Goal: Transaction & Acquisition: Book appointment/travel/reservation

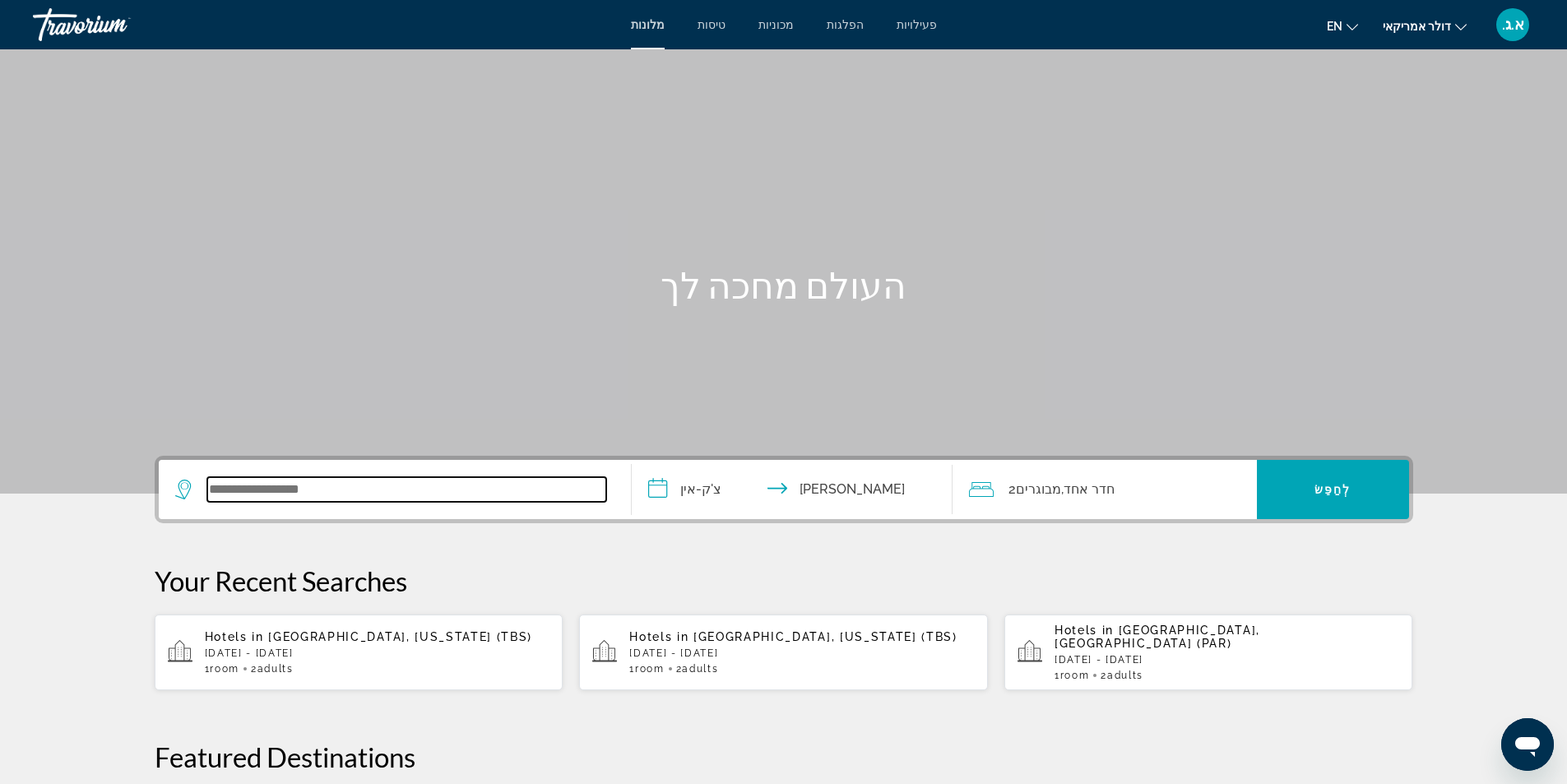
click at [395, 488] on input "ווידג'ט חיפוש" at bounding box center [406, 489] width 399 height 24
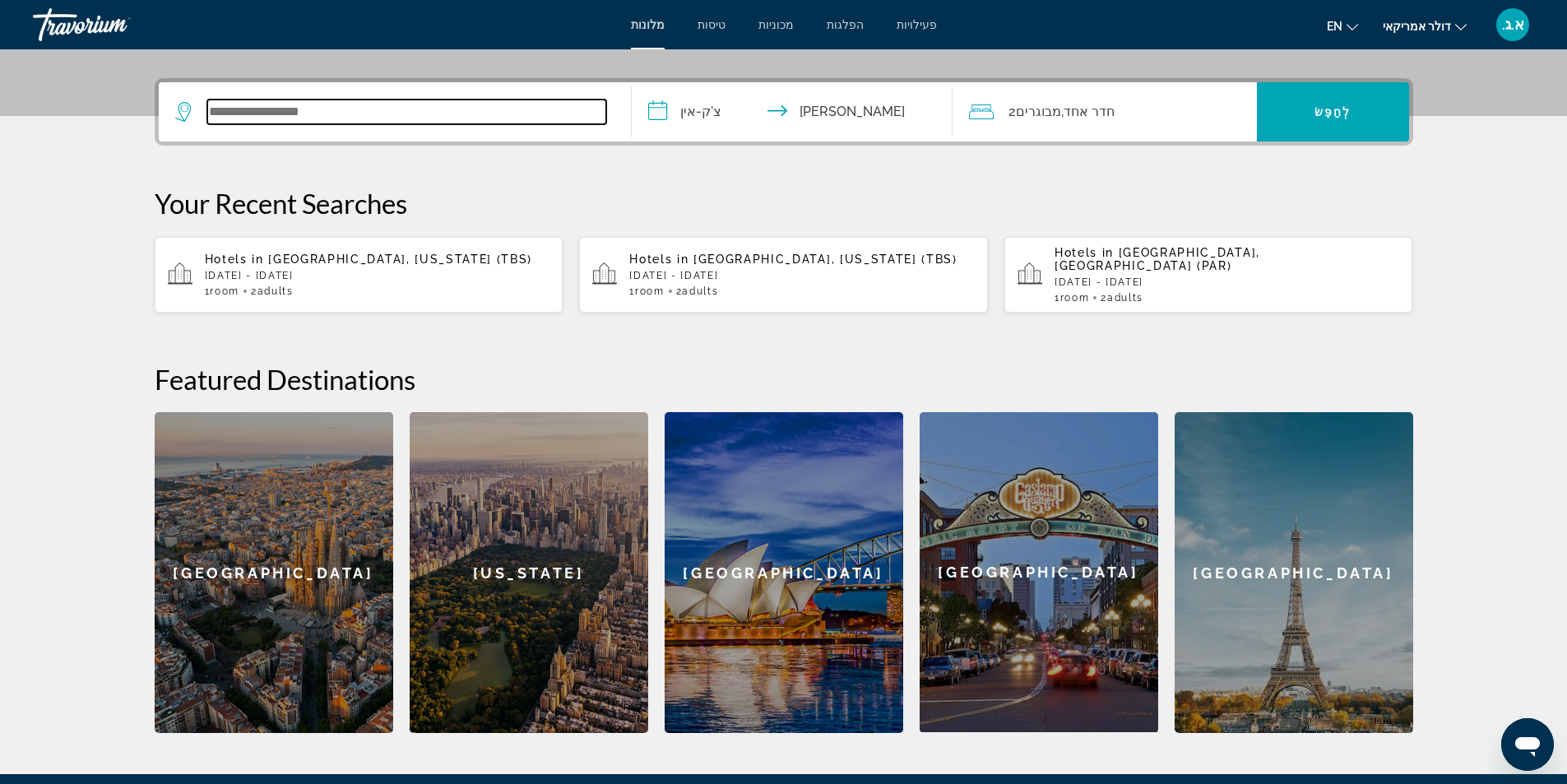
scroll to position [402, 0]
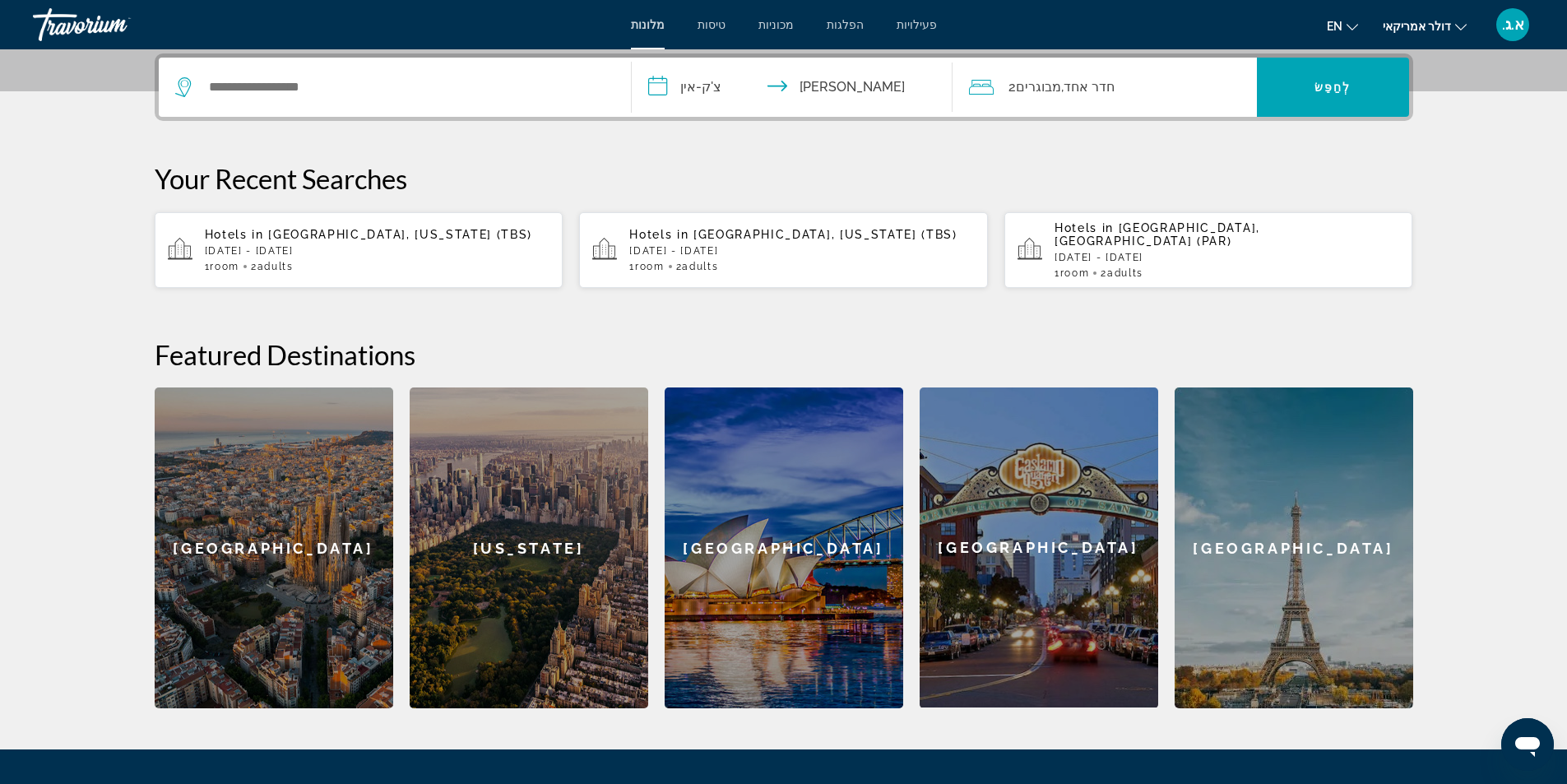
click at [667, 90] on input "**********" at bounding box center [795, 90] width 327 height 64
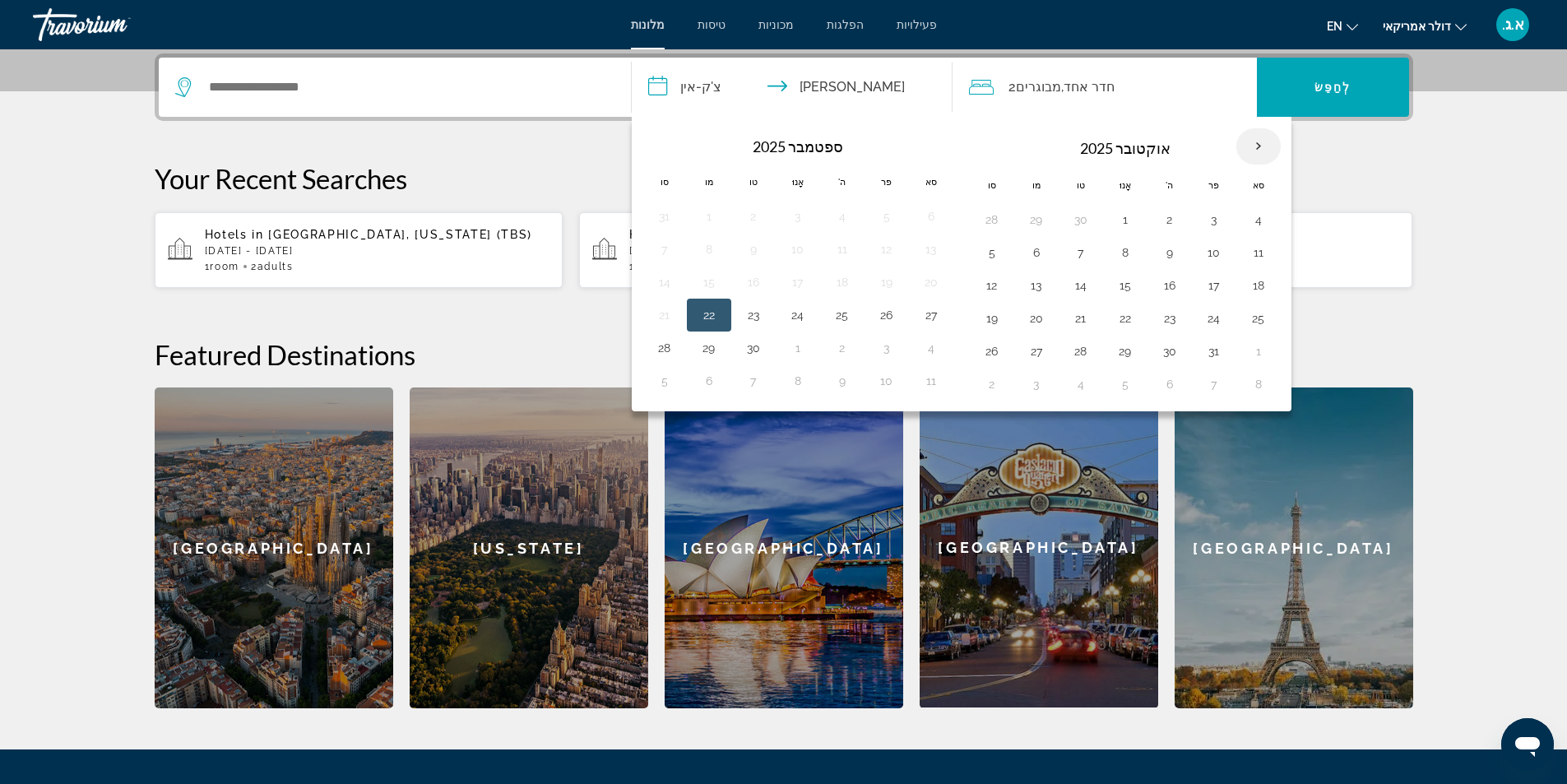
click at [1259, 146] on th "בחודש הבא" at bounding box center [1259, 146] width 44 height 36
click at [111, 172] on section "**********" at bounding box center [784, 153] width 1567 height 1110
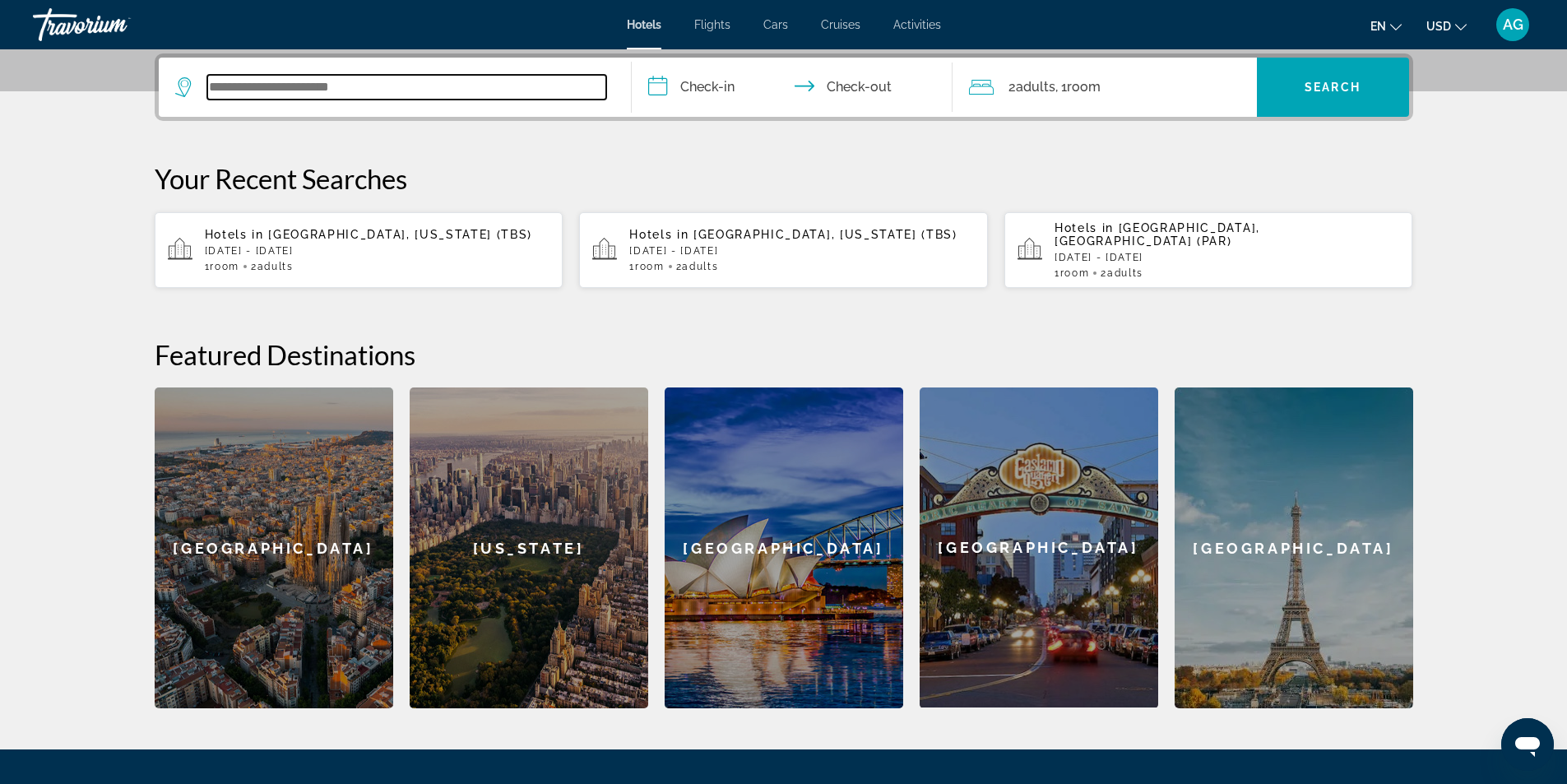
click at [316, 88] on input "Search widget" at bounding box center [406, 87] width 399 height 24
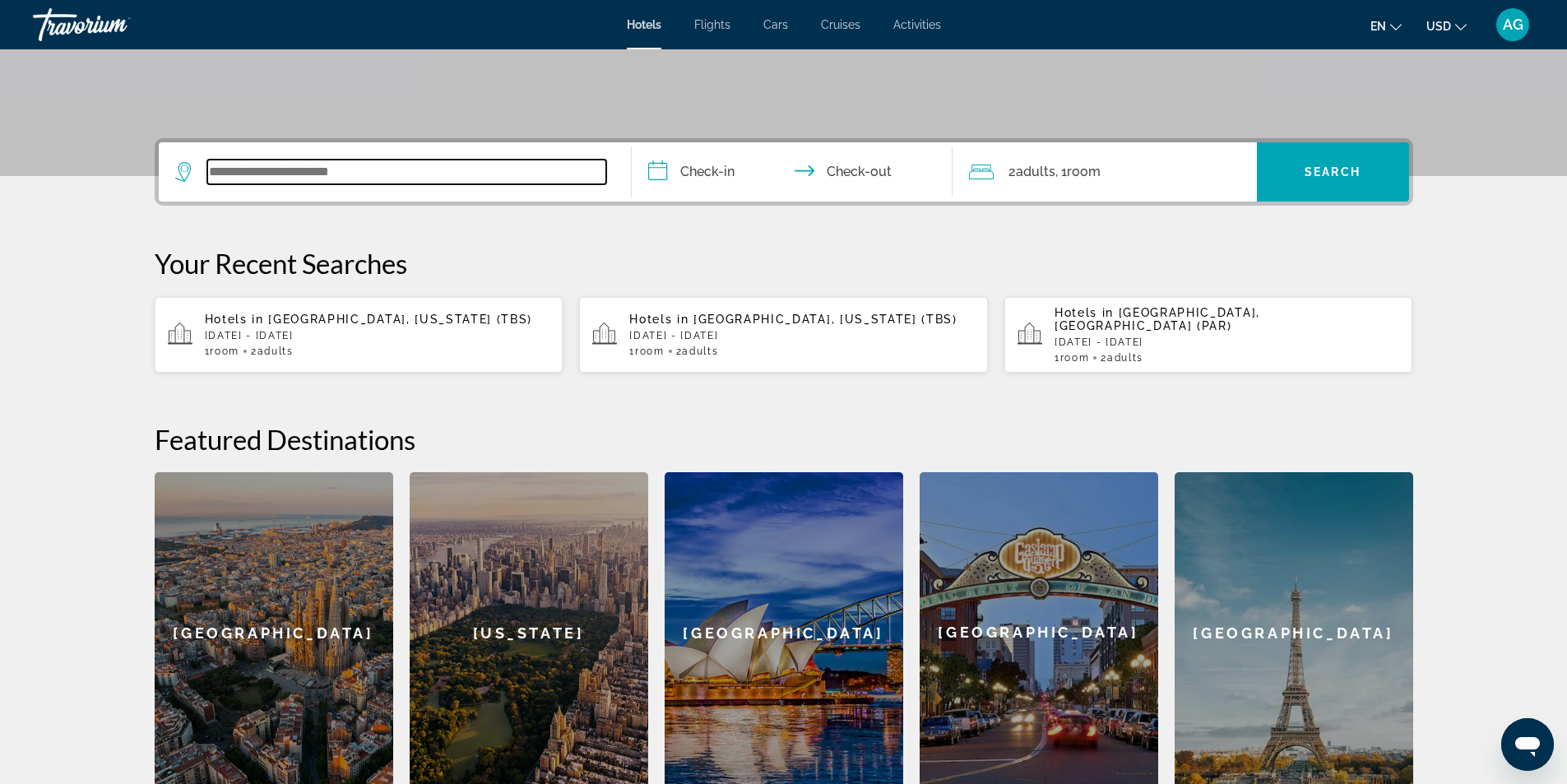
scroll to position [237, 0]
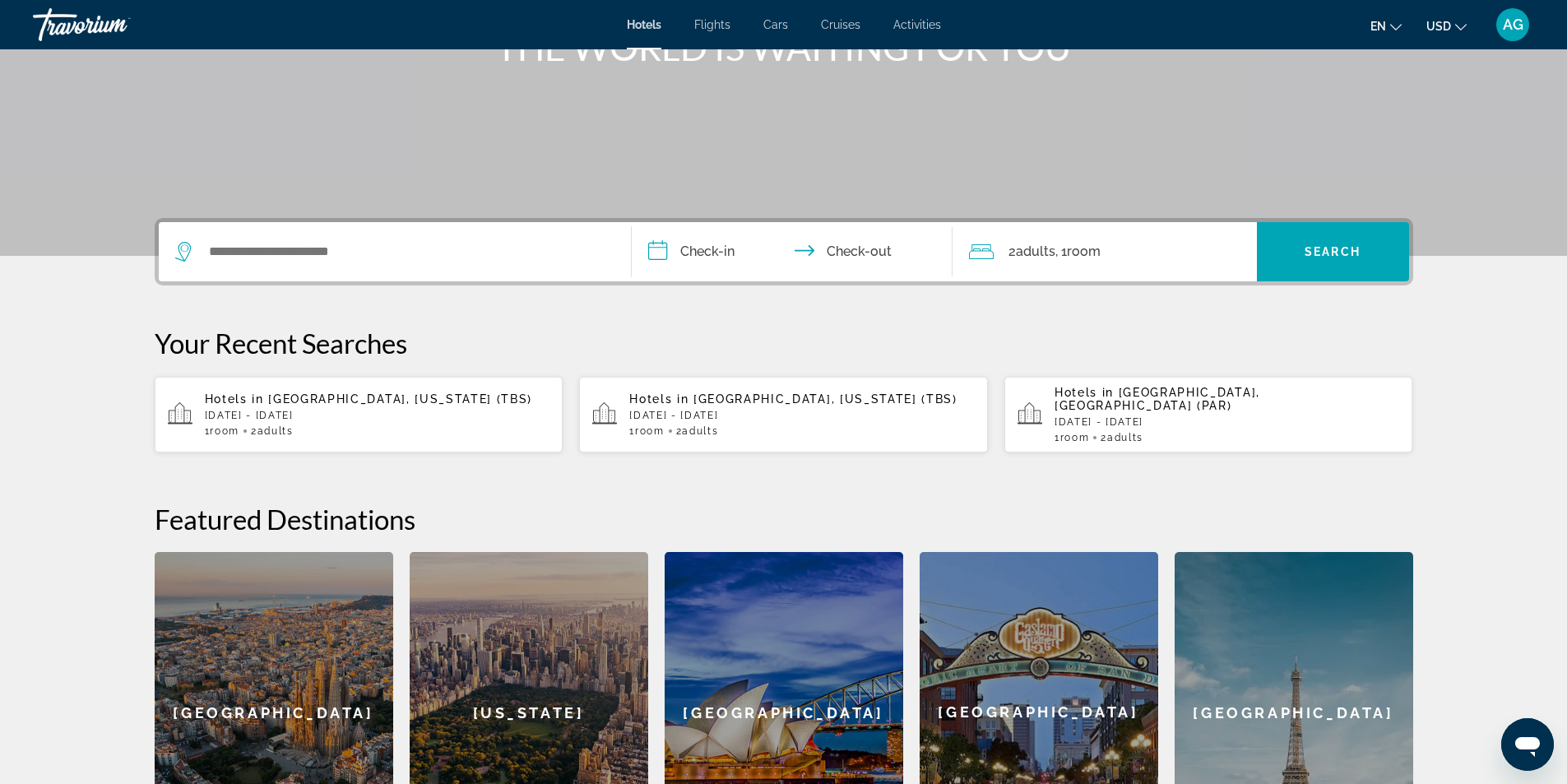
click at [672, 252] on input "**********" at bounding box center [795, 254] width 327 height 64
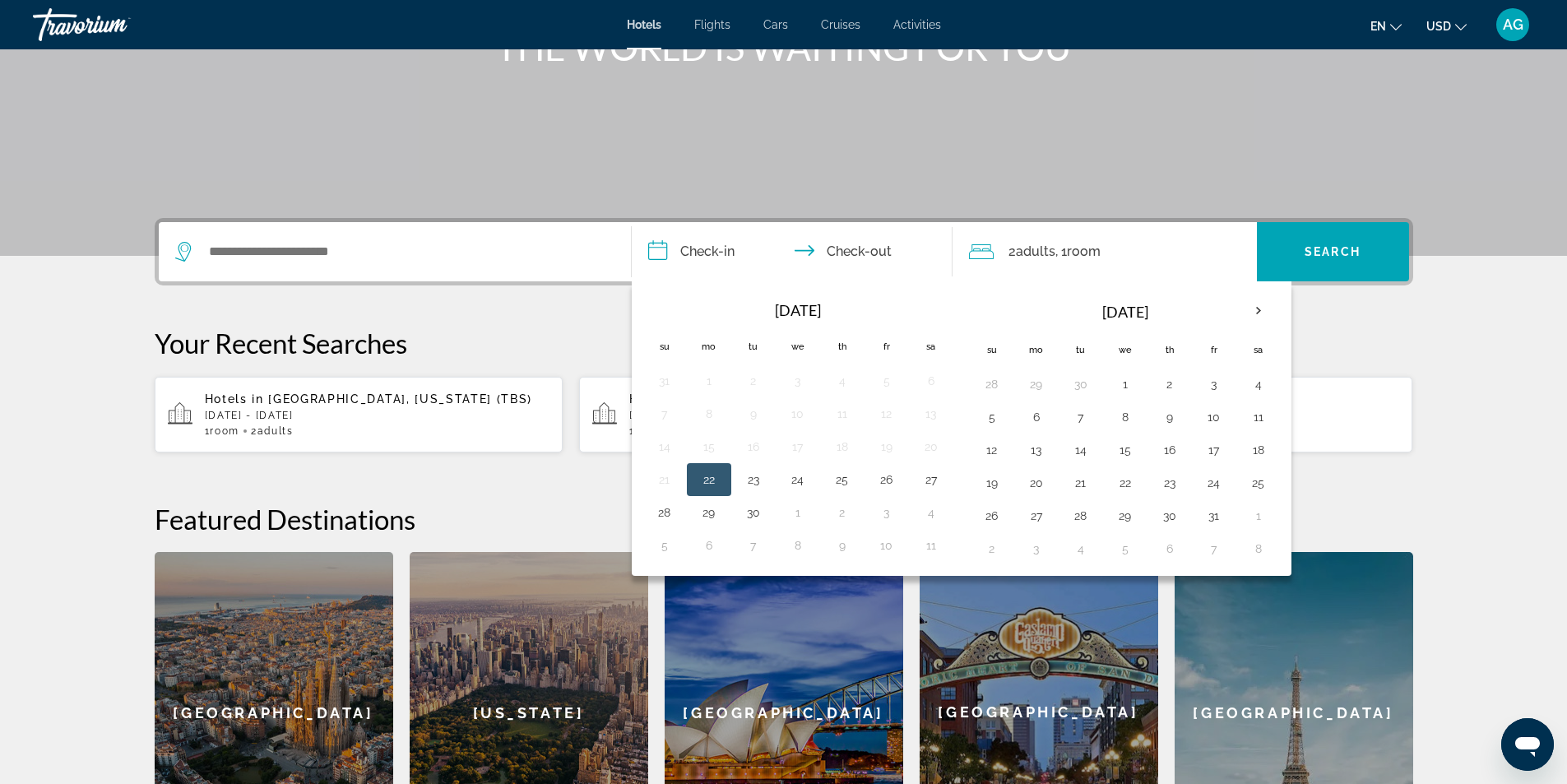
scroll to position [402, 0]
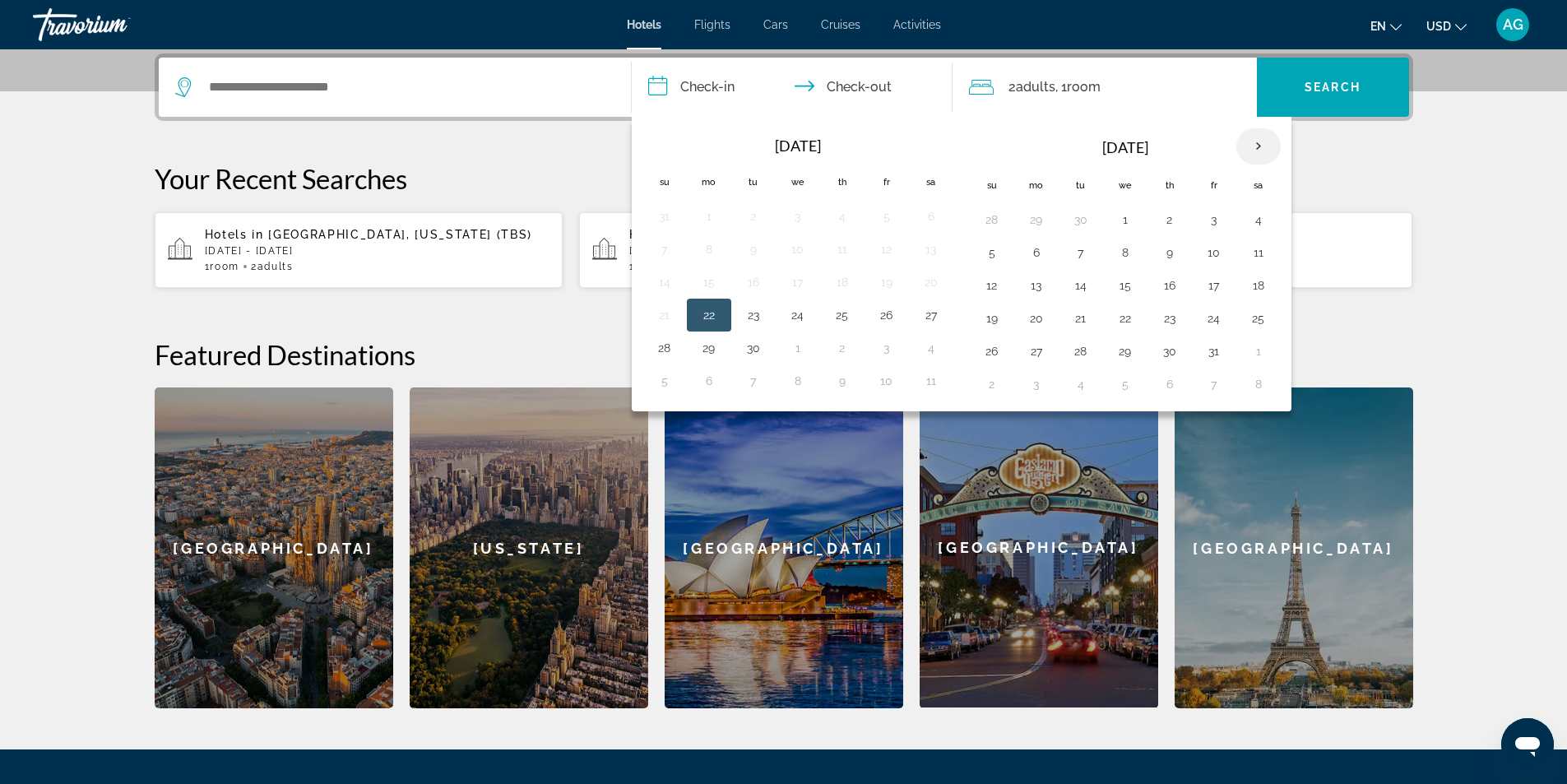
click at [1267, 145] on th "Next month" at bounding box center [1259, 146] width 44 height 36
click at [999, 351] on button "28" at bounding box center [992, 351] width 26 height 23
click at [1046, 351] on button "29" at bounding box center [1037, 351] width 26 height 23
type input "**********"
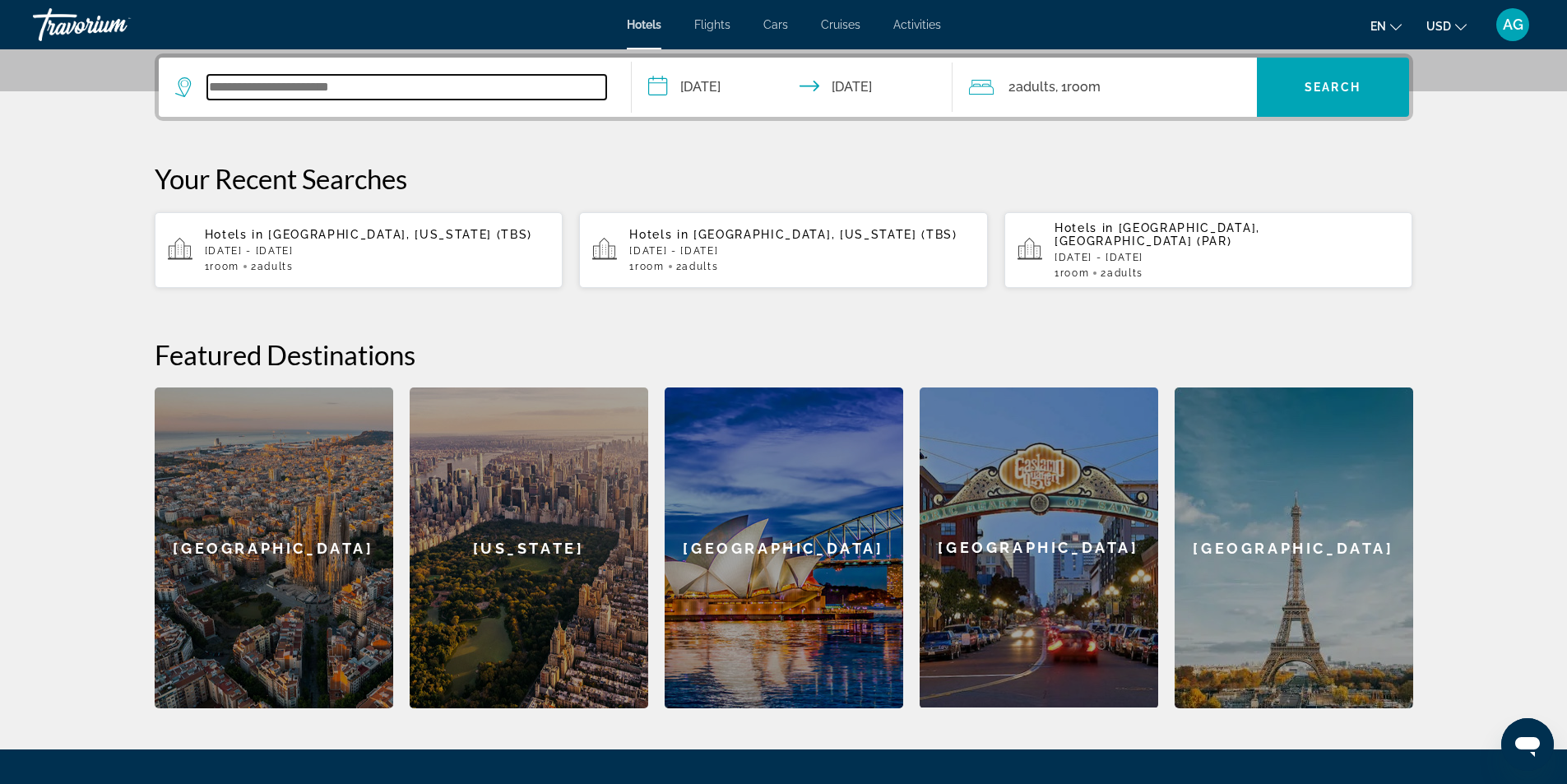
click at [417, 88] on input "Search widget" at bounding box center [406, 87] width 399 height 24
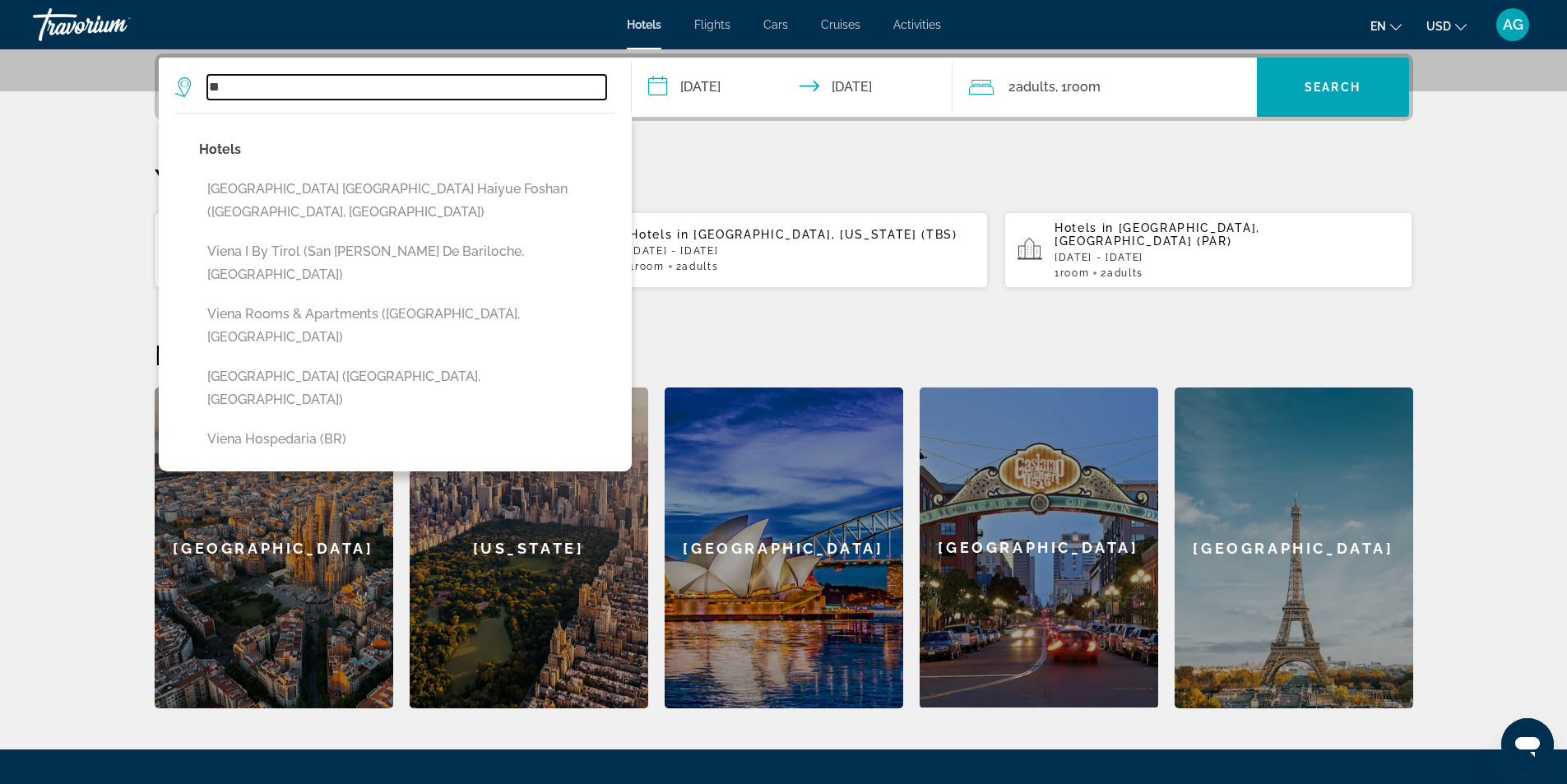
type input "*"
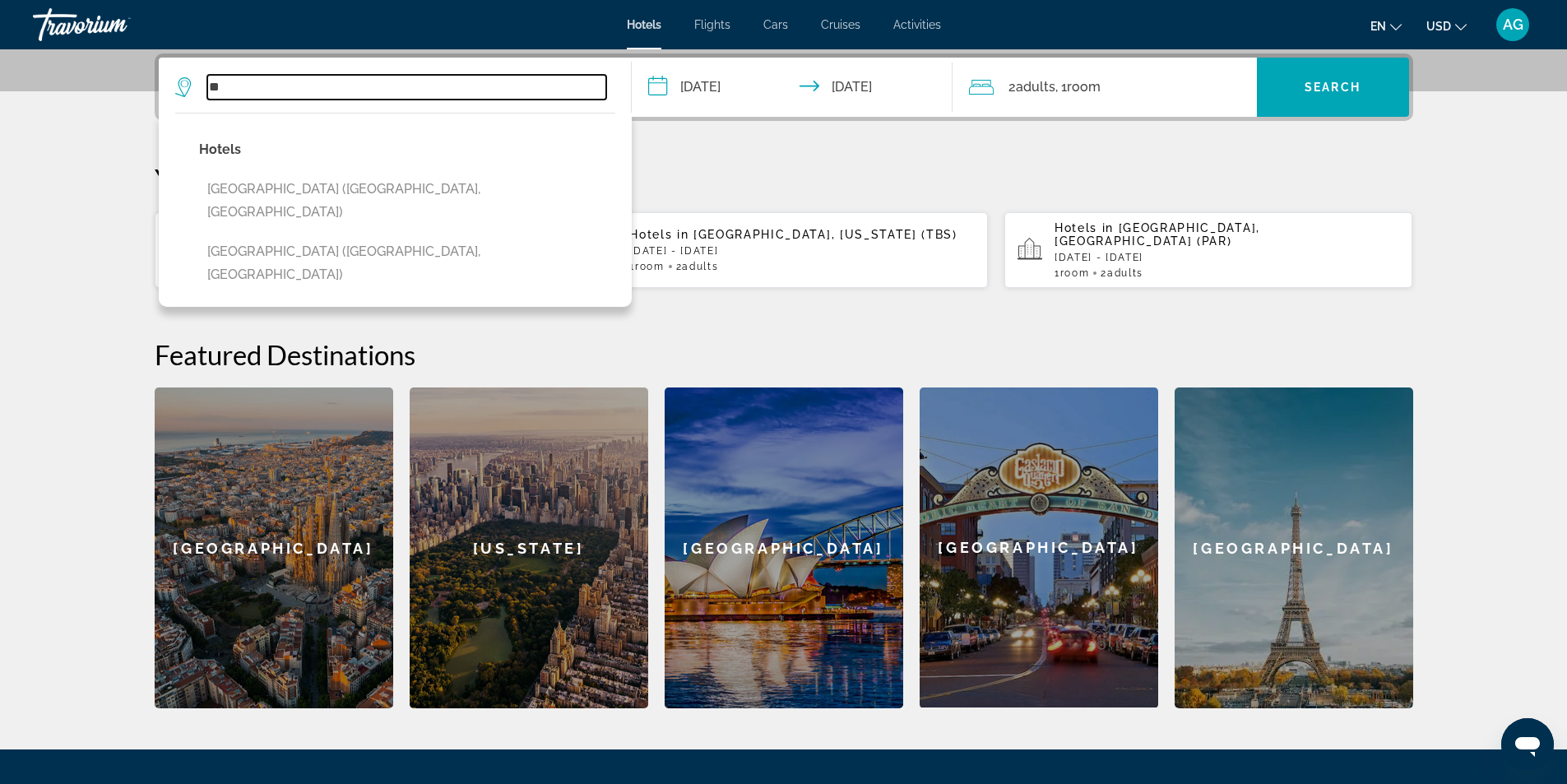
type input "*"
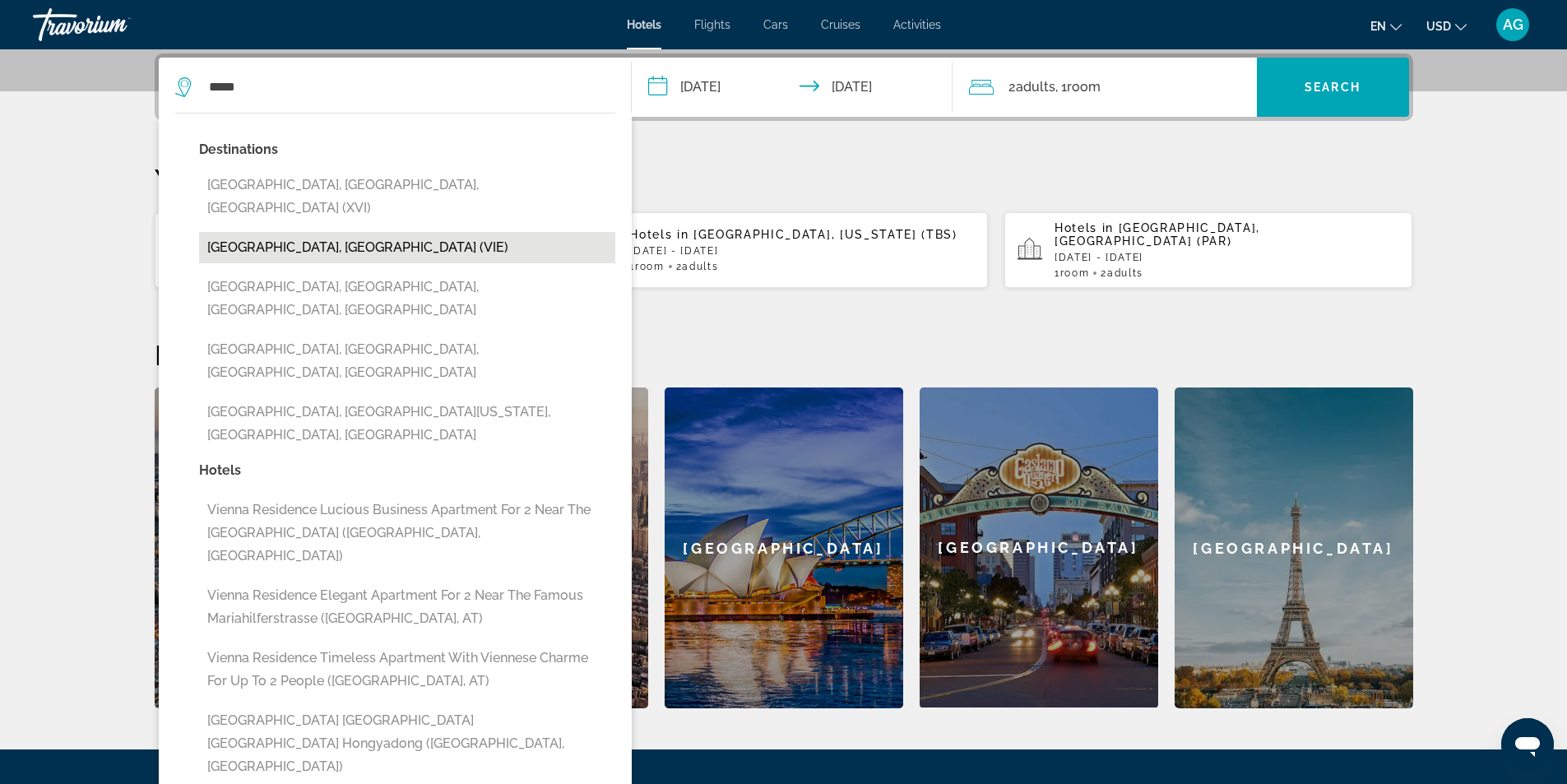
click at [332, 232] on button "[GEOGRAPHIC_DATA], [GEOGRAPHIC_DATA] (VIE)" at bounding box center [407, 247] width 417 height 31
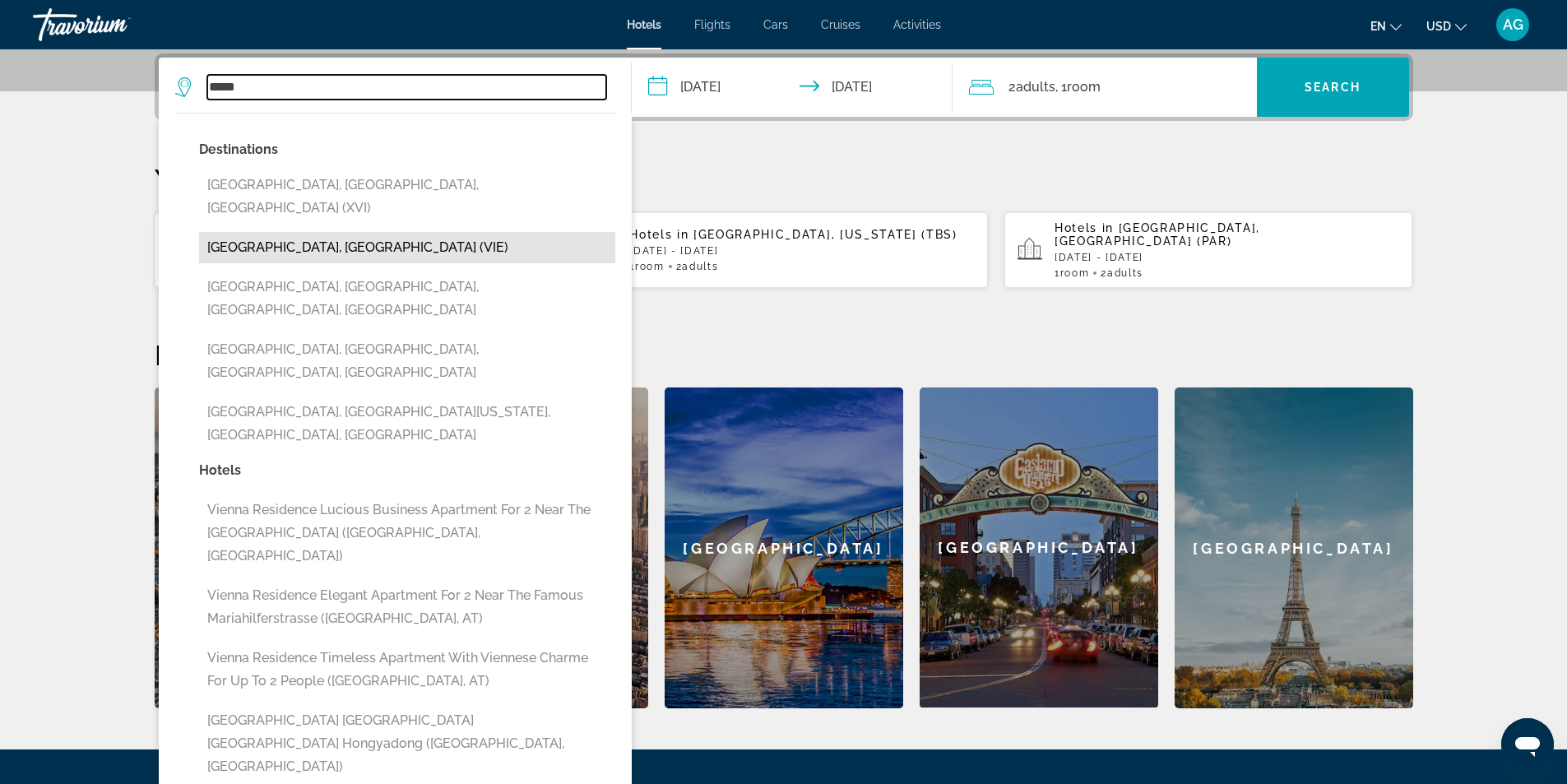
type input "**********"
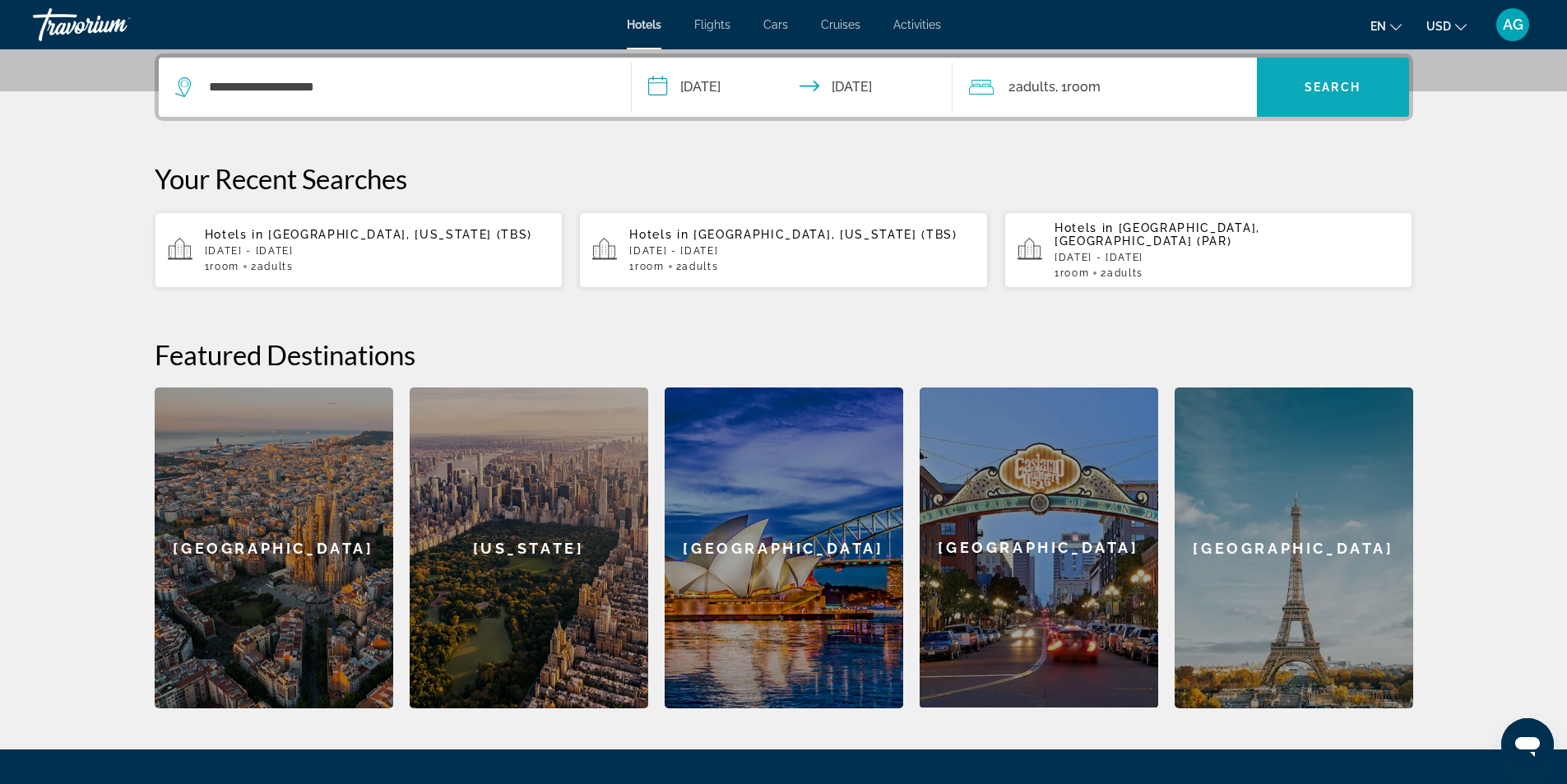
click at [1336, 92] on span "Search" at bounding box center [1332, 88] width 56 height 13
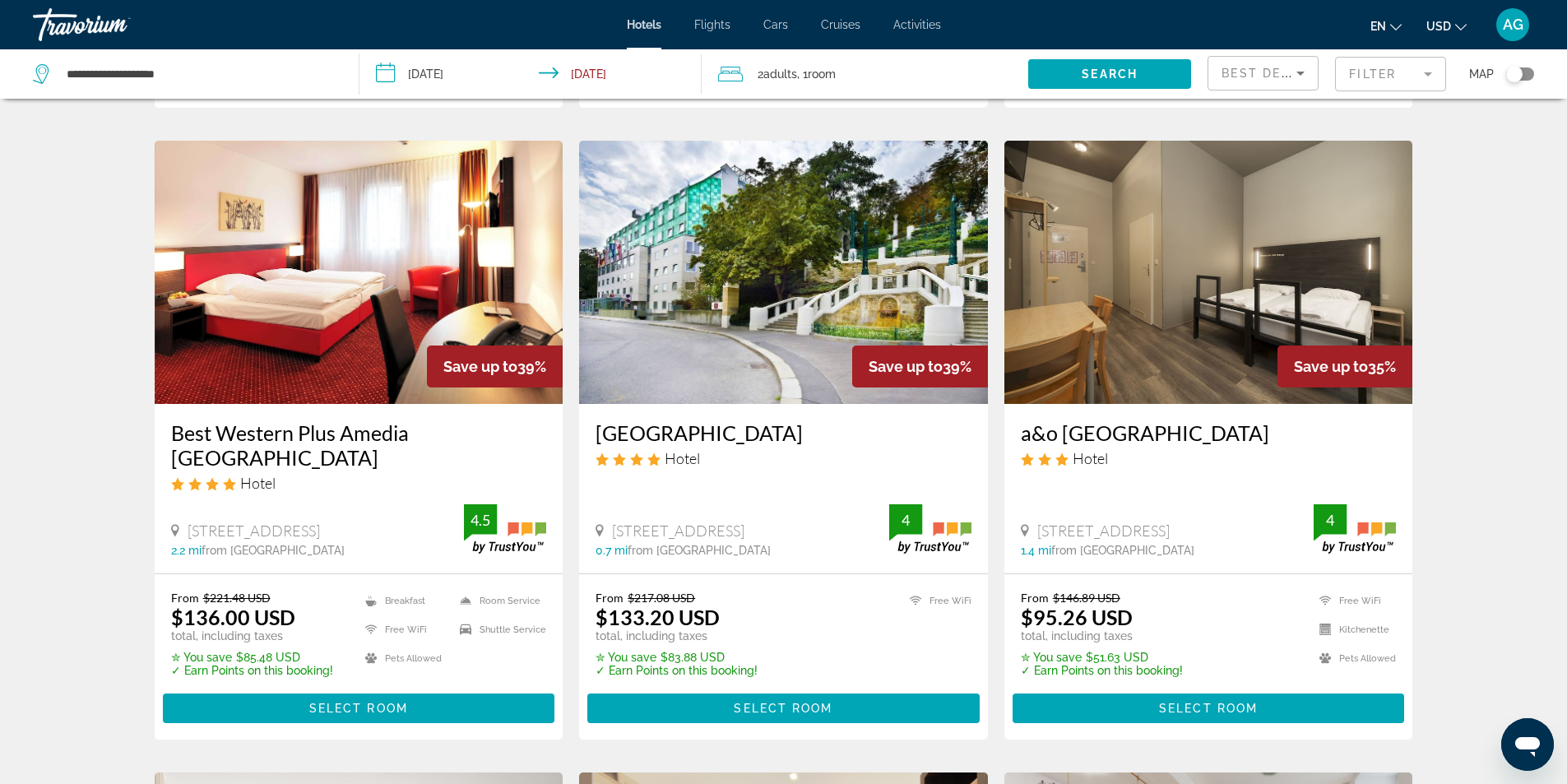
scroll to position [658, 0]
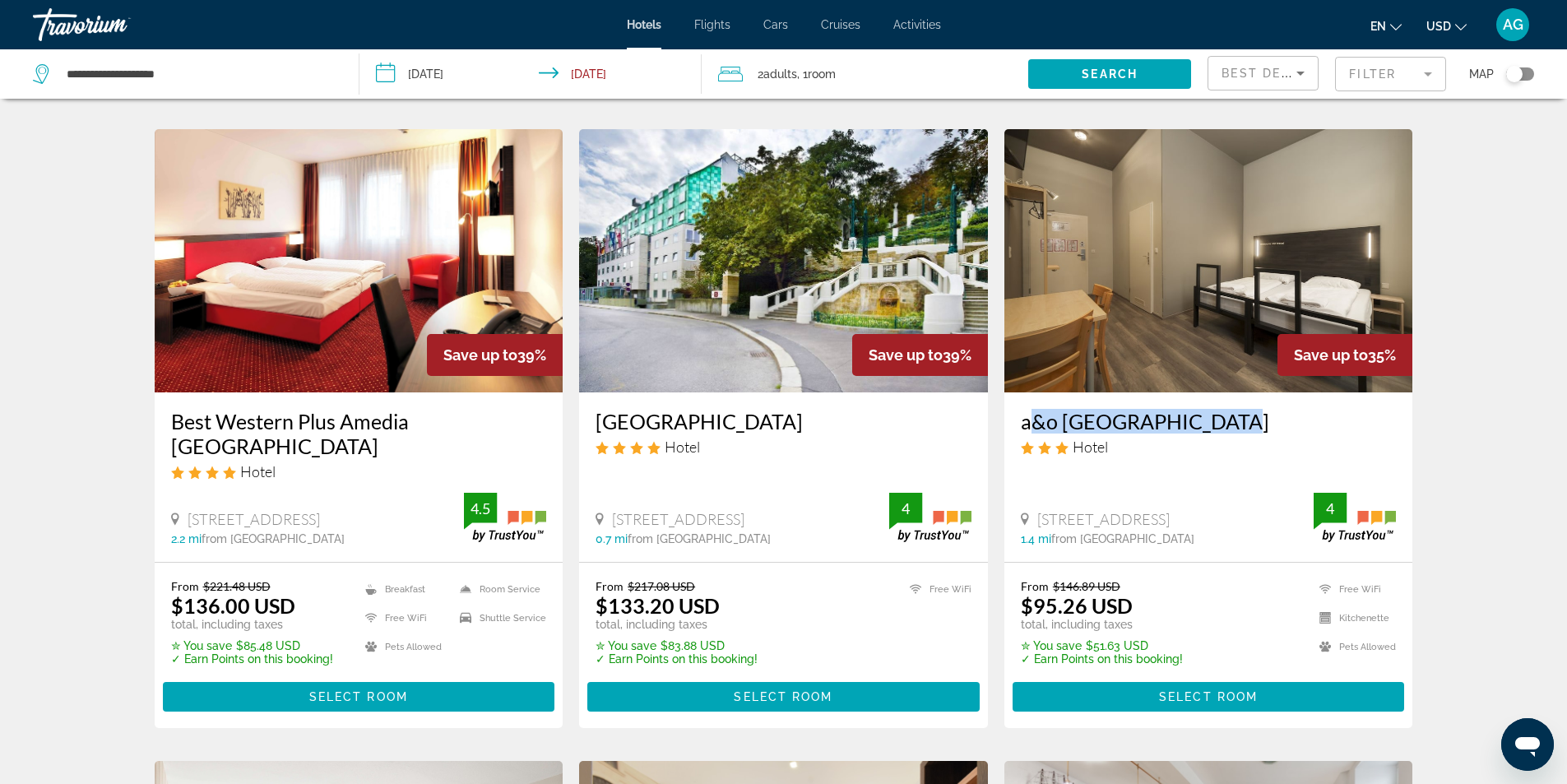
drag, startPoint x: 1014, startPoint y: 424, endPoint x: 1225, endPoint y: 413, distance: 211.3
click at [1225, 413] on div "a&o [GEOGRAPHIC_DATA] Hotel [STREET_ADDRESS] 1.4 mi from [GEOGRAPHIC_DATA] from…" at bounding box center [1210, 476] width 409 height 169
copy h3 "a&o [GEOGRAPHIC_DATA]"
drag, startPoint x: 249, startPoint y: 426, endPoint x: 152, endPoint y: 433, distance: 97.3
click at [152, 433] on app-hotels-search-item "Save up to 39% Best Western Plus Amedia [GEOGRAPHIC_DATA] Hotel [STREET_ADDRESS…" at bounding box center [358, 428] width 425 height 597
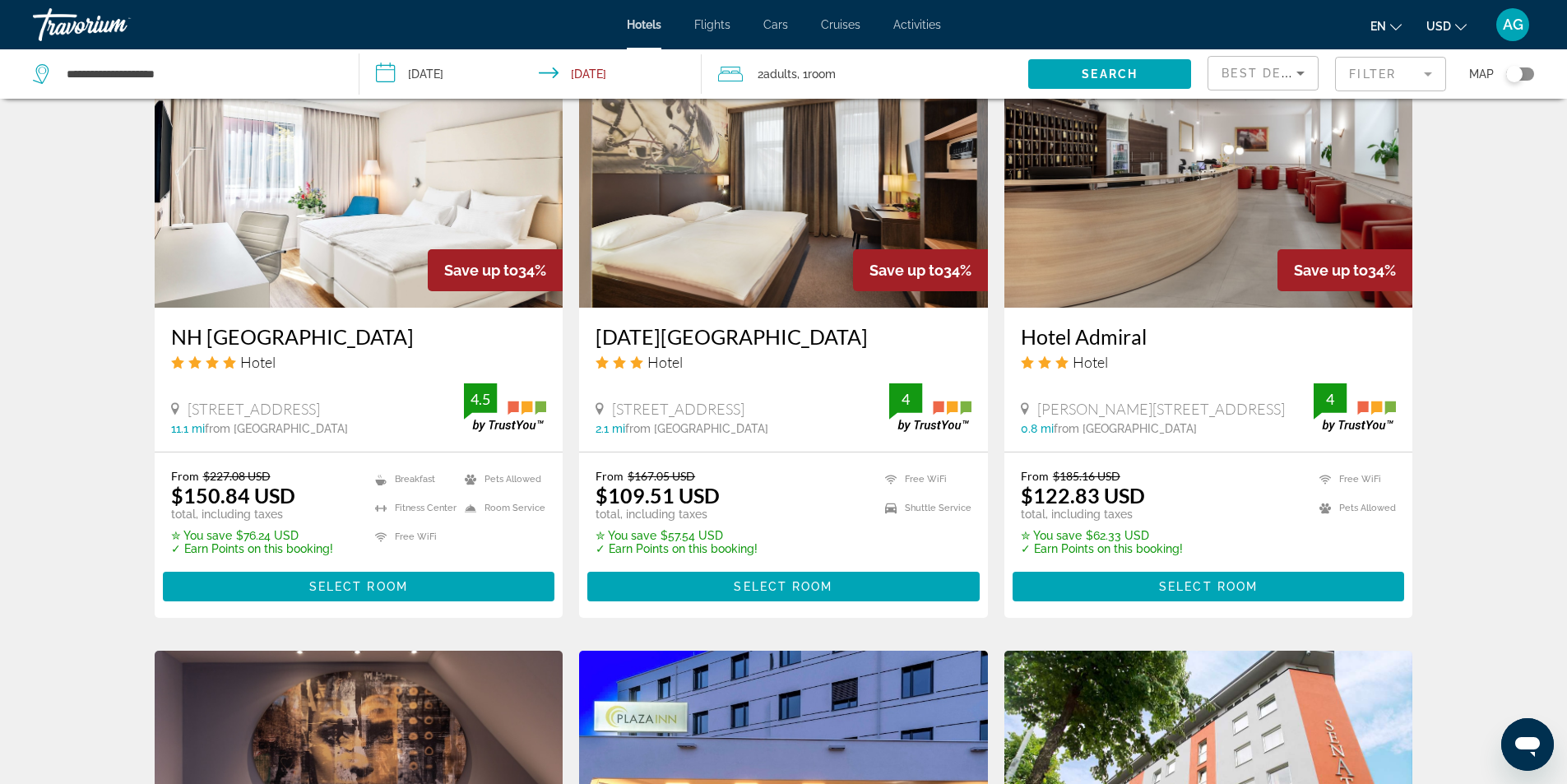
scroll to position [1398, 0]
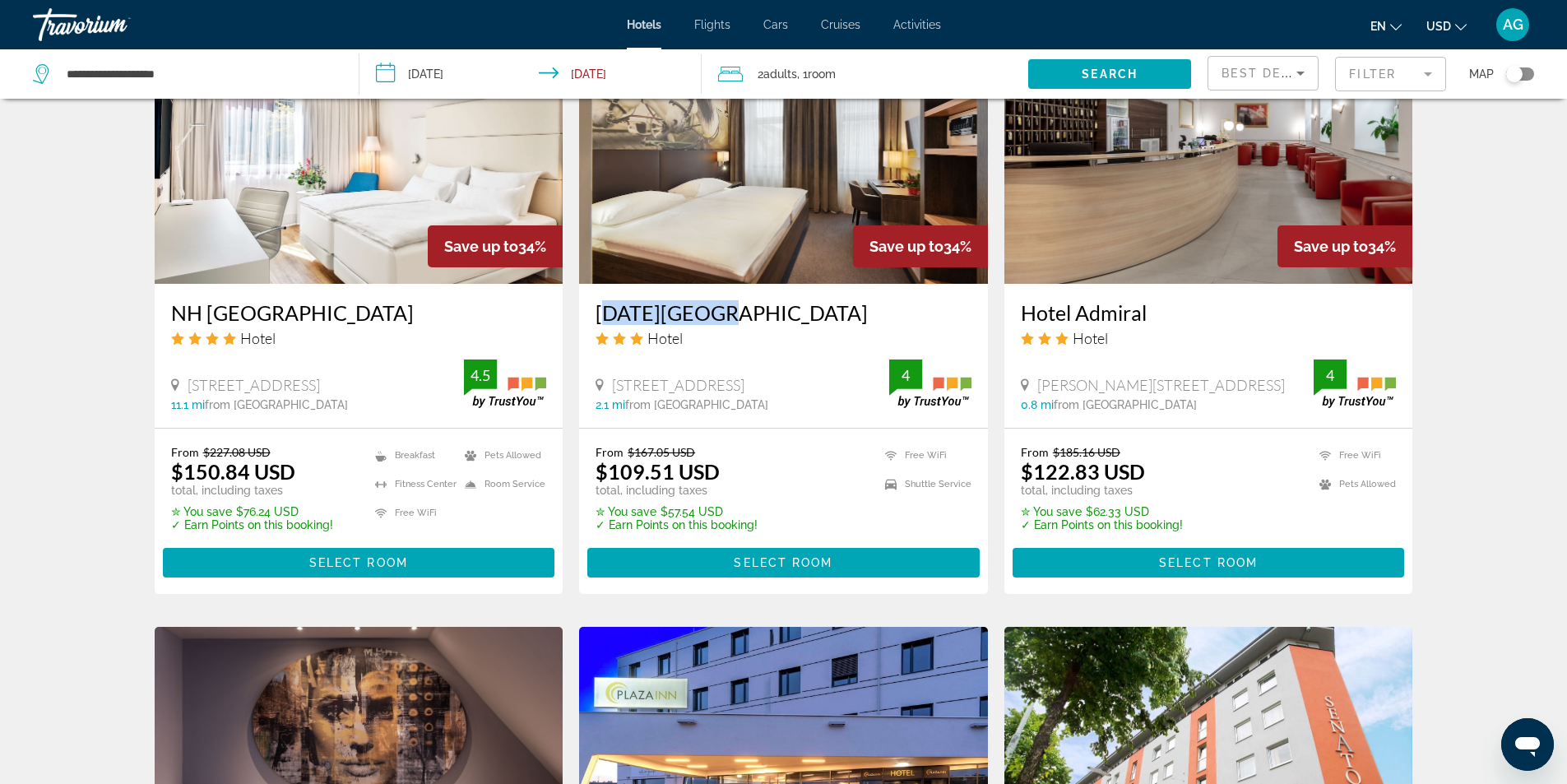
drag, startPoint x: 584, startPoint y: 296, endPoint x: 701, endPoint y: 299, distance: 117.0
click at [701, 299] on div "[DATE][GEOGRAPHIC_DATA] Hotel [STREET_ADDRESS] 2.1 mi from [GEOGRAPHIC_DATA] fr…" at bounding box center [784, 355] width 409 height 144
copy h3 "[DATE][GEOGRAPHIC_DATA]"
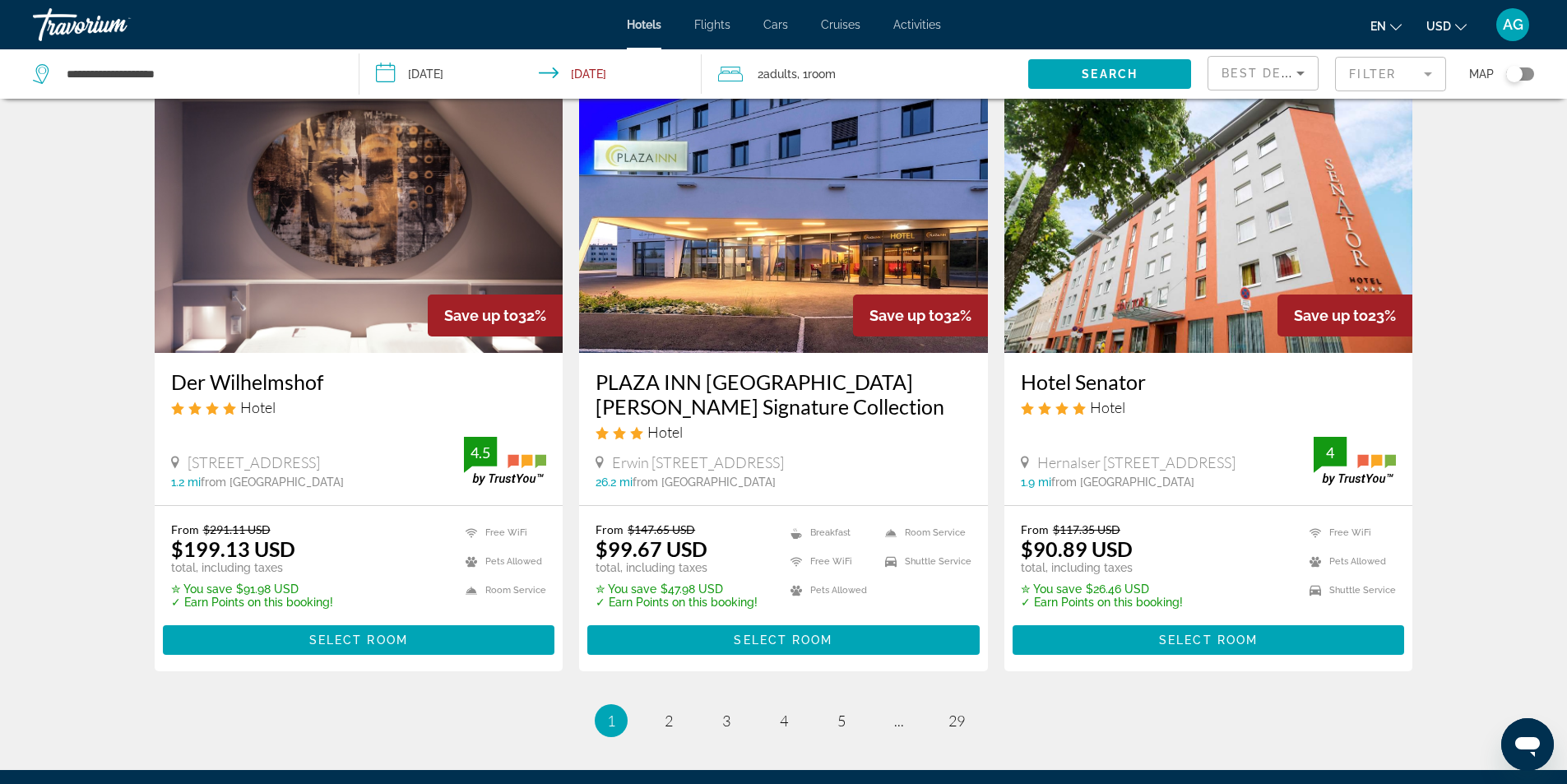
scroll to position [2098, 0]
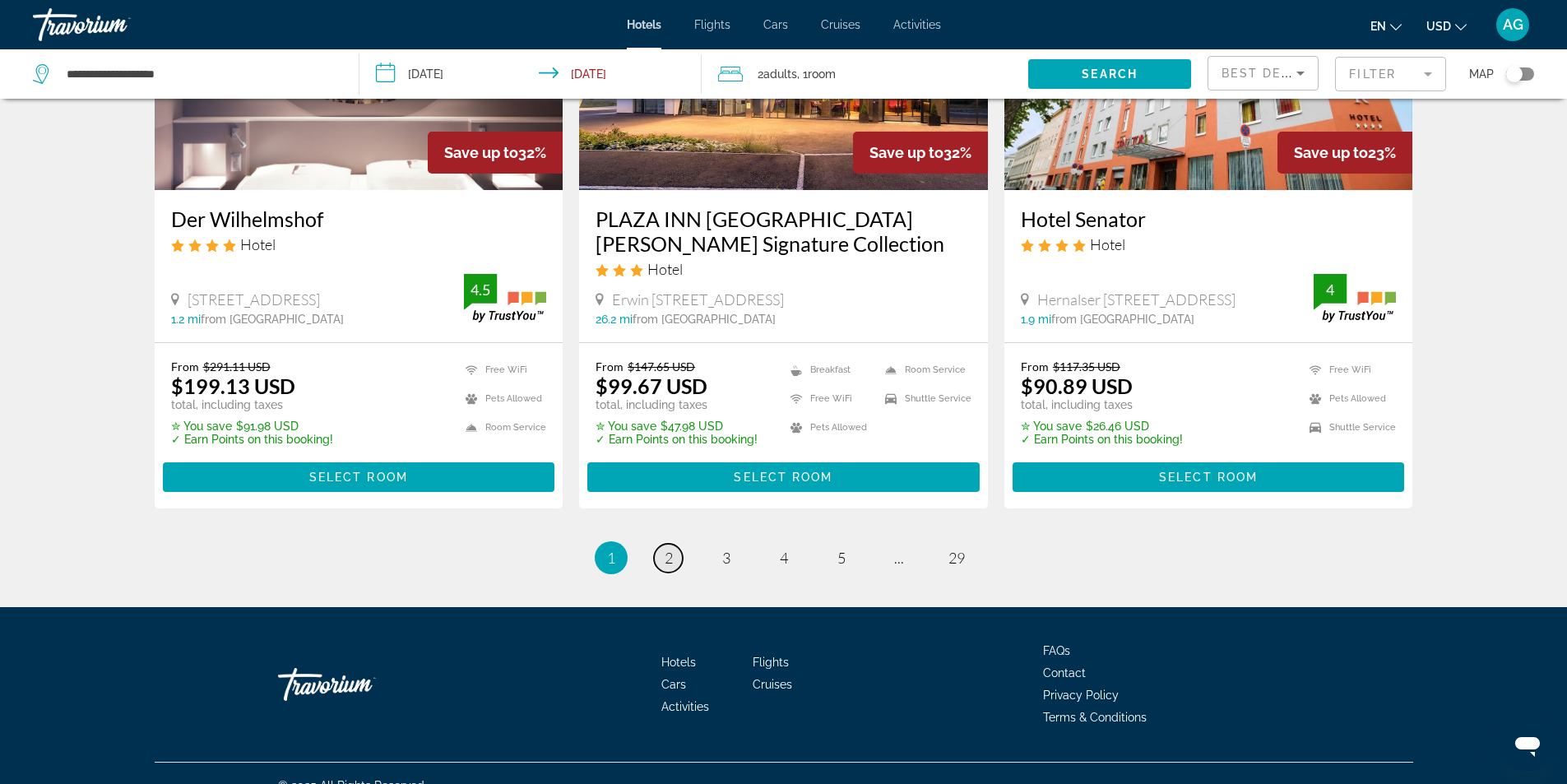
click at [661, 544] on link "page 2" at bounding box center [668, 558] width 29 height 29
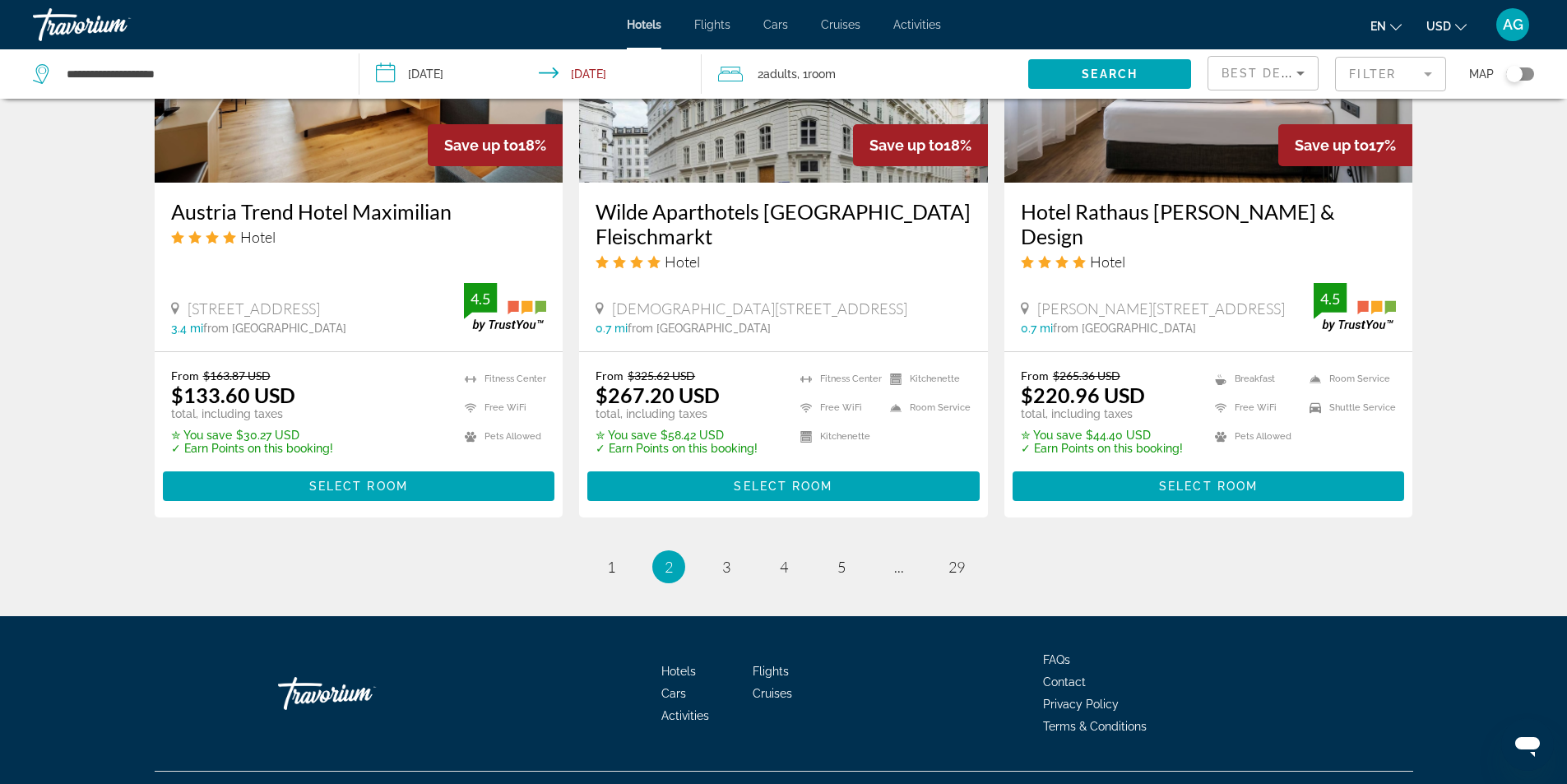
scroll to position [2073, 0]
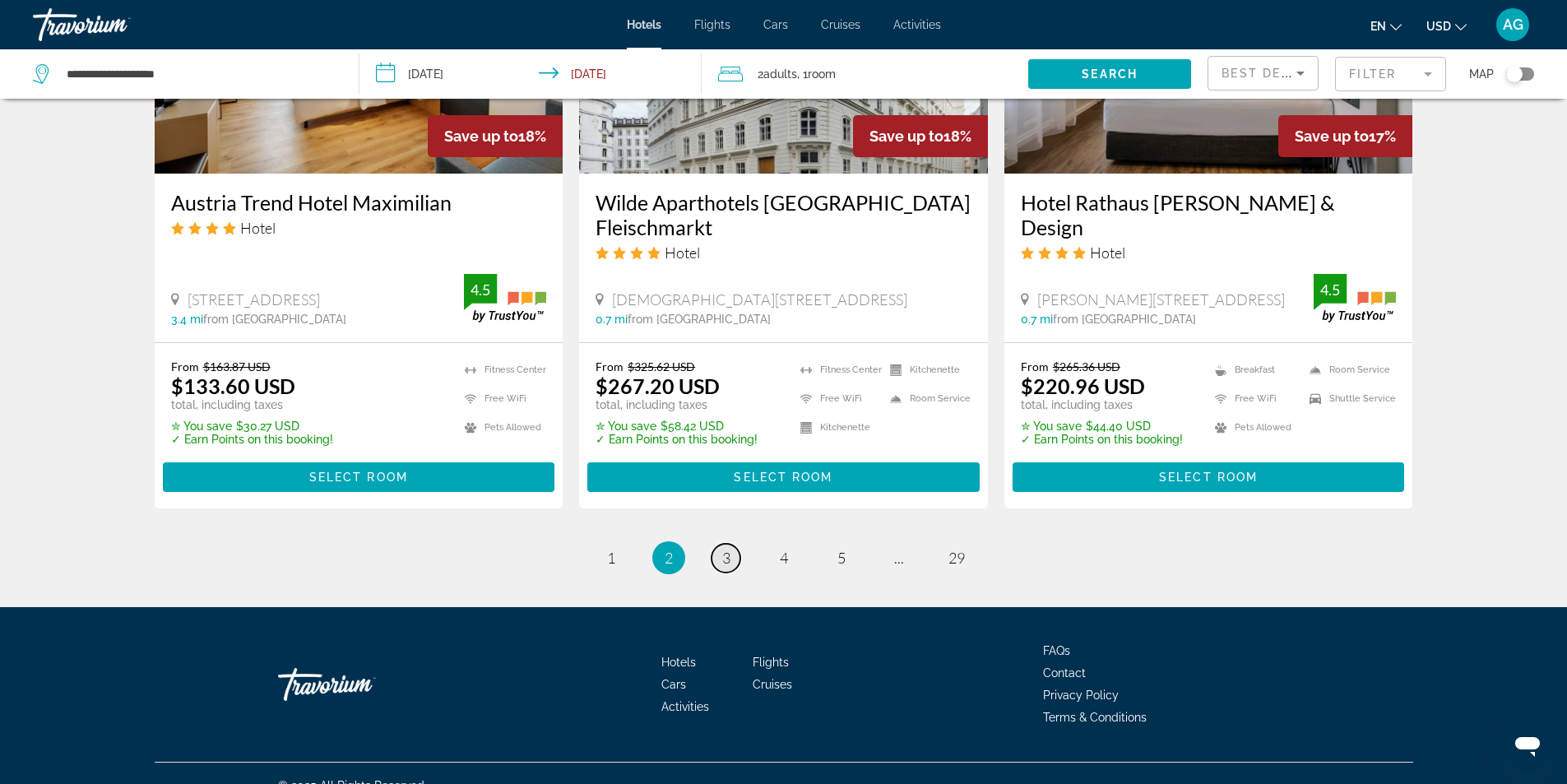
click at [723, 548] on span "3" at bounding box center [726, 557] width 8 height 18
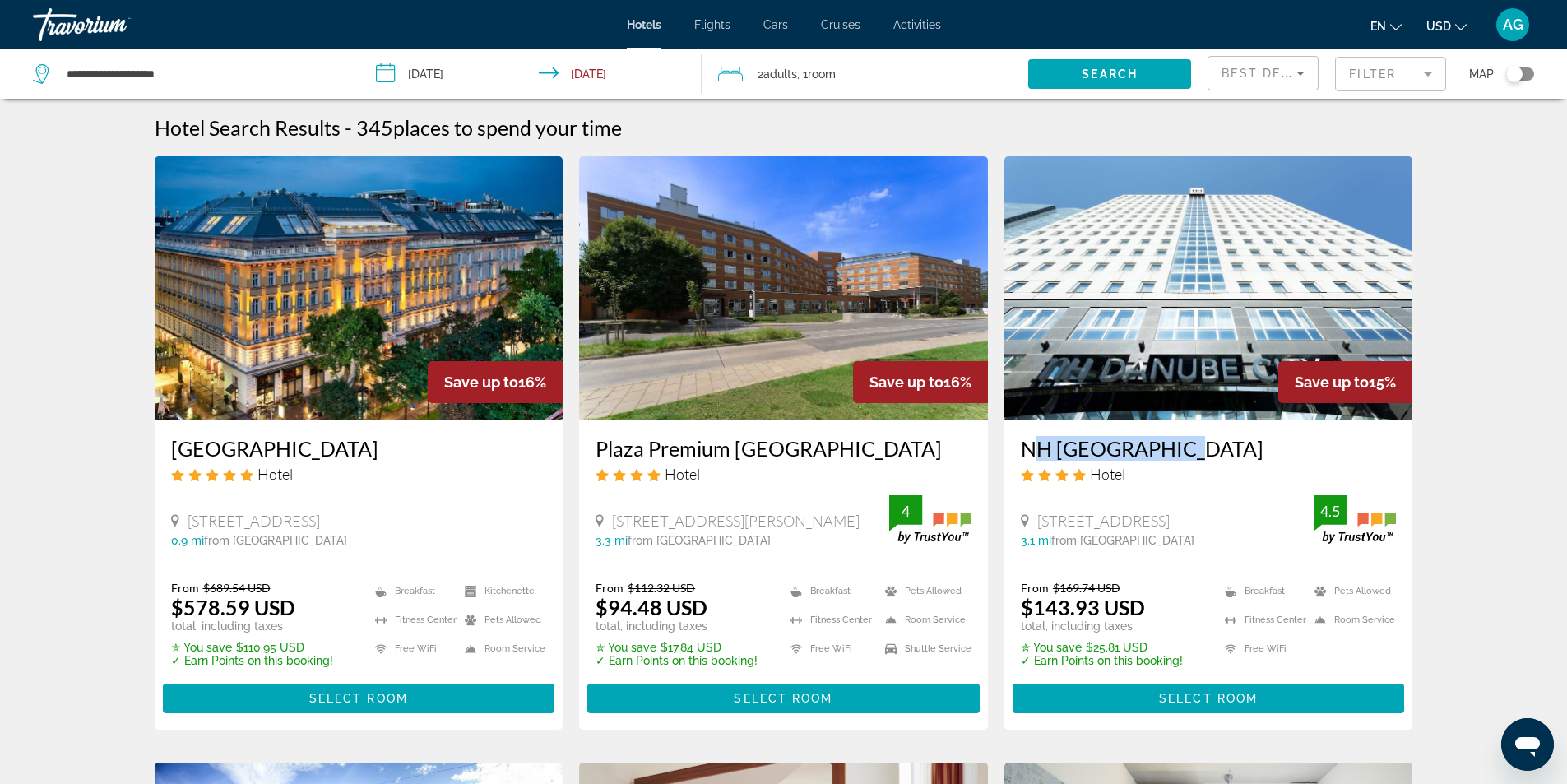
drag, startPoint x: 1014, startPoint y: 455, endPoint x: 1173, endPoint y: 457, distance: 159.0
click at [1173, 457] on div "NH [GEOGRAPHIC_DATA] Hotel [STREET_ADDRESS] 3.1 mi from [GEOGRAPHIC_DATA] from …" at bounding box center [1210, 491] width 409 height 144
copy h3 "NH [GEOGRAPHIC_DATA]"
drag, startPoint x: 586, startPoint y: 454, endPoint x: 797, endPoint y: 450, distance: 211.0
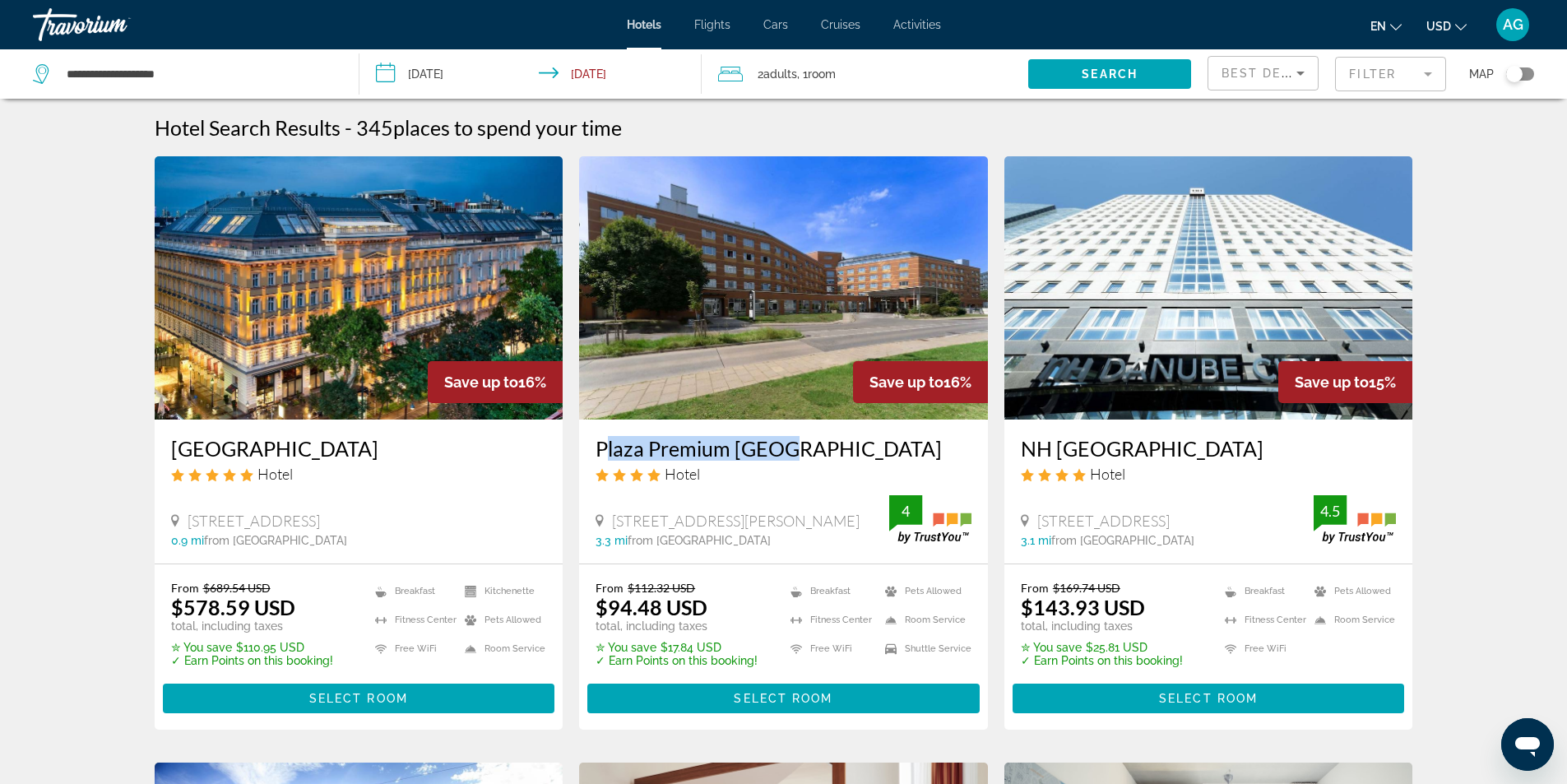
click at [797, 450] on div "Plaza Premium [GEOGRAPHIC_DATA] Hotel [STREET_ADDRESS][PERSON_NAME] 3.3 mi from…" at bounding box center [784, 491] width 409 height 144
copy h3 "Plaza Premium [GEOGRAPHIC_DATA]"
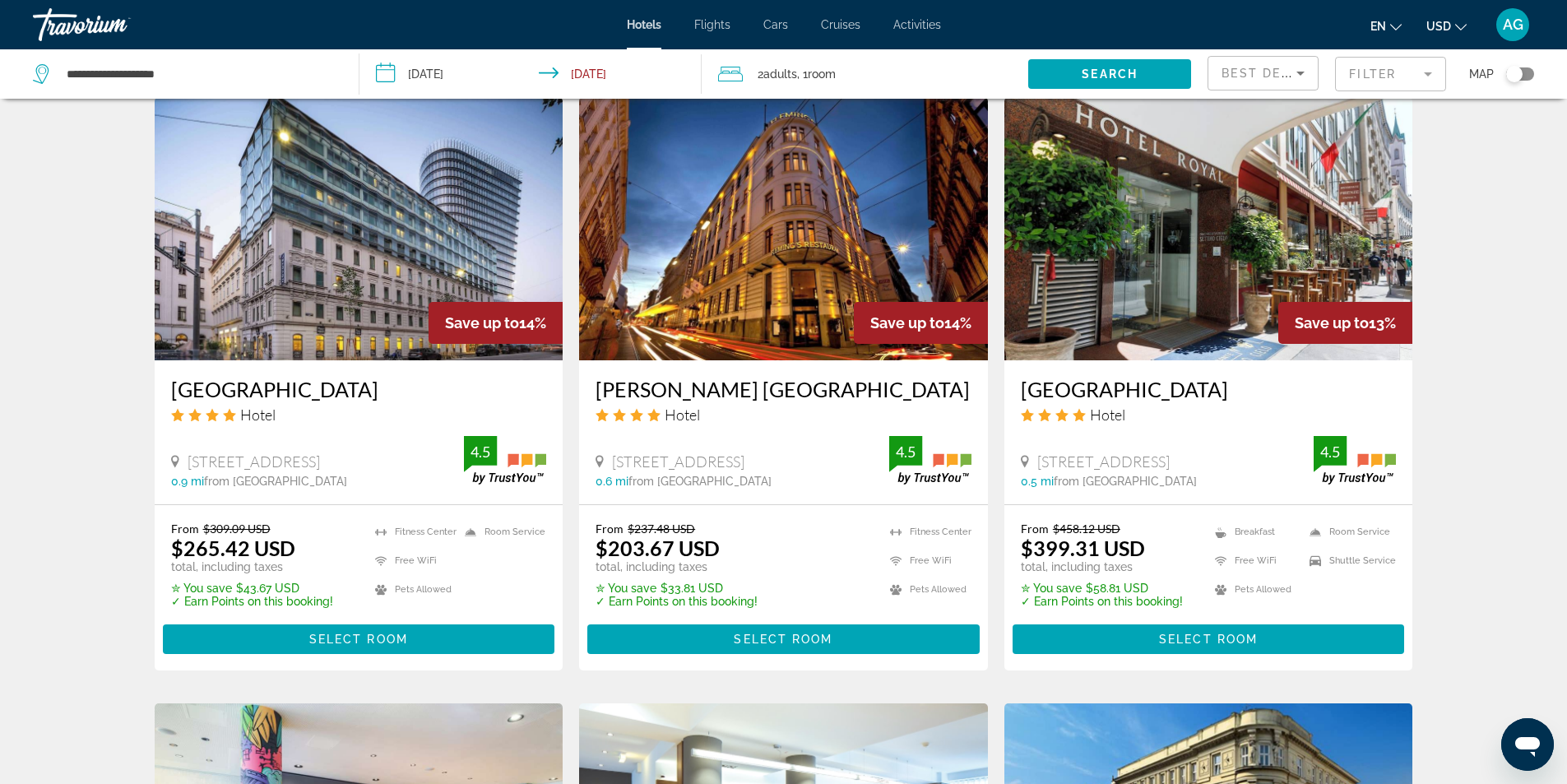
scroll to position [1243, 0]
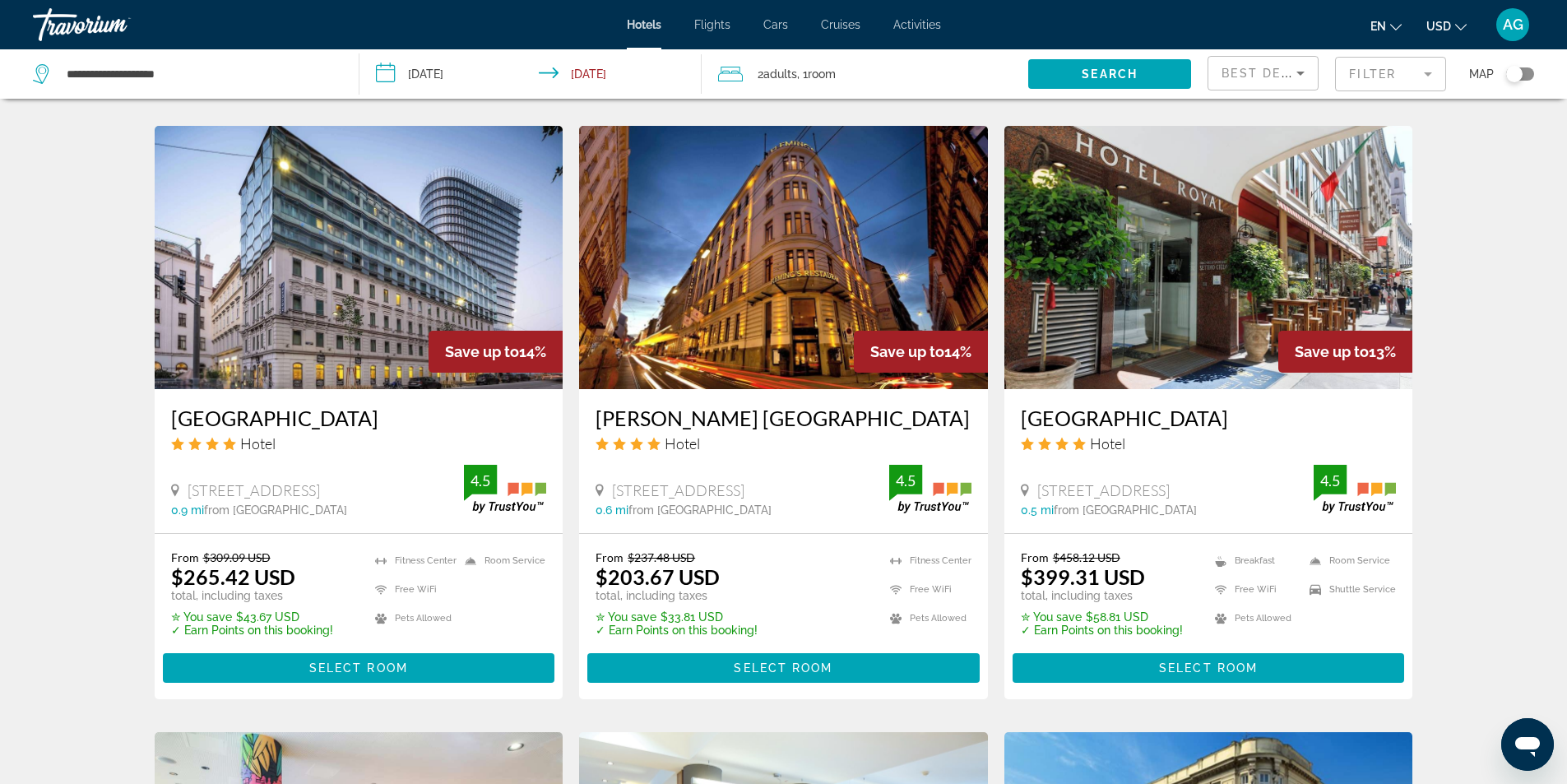
drag, startPoint x: 590, startPoint y: 416, endPoint x: 914, endPoint y: 424, distance: 324.1
click at [914, 424] on div "[PERSON_NAME] [GEOGRAPHIC_DATA] Hotel [STREET_ADDRESS] 0.6 mi from [GEOGRAPHIC_…" at bounding box center [784, 461] width 409 height 144
copy h3 "[PERSON_NAME] [GEOGRAPHIC_DATA]"
click at [95, 484] on div "Hotel Search Results - 345 places to spend your time Save up to 16% [GEOGRAPHIC…" at bounding box center [784, 122] width 1567 height 2500
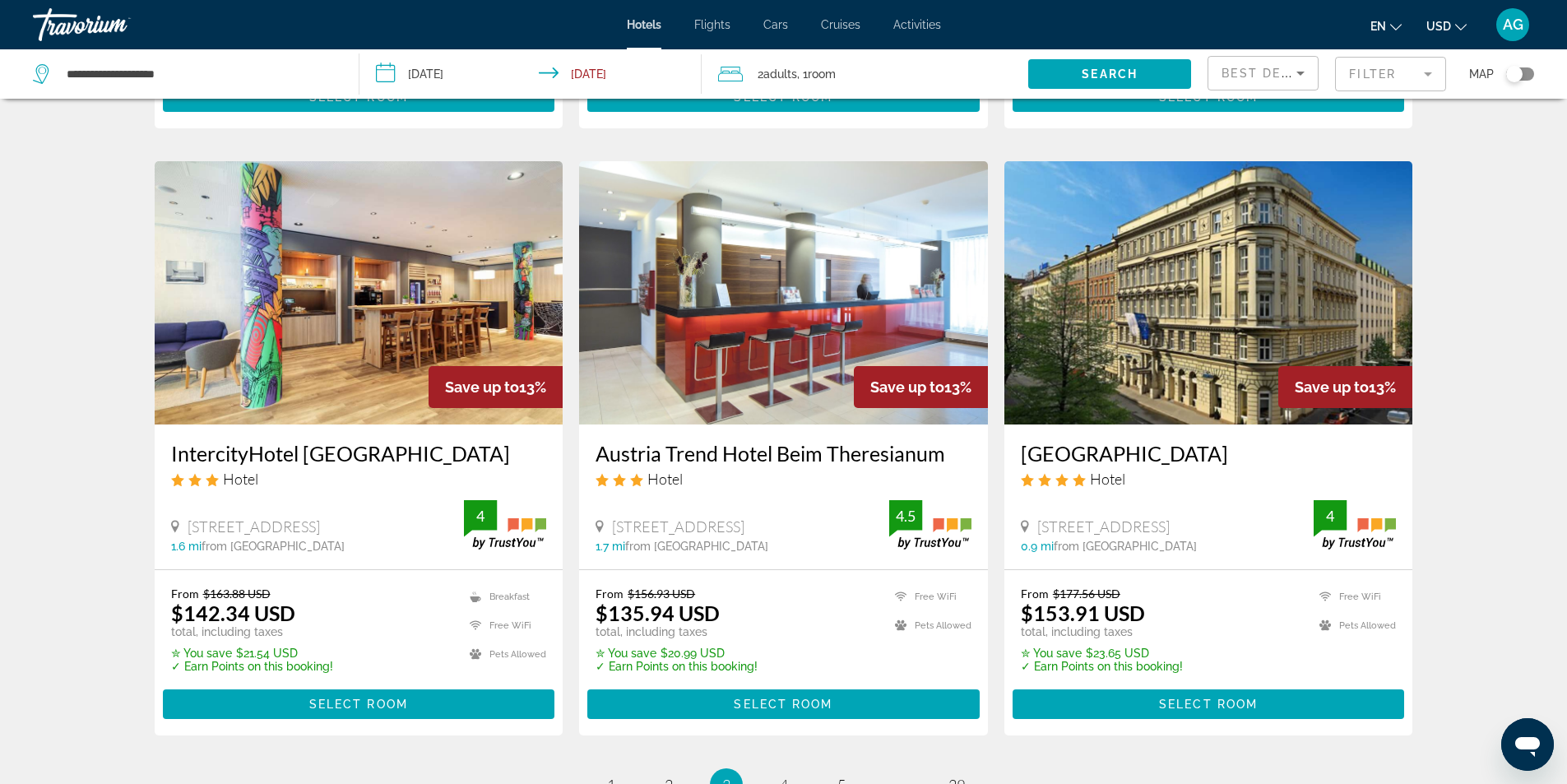
scroll to position [1902, 0]
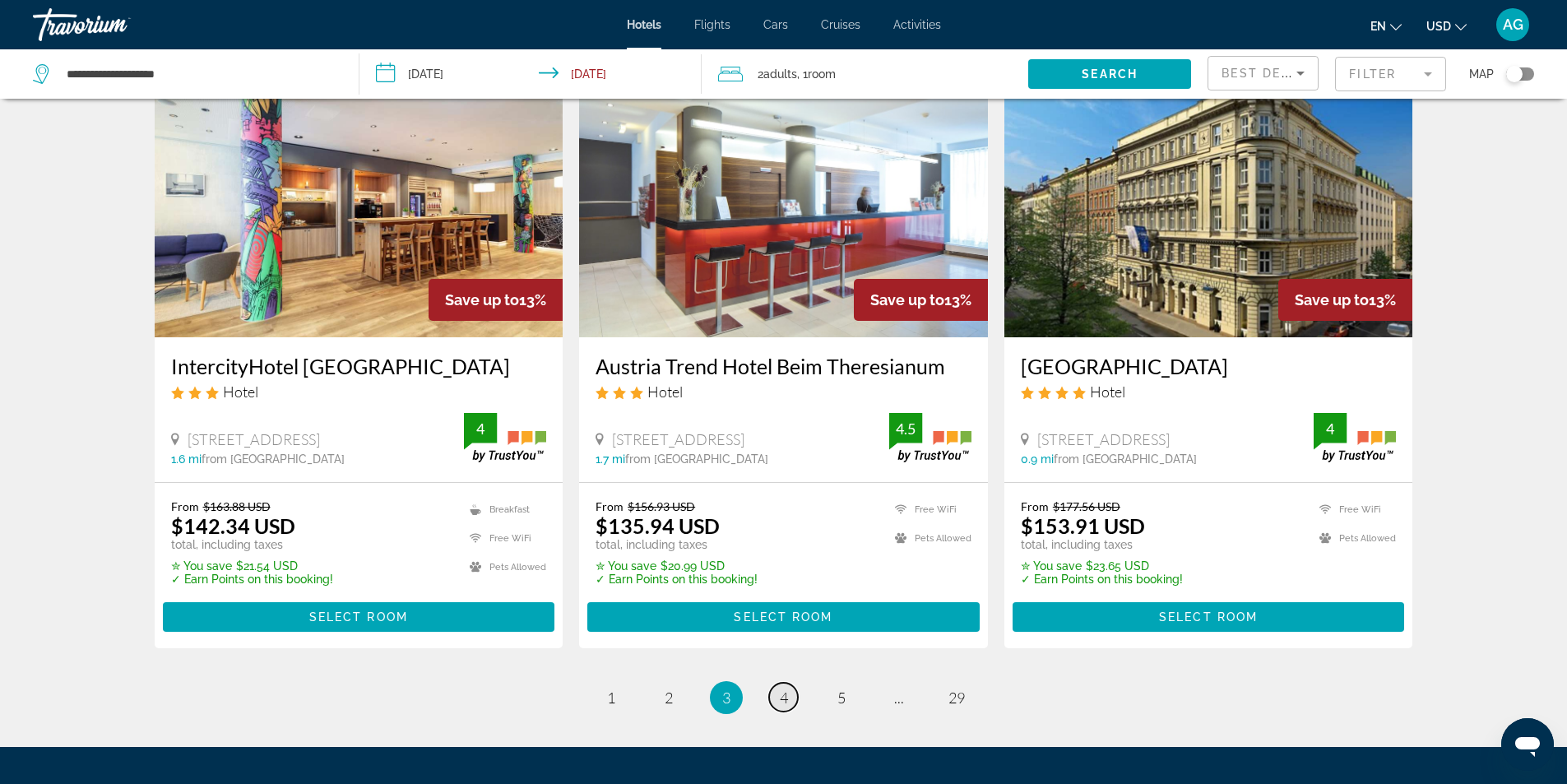
click at [788, 700] on link "page 4" at bounding box center [784, 696] width 29 height 29
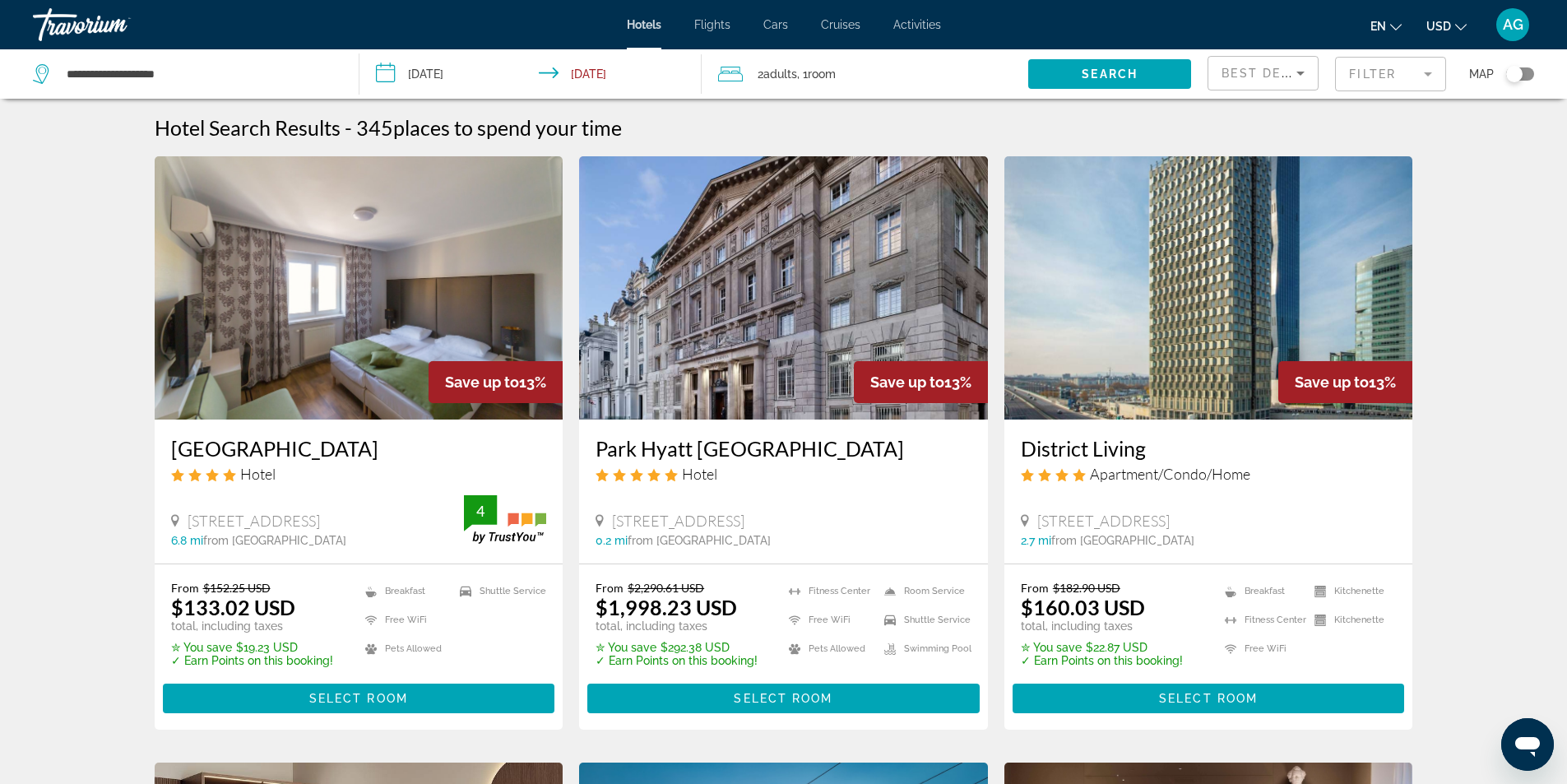
drag, startPoint x: 1011, startPoint y: 454, endPoint x: 1160, endPoint y: 445, distance: 149.3
click at [1160, 445] on div "District Living Apartment/Condo/Home [STREET_ADDRESS] 2.7 mi from [GEOGRAPHIC_D…" at bounding box center [1210, 491] width 409 height 144
copy h3 "District Living"
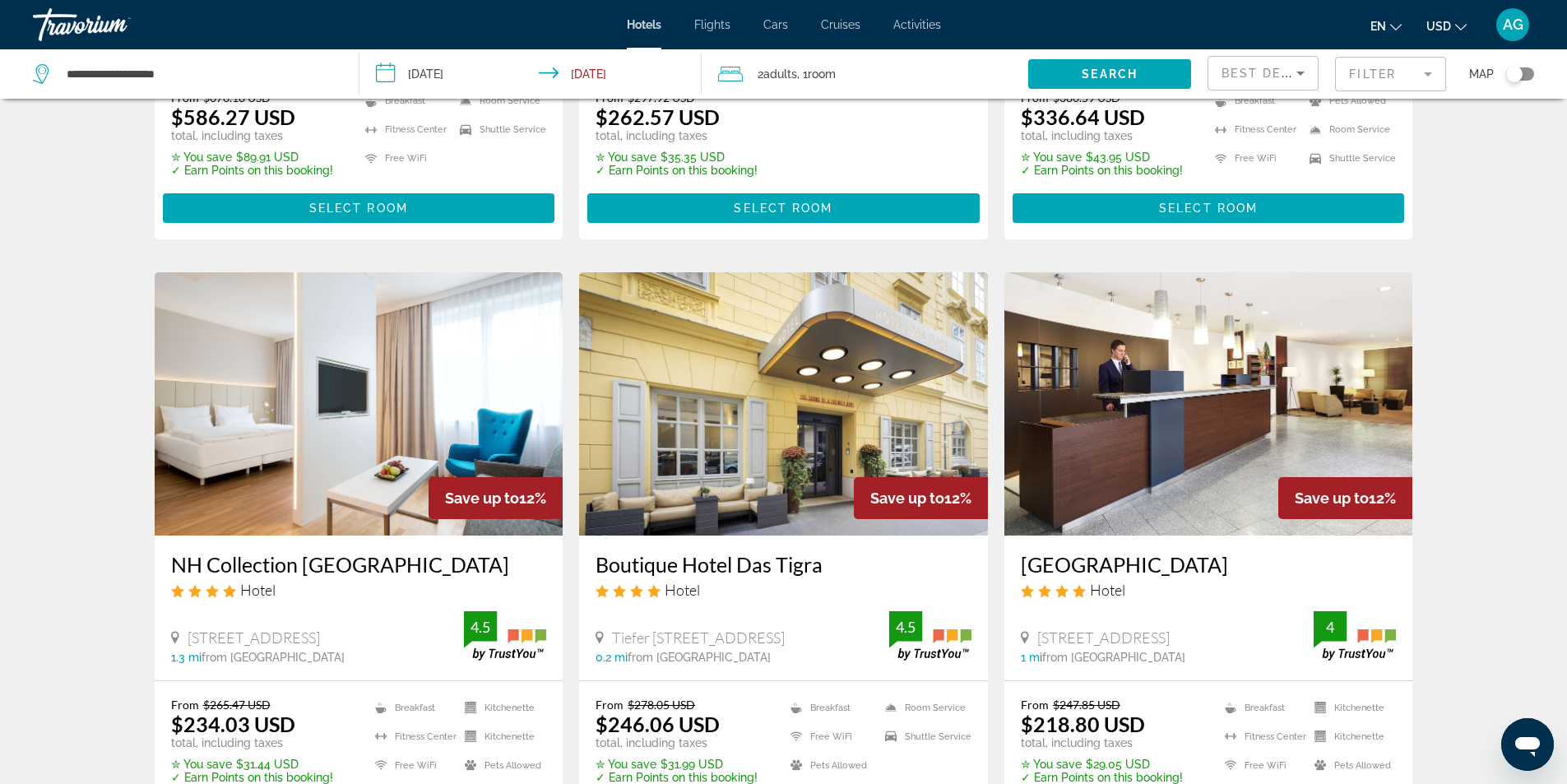
scroll to position [1233, 0]
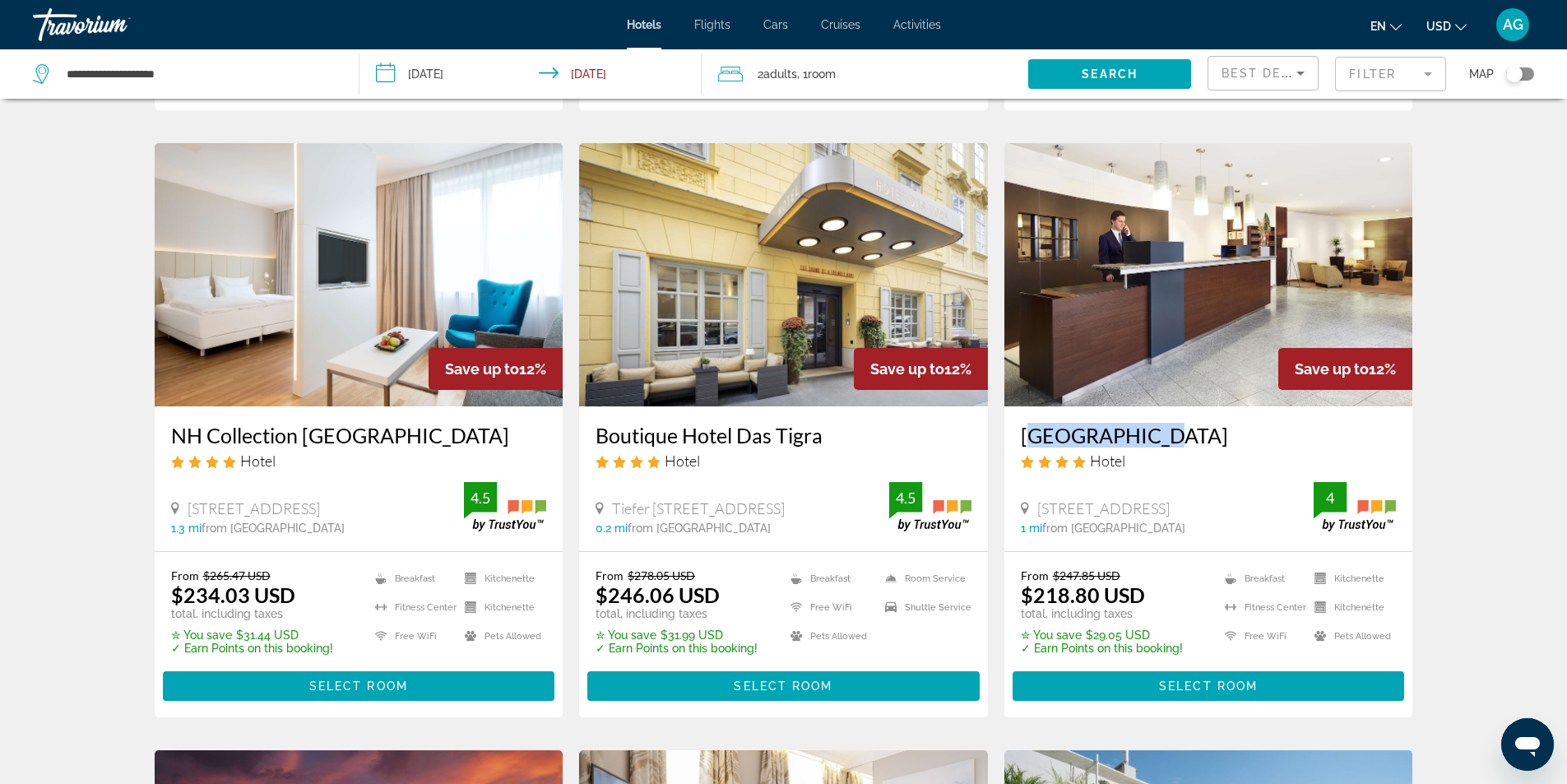
drag, startPoint x: 1012, startPoint y: 436, endPoint x: 1149, endPoint y: 436, distance: 137.0
click at [1149, 436] on div "[GEOGRAPHIC_DATA] Hotel [STREET_ADDRESS] 1 mi from [GEOGRAPHIC_DATA] from [GEOG…" at bounding box center [1210, 478] width 409 height 144
copy h3 "[GEOGRAPHIC_DATA]"
click at [93, 486] on div "Hotel Search Results - 345 places to spend your time Save up to 13% [GEOGRAPHIC…" at bounding box center [784, 147] width 1567 height 2532
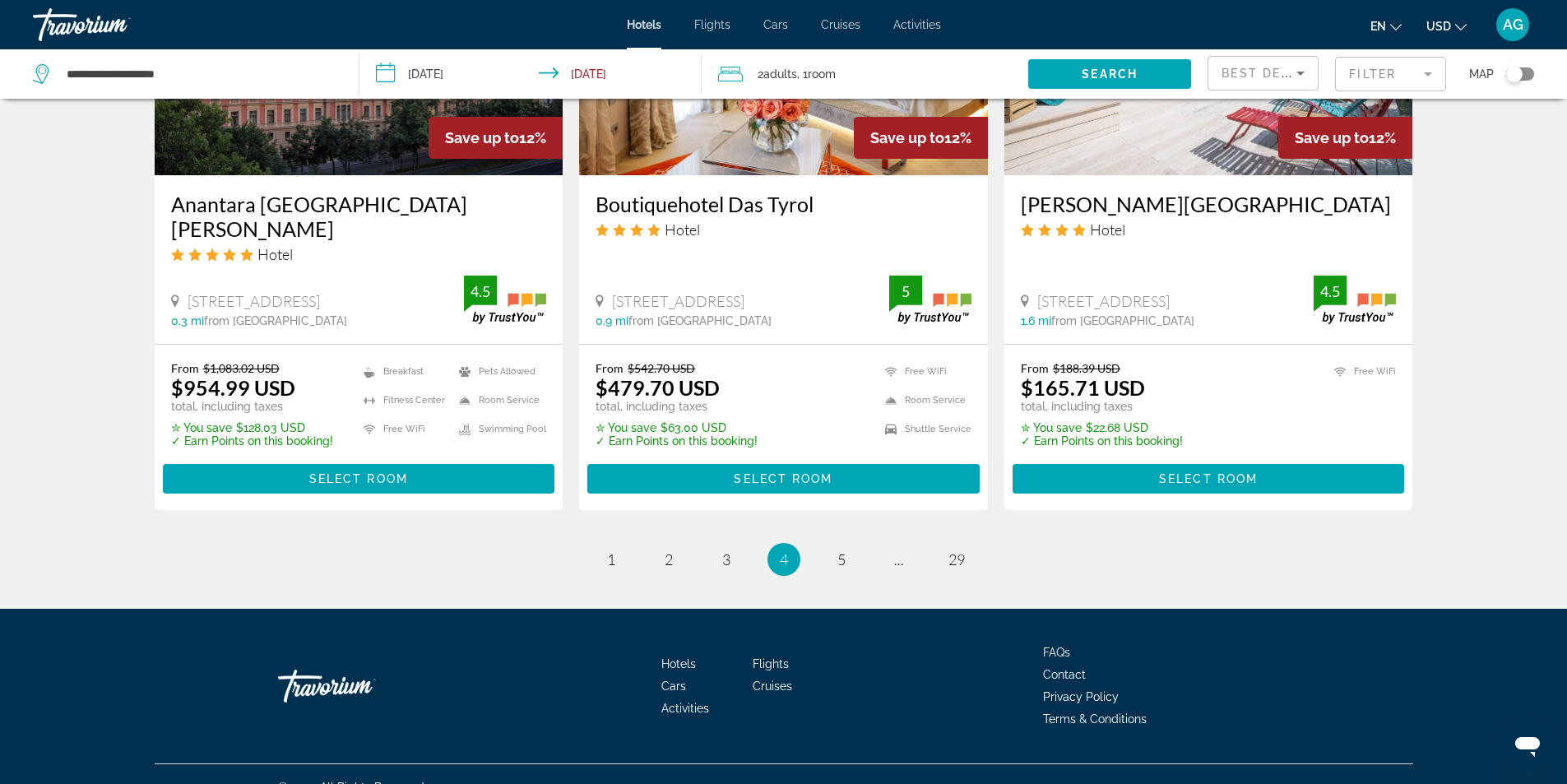
scroll to position [2073, 0]
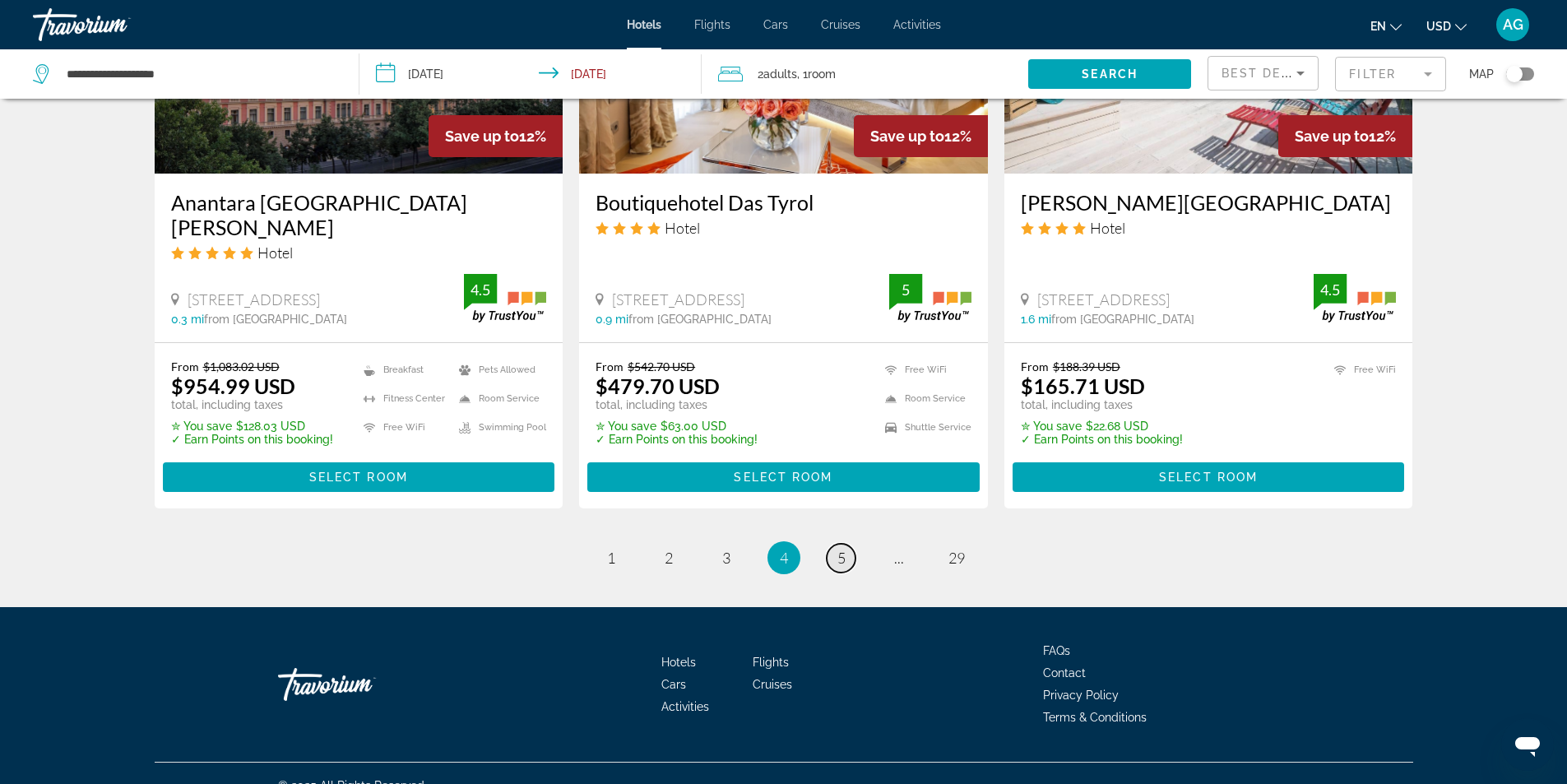
click at [839, 548] on span "5" at bounding box center [841, 557] width 8 height 18
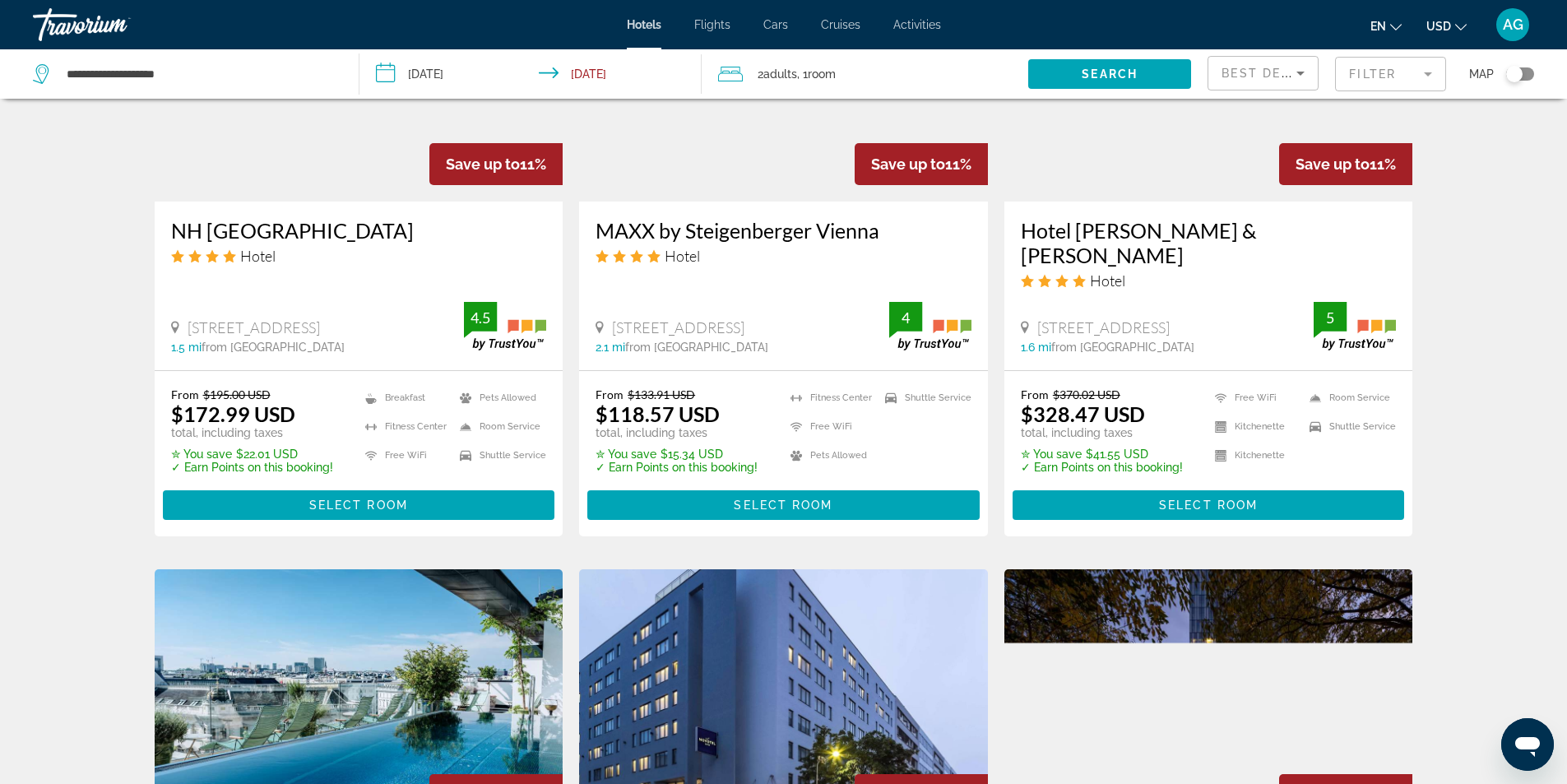
scroll to position [1233, 0]
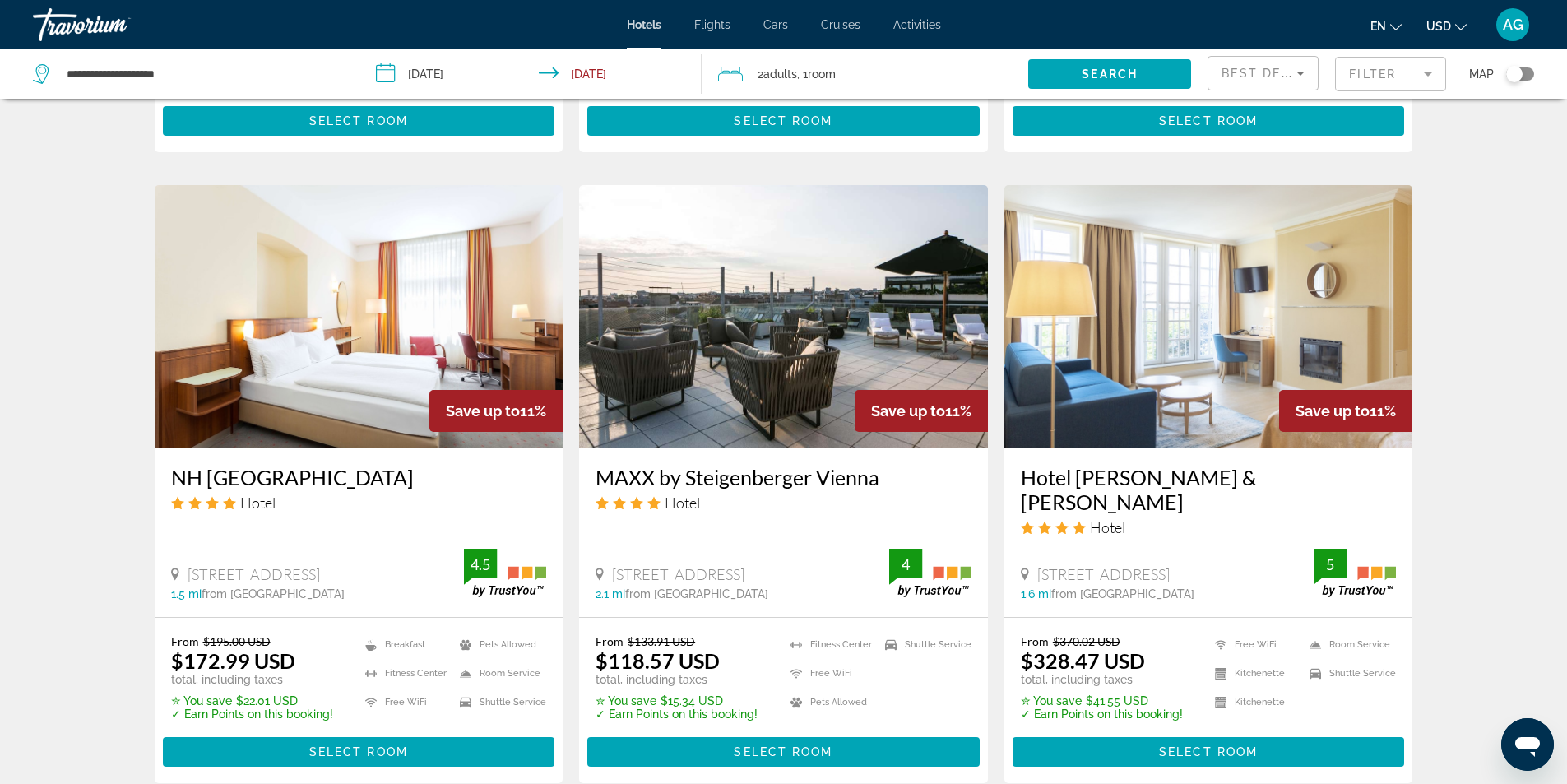
drag, startPoint x: 586, startPoint y: 432, endPoint x: 882, endPoint y: 432, distance: 296.0
click at [882, 449] on div "MAXX by Steigenberger Vienna Hotel [STREET_ADDRESS] 2.1 mi from [GEOGRAPHIC_DAT…" at bounding box center [784, 532] width 409 height 169
copy h3 "MAXX by Steigenberger Vienna"
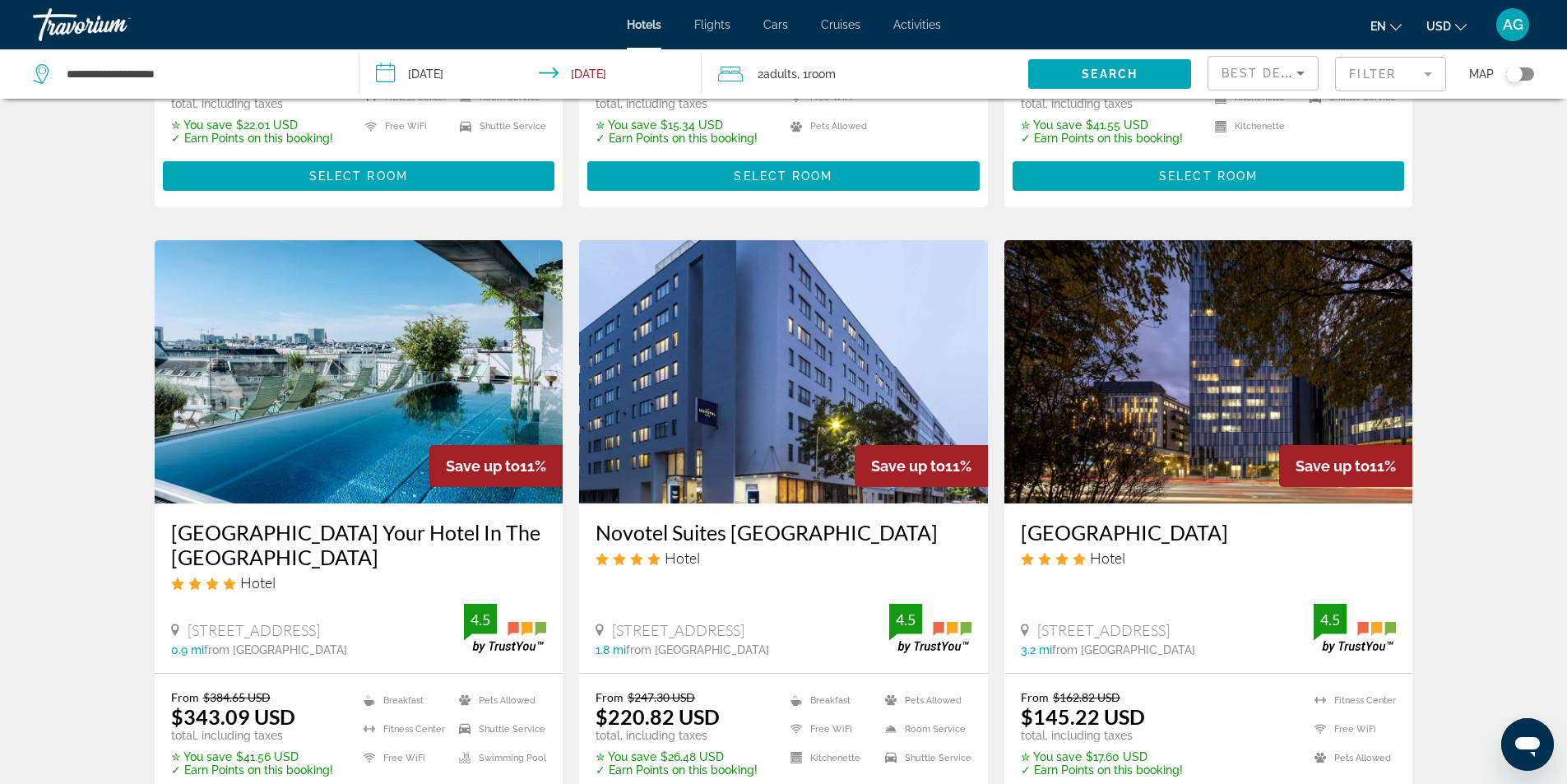
scroll to position [2091, 0]
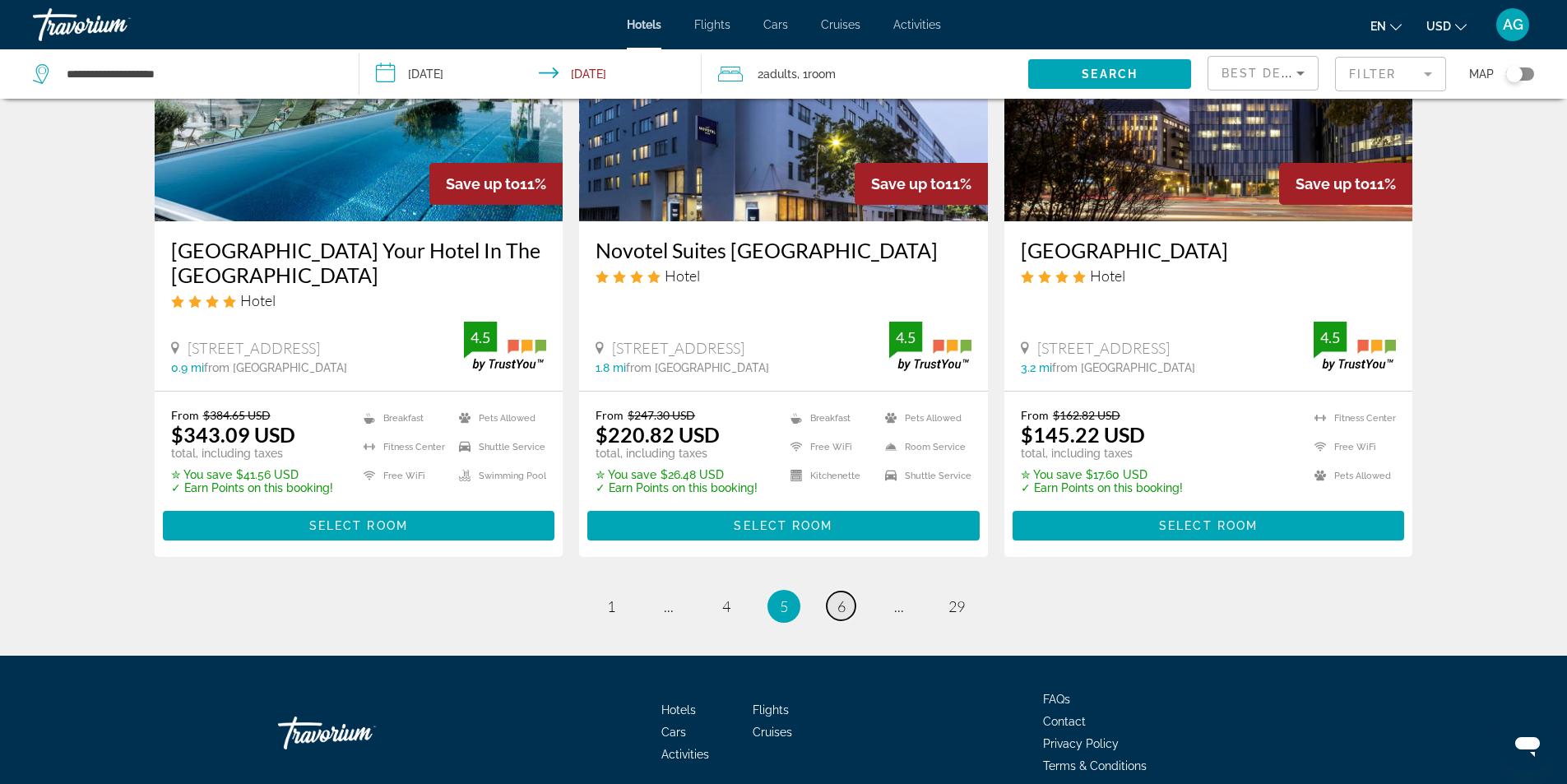
click at [840, 597] on span "6" at bounding box center [841, 606] width 8 height 18
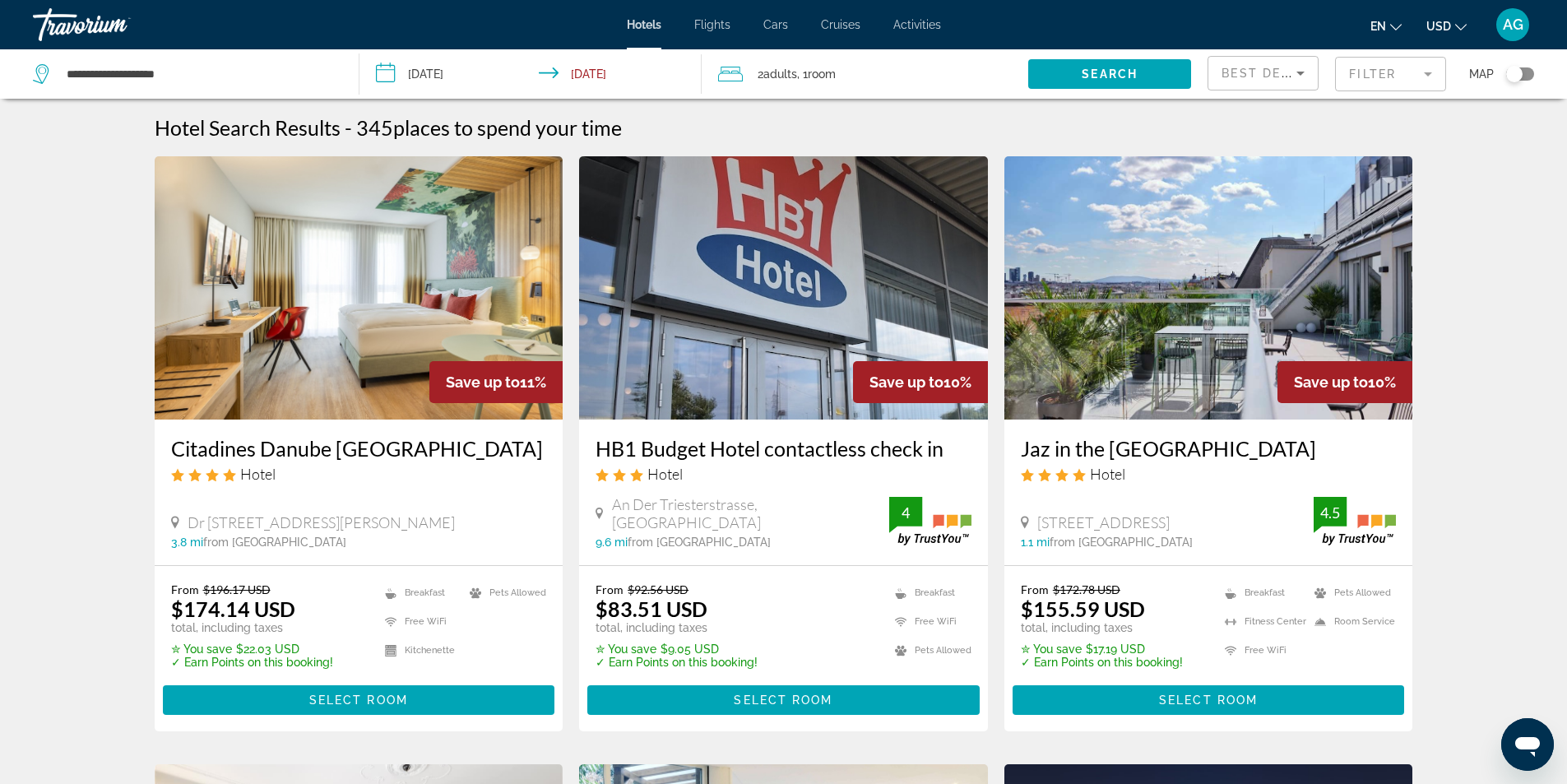
drag, startPoint x: 582, startPoint y: 458, endPoint x: 954, endPoint y: 455, distance: 372.0
click at [954, 455] on div "HB1 Budget Hotel contactless check in Hotel An Der Triesterstrasse, [GEOGRAPHIC…" at bounding box center [784, 492] width 409 height 145
copy h3 "HB1 Budget Hotel contactless check in"
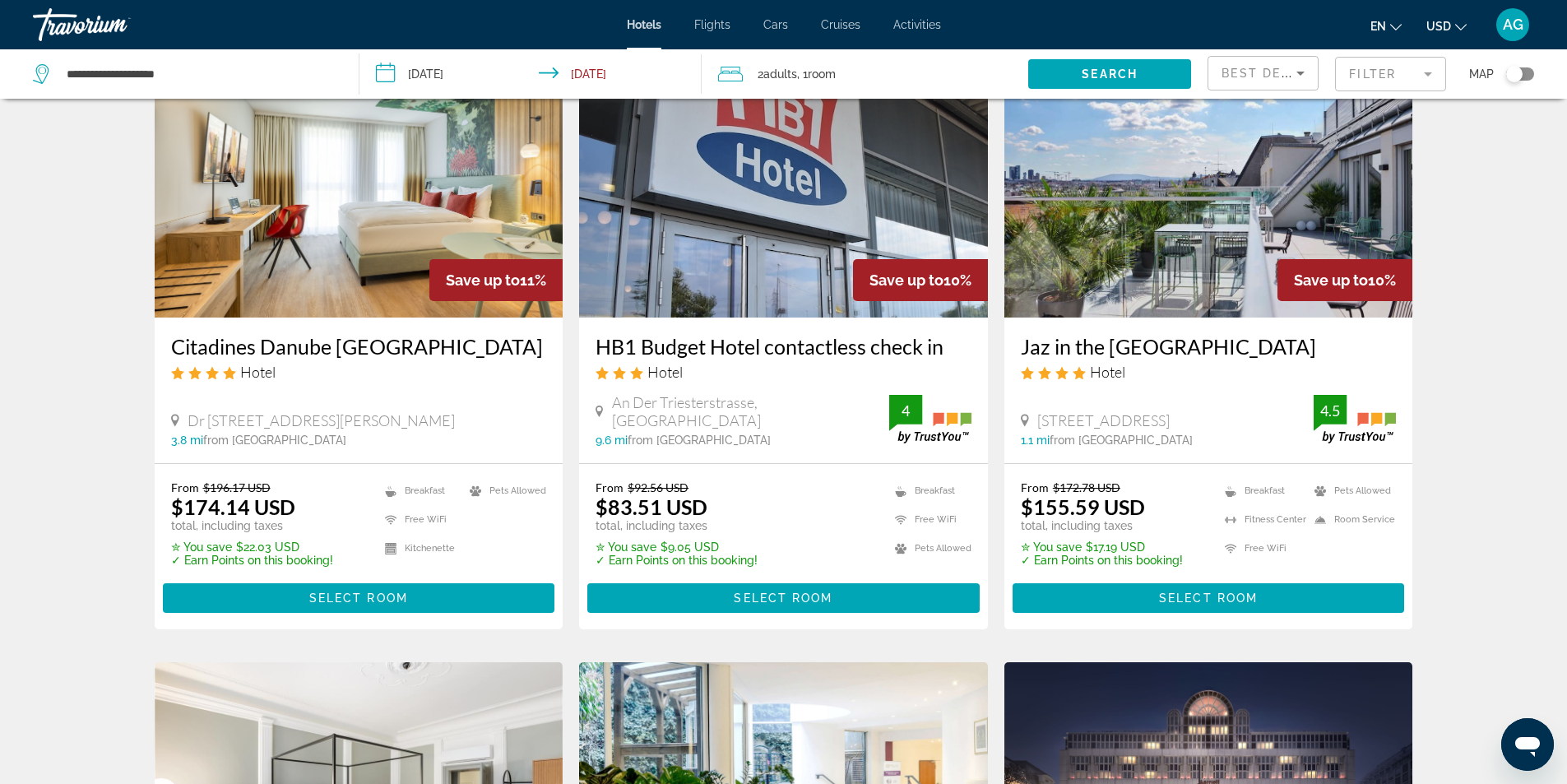
scroll to position [576, 0]
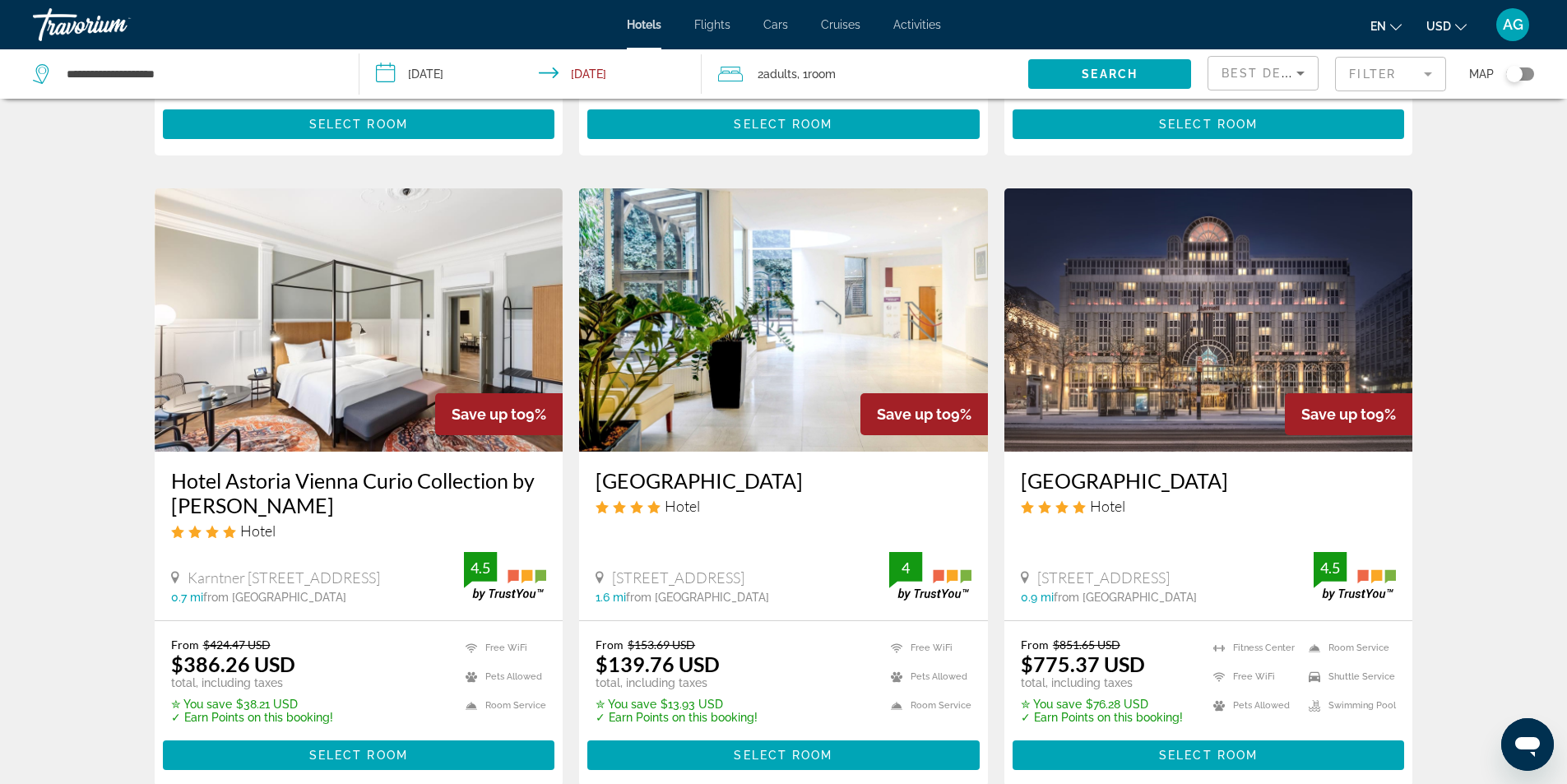
drag, startPoint x: 1016, startPoint y: 486, endPoint x: 1273, endPoint y: 482, distance: 257.0
click at [1273, 482] on div "[GEOGRAPHIC_DATA] Hotel [STREET_ADDRESS] 0.9 mi from [GEOGRAPHIC_DATA] from hot…" at bounding box center [1210, 535] width 409 height 169
copy h3 "[GEOGRAPHIC_DATA]"
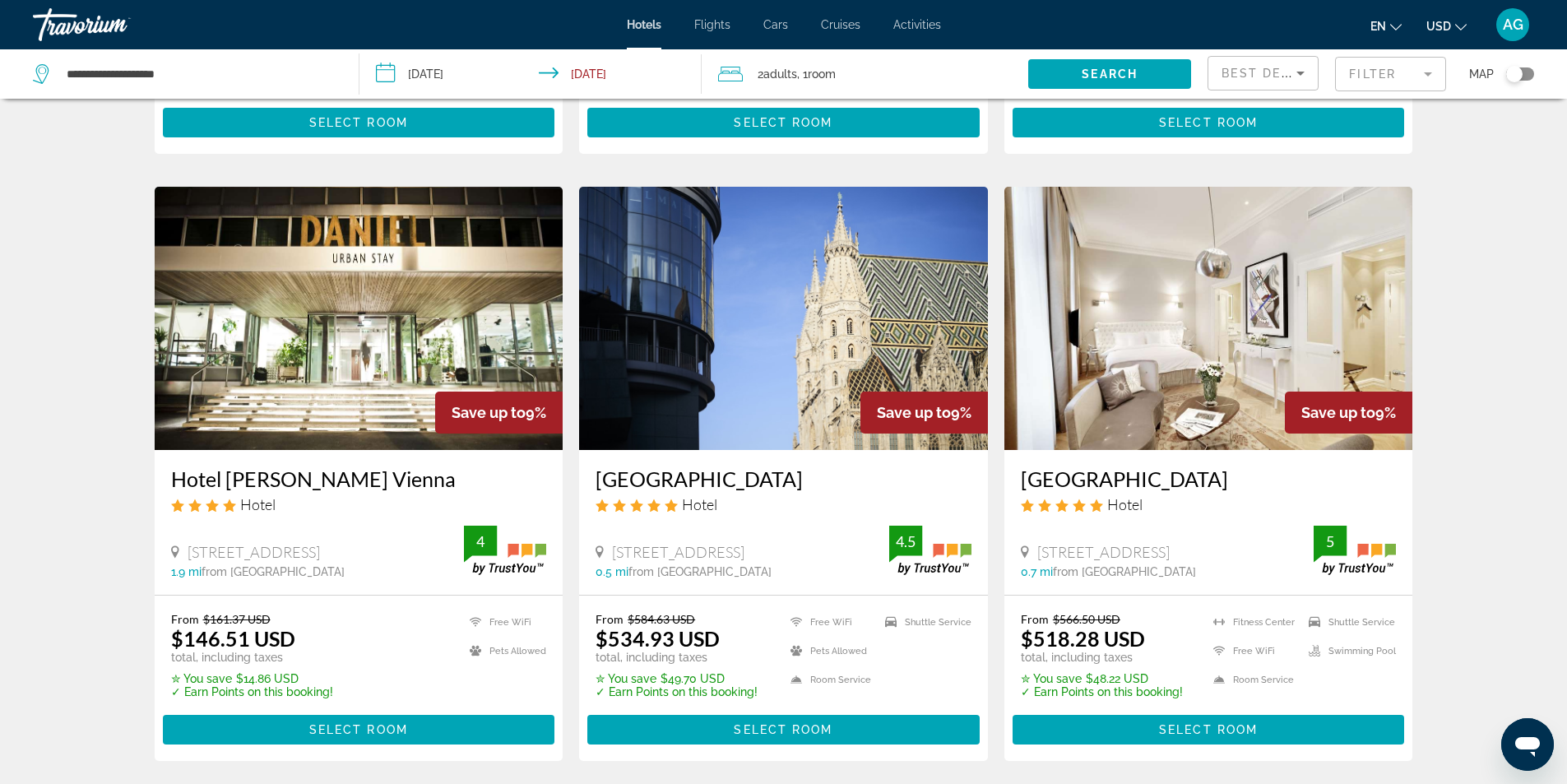
scroll to position [1233, 0]
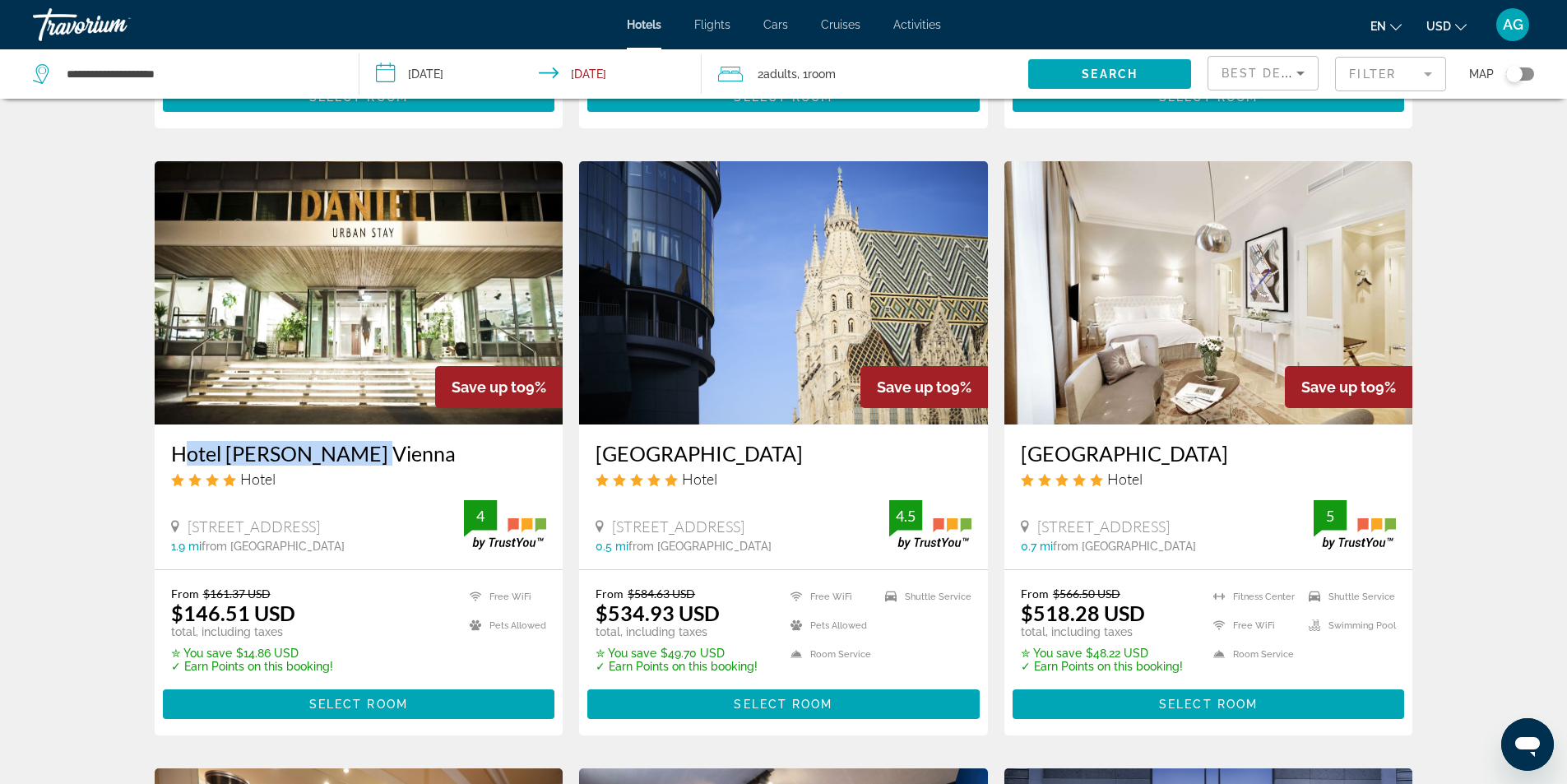
drag, startPoint x: 161, startPoint y: 455, endPoint x: 373, endPoint y: 463, distance: 212.2
click at [373, 463] on div "Hotel [PERSON_NAME] Vienna Hotel [STREET_ADDRESS] 1.9 mi from [GEOGRAPHIC_DATA]…" at bounding box center [359, 496] width 409 height 144
click at [67, 430] on div "Hotel Search Results - 345 places to spend your time Save up to 11% Citadines D…" at bounding box center [784, 144] width 1567 height 2525
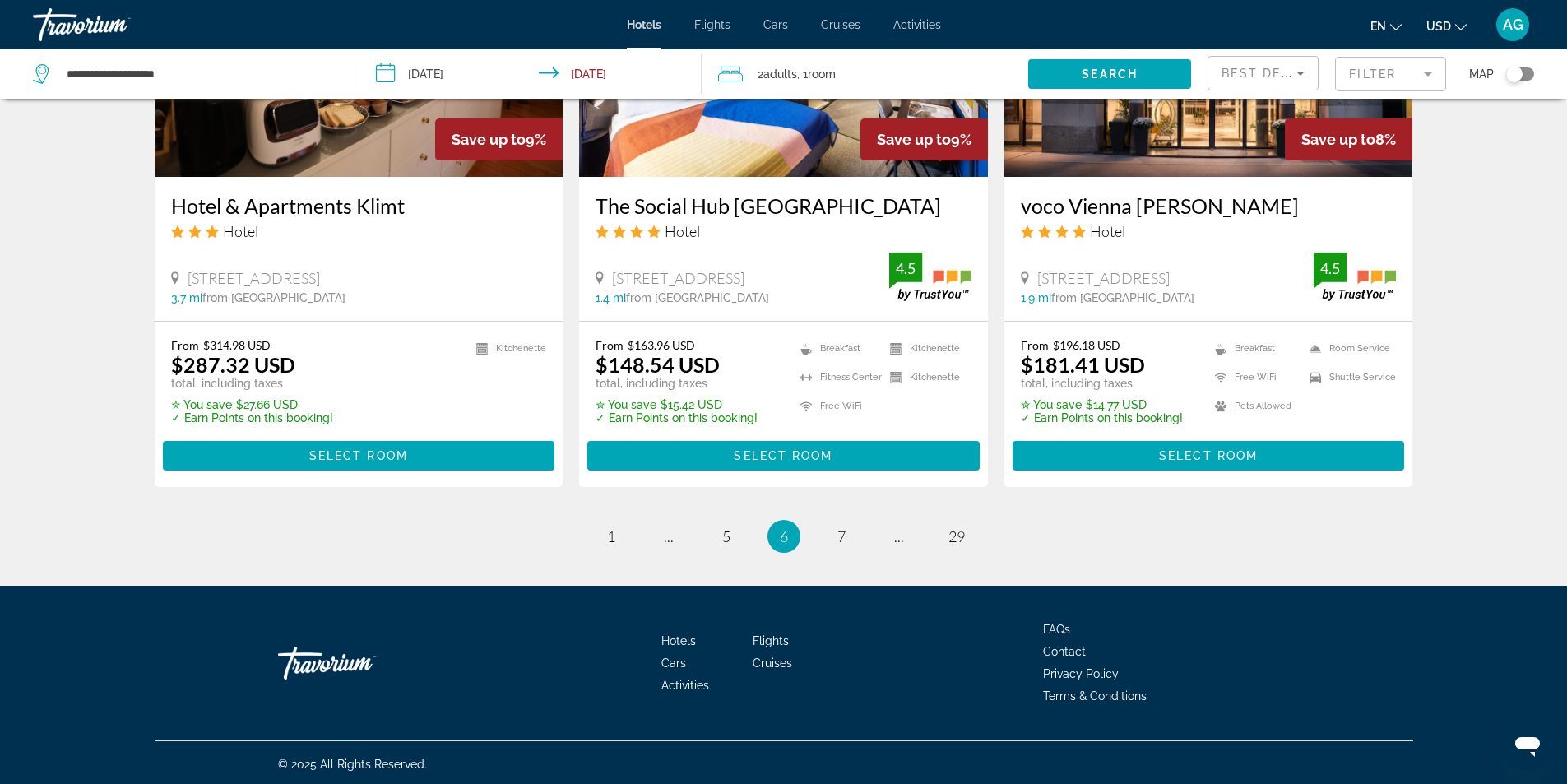
scroll to position [2093, 0]
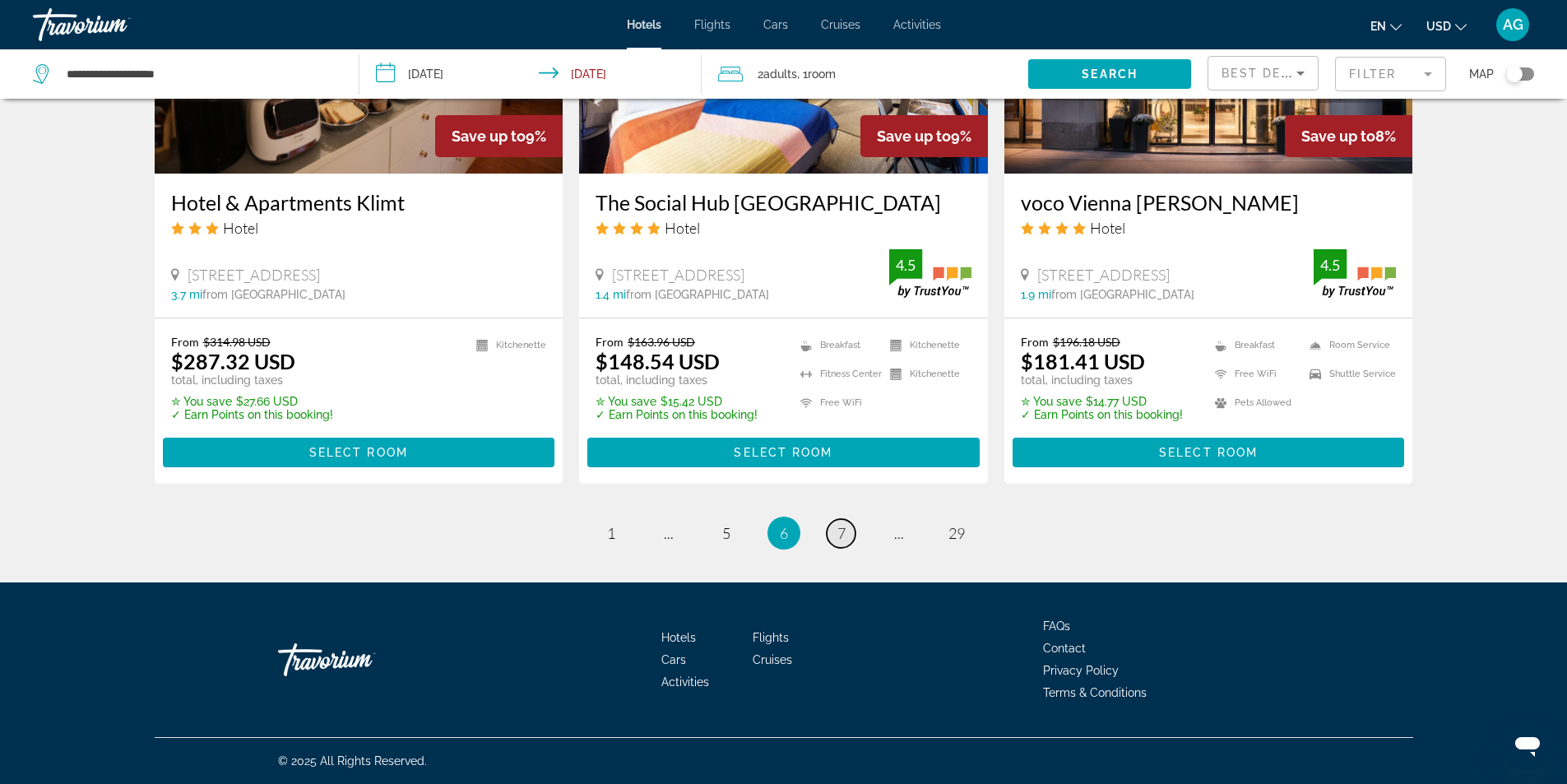
click at [835, 533] on link "page 7" at bounding box center [841, 533] width 29 height 29
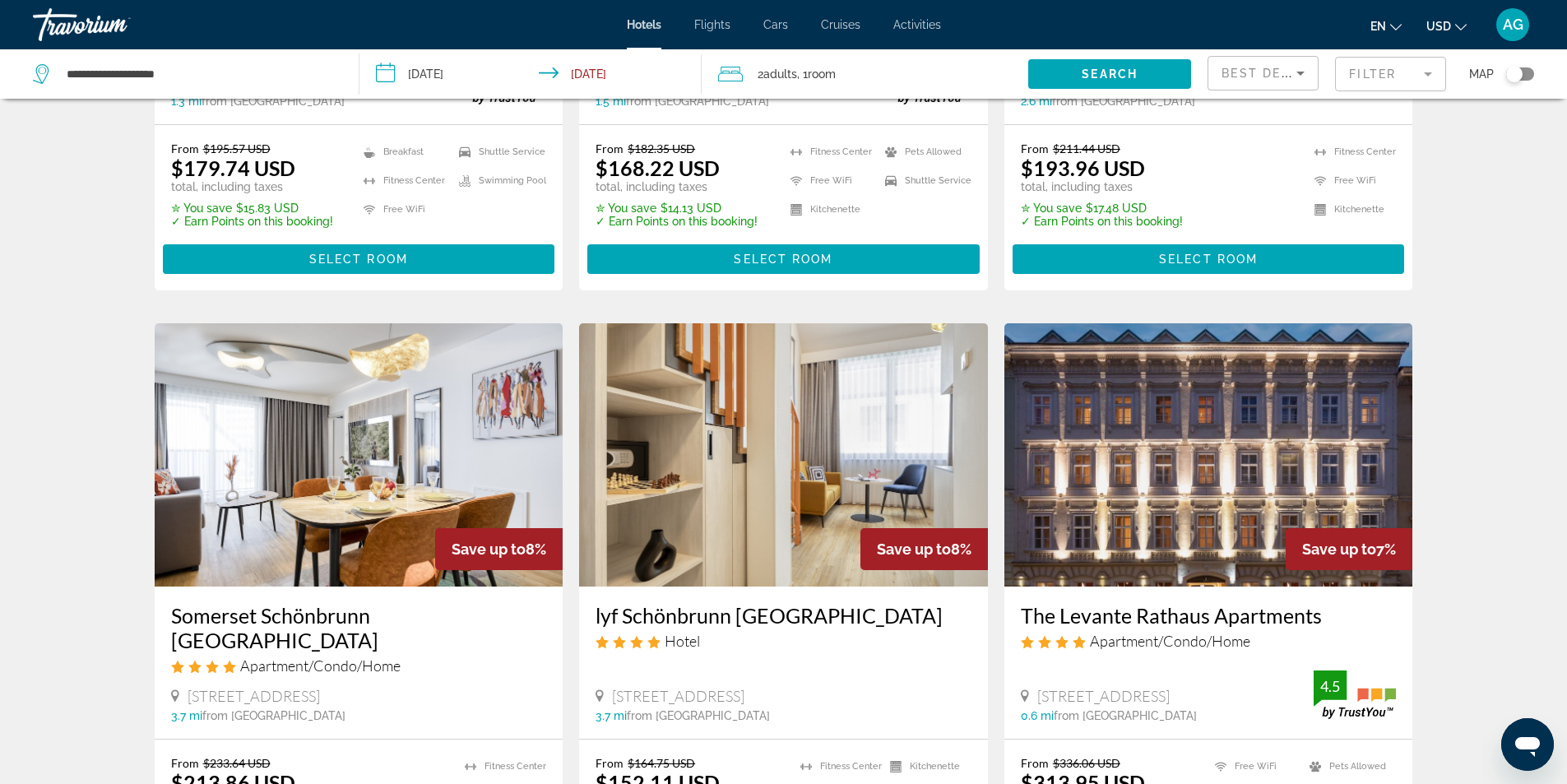
scroll to position [1973, 0]
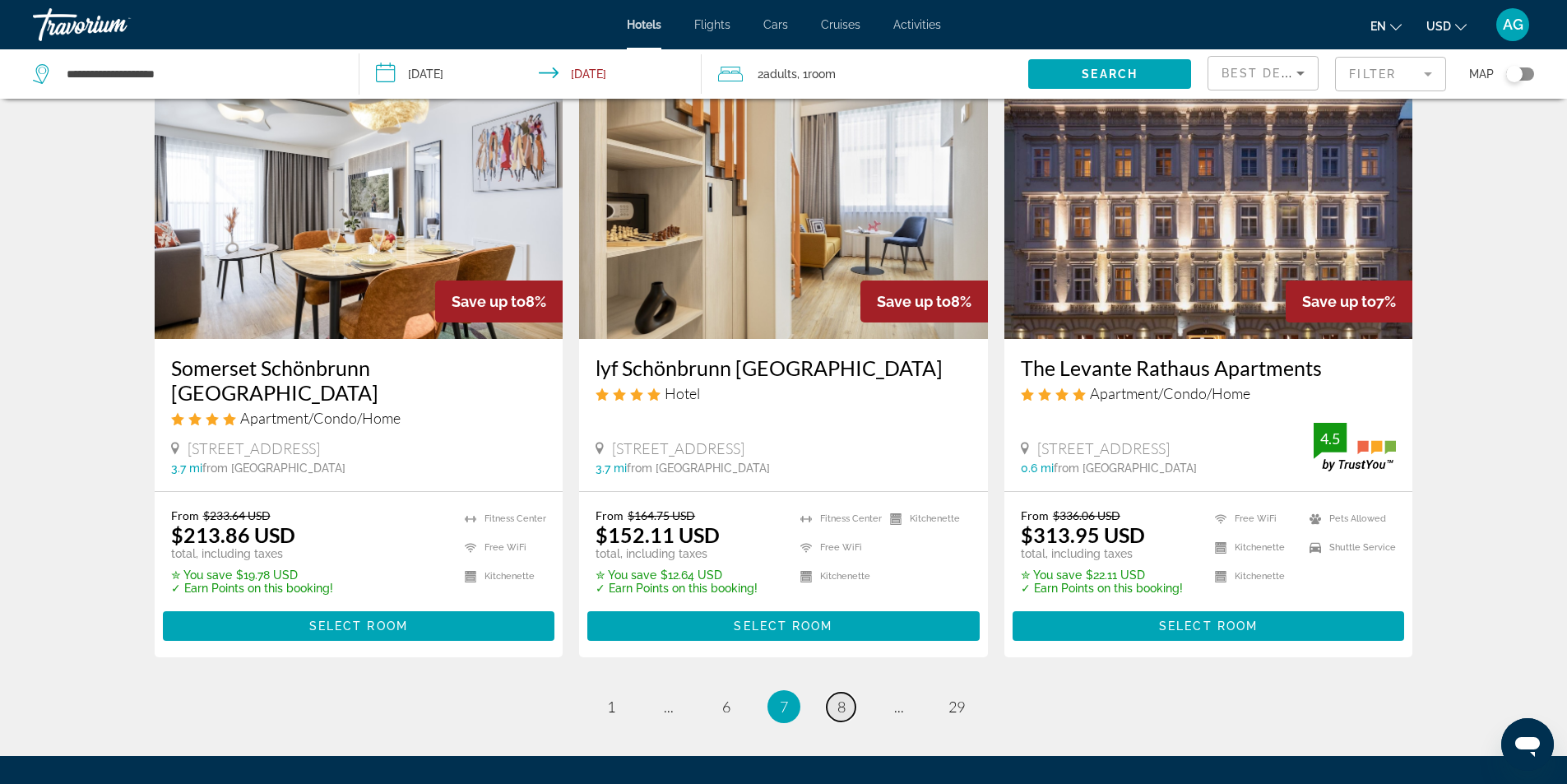
click at [840, 697] on span "8" at bounding box center [841, 706] width 8 height 18
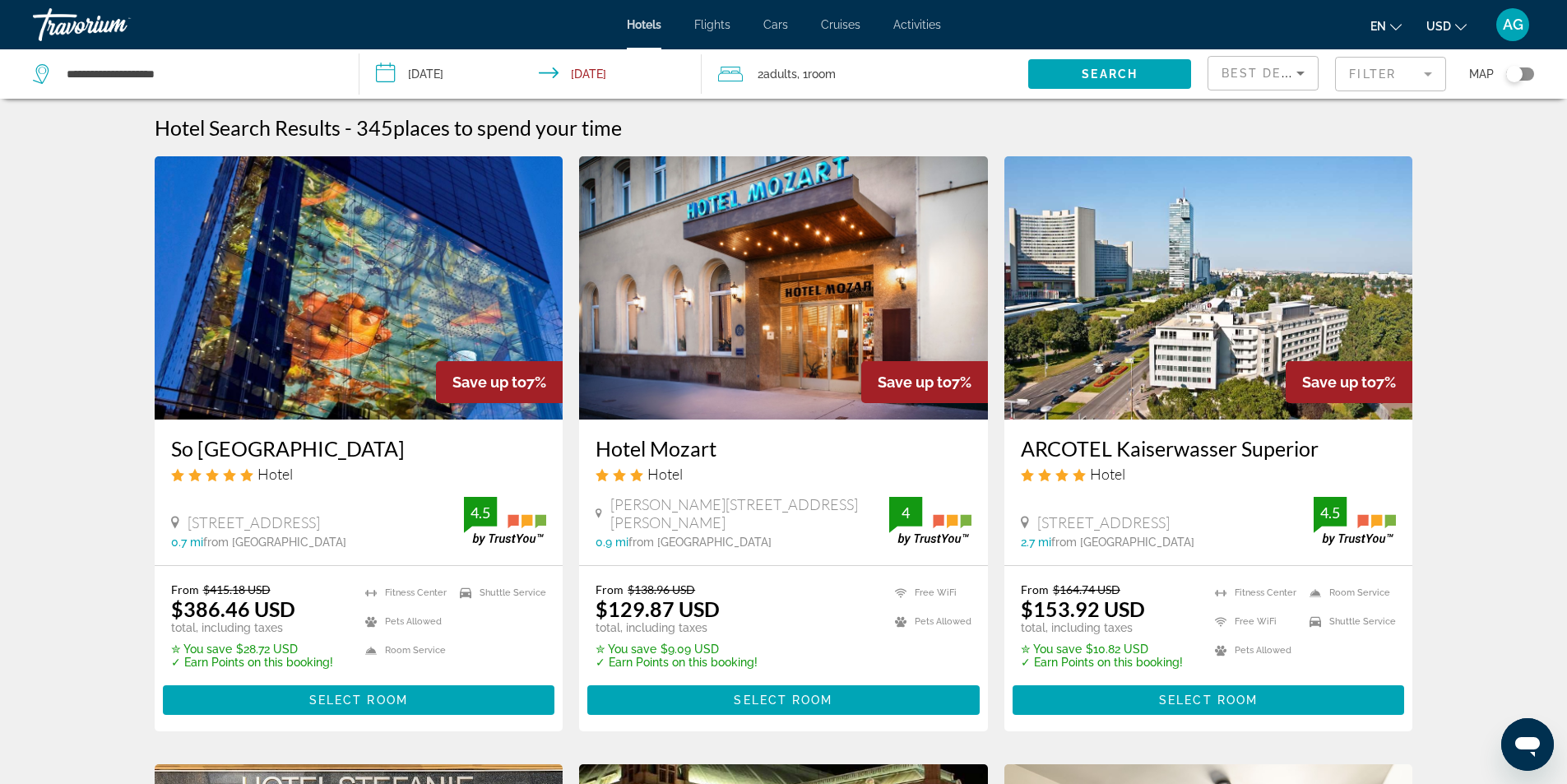
drag, startPoint x: 1008, startPoint y: 452, endPoint x: 1321, endPoint y: 456, distance: 313.0
click at [1321, 456] on div "ARCOTEL Kaiserwasser Superior Hotel [STREET_ADDRESS][GEOGRAPHIC_DATA] mi from […" at bounding box center [1210, 492] width 409 height 145
drag, startPoint x: 591, startPoint y: 449, endPoint x: 714, endPoint y: 442, distance: 123.2
click at [724, 442] on div "Hotel Mozart Hotel [PERSON_NAME][GEOGRAPHIC_DATA][PERSON_NAME], [GEOGRAPHIC_DAT…" at bounding box center [784, 492] width 409 height 145
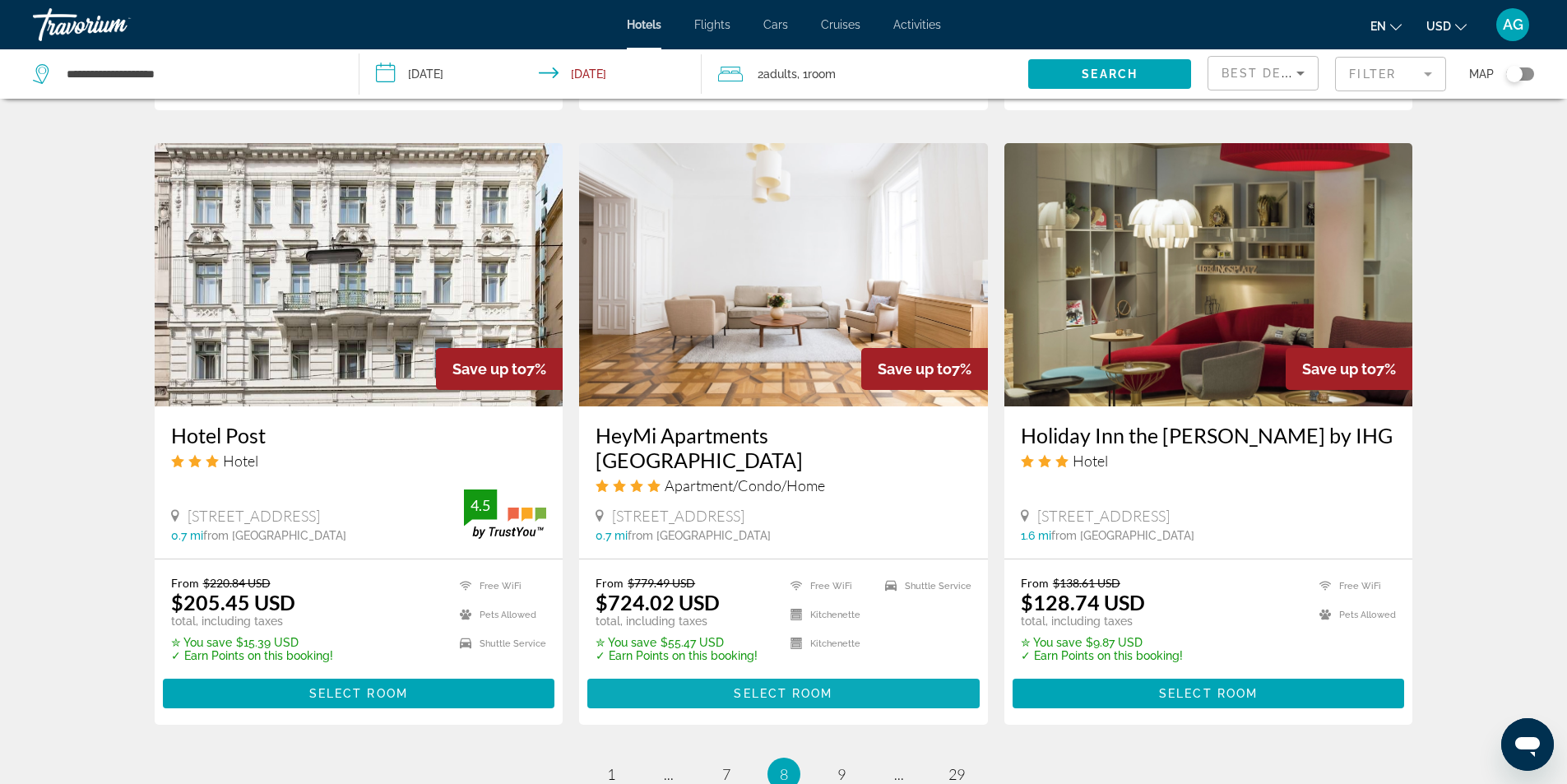
scroll to position [1973, 0]
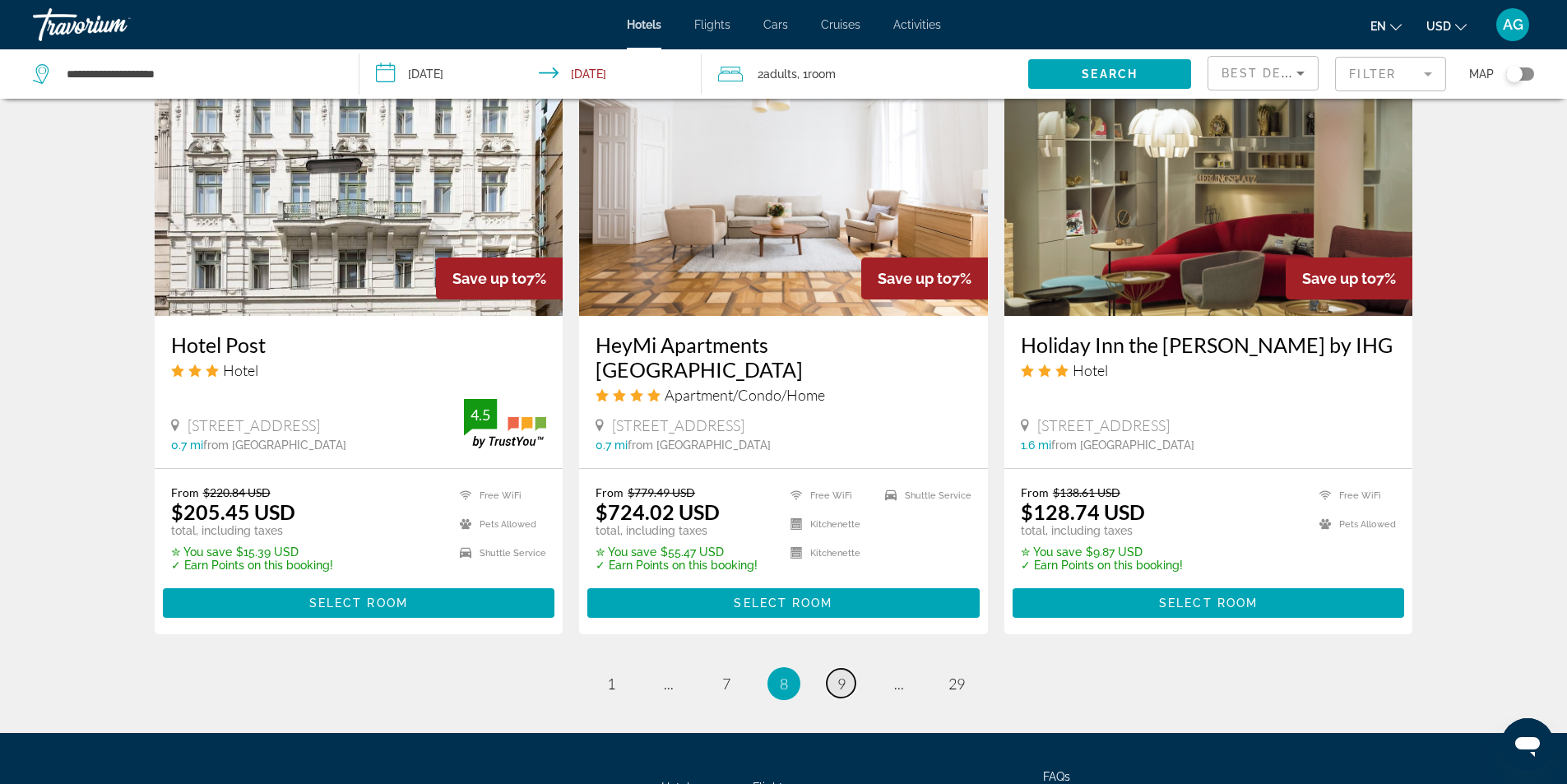
click at [838, 675] on span "9" at bounding box center [841, 683] width 8 height 18
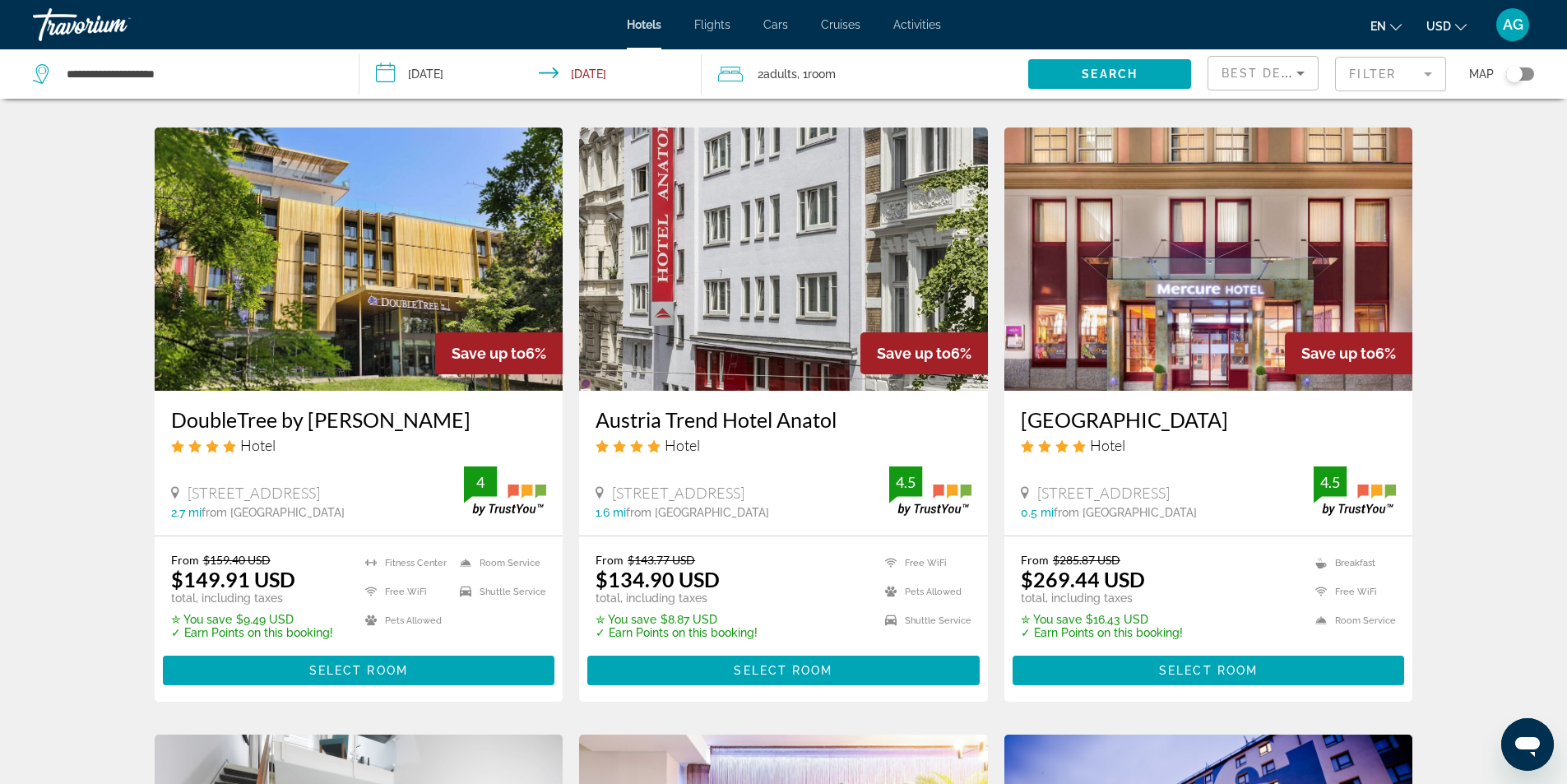
scroll to position [658, 0]
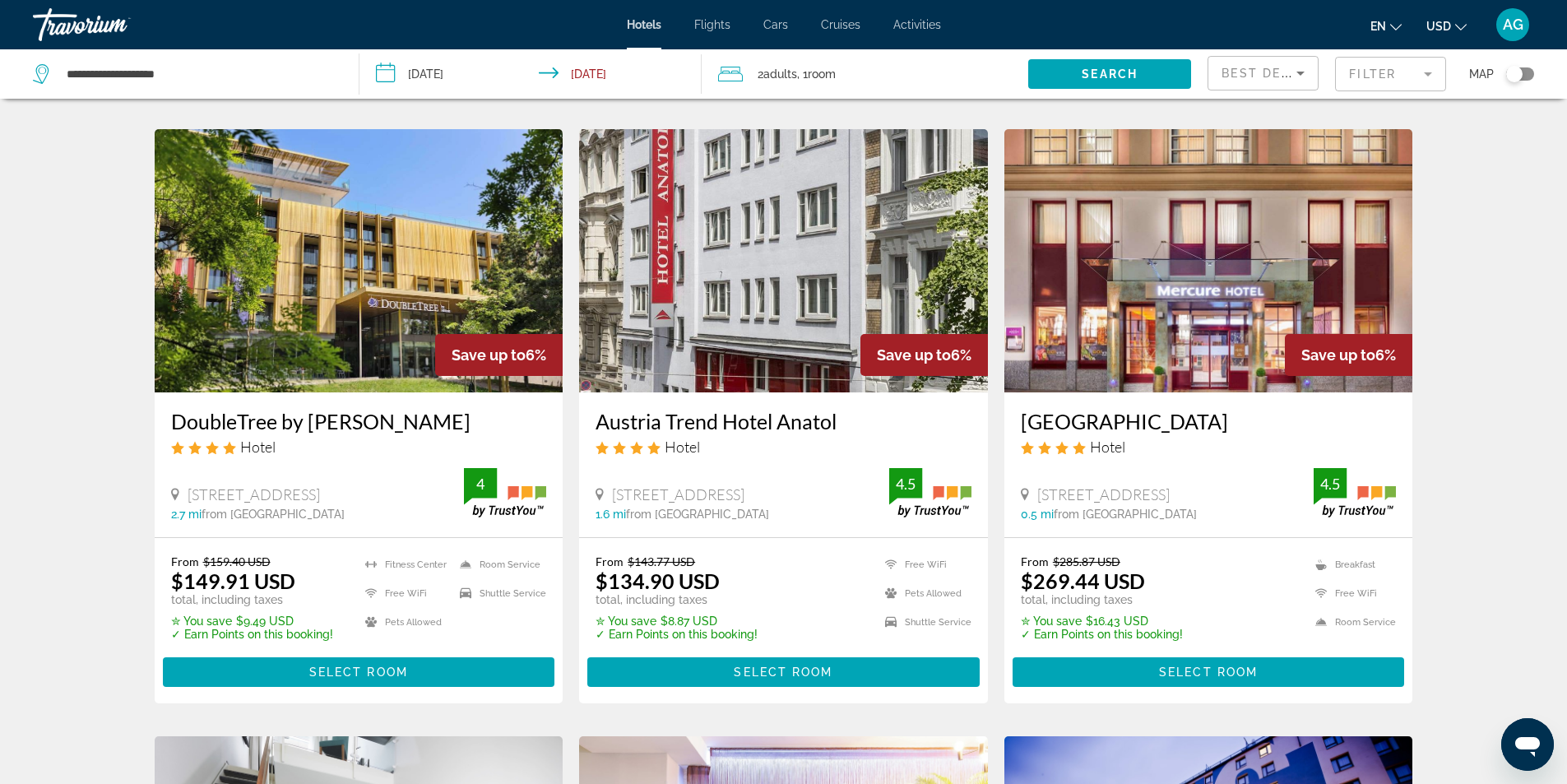
drag, startPoint x: 591, startPoint y: 423, endPoint x: 849, endPoint y: 423, distance: 258.0
click at [849, 423] on div "Austria Trend Hotel Anatol Hotel [STREET_ADDRESS] 1.6 mi from [GEOGRAPHIC_DATA]…" at bounding box center [784, 464] width 409 height 144
click at [71, 551] on div "Hotel Search Results - 345 places to spend your time Save up to 7% Atik [GEOGRA…" at bounding box center [784, 735] width 1567 height 2556
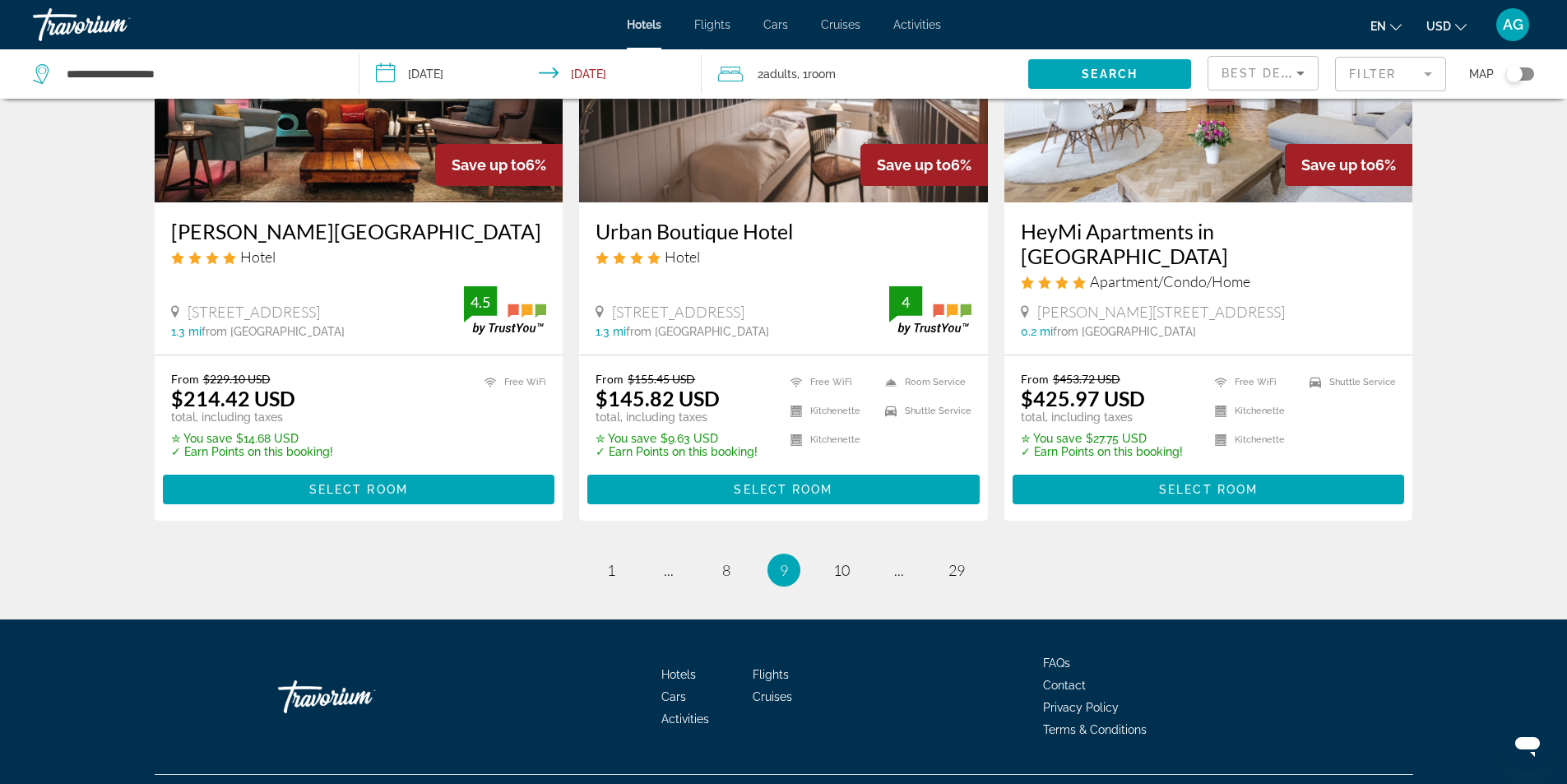
scroll to position [2090, 0]
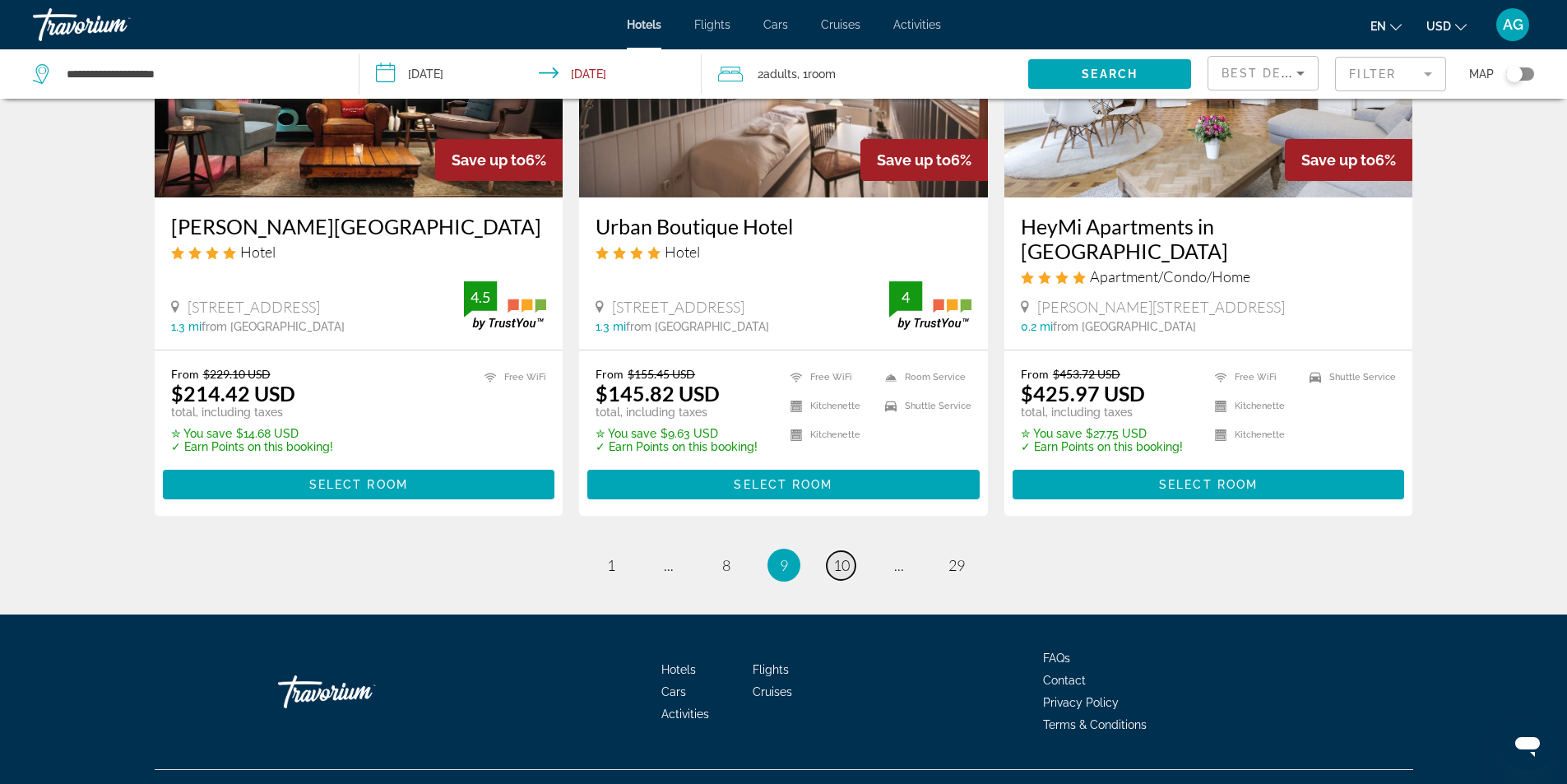
click at [841, 556] on span "10" at bounding box center [841, 564] width 16 height 18
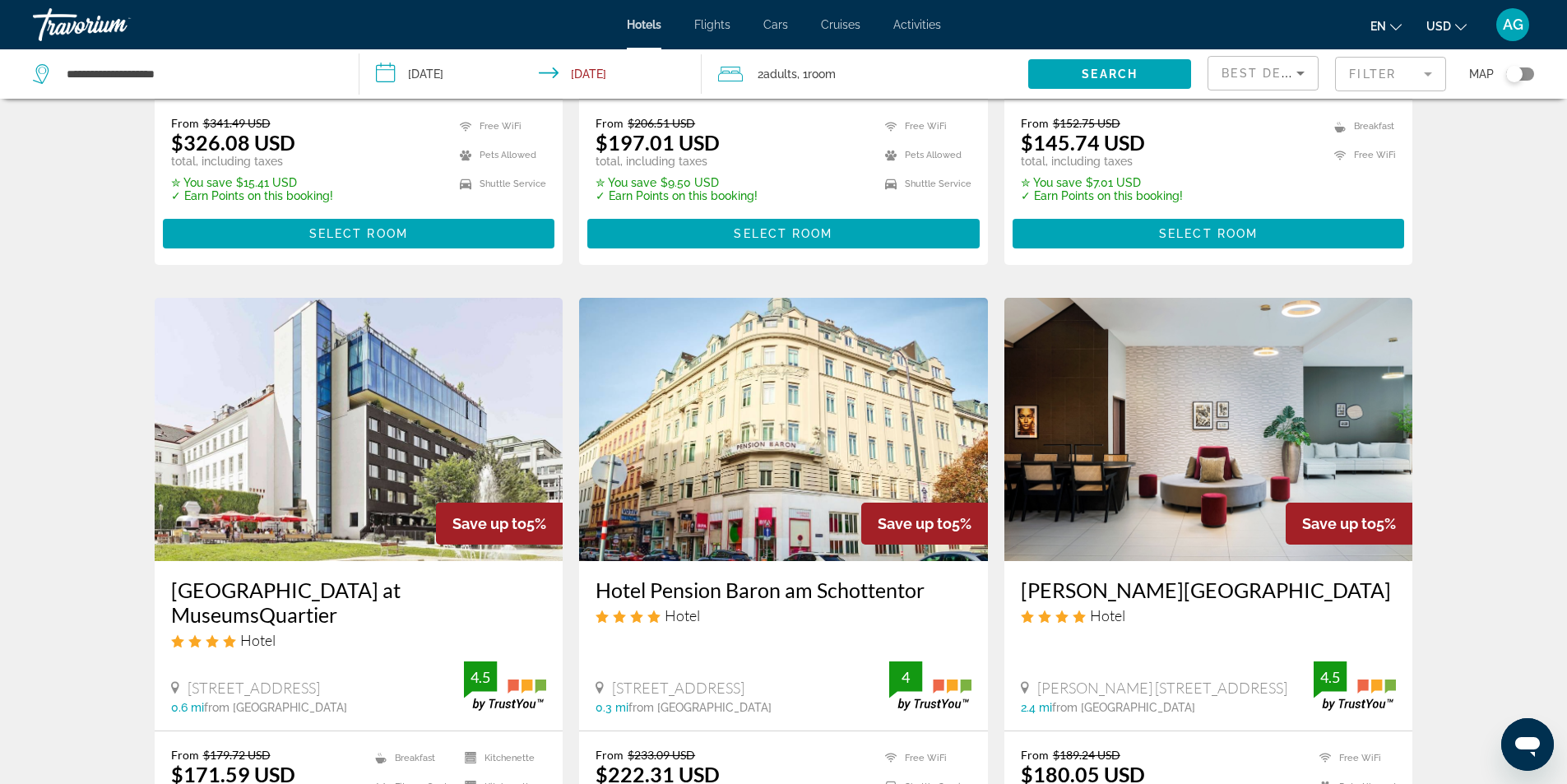
scroll to position [1891, 0]
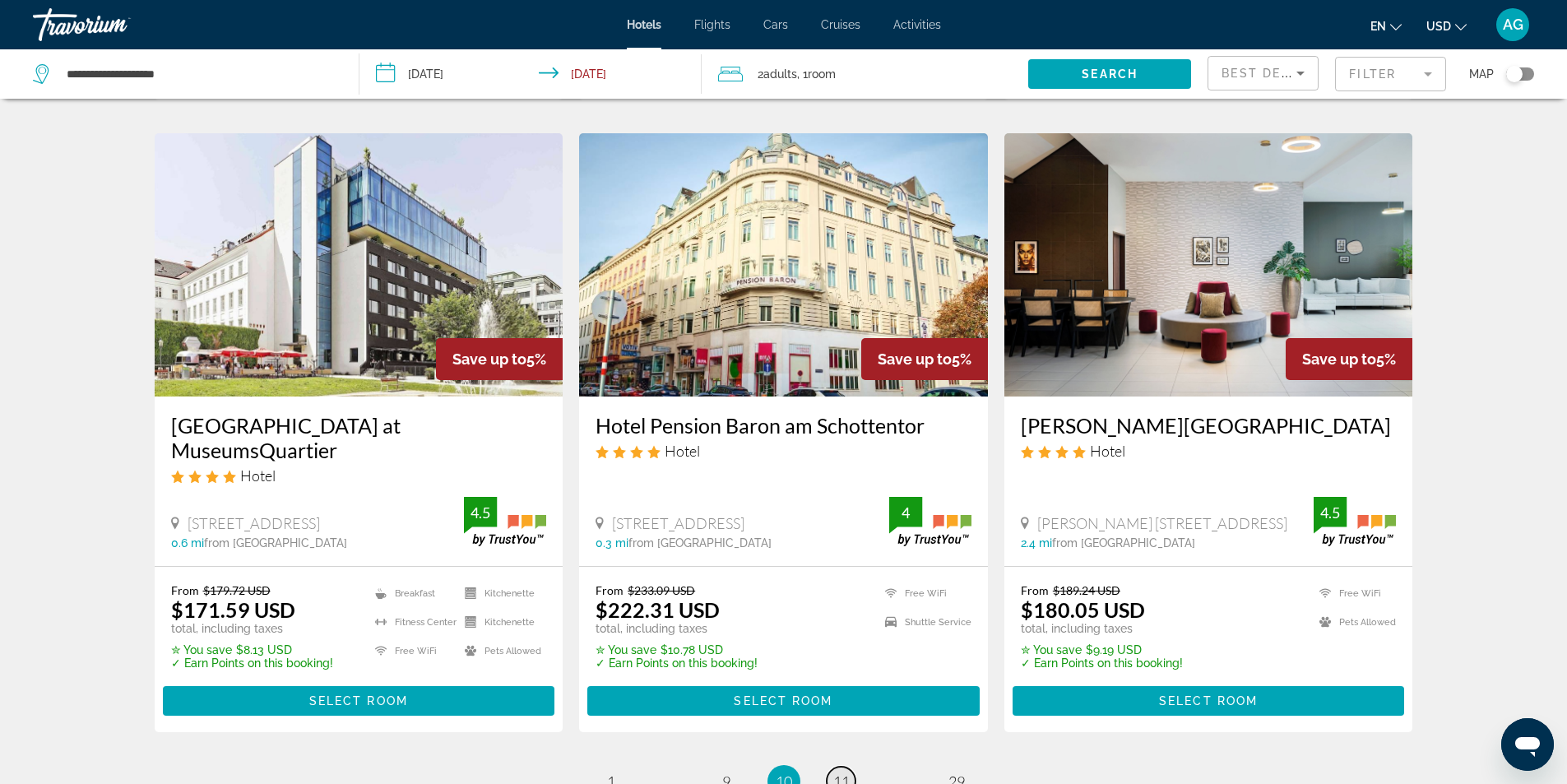
click at [842, 772] on span "11" at bounding box center [841, 780] width 16 height 18
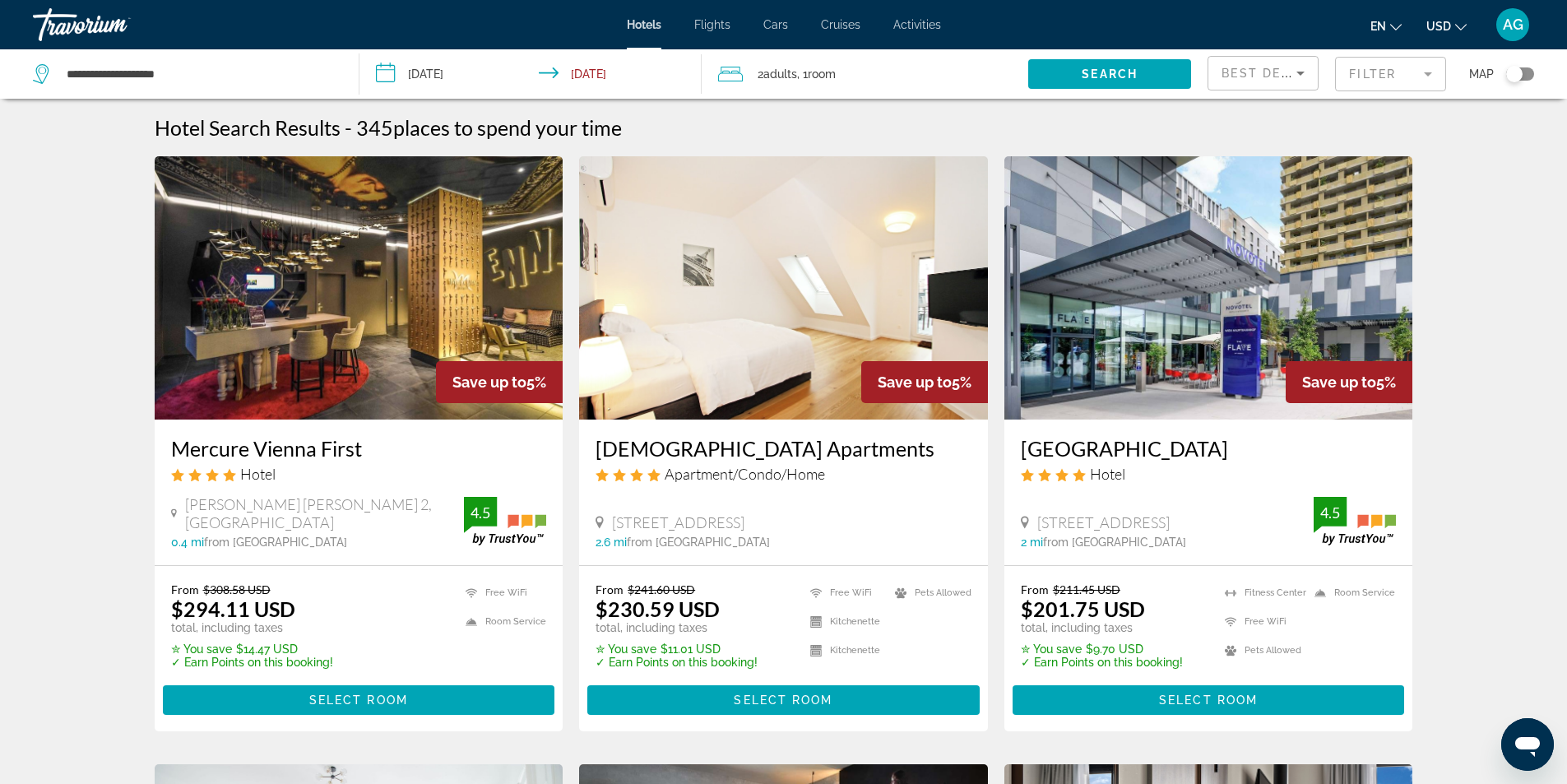
drag, startPoint x: 163, startPoint y: 450, endPoint x: 386, endPoint y: 454, distance: 223.0
click at [386, 454] on div "Mercure Vienna First Hotel [PERSON_NAME][GEOGRAPHIC_DATA][PERSON_NAME], [GEOGRA…" at bounding box center [359, 492] width 409 height 145
drag, startPoint x: 1012, startPoint y: 449, endPoint x: 1302, endPoint y: 447, distance: 290.0
click at [1302, 447] on div "[GEOGRAPHIC_DATA] Hotel [STREET_ADDRESS] 2 mi from [GEOGRAPHIC_DATA] from hotel…" at bounding box center [1210, 492] width 409 height 145
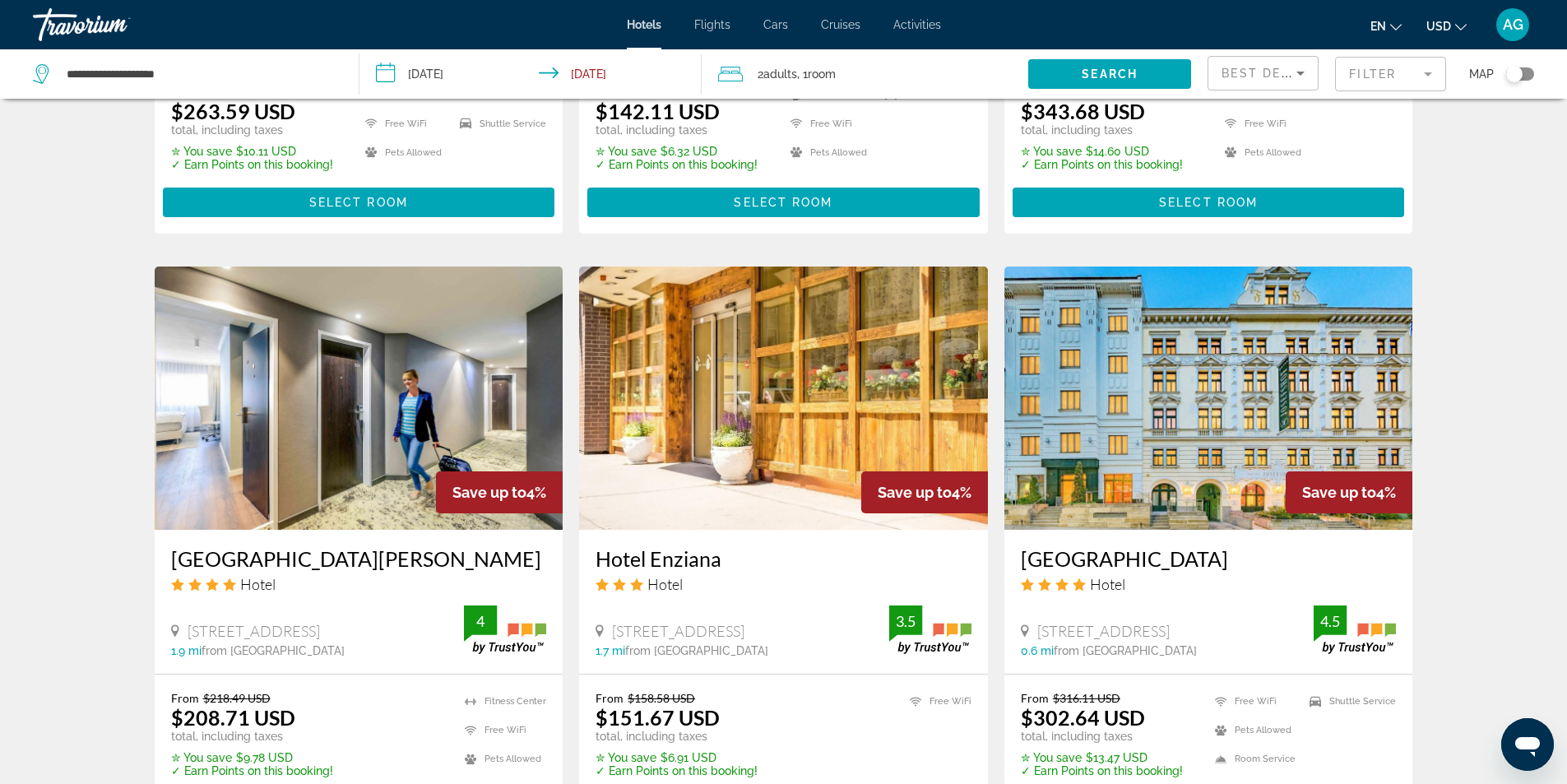
scroll to position [2090, 0]
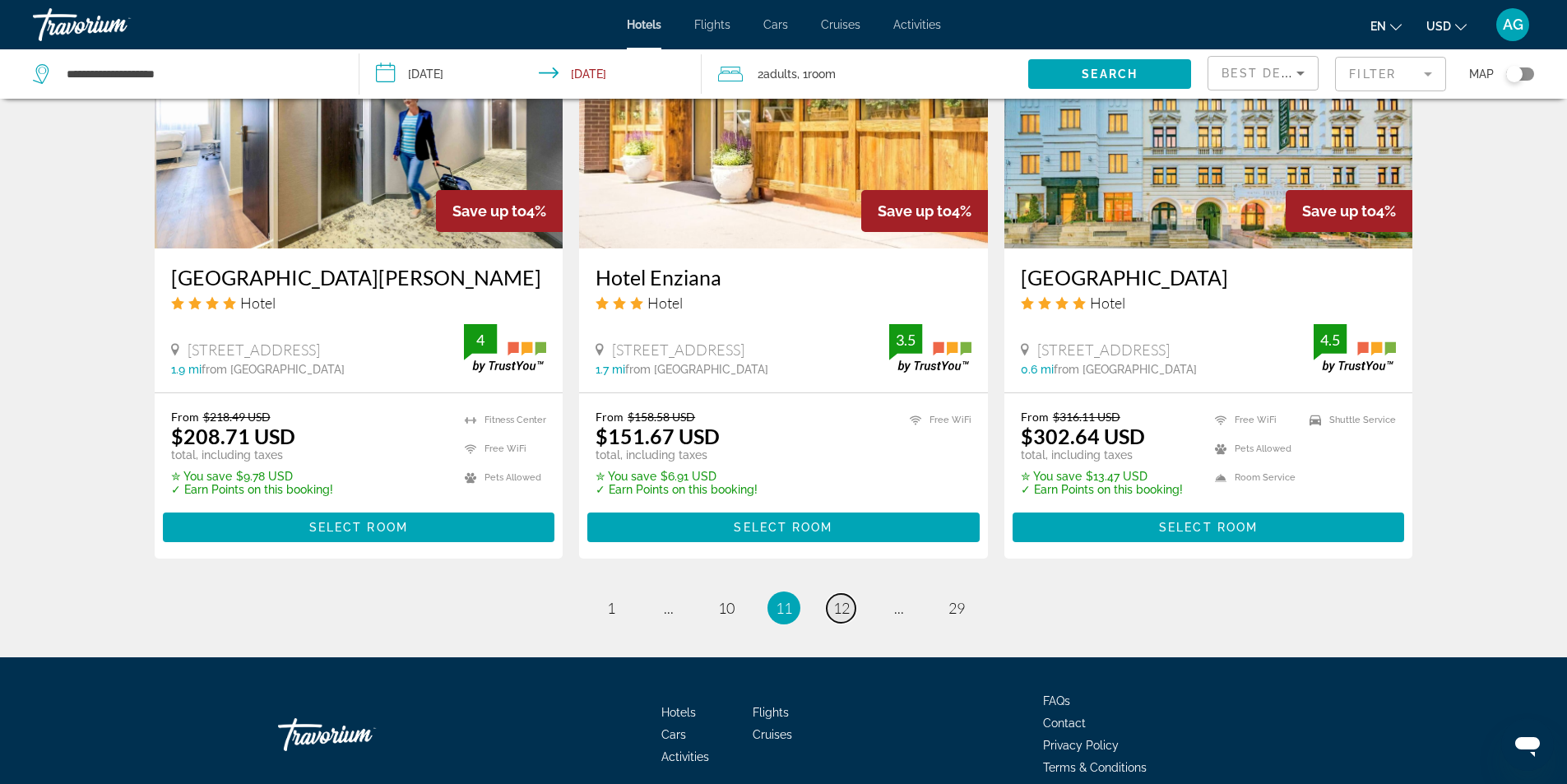
click at [840, 598] on span "12" at bounding box center [841, 607] width 16 height 18
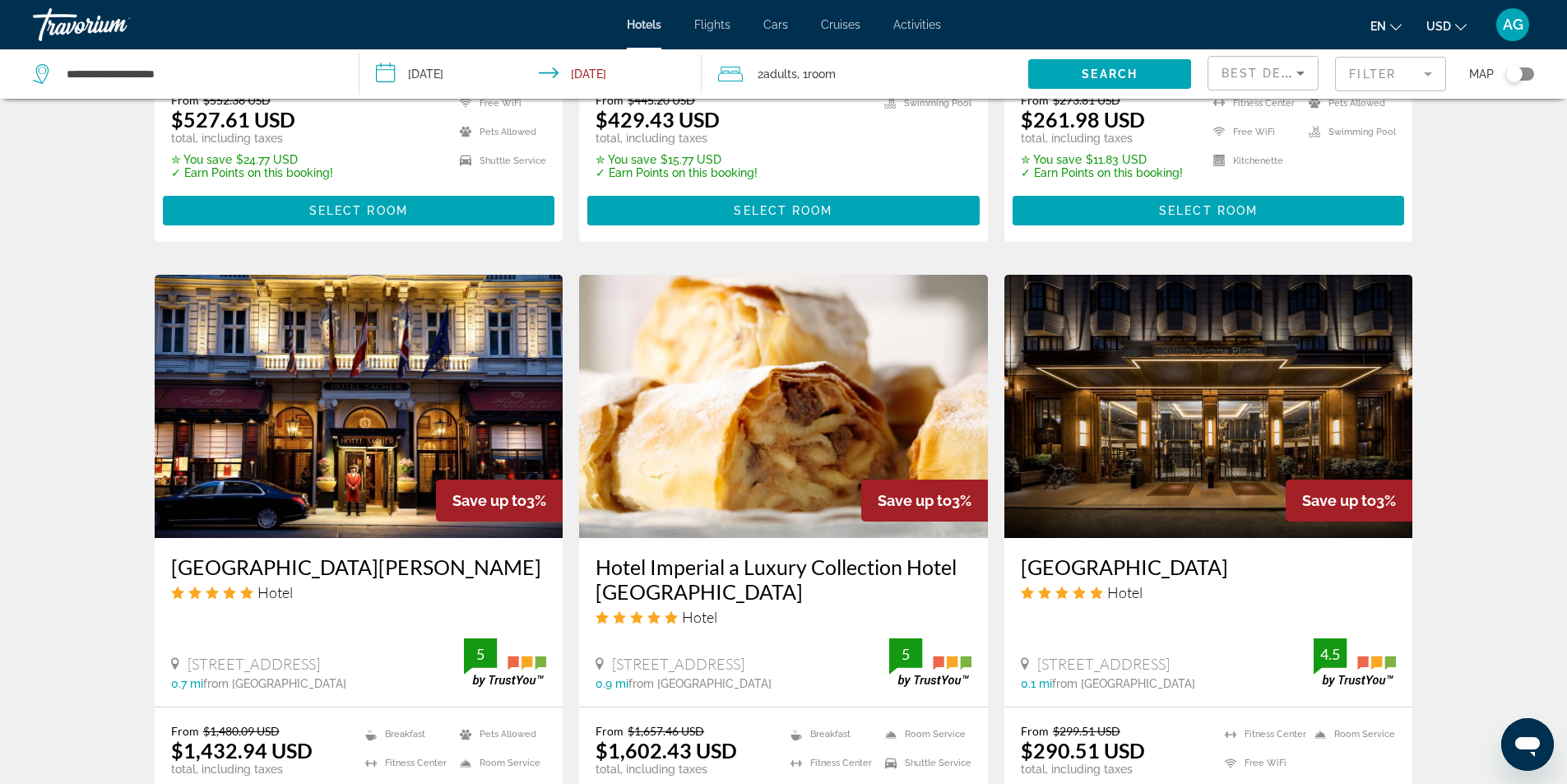
scroll to position [2091, 0]
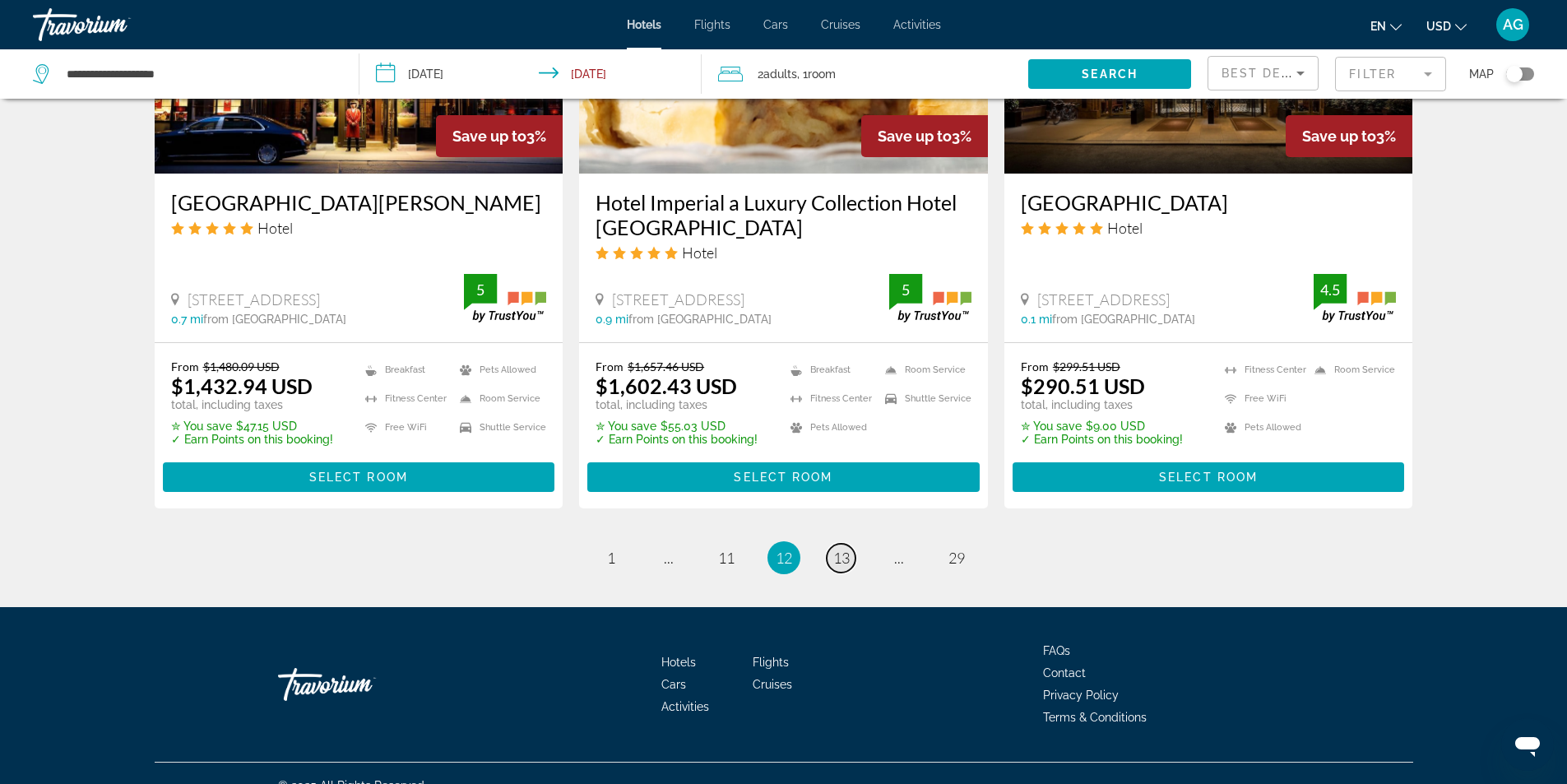
click at [839, 548] on span "13" at bounding box center [841, 557] width 16 height 18
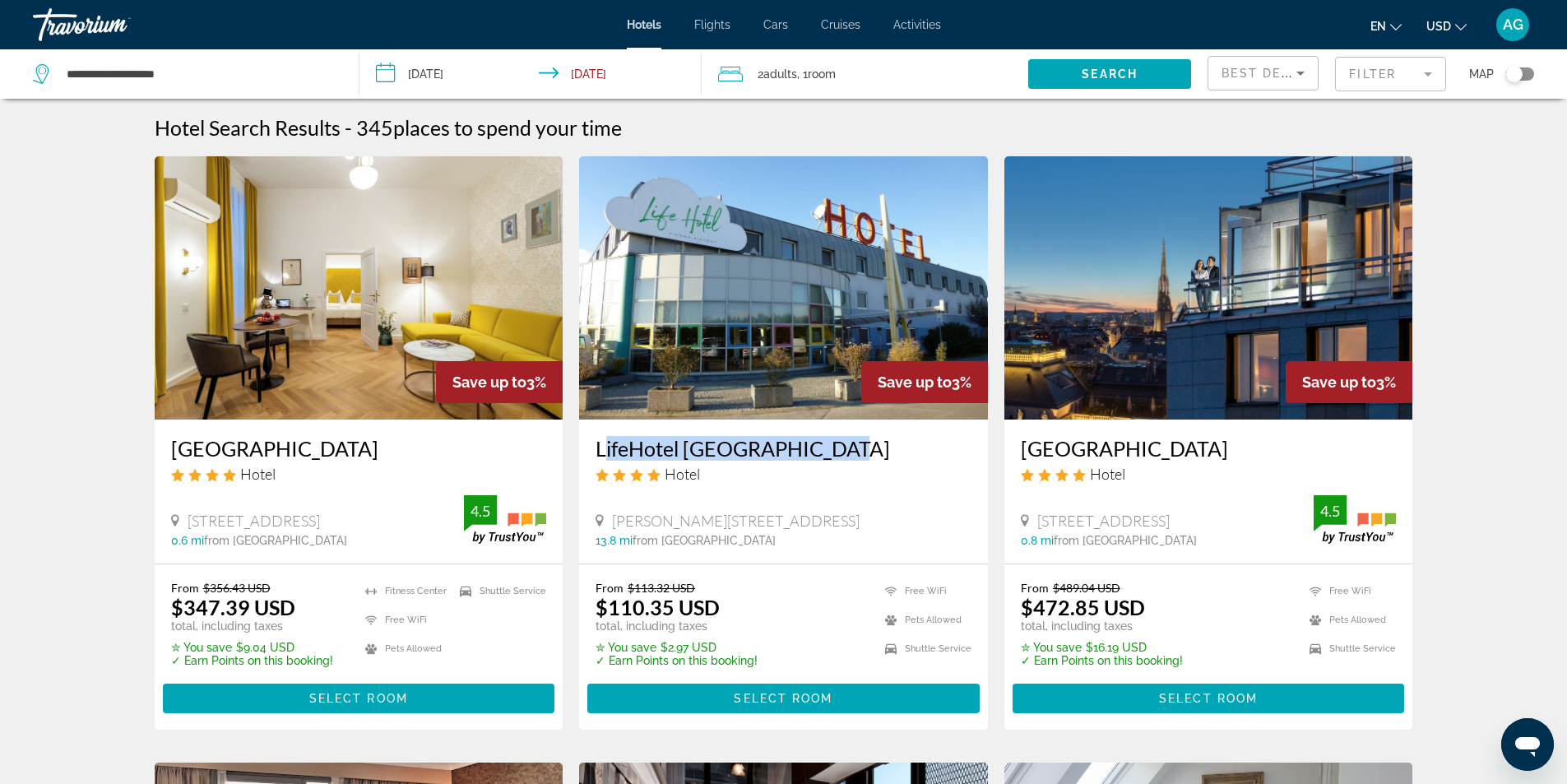
drag, startPoint x: 591, startPoint y: 454, endPoint x: 836, endPoint y: 454, distance: 245.0
click at [836, 454] on div "LifeHotel [GEOGRAPHIC_DATA] Hotel [PERSON_NAME][STREET_ADDRESS] 13.8 mi from [G…" at bounding box center [784, 491] width 409 height 144
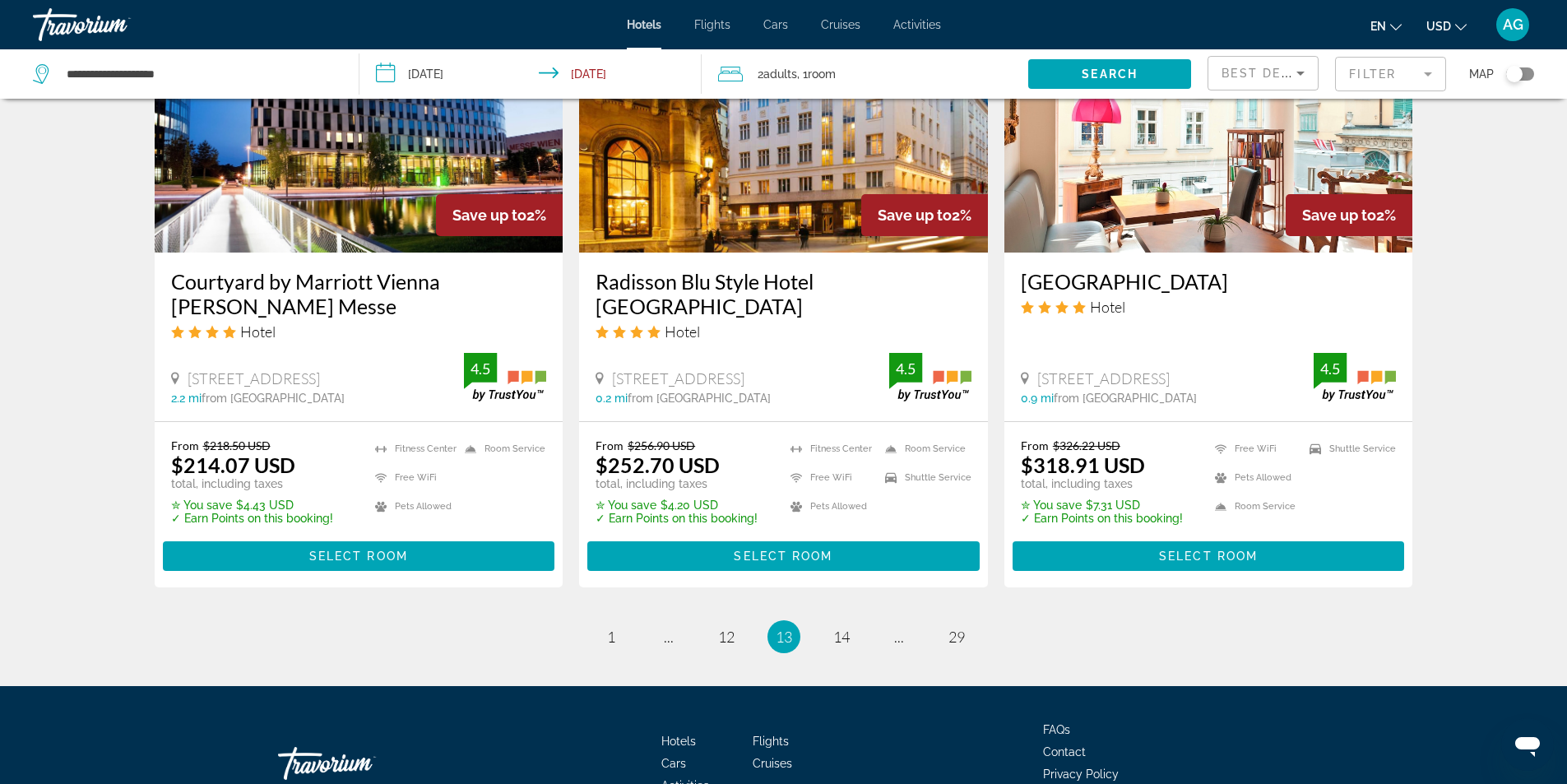
scroll to position [2090, 0]
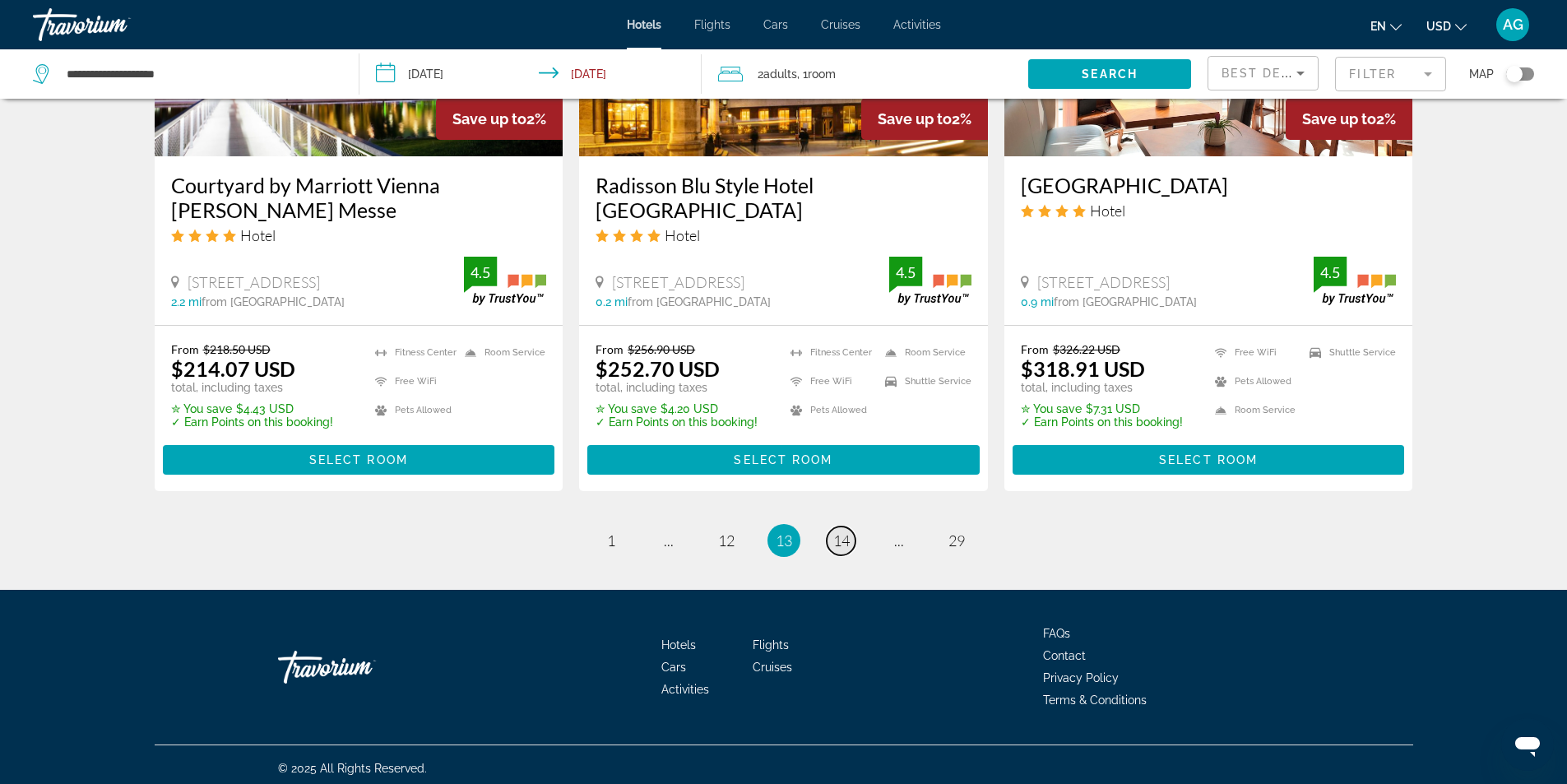
click at [844, 534] on span "14" at bounding box center [841, 540] width 16 height 18
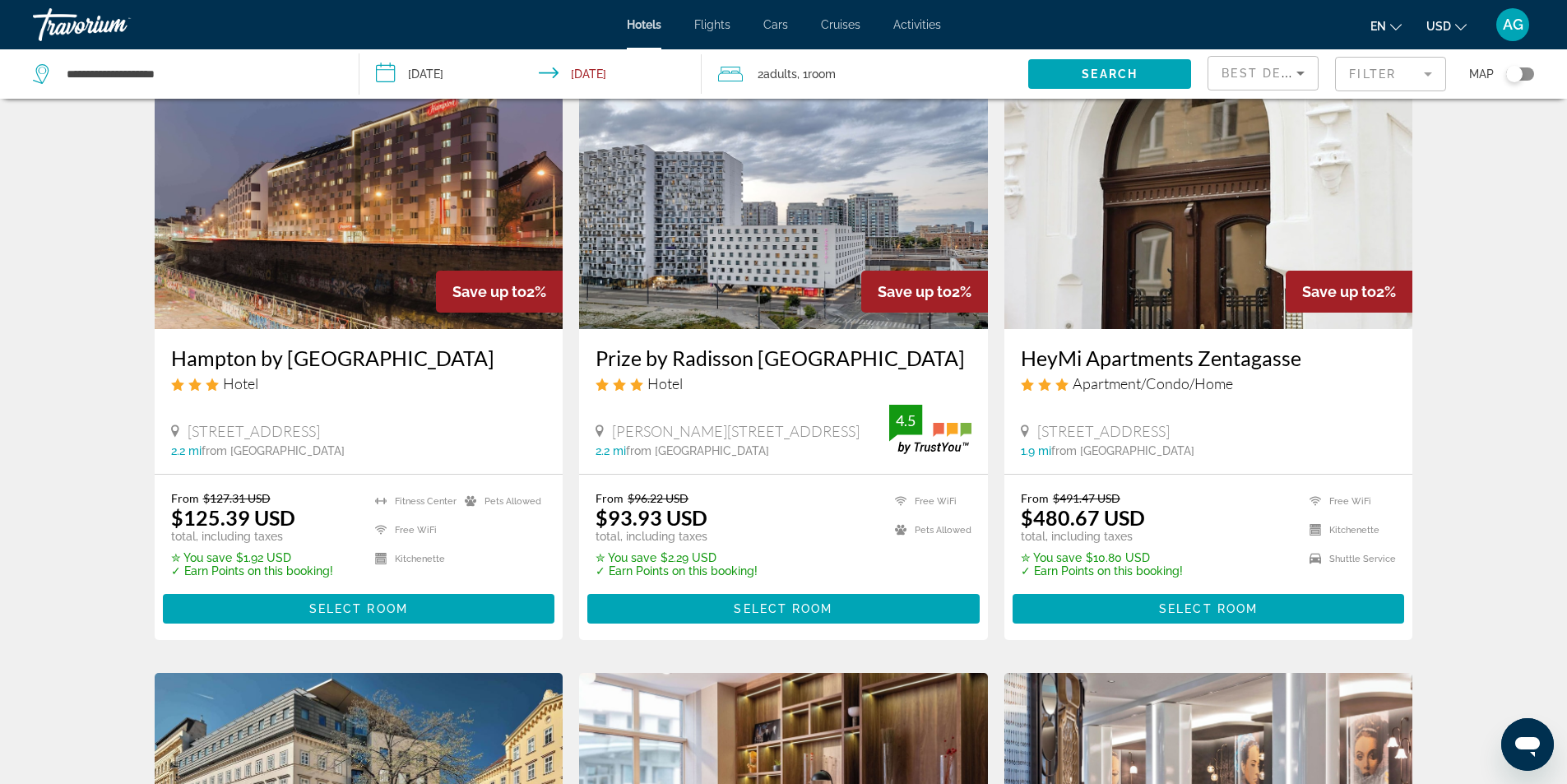
scroll to position [740, 0]
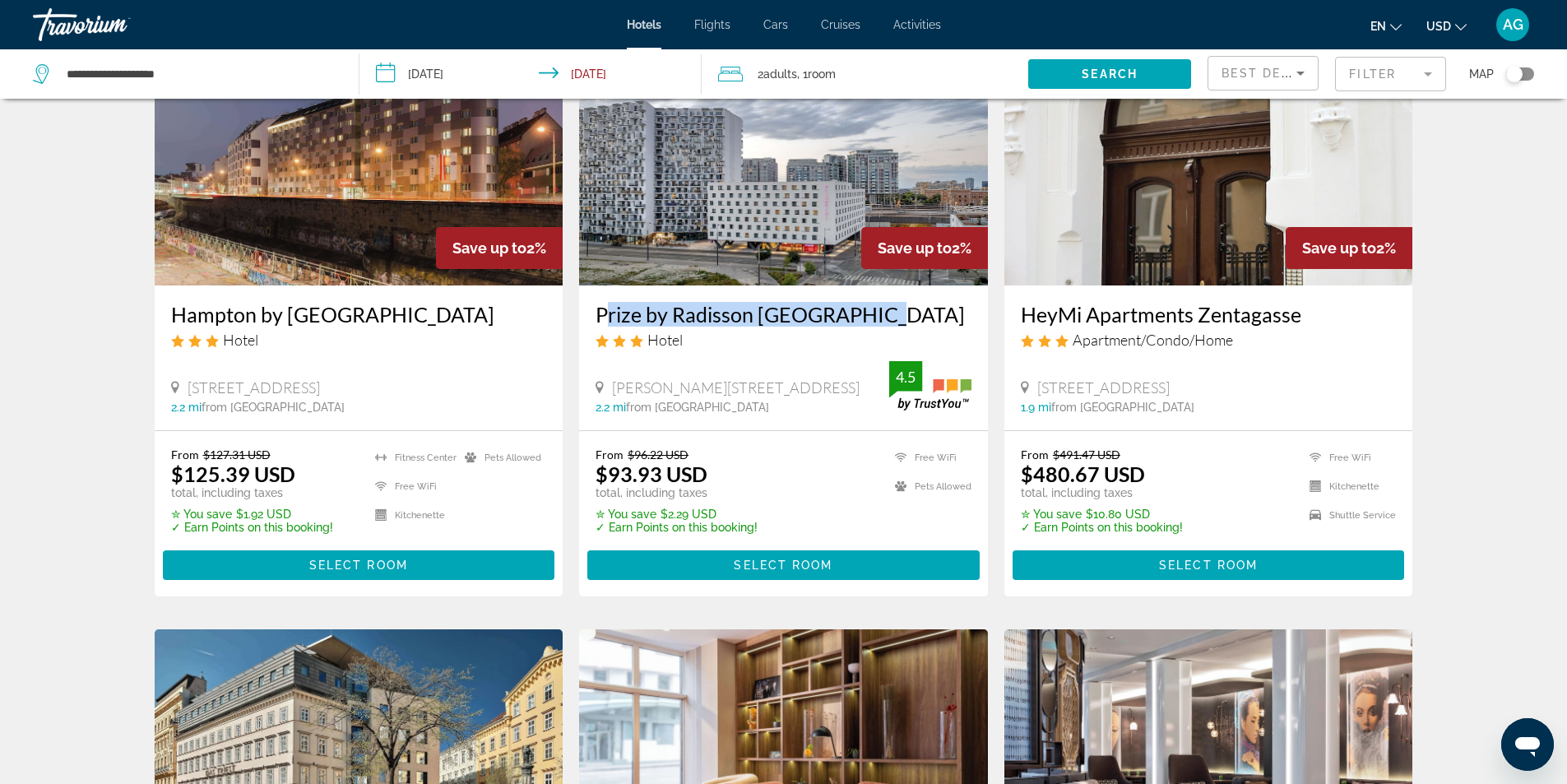
drag, startPoint x: 585, startPoint y: 319, endPoint x: 878, endPoint y: 325, distance: 293.1
click at [878, 325] on div "Prize by Radisson [GEOGRAPHIC_DATA] Hotel [PERSON_NAME][STREET_ADDRESS] 2.2 mi …" at bounding box center [784, 357] width 409 height 144
click at [1403, 76] on mat-form-field "Filter" at bounding box center [1391, 74] width 111 height 35
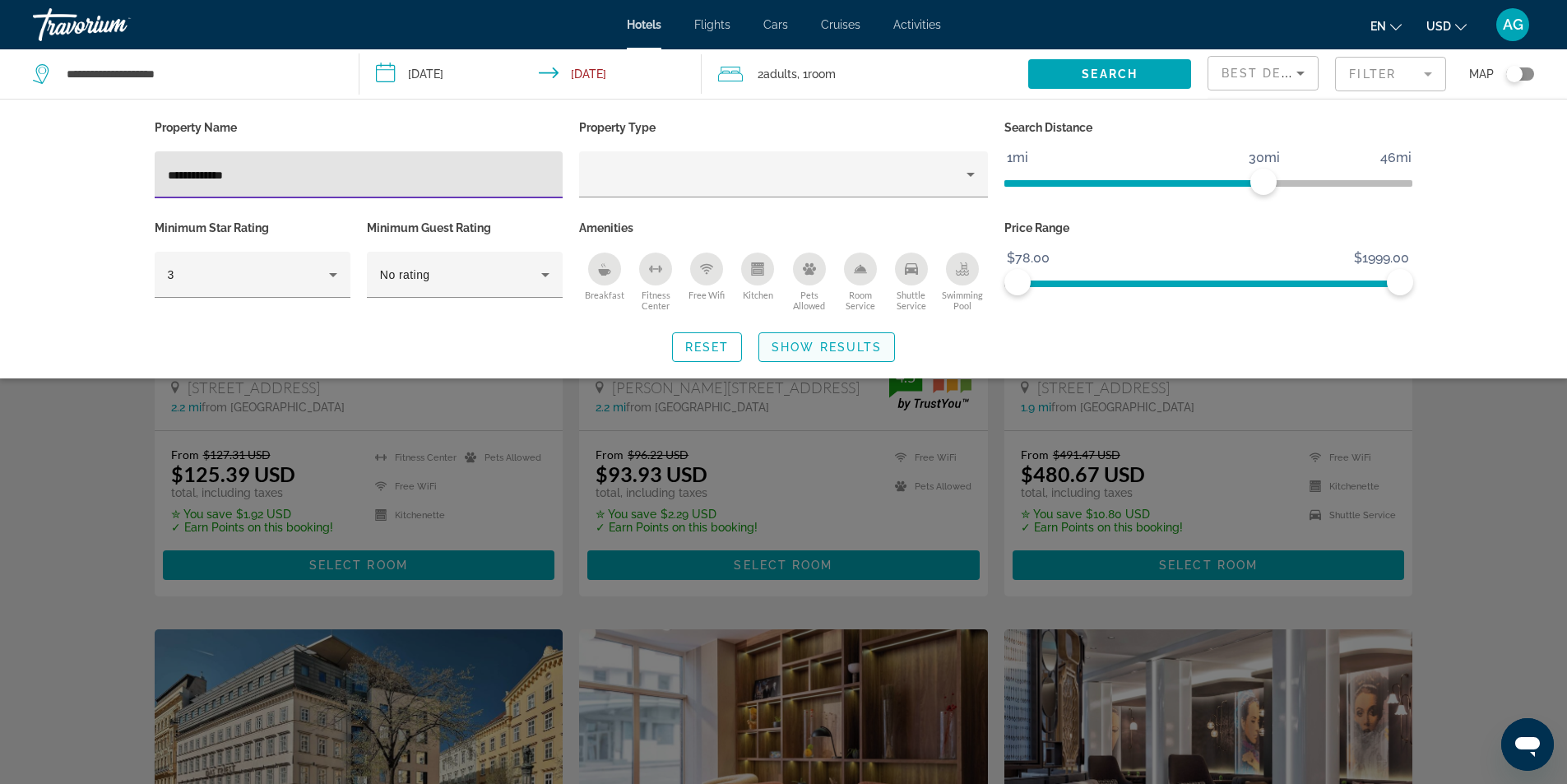
type input "**********"
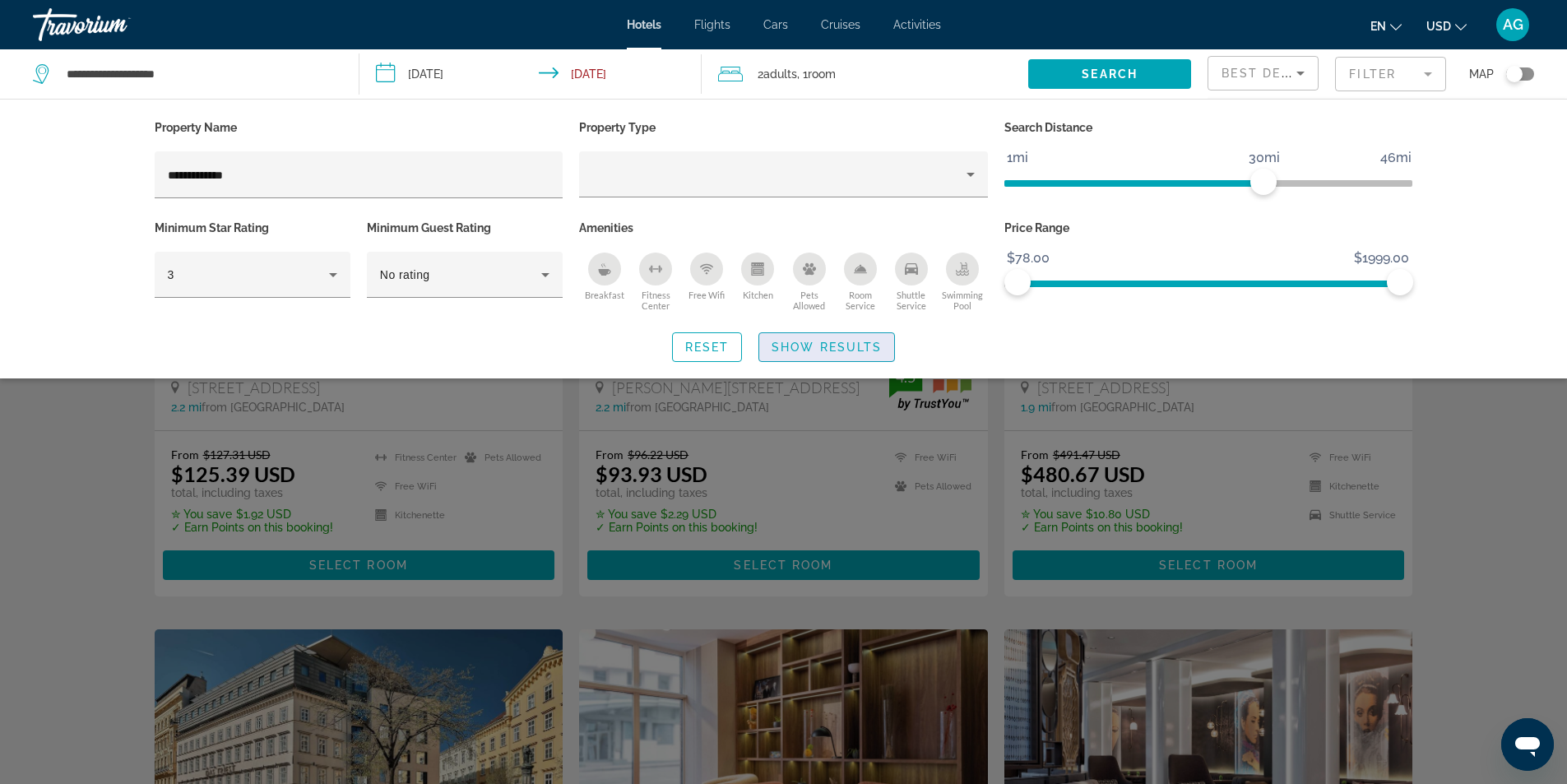
click at [824, 350] on span "Show Results" at bounding box center [827, 347] width 110 height 13
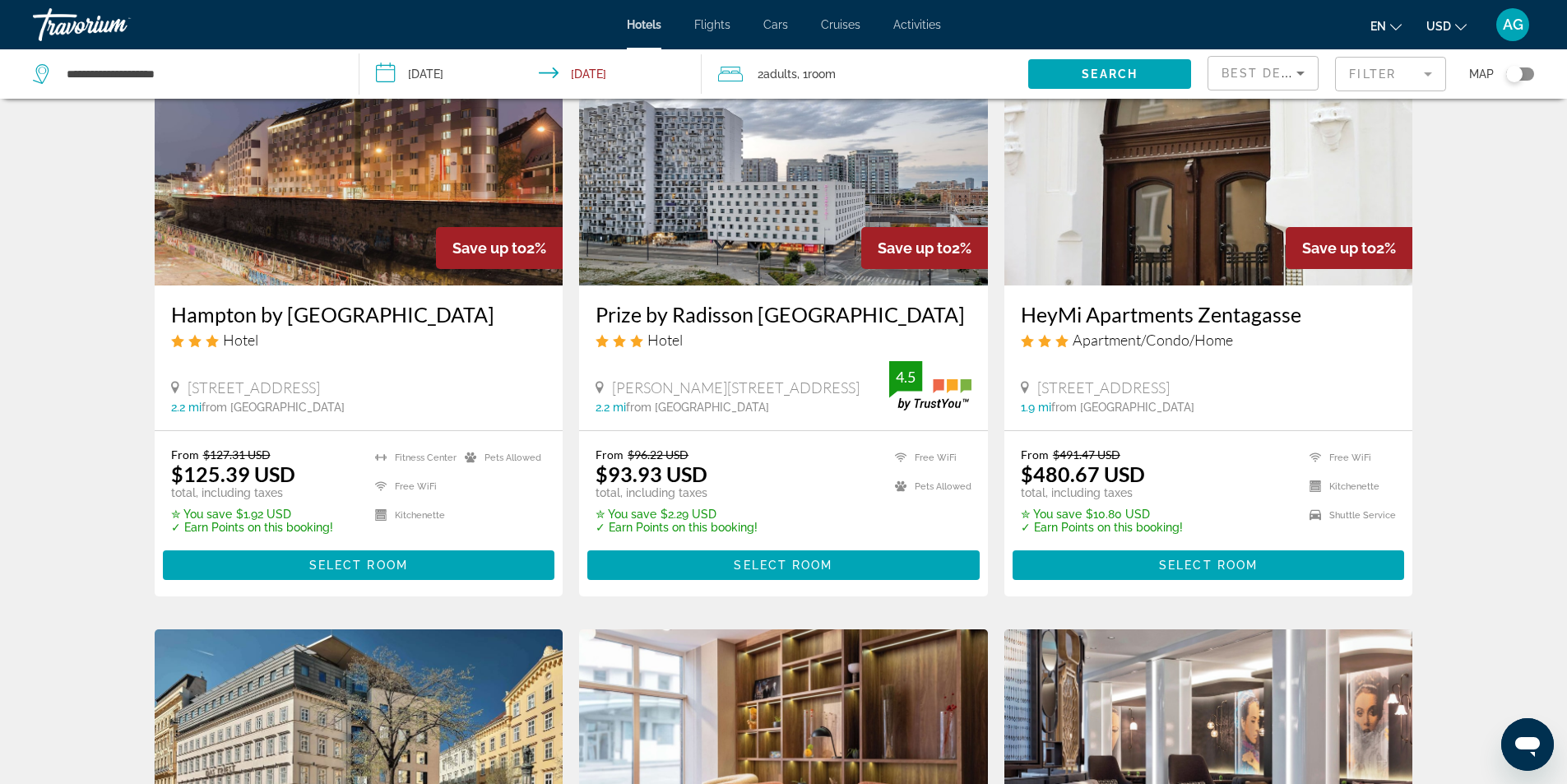
click at [117, 422] on div "Hotel Search Results - 345 places to spend your time Save up to 2% The Ritz Car…" at bounding box center [784, 626] width 1567 height 2501
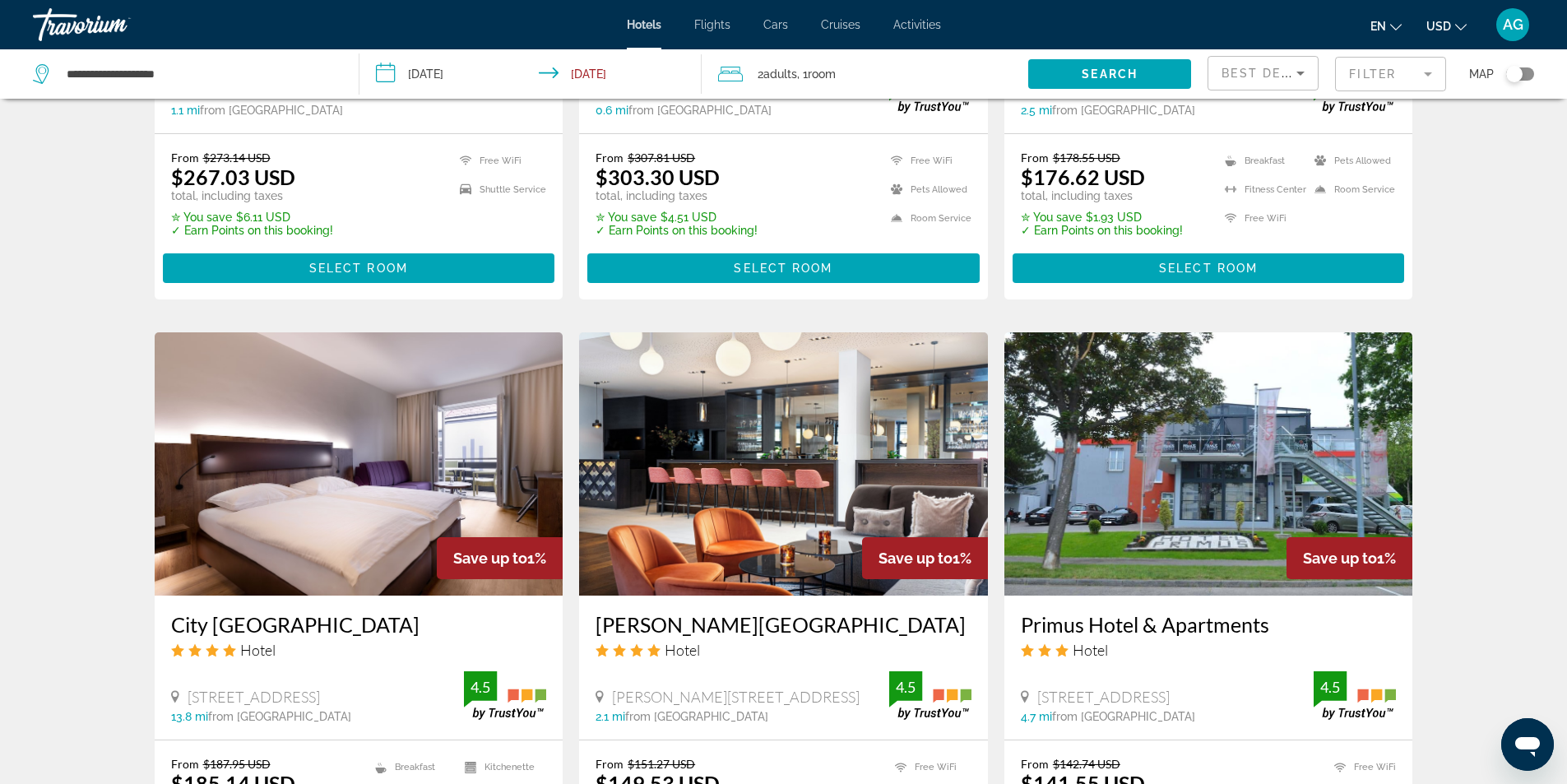
scroll to position [2056, 0]
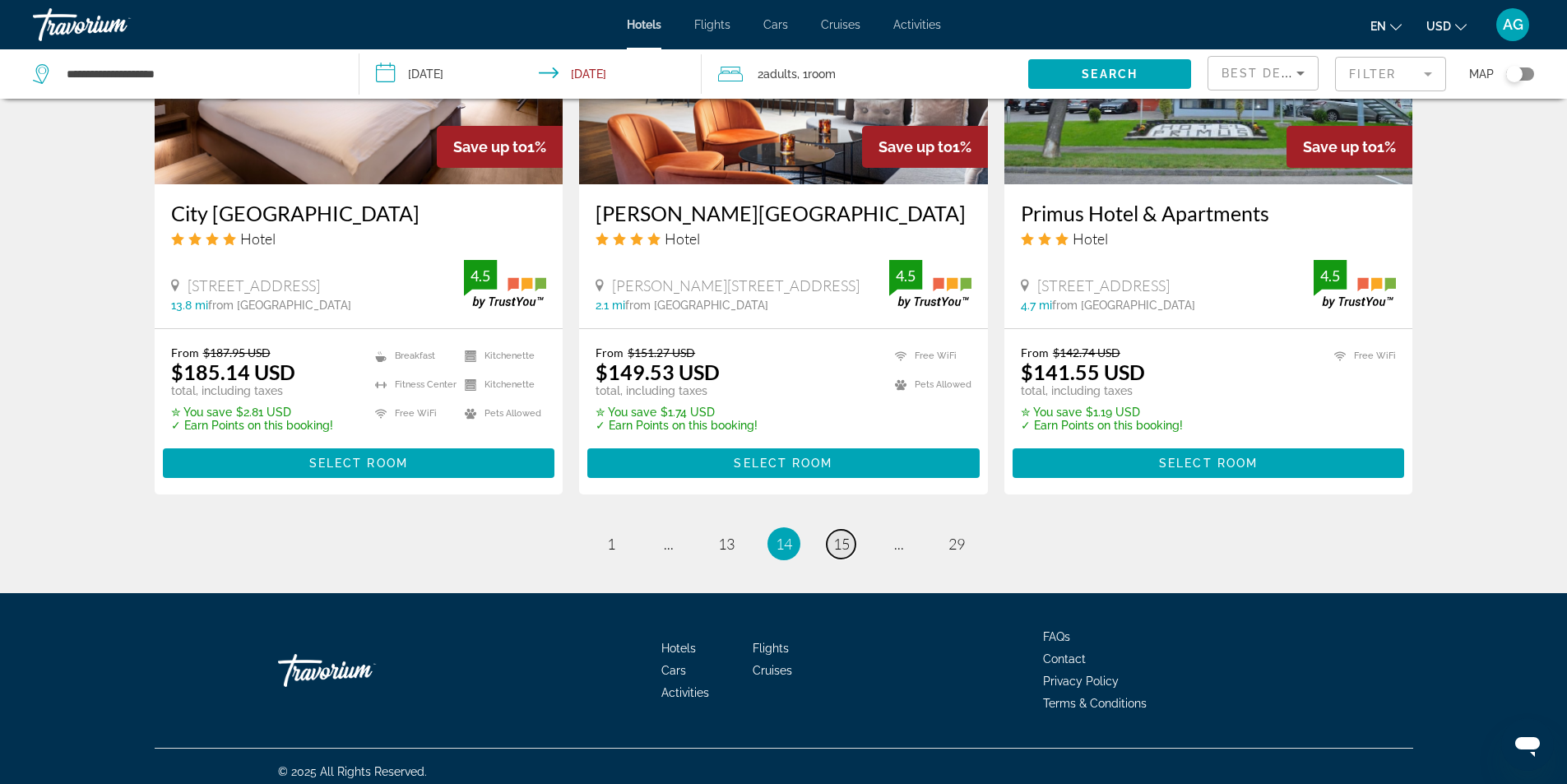
click at [843, 547] on span "15" at bounding box center [841, 543] width 16 height 18
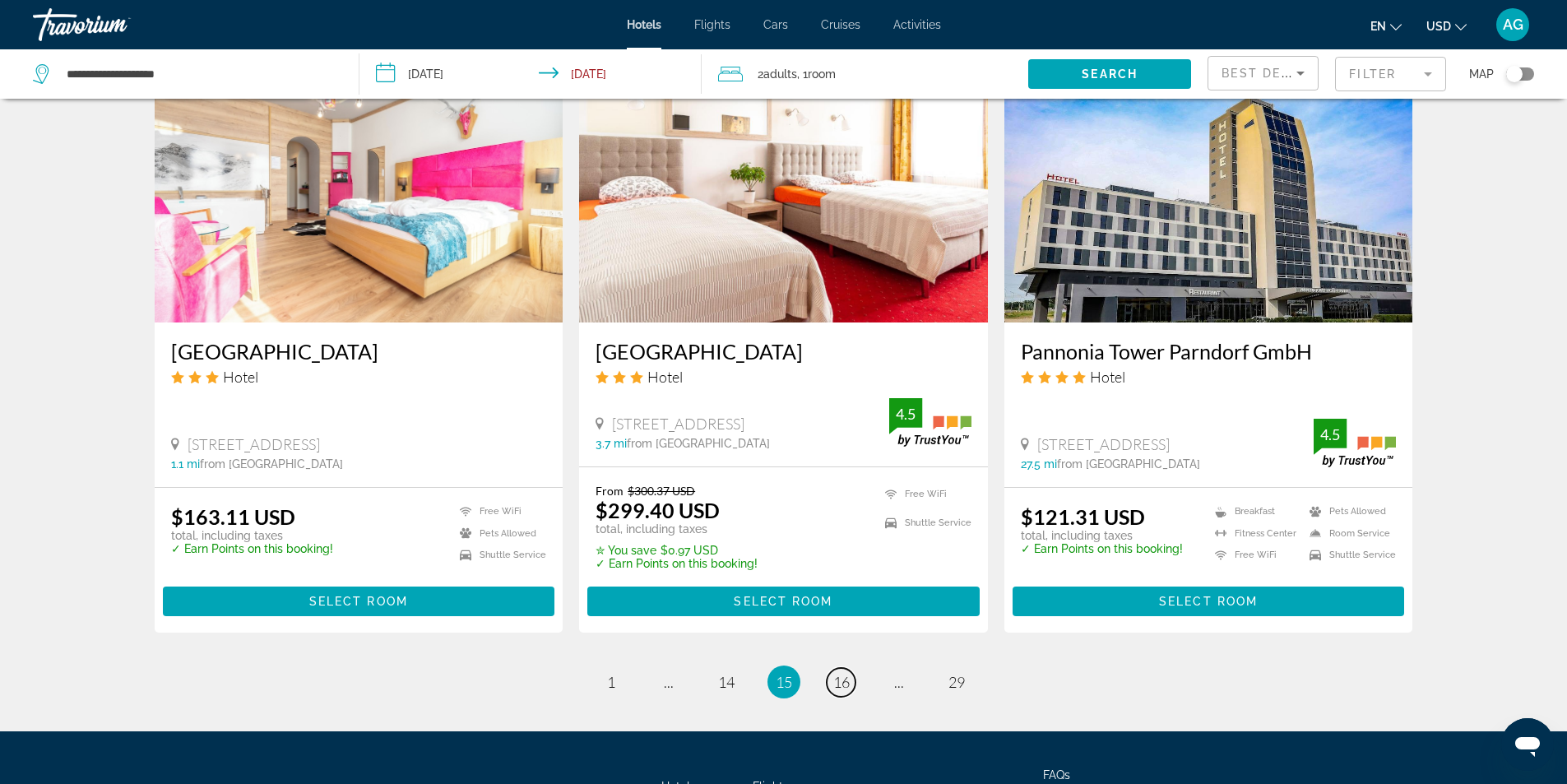
scroll to position [1891, 0]
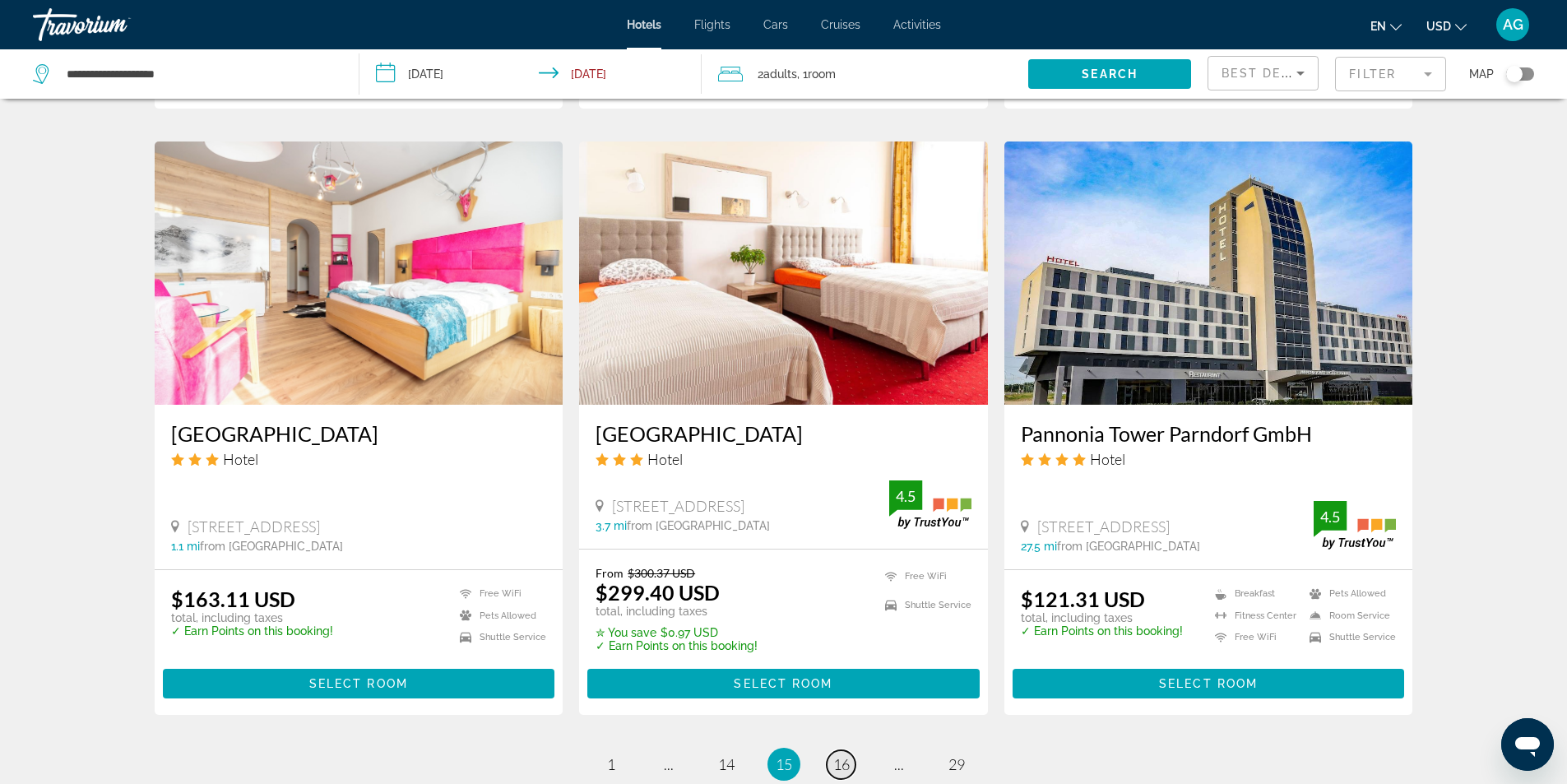
click at [840, 755] on span "16" at bounding box center [841, 763] width 16 height 18
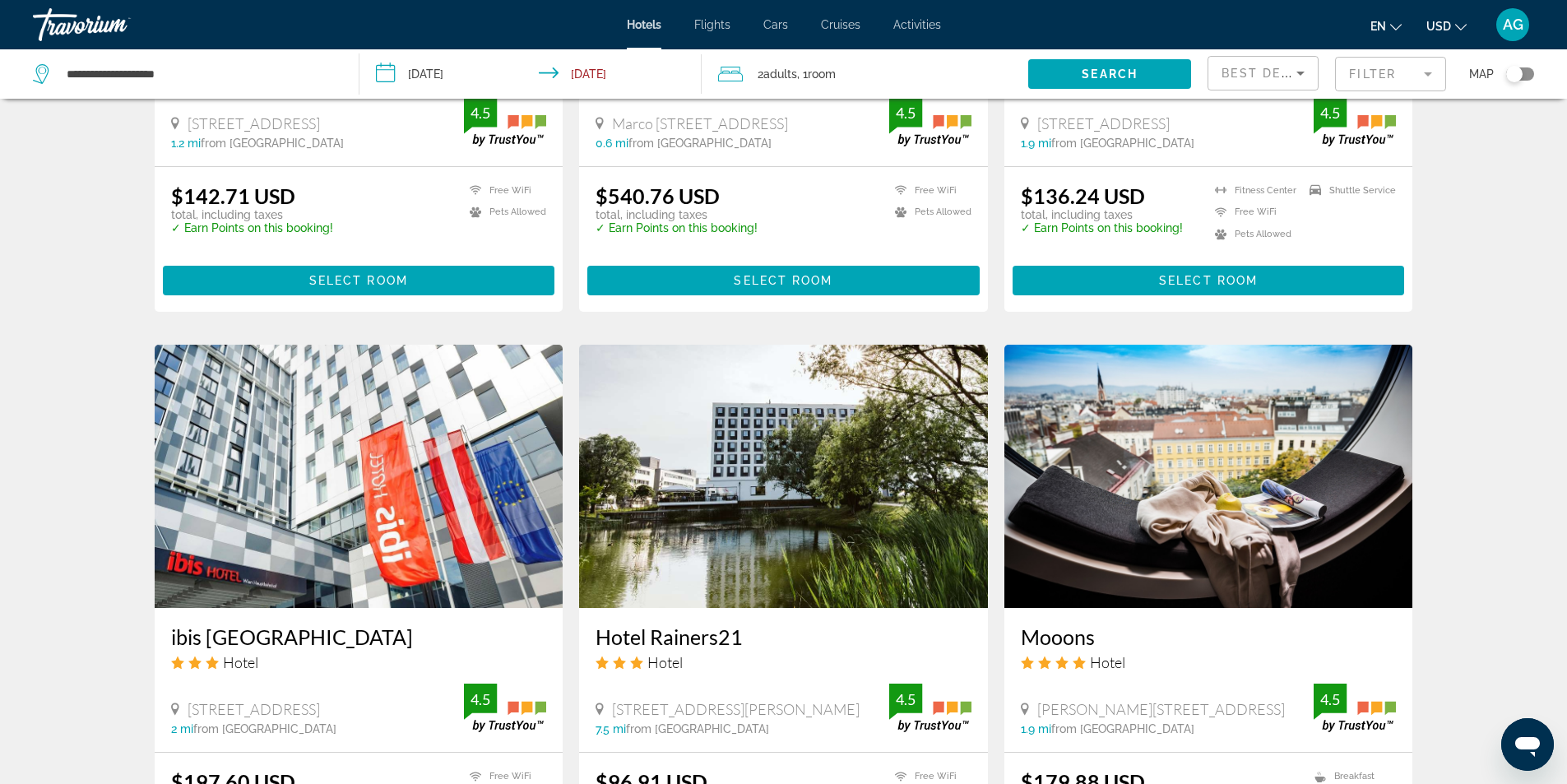
scroll to position [1233, 0]
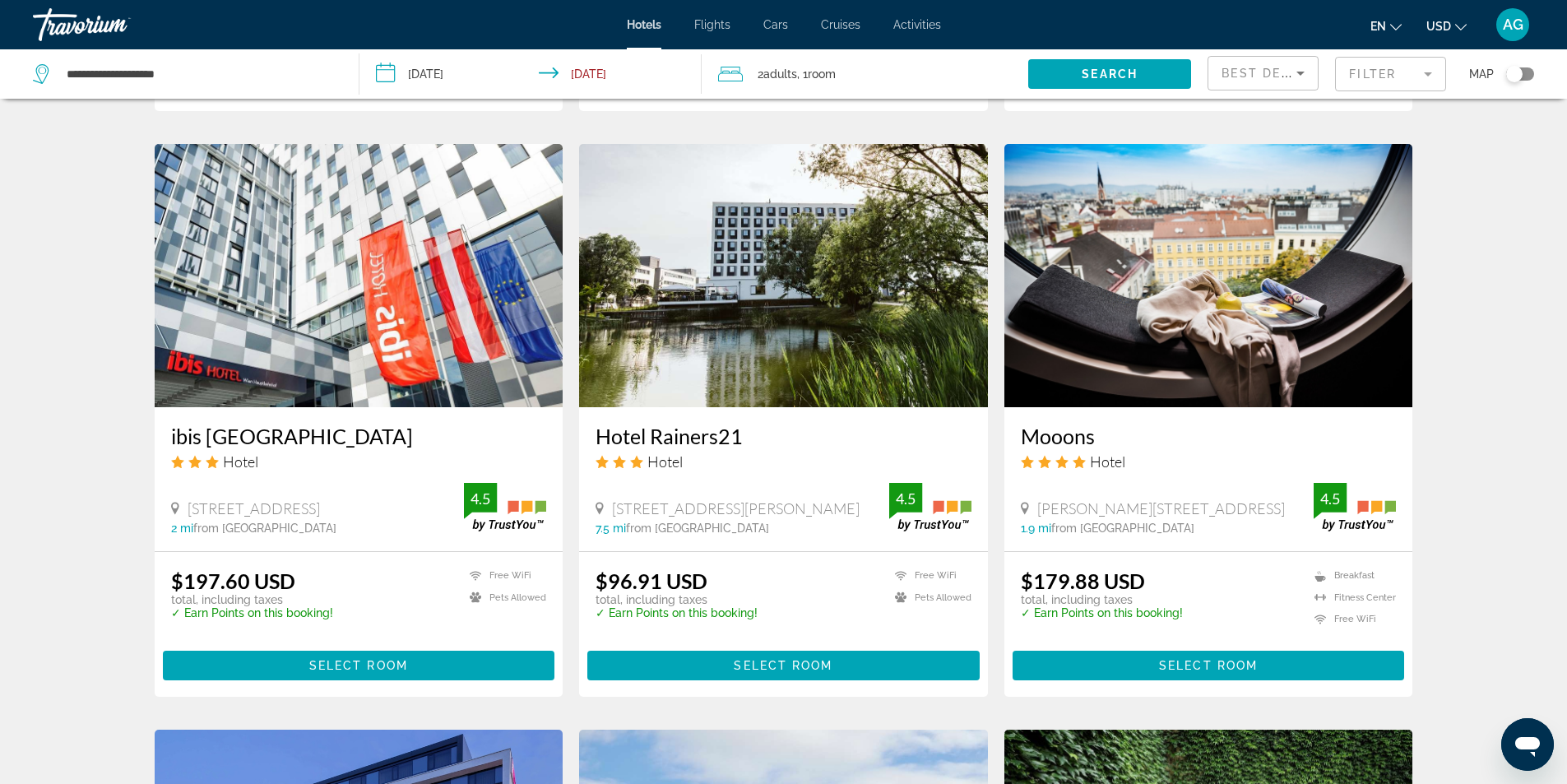
drag, startPoint x: 580, startPoint y: 416, endPoint x: 756, endPoint y: 413, distance: 176.0
click at [756, 413] on div "Hotel Rainers21 Hotel [GEOGRAPHIC_DATA], [PERSON_NAME][GEOGRAPHIC_DATA] 7.5 mi …" at bounding box center [784, 479] width 409 height 144
click at [86, 506] on div "Hotel Search Results - 345 places to spend your time Rosewood [GEOGRAPHIC_DATA]…" at bounding box center [784, 127] width 1567 height 2491
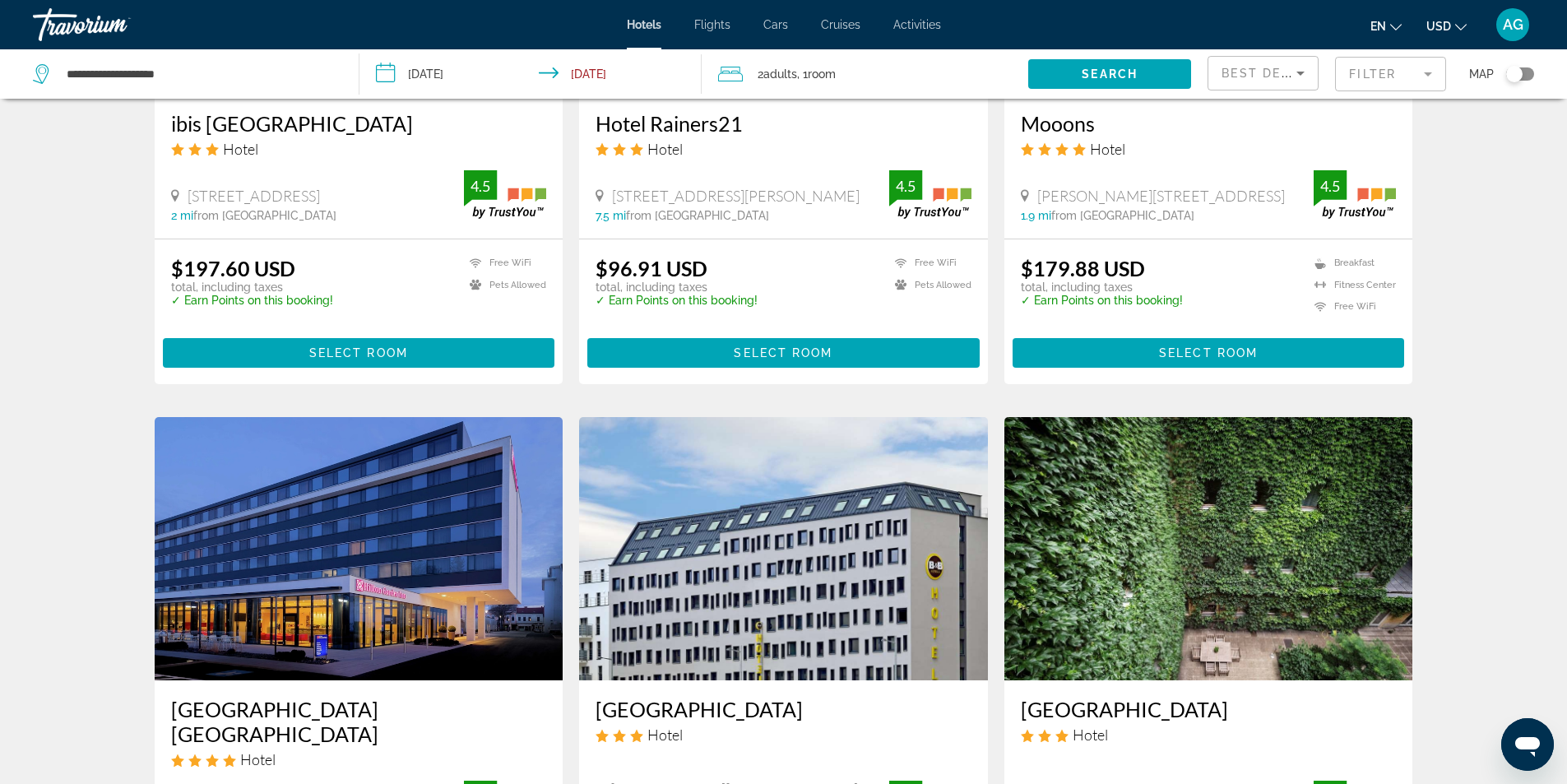
scroll to position [1809, 0]
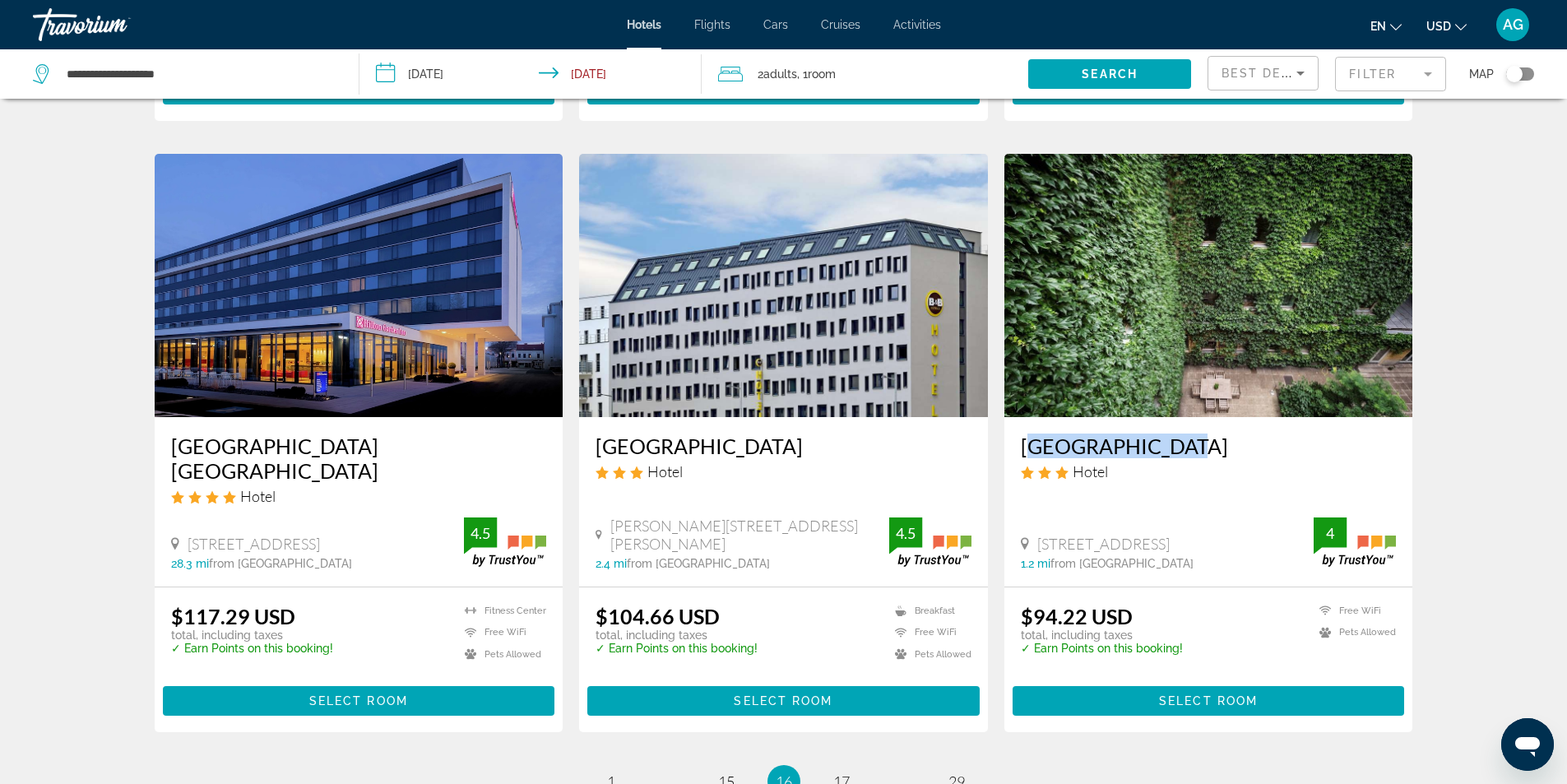
drag, startPoint x: 1014, startPoint y: 428, endPoint x: 1163, endPoint y: 429, distance: 149.0
click at [1163, 429] on div "[GEOGRAPHIC_DATA] Hotel [STREET_ADDRESS] 1.2 mi from [GEOGRAPHIC_DATA] from [GE…" at bounding box center [1210, 500] width 409 height 169
click at [612, 772] on span "1" at bounding box center [611, 780] width 8 height 18
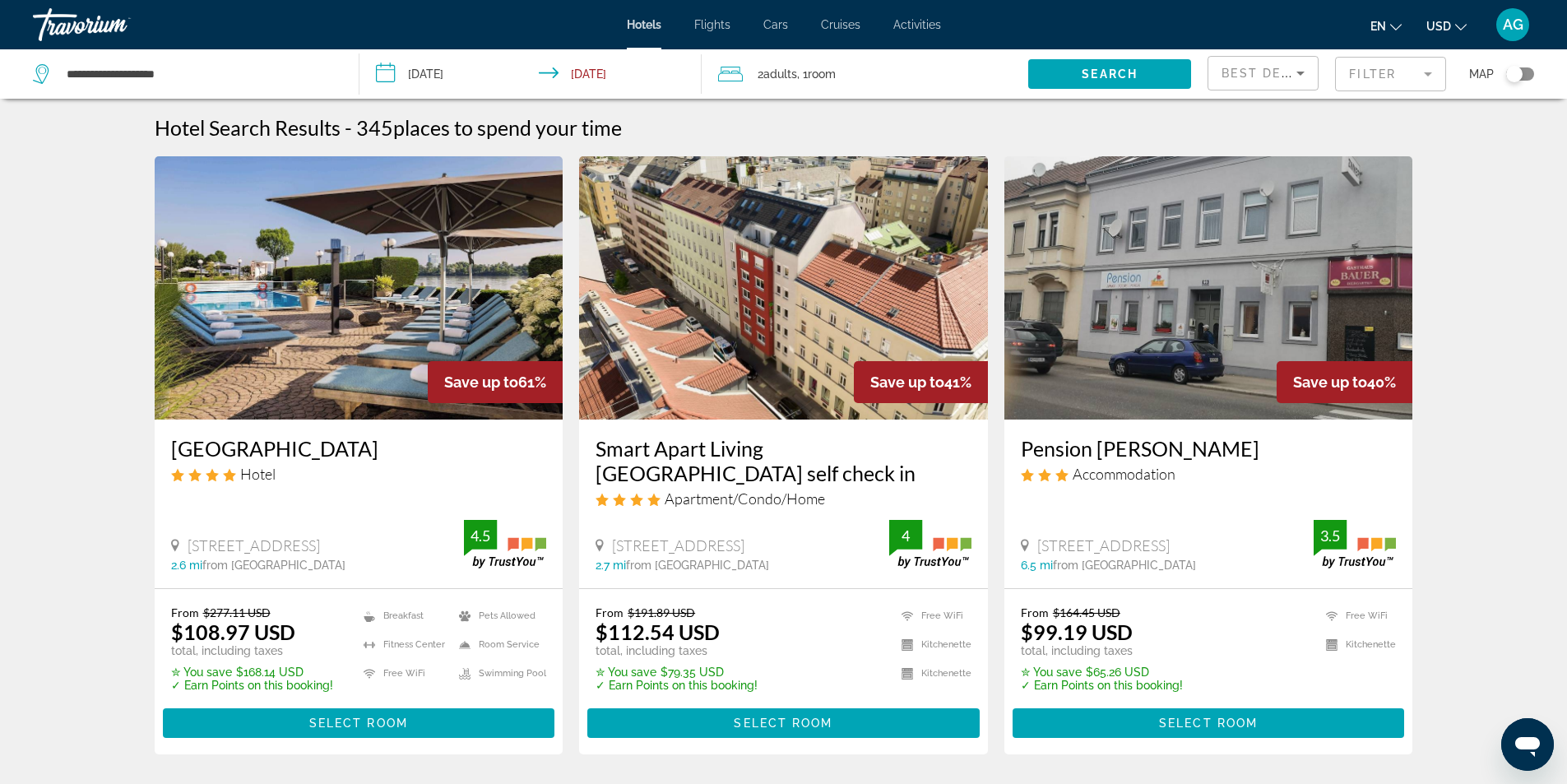
drag, startPoint x: 165, startPoint y: 449, endPoint x: 416, endPoint y: 447, distance: 251.0
click at [416, 447] on div "[GEOGRAPHIC_DATA] Hotel [STREET_ADDRESS] 2.6 mi from [GEOGRAPHIC_DATA] from hot…" at bounding box center [359, 503] width 409 height 169
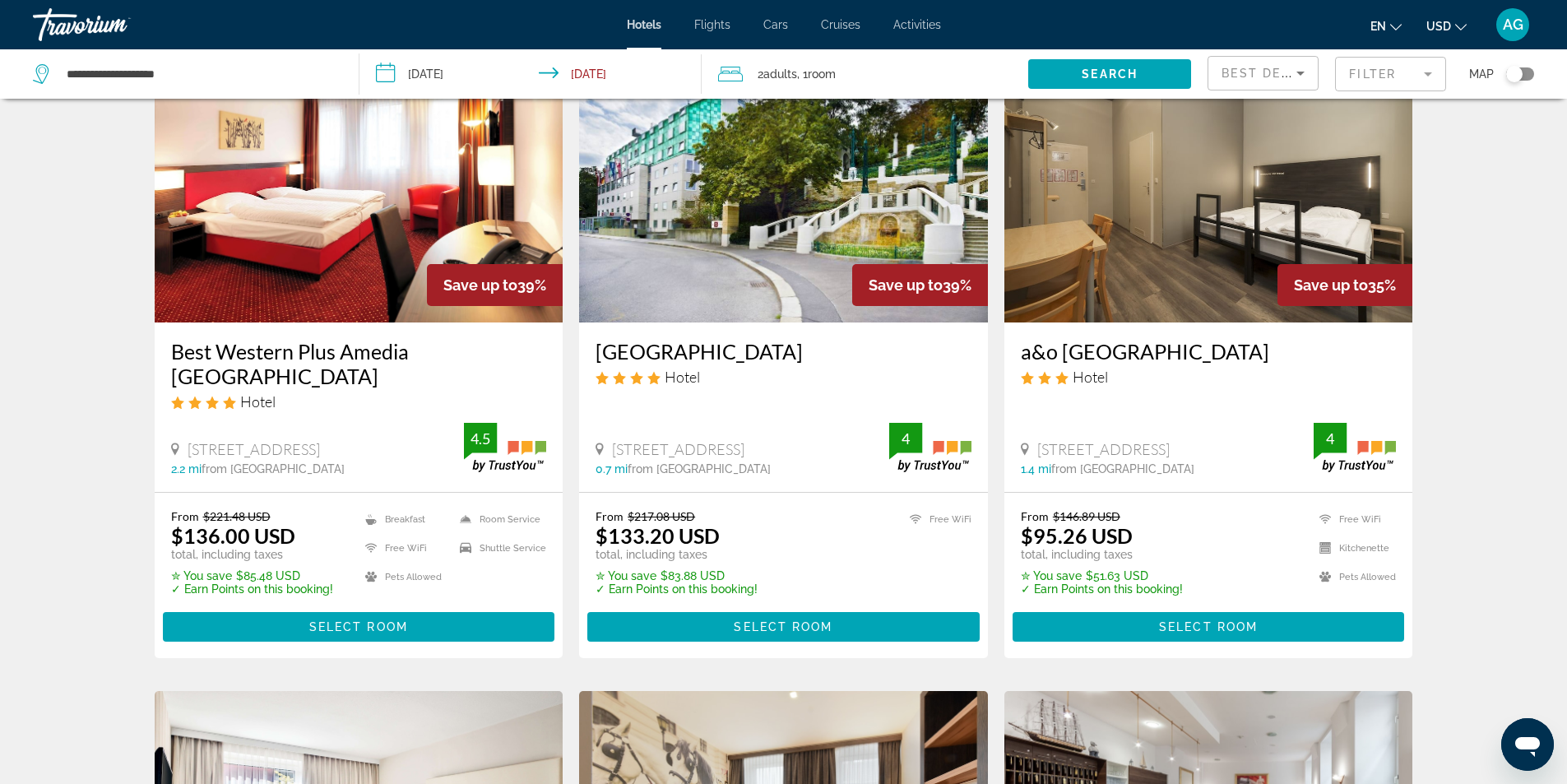
scroll to position [658, 0]
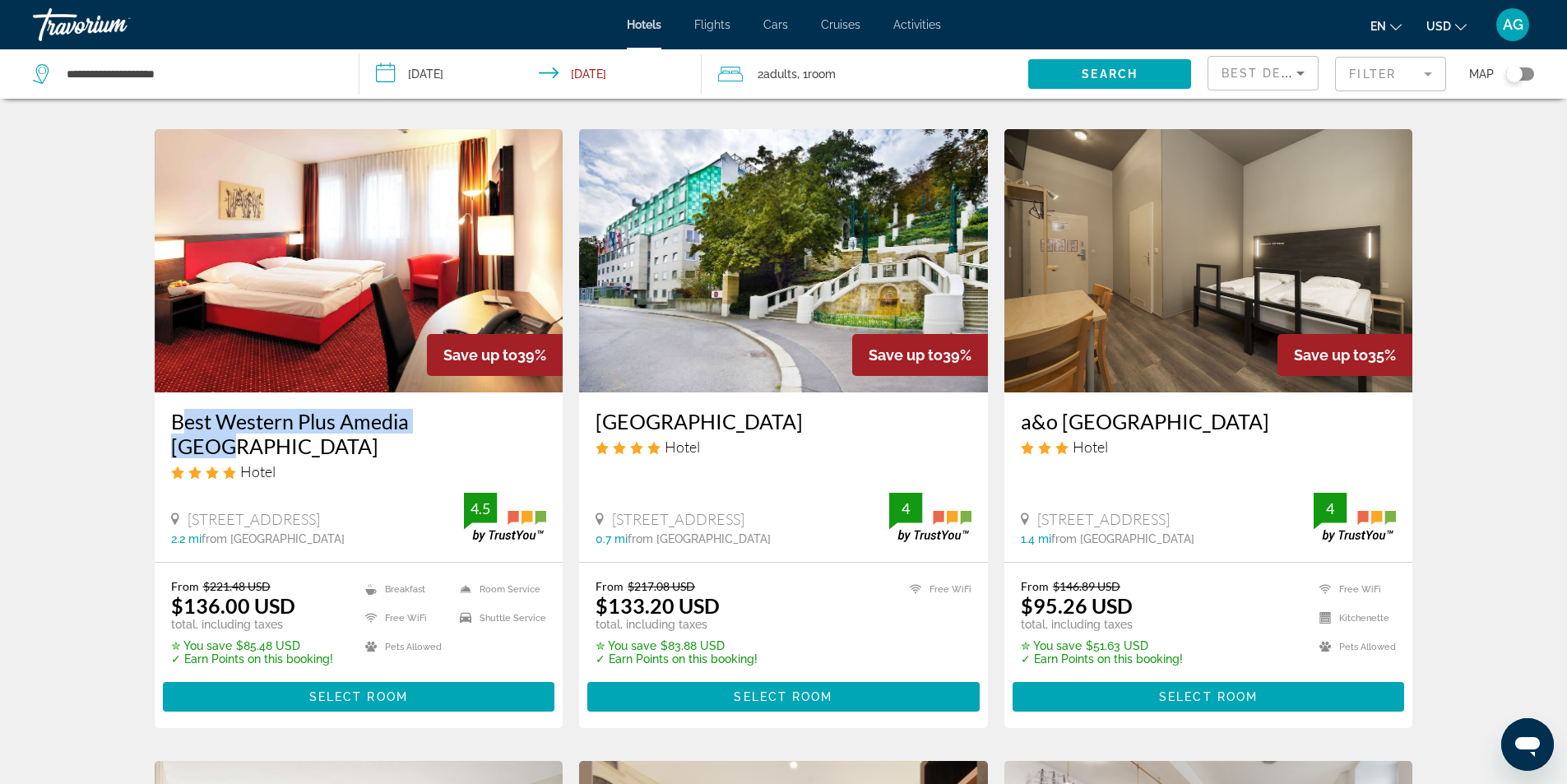
drag, startPoint x: 158, startPoint y: 421, endPoint x: 469, endPoint y: 424, distance: 311.0
click at [469, 424] on div "Best Western Plus Amedia [GEOGRAPHIC_DATA] Hotel [STREET_ADDRESS] 2.2 mi from […" at bounding box center [359, 476] width 409 height 169
click at [102, 466] on div "Hotel Search Results - 345 places to spend your time Save up to 61% [GEOGRAPHIC…" at bounding box center [784, 735] width 1567 height 2556
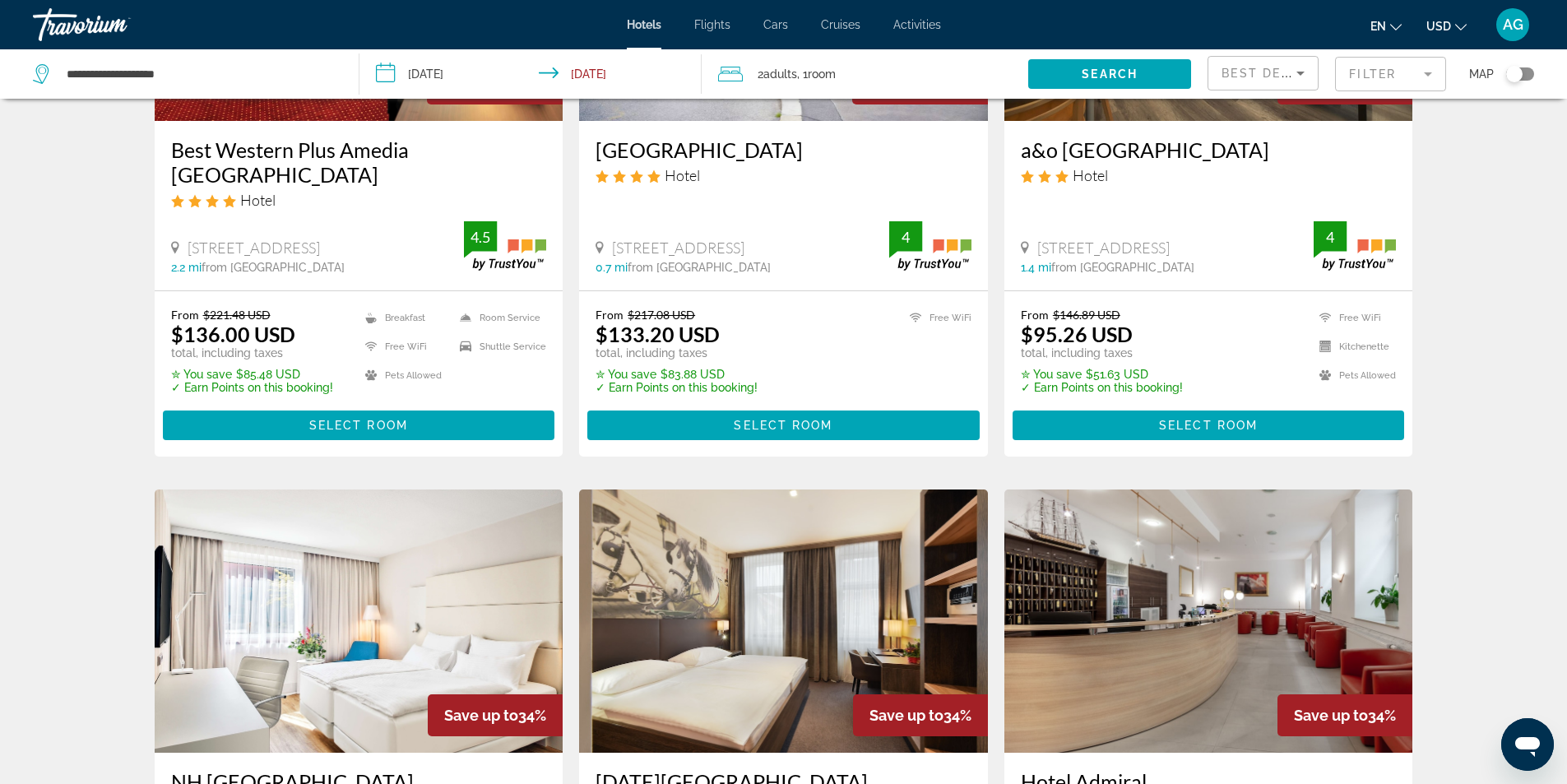
scroll to position [1233, 0]
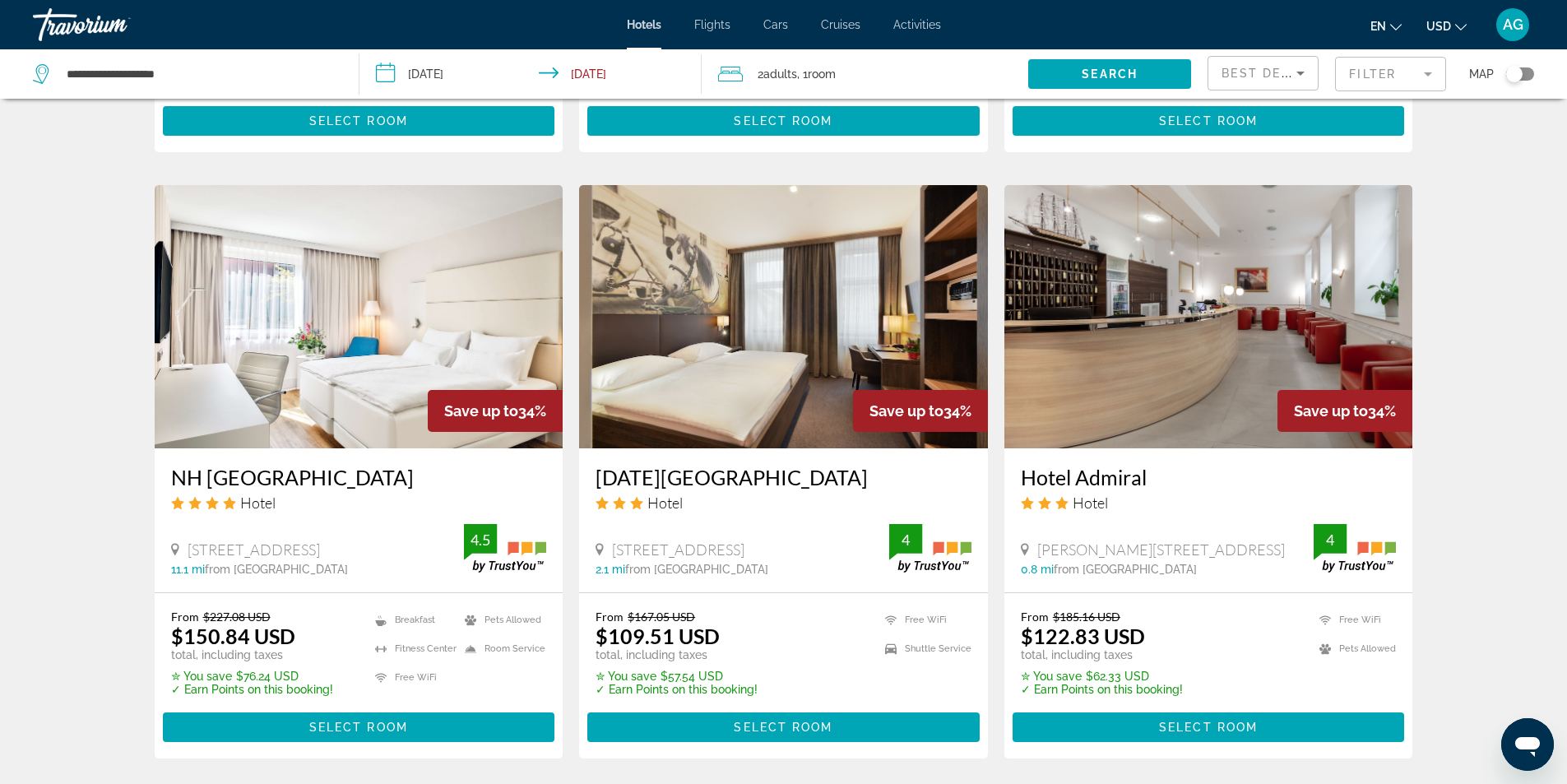
drag, startPoint x: 173, startPoint y: 455, endPoint x: 513, endPoint y: 456, distance: 340.0
click at [513, 456] on div "NH [GEOGRAPHIC_DATA] Hotel [STREET_ADDRESS] 11.1 mi from [GEOGRAPHIC_DATA] from…" at bounding box center [359, 520] width 409 height 144
click at [114, 636] on div "Hotel Search Results - 345 places to spend your time Save up to 61% [GEOGRAPHIC…" at bounding box center [784, 159] width 1567 height 2556
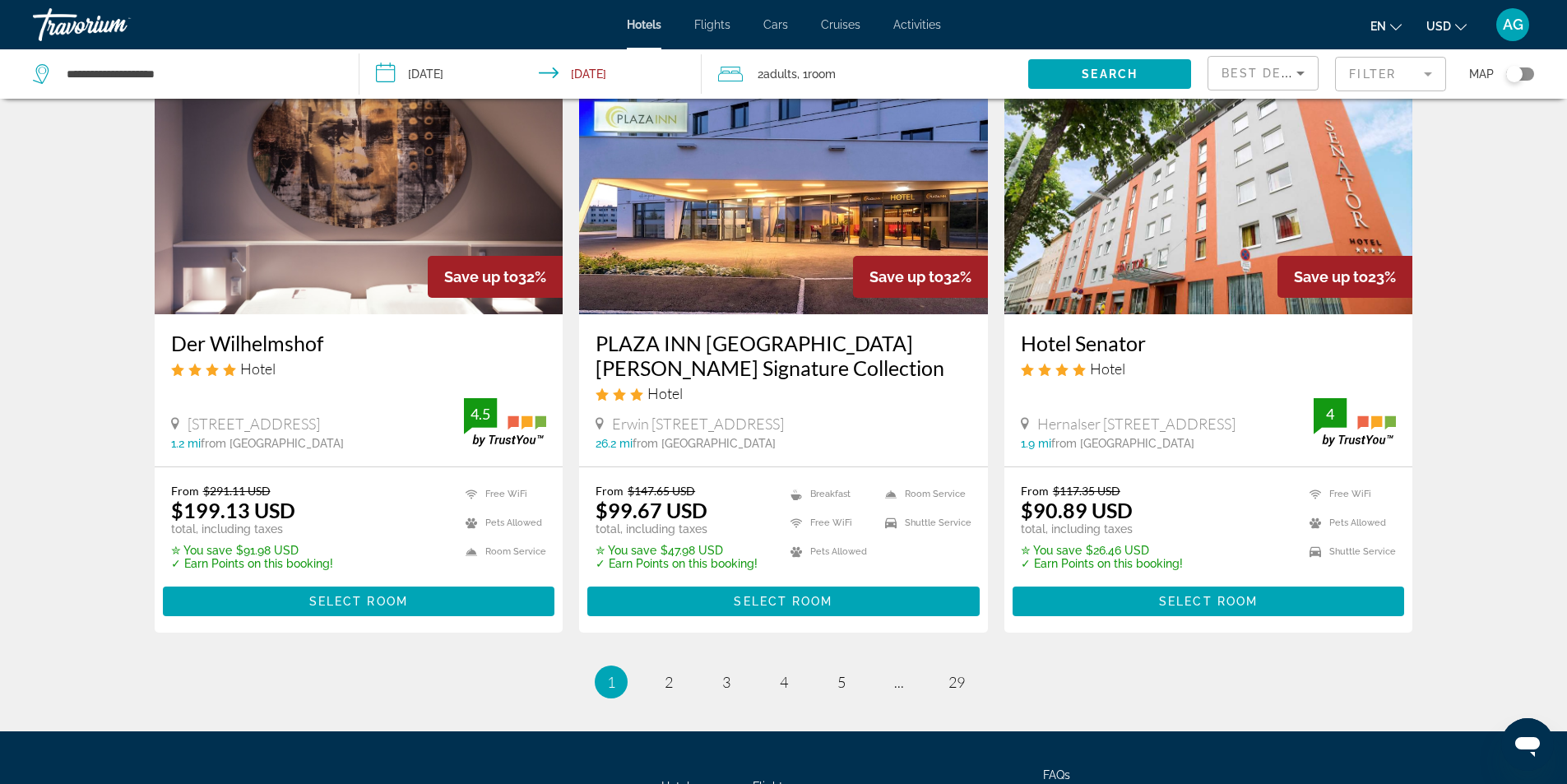
scroll to position [1891, 0]
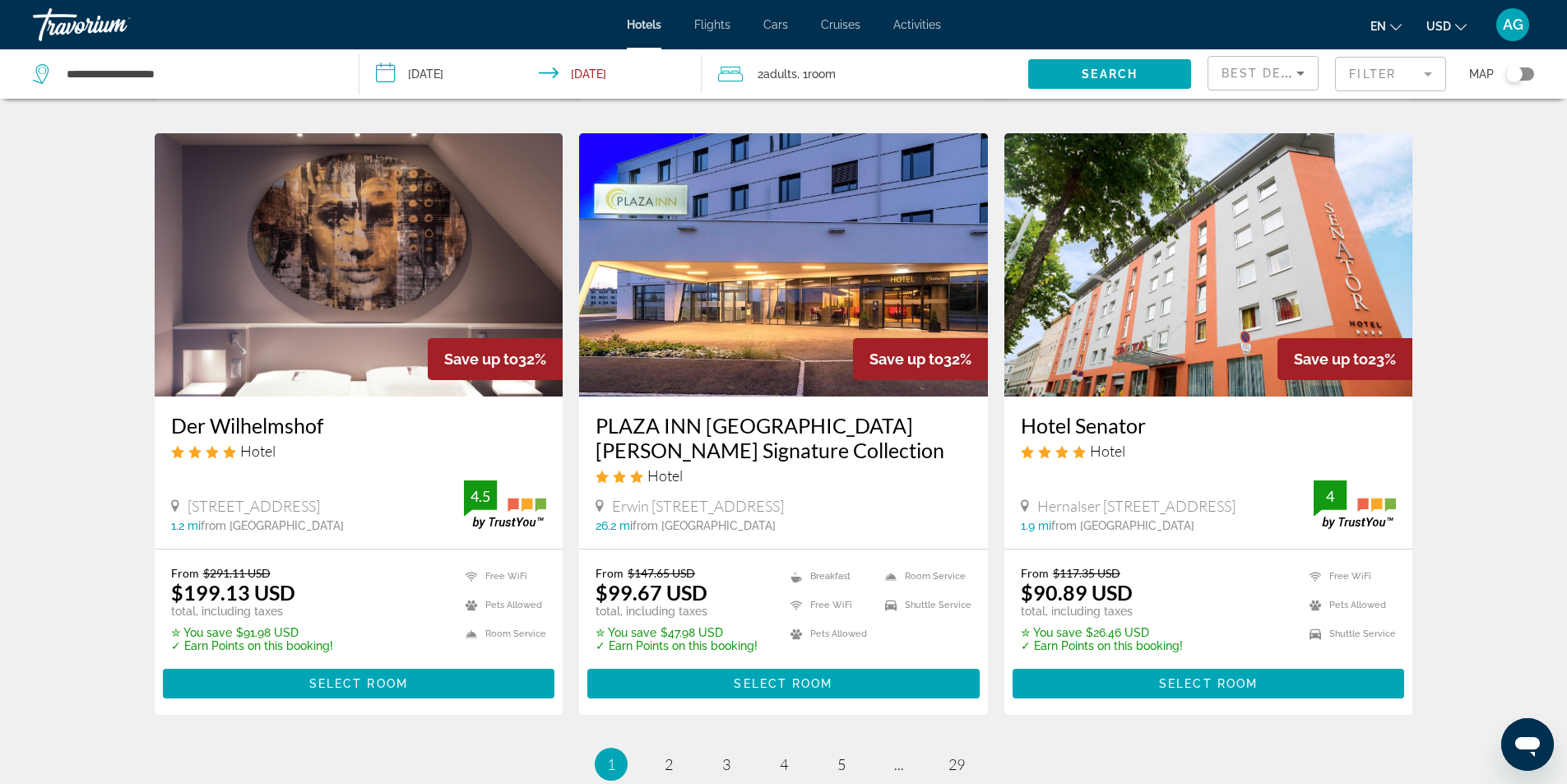
drag, startPoint x: 1039, startPoint y: 403, endPoint x: 1151, endPoint y: 396, distance: 112.2
click at [1151, 397] on div "Hotel Senator Hotel [GEOGRAPHIC_DATA][STREET_ADDRESS][GEOGRAPHIC_DATA] 1.9 mi f…" at bounding box center [1210, 472] width 409 height 152
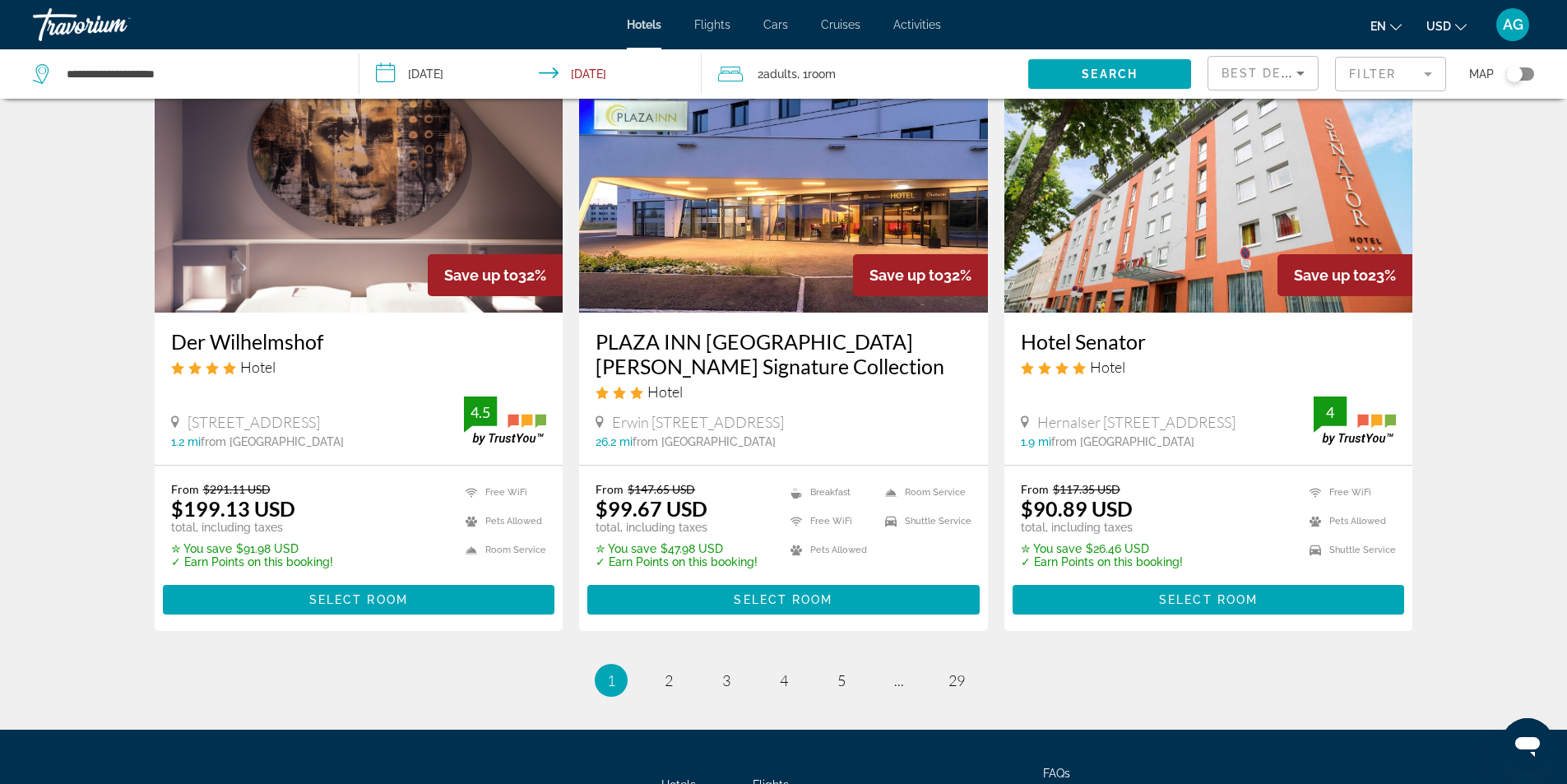
scroll to position [2098, 0]
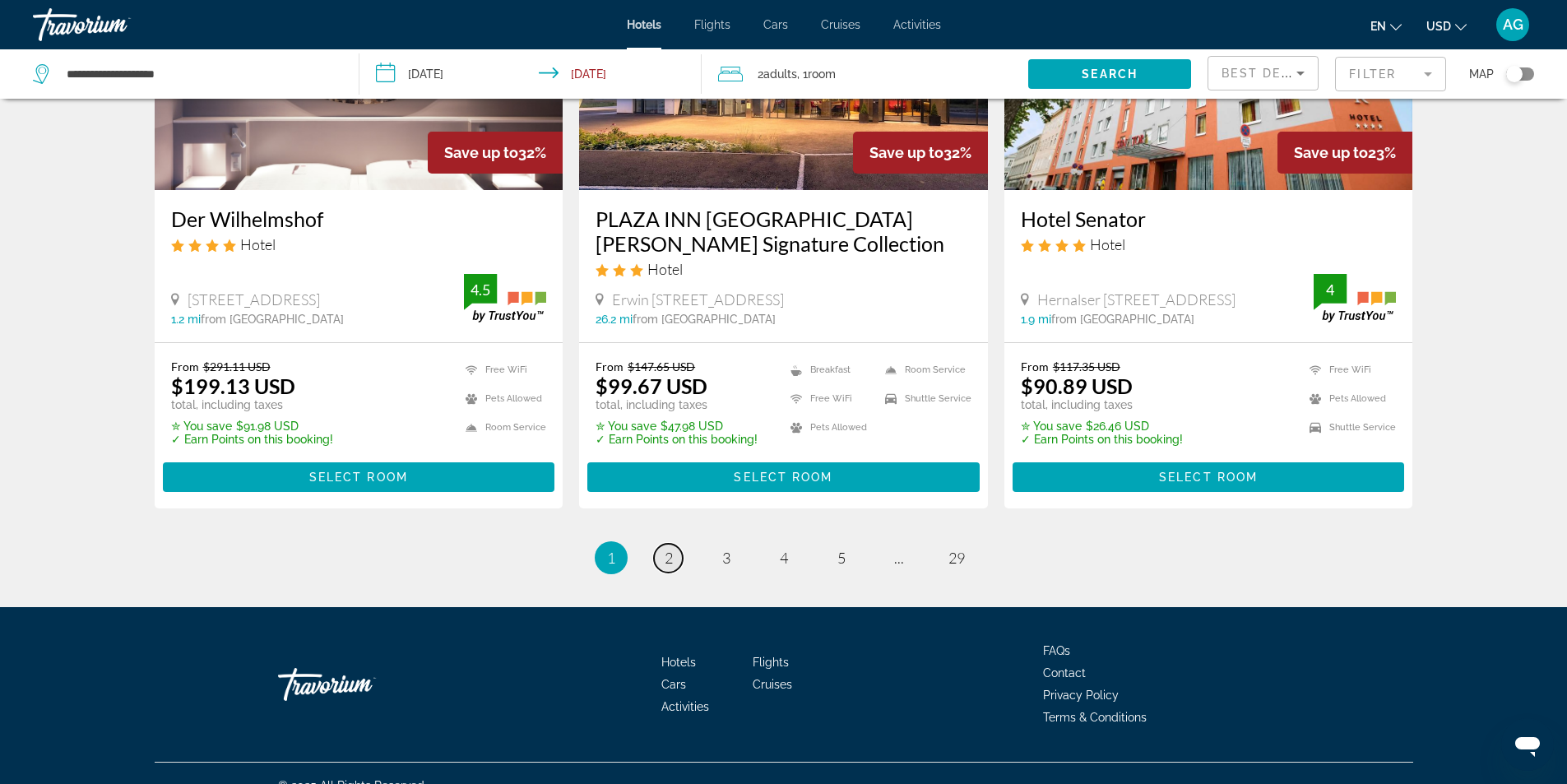
click at [668, 548] on span "2" at bounding box center [668, 557] width 8 height 18
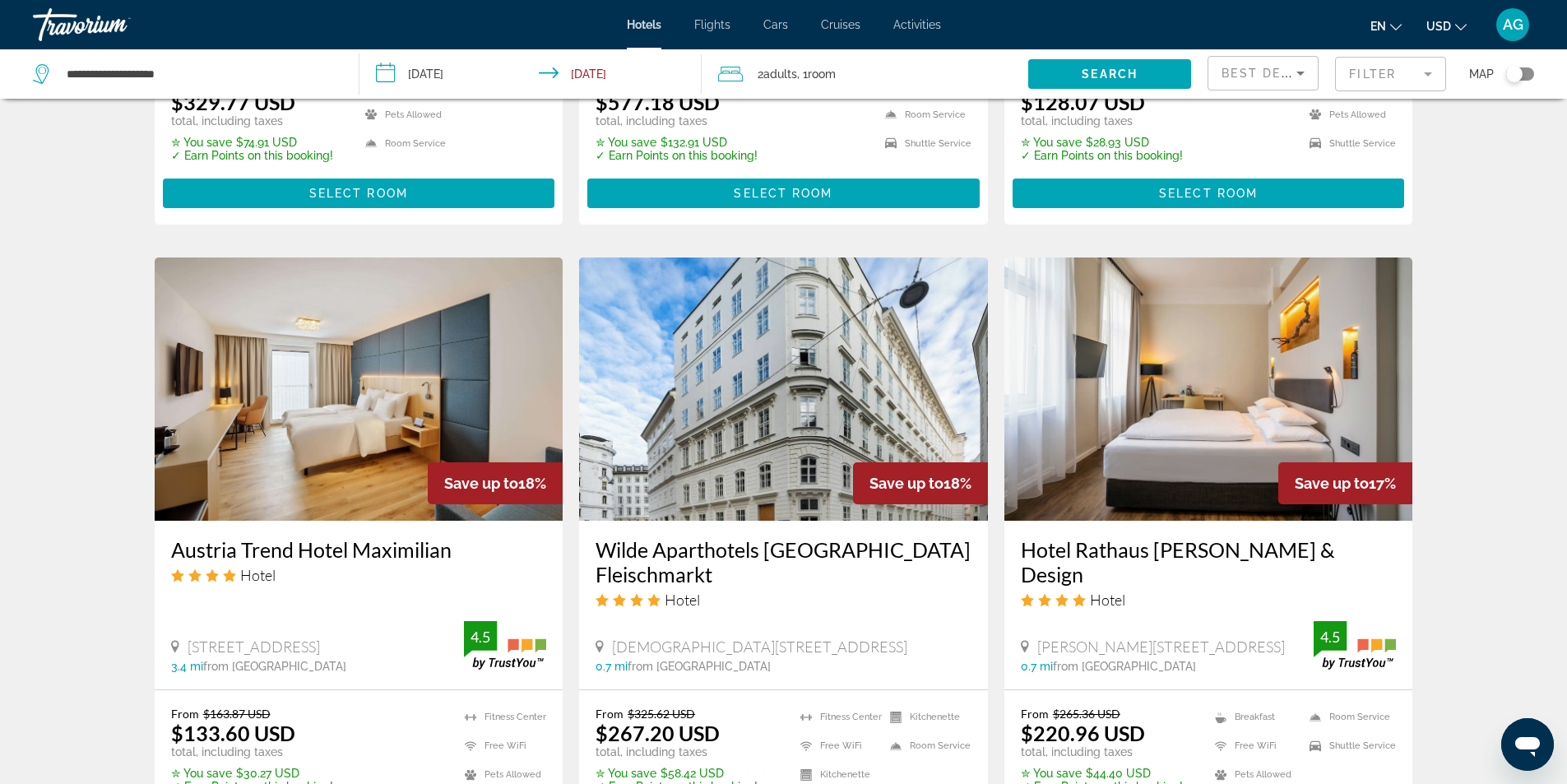
scroll to position [1973, 0]
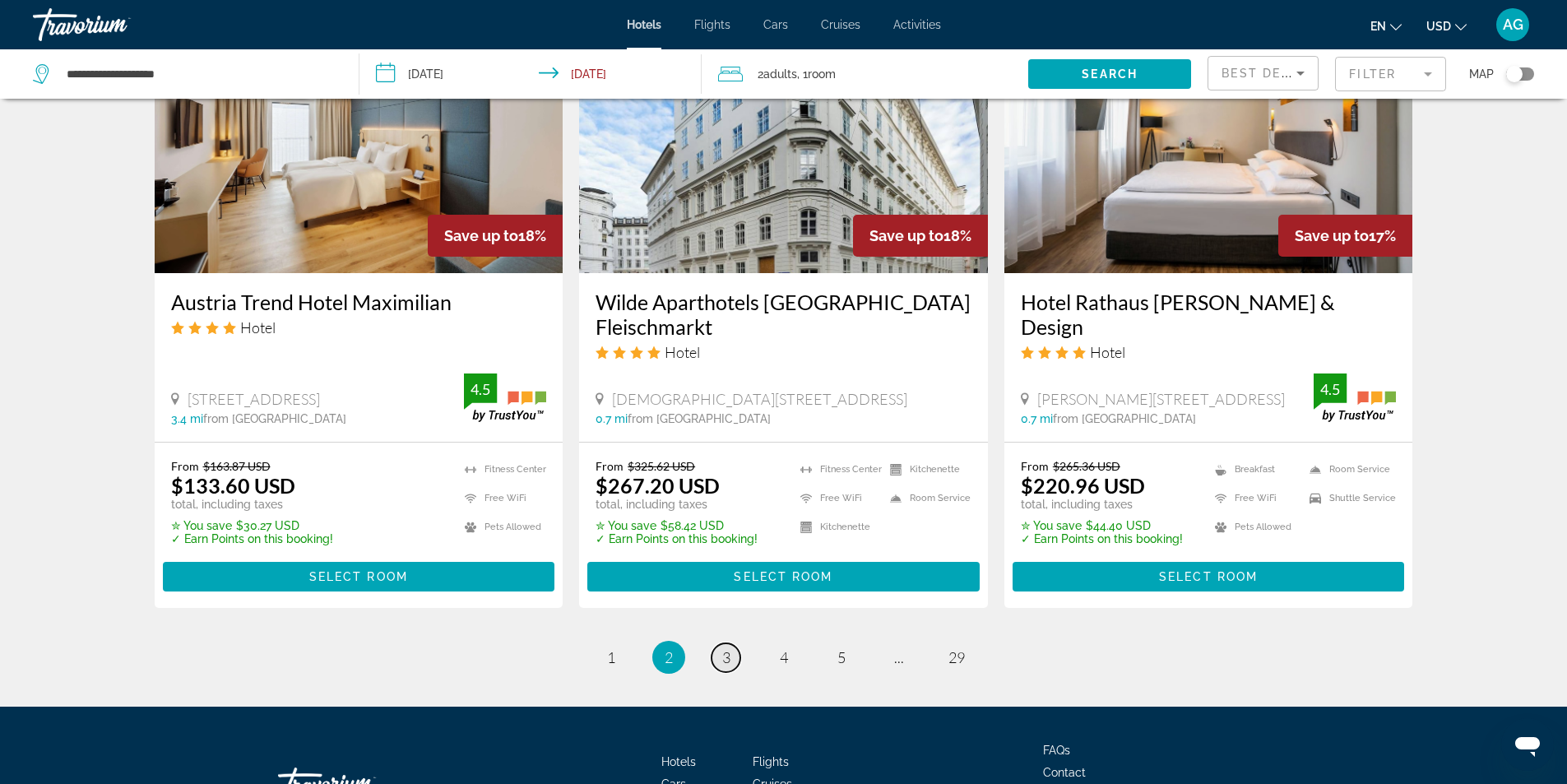
click at [726, 648] on span "3" at bounding box center [726, 657] width 8 height 18
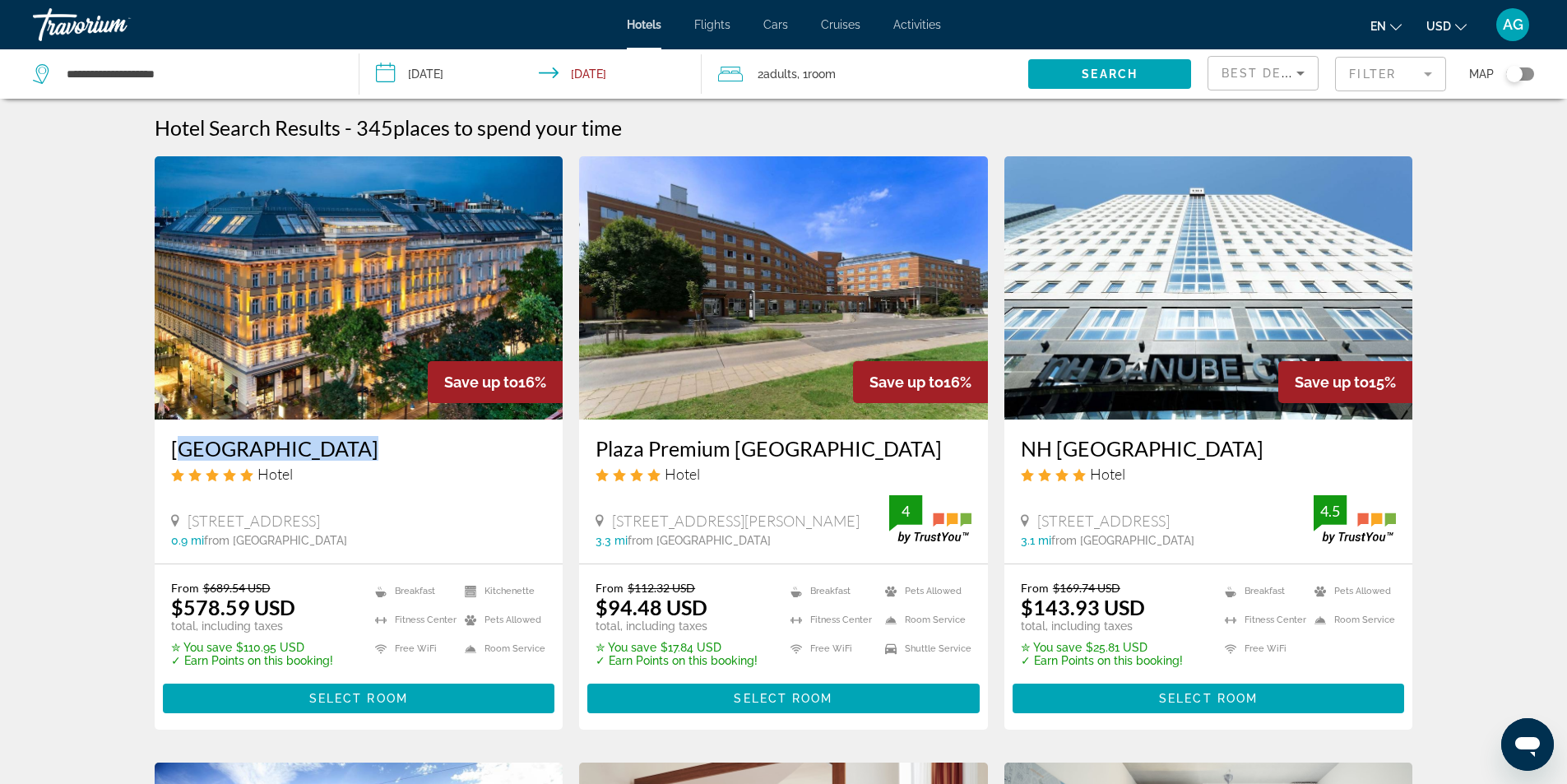
drag, startPoint x: 158, startPoint y: 449, endPoint x: 364, endPoint y: 450, distance: 206.0
click at [364, 450] on div "[GEOGRAPHIC_DATA] Hotel [STREET_ADDRESS] 0.9 mi from [GEOGRAPHIC_DATA] from hot…" at bounding box center [359, 491] width 409 height 144
click at [1431, 76] on mat-form-field "Filter" at bounding box center [1391, 74] width 111 height 35
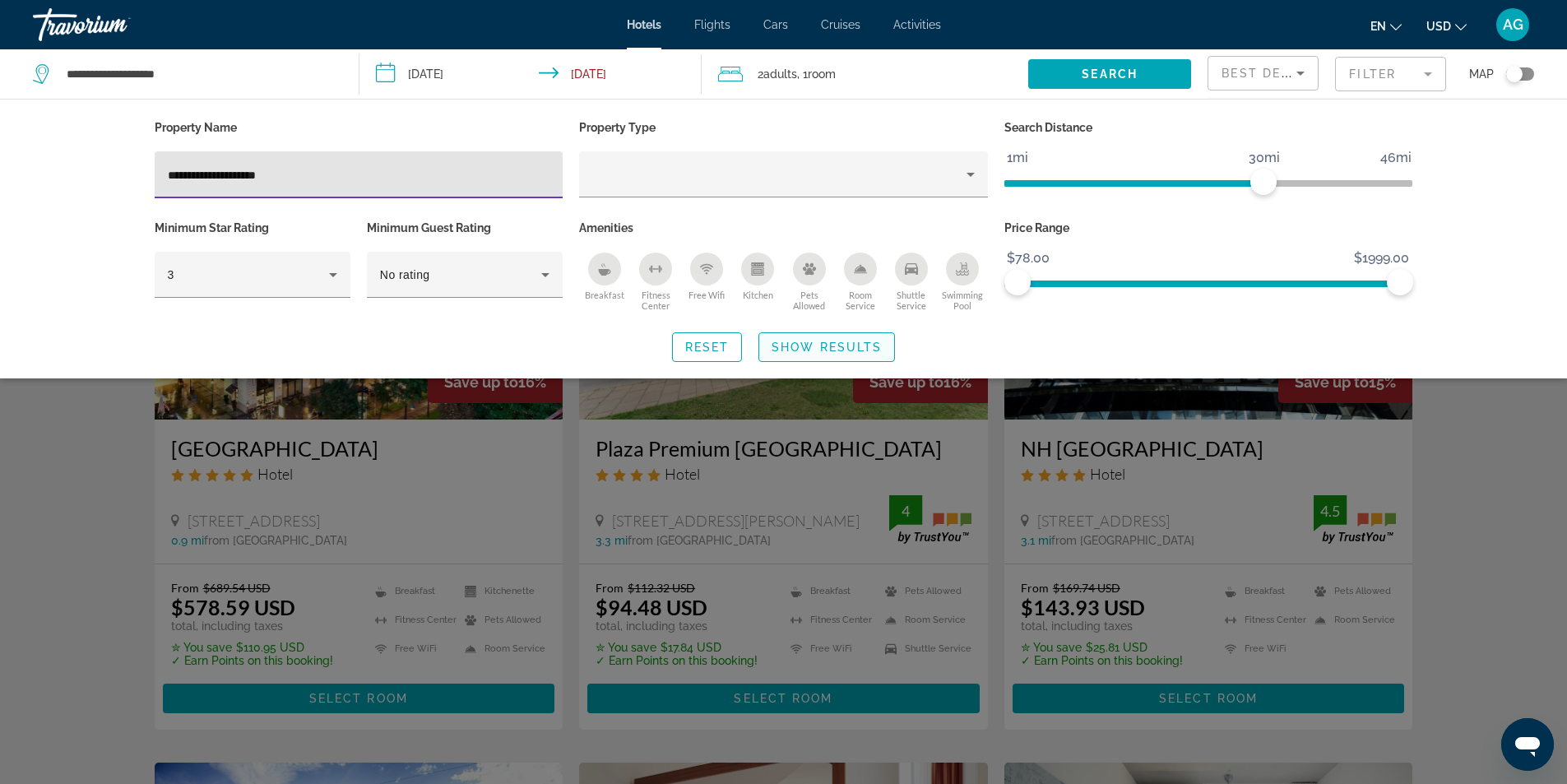
type input "**********"
click at [814, 341] on span "Show Results" at bounding box center [827, 347] width 110 height 13
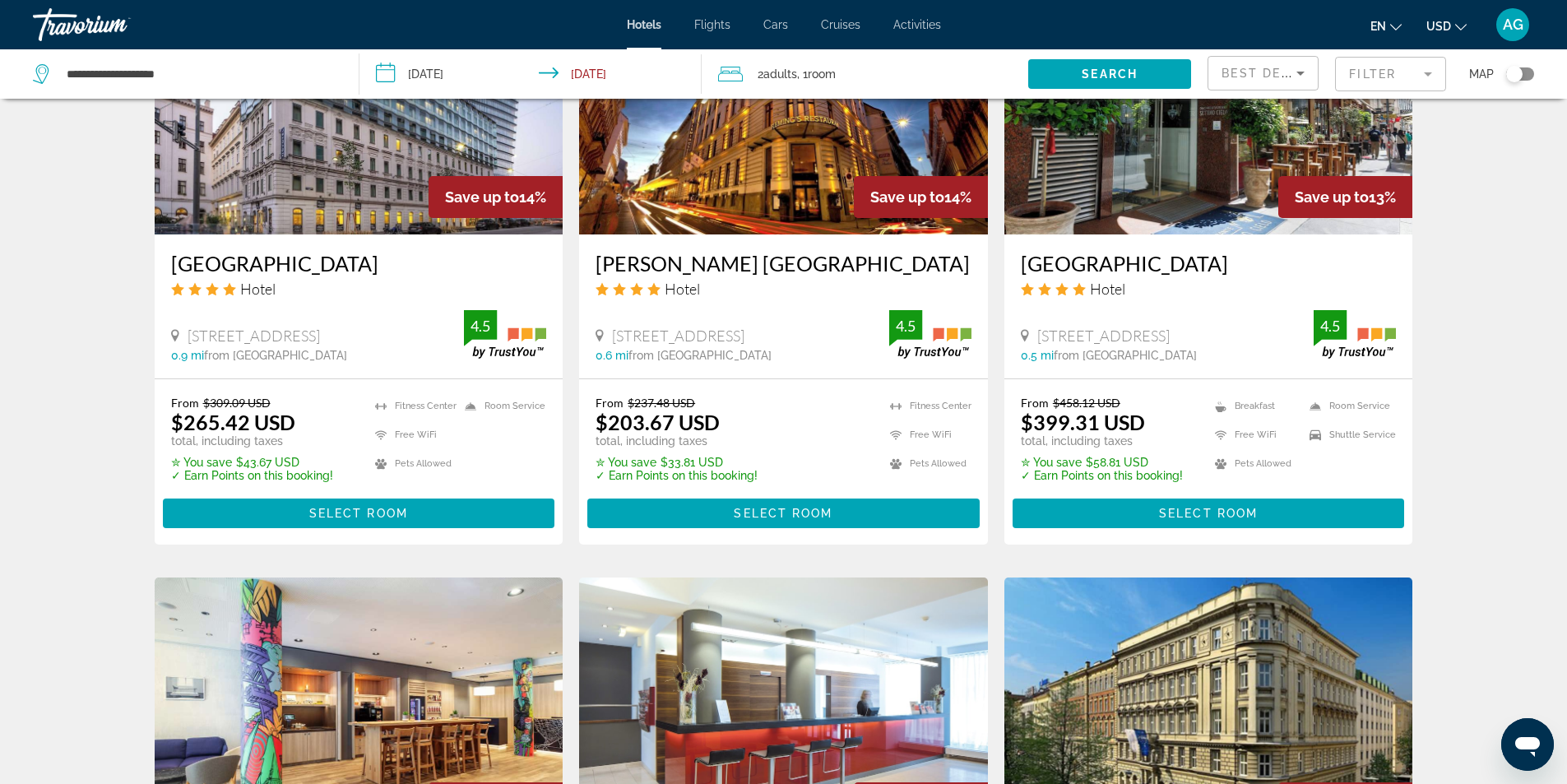
scroll to position [1973, 0]
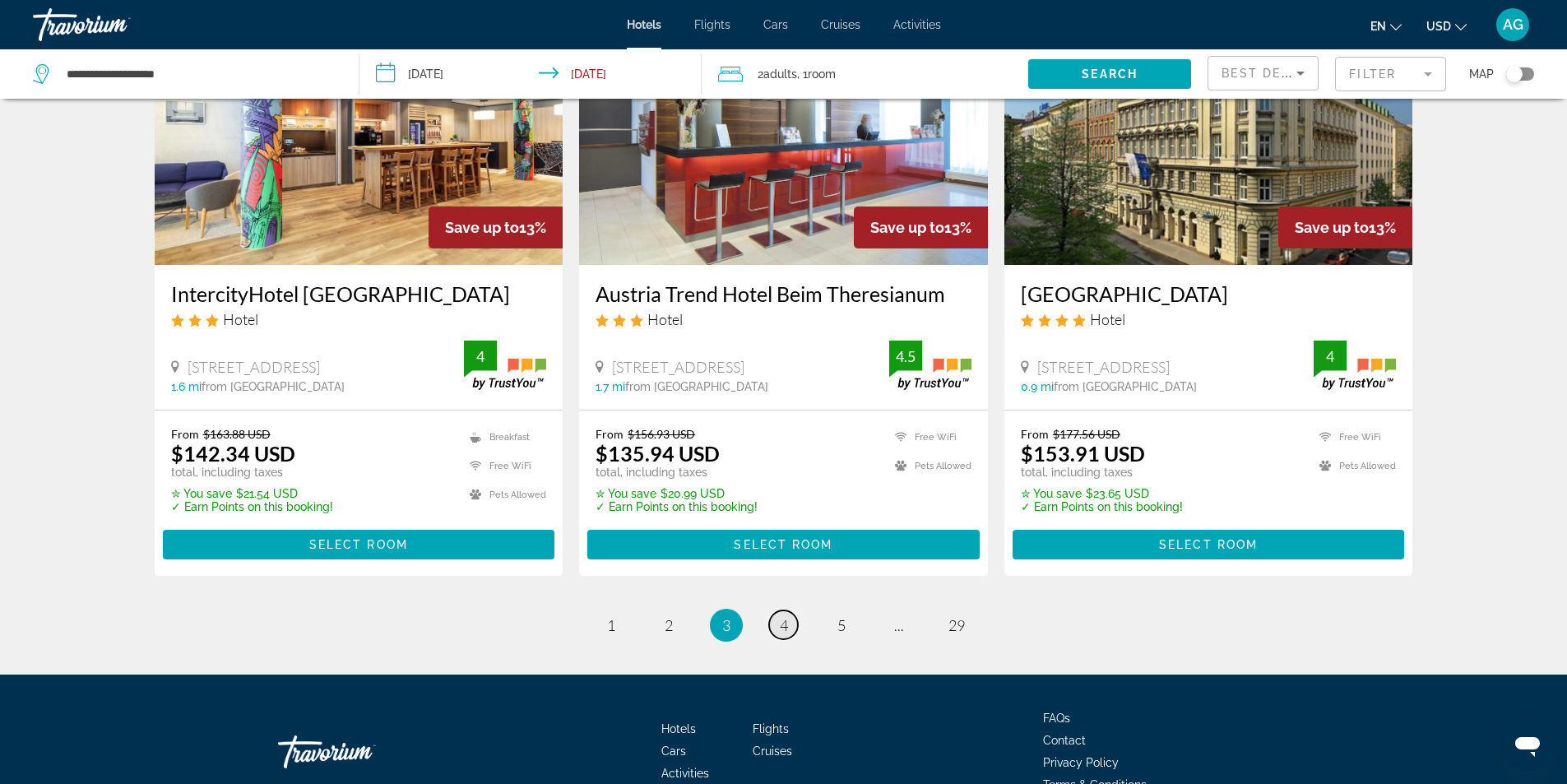
click at [781, 631] on span "4" at bounding box center [784, 625] width 8 height 18
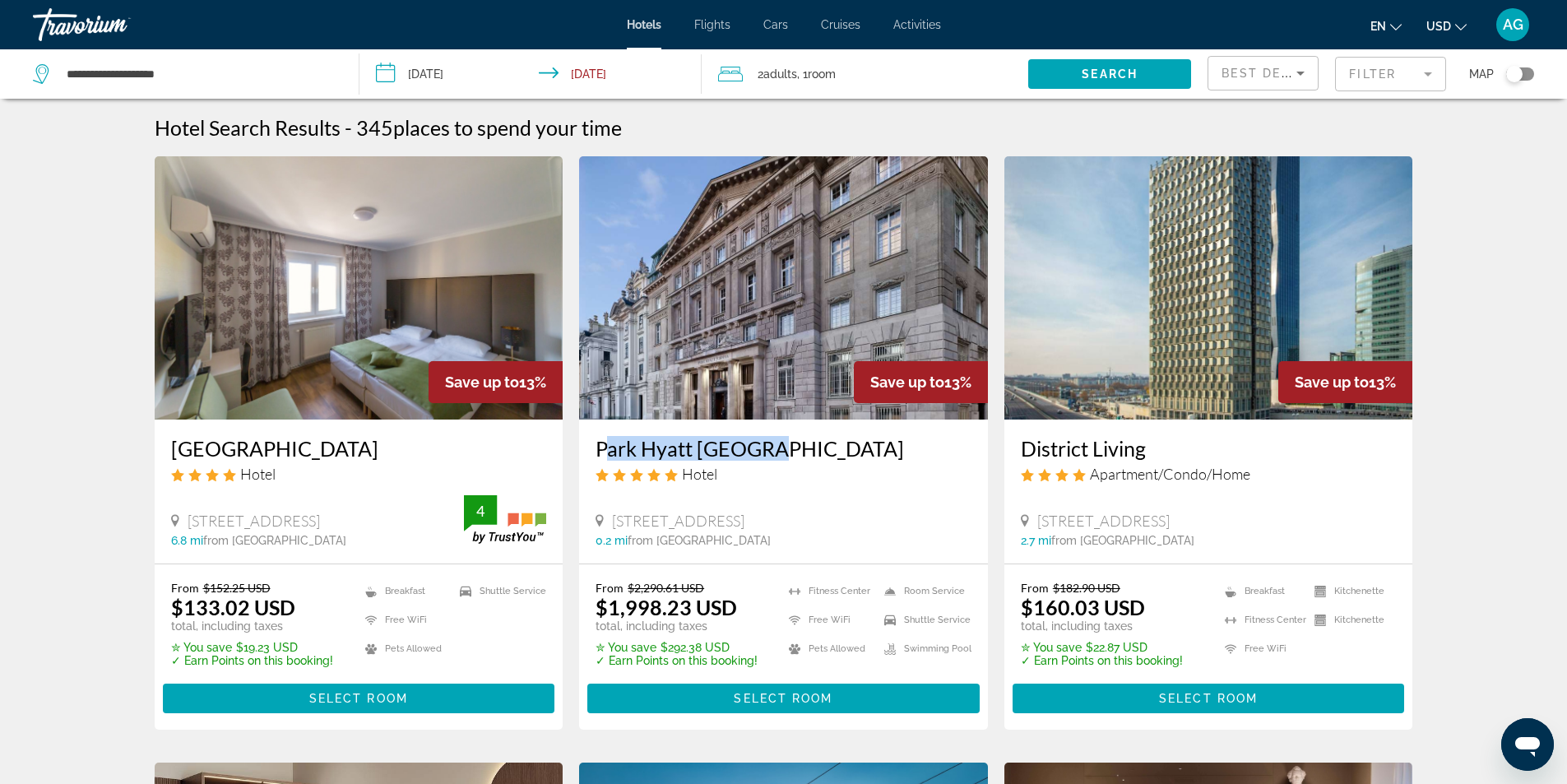
drag, startPoint x: 590, startPoint y: 452, endPoint x: 779, endPoint y: 452, distance: 189.0
click at [779, 452] on div "Park Hyatt [GEOGRAPHIC_DATA] Hotel [STREET_ADDRESS] 0.2 mi from [GEOGRAPHIC_DAT…" at bounding box center [784, 491] width 409 height 144
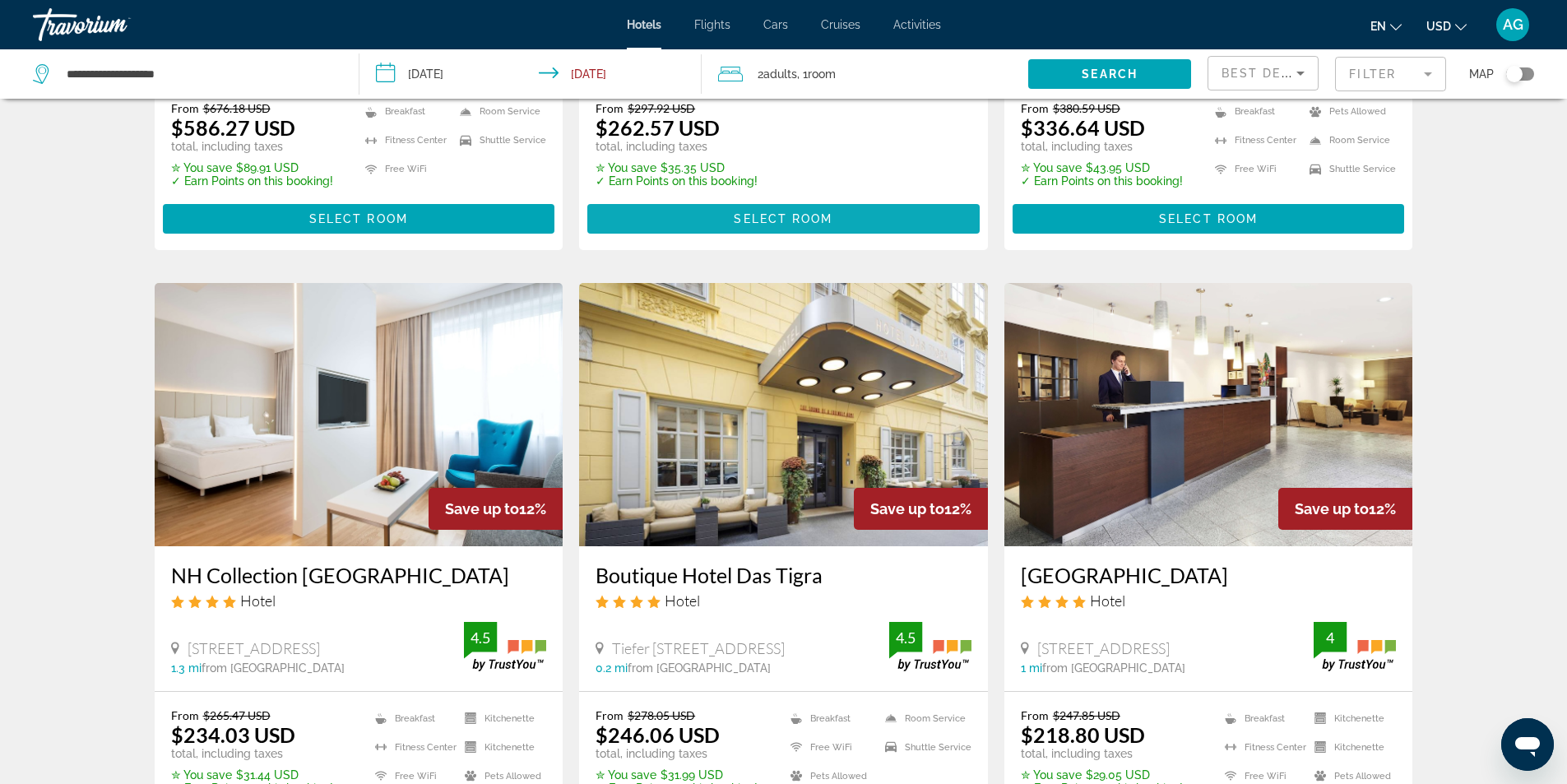
scroll to position [1152, 0]
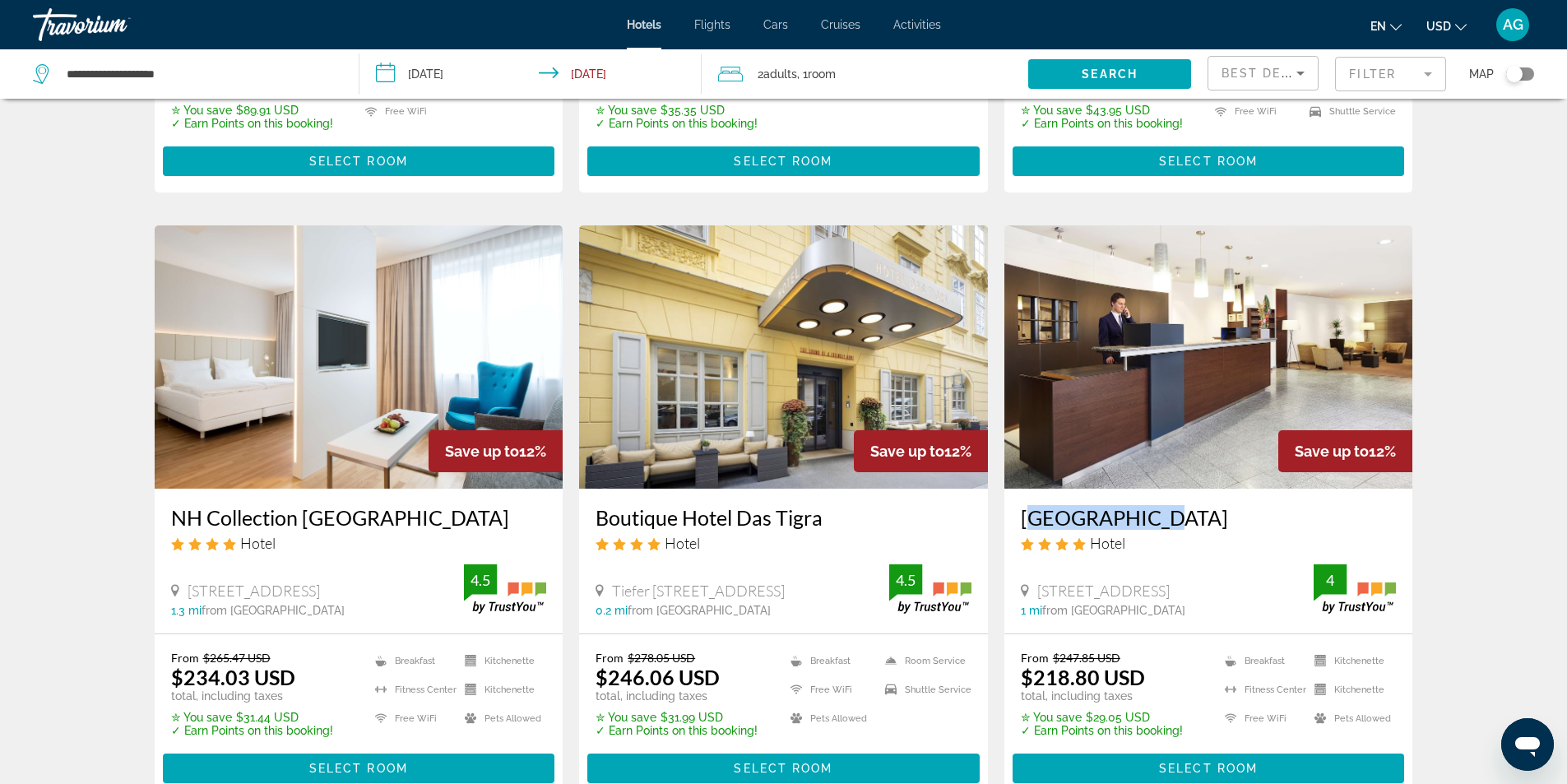
drag, startPoint x: 1009, startPoint y: 519, endPoint x: 1157, endPoint y: 526, distance: 148.2
click at [1157, 526] on div "[GEOGRAPHIC_DATA] Hotel [STREET_ADDRESS] 1 mi from [GEOGRAPHIC_DATA] from [GEOG…" at bounding box center [1210, 560] width 409 height 144
click at [11, 465] on div "Hotel Search Results - 345 places to spend your time Save up to 13% [GEOGRAPHIC…" at bounding box center [784, 229] width 1567 height 2532
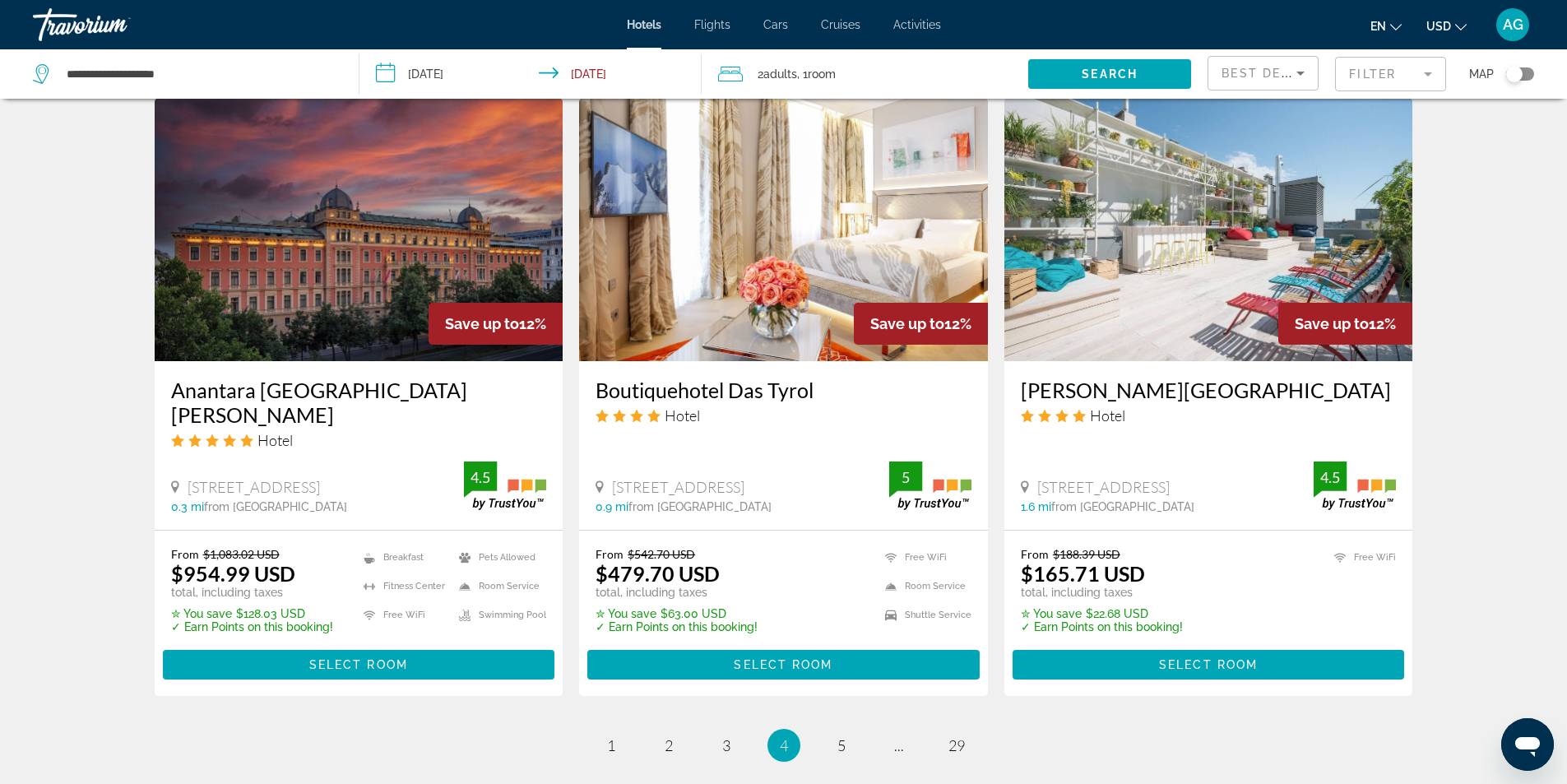
scroll to position [1891, 0]
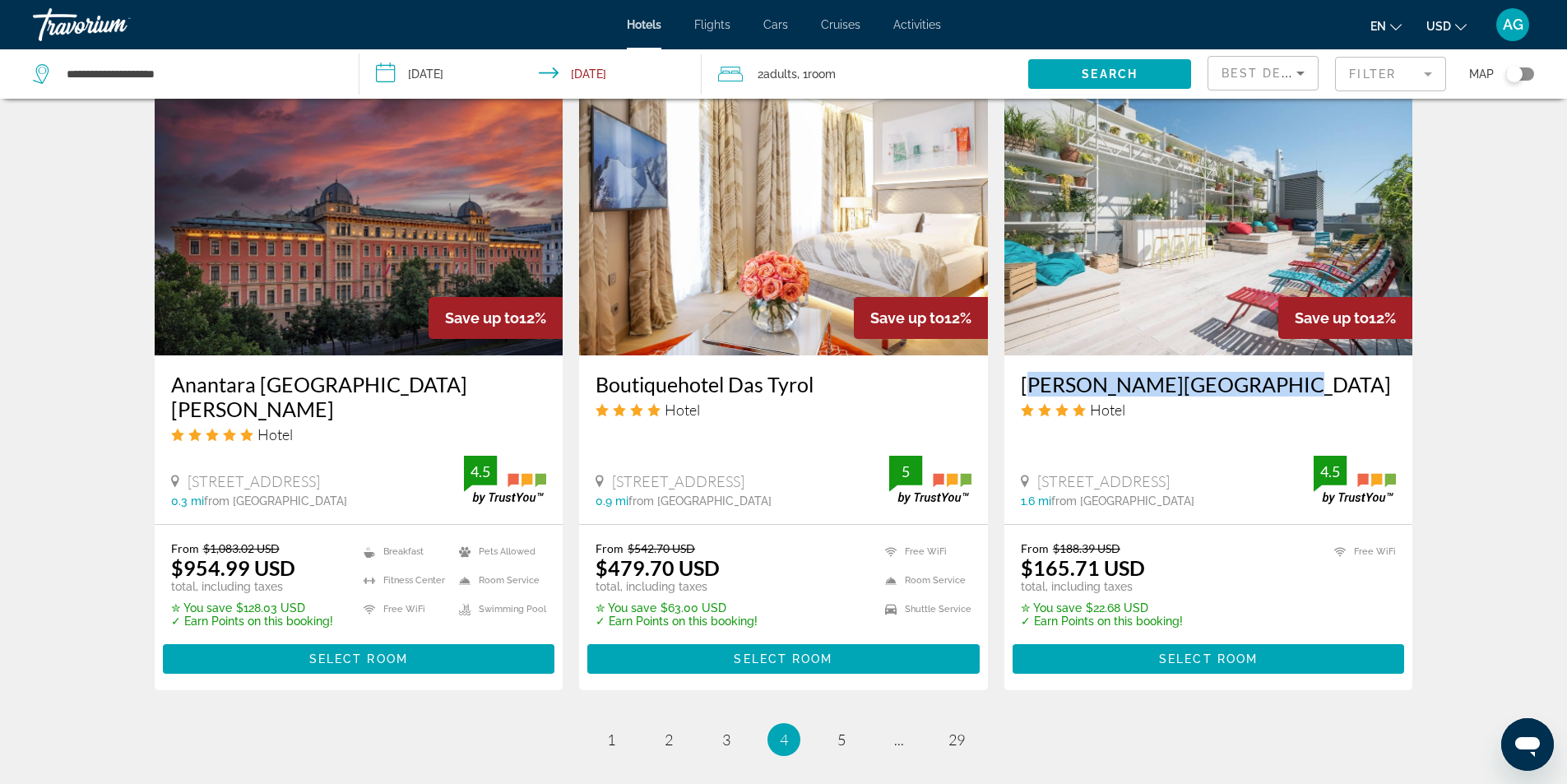
drag, startPoint x: 1013, startPoint y: 387, endPoint x: 1285, endPoint y: 376, distance: 272.2
click at [1285, 376] on div "[PERSON_NAME][GEOGRAPHIC_DATA] Hotel [STREET_ADDRESS] 1.6 mi from [GEOGRAPHIC_D…" at bounding box center [1210, 439] width 409 height 169
click at [844, 730] on span "5" at bounding box center [841, 739] width 8 height 18
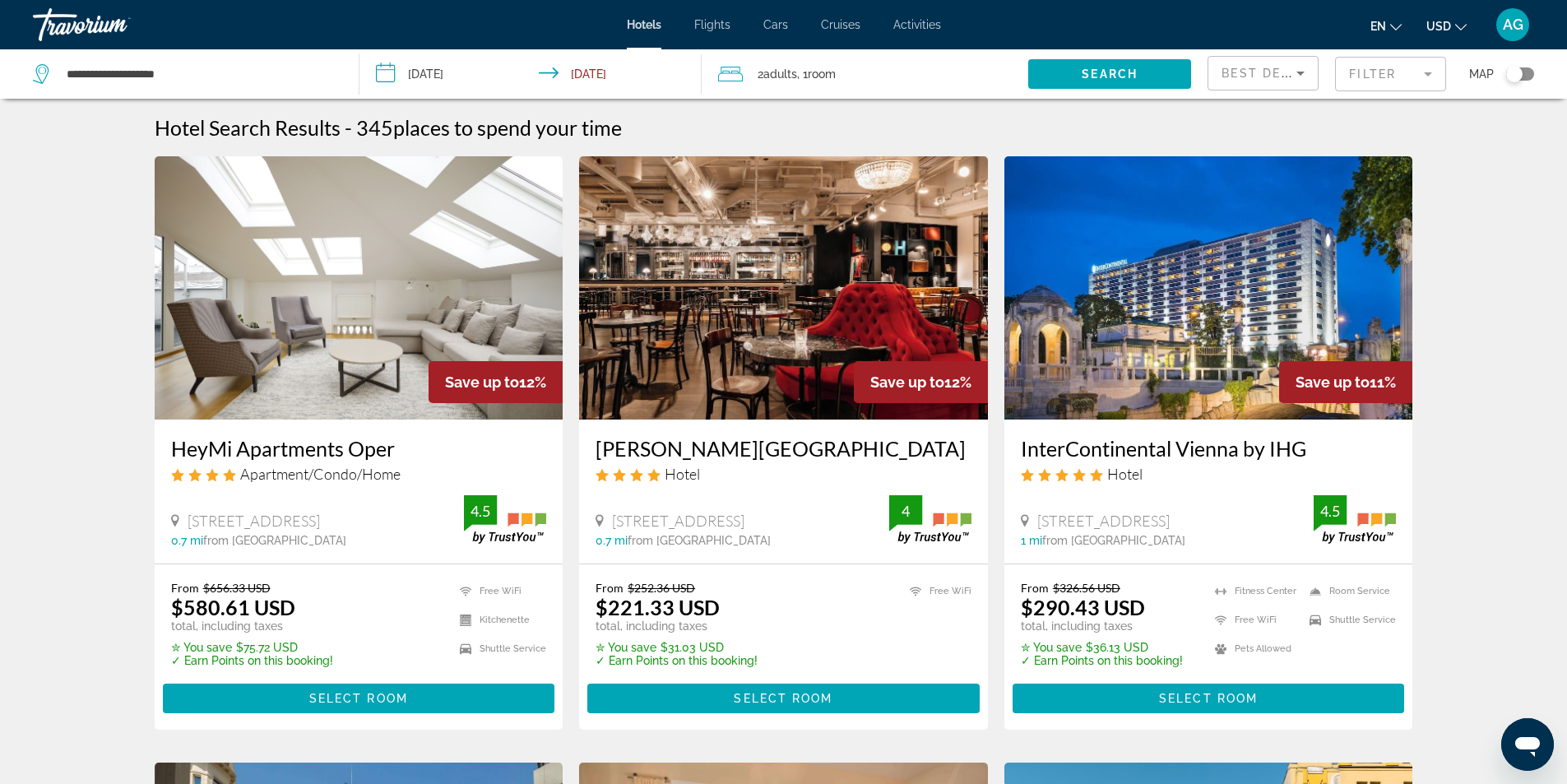
drag, startPoint x: 1042, startPoint y: 454, endPoint x: 1312, endPoint y: 454, distance: 270.0
click at [1312, 454] on div "InterContinental Vienna by IHG Hotel [STREET_ADDRESS] 1 mi from [GEOGRAPHIC_DAT…" at bounding box center [1210, 491] width 409 height 144
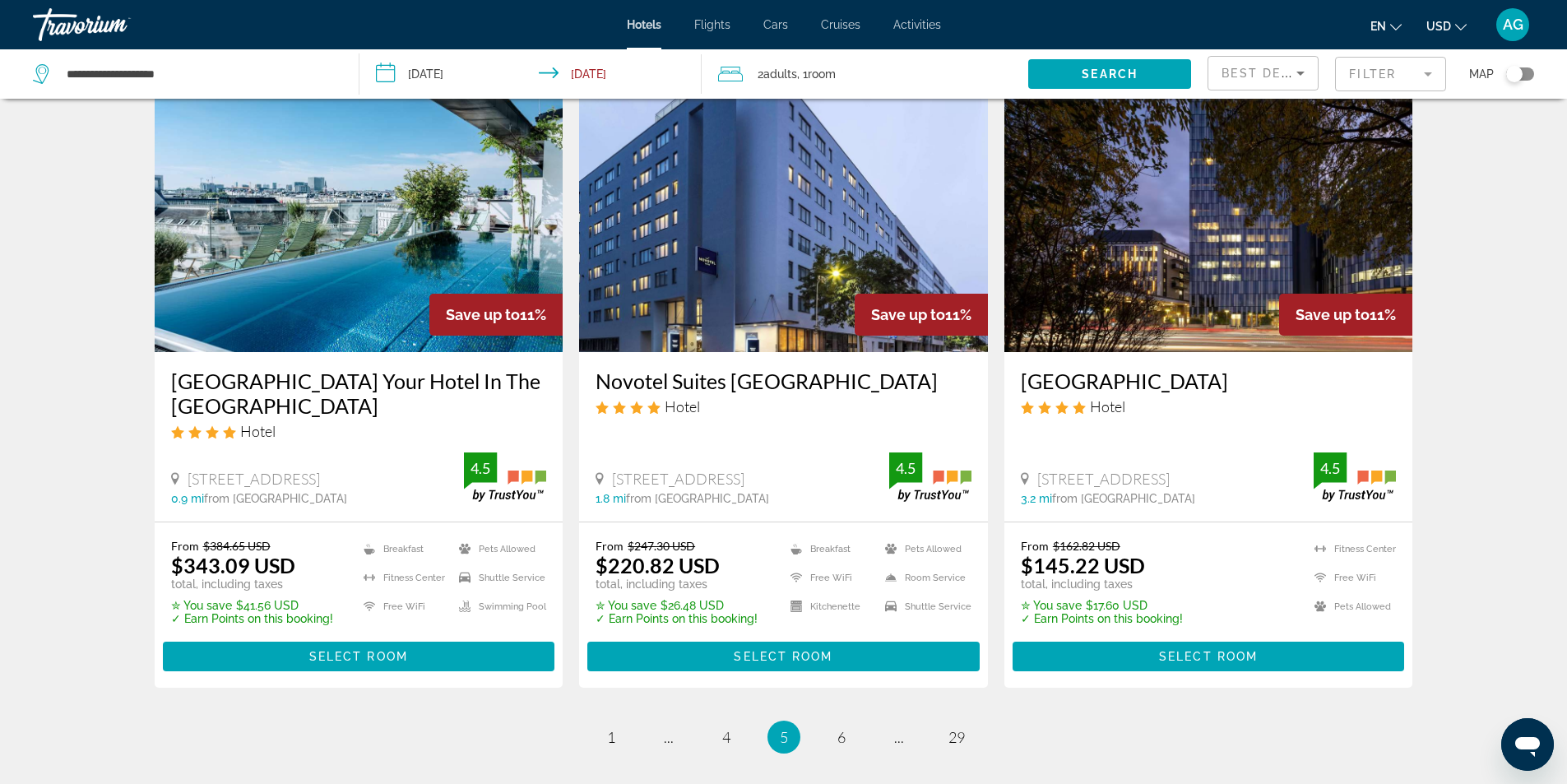
scroll to position [1973, 0]
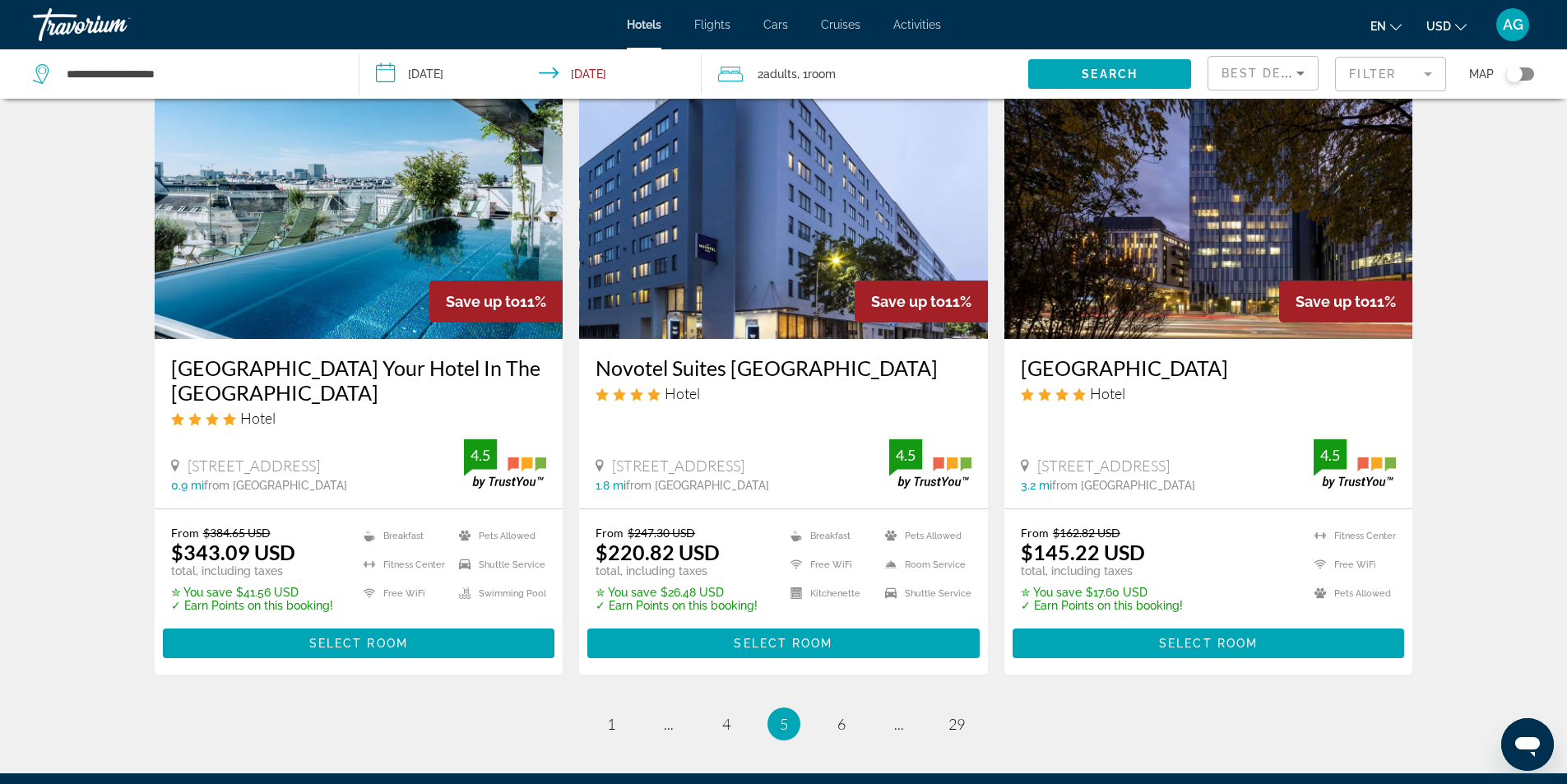
drag, startPoint x: 1017, startPoint y: 301, endPoint x: 1276, endPoint y: 297, distance: 259.0
click at [1276, 339] on div "[GEOGRAPHIC_DATA] Hotel [STREET_ADDRESS] 3.2 mi from [GEOGRAPHIC_DATA] from hot…" at bounding box center [1210, 423] width 409 height 169
click at [835, 709] on link "page 6" at bounding box center [841, 723] width 29 height 29
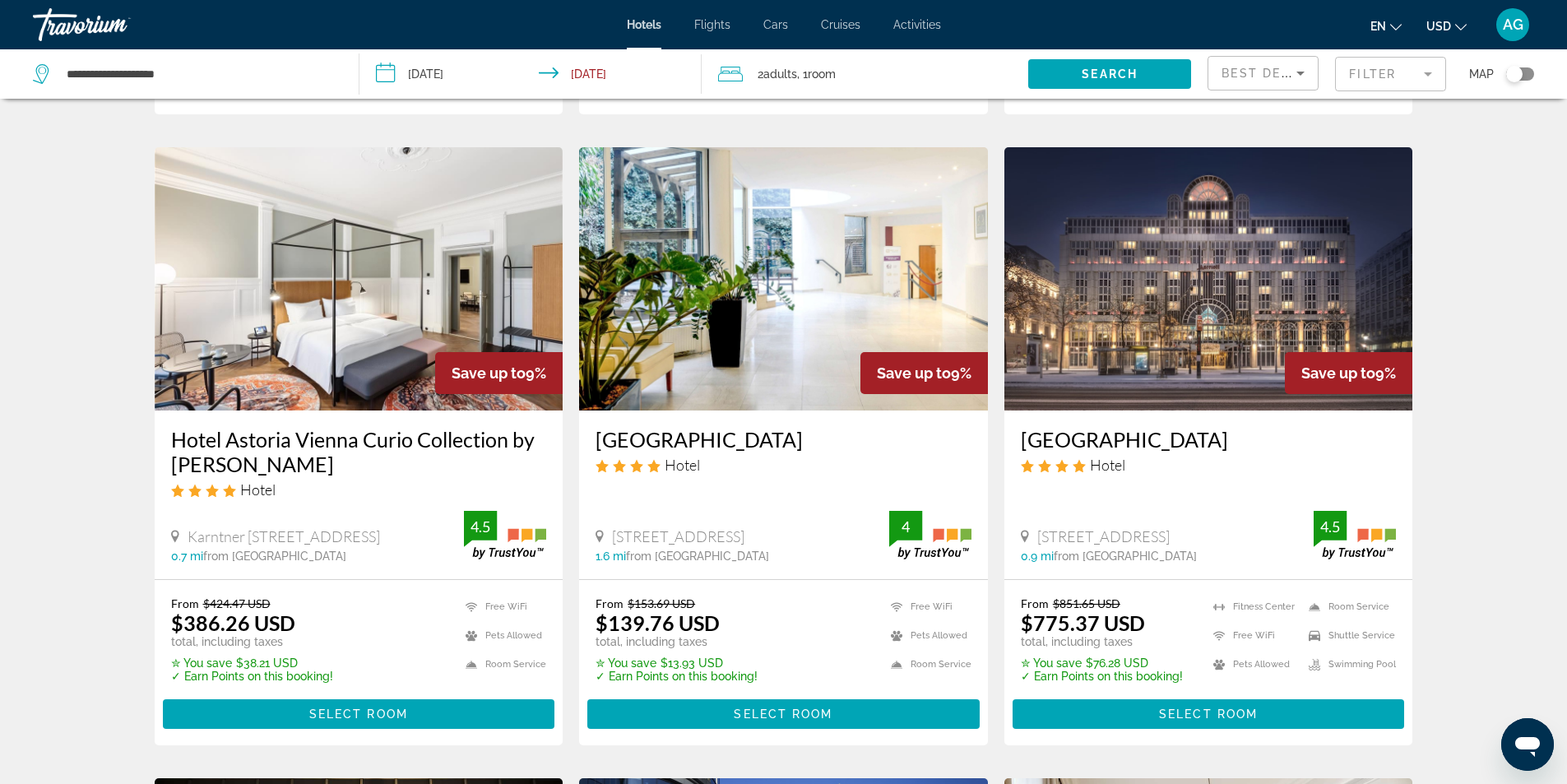
scroll to position [658, 0]
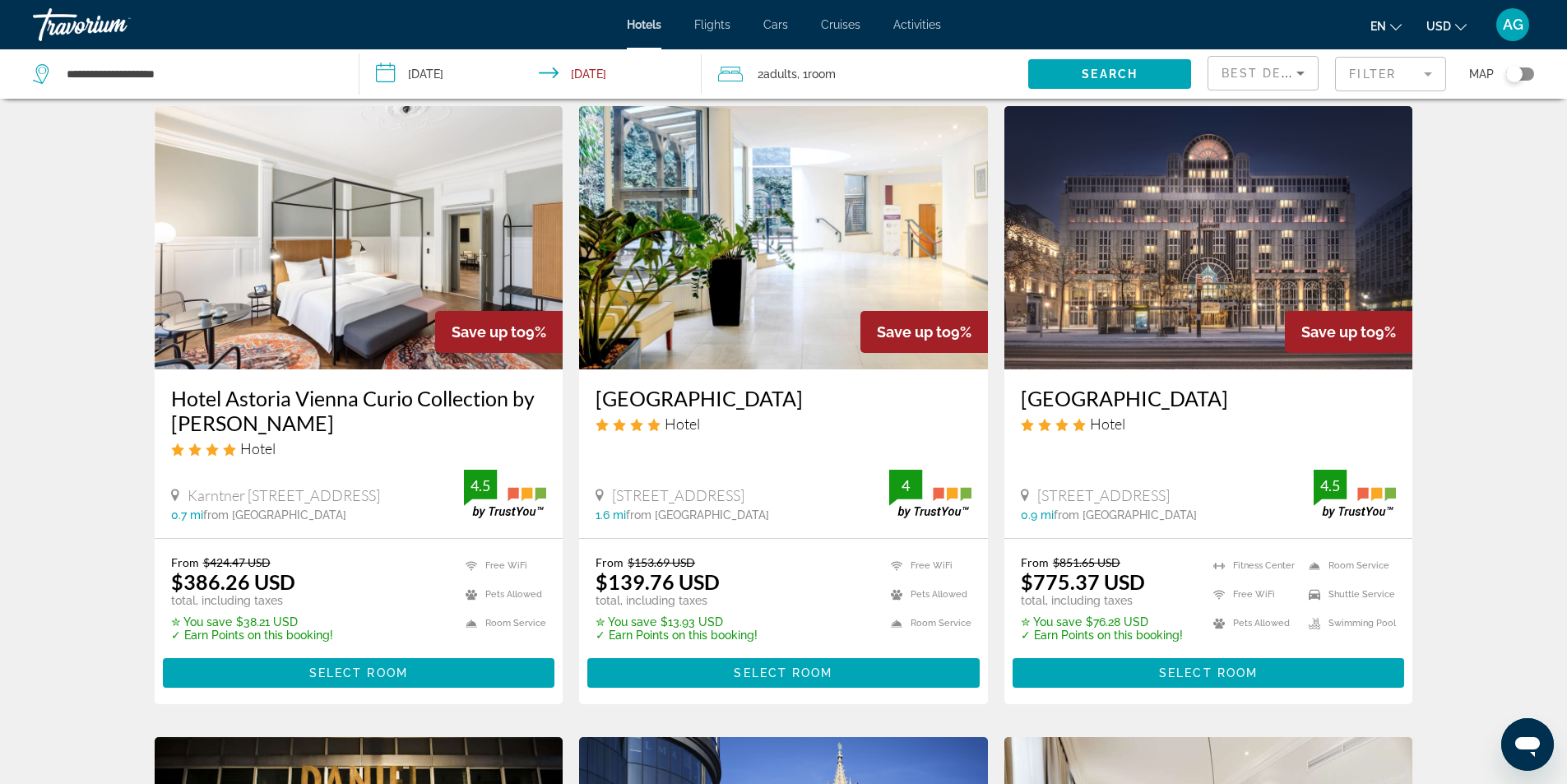
drag, startPoint x: 590, startPoint y: 404, endPoint x: 934, endPoint y: 401, distance: 344.0
click at [934, 401] on div "[GEOGRAPHIC_DATA] Hotel [STREET_ADDRESS] 1.6 mi from [GEOGRAPHIC_DATA] from hot…" at bounding box center [784, 453] width 409 height 169
click at [91, 579] on div "Hotel Search Results - 345 places to spend your time Save up to 11% Citadines D…" at bounding box center [784, 720] width 1567 height 2525
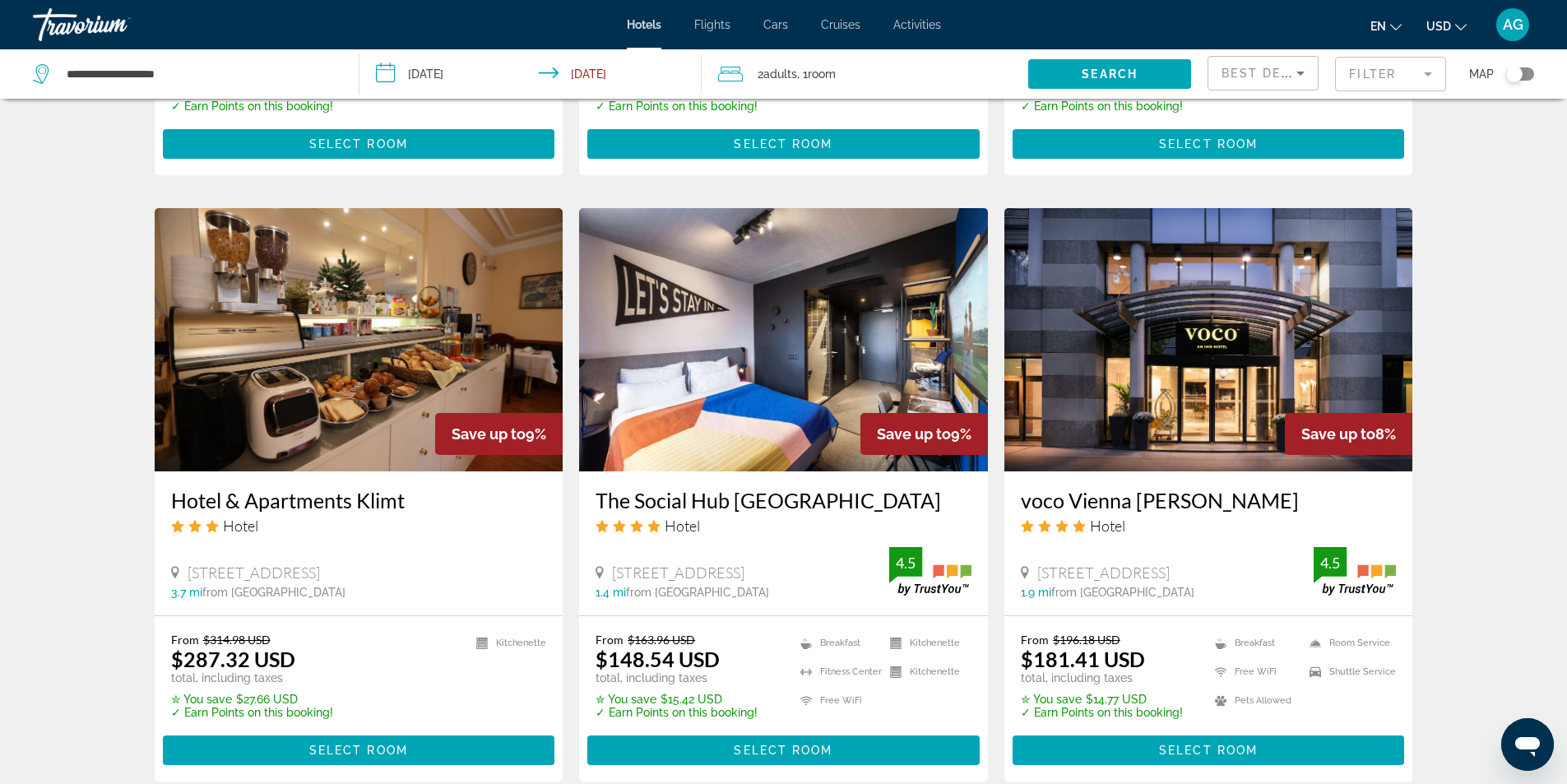
scroll to position [1891, 0]
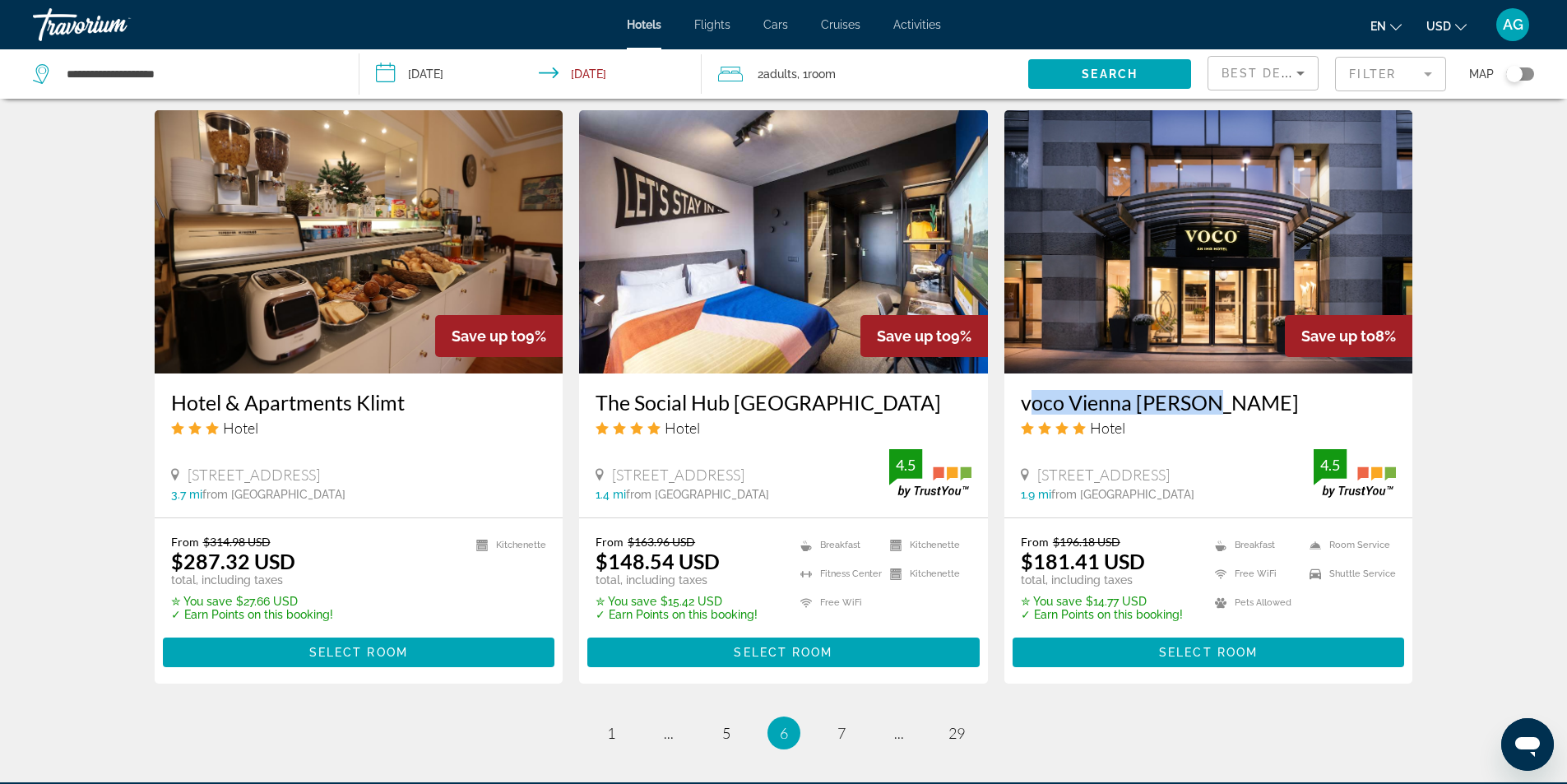
drag, startPoint x: 1015, startPoint y: 406, endPoint x: 1206, endPoint y: 404, distance: 191.0
click at [1206, 404] on div "voco Vienna [PERSON_NAME] Hotel [STREET_ADDRESS], [GEOGRAPHIC_DATA] 1.9 mi from…" at bounding box center [1210, 445] width 409 height 144
click at [837, 737] on span "7" at bounding box center [841, 732] width 8 height 18
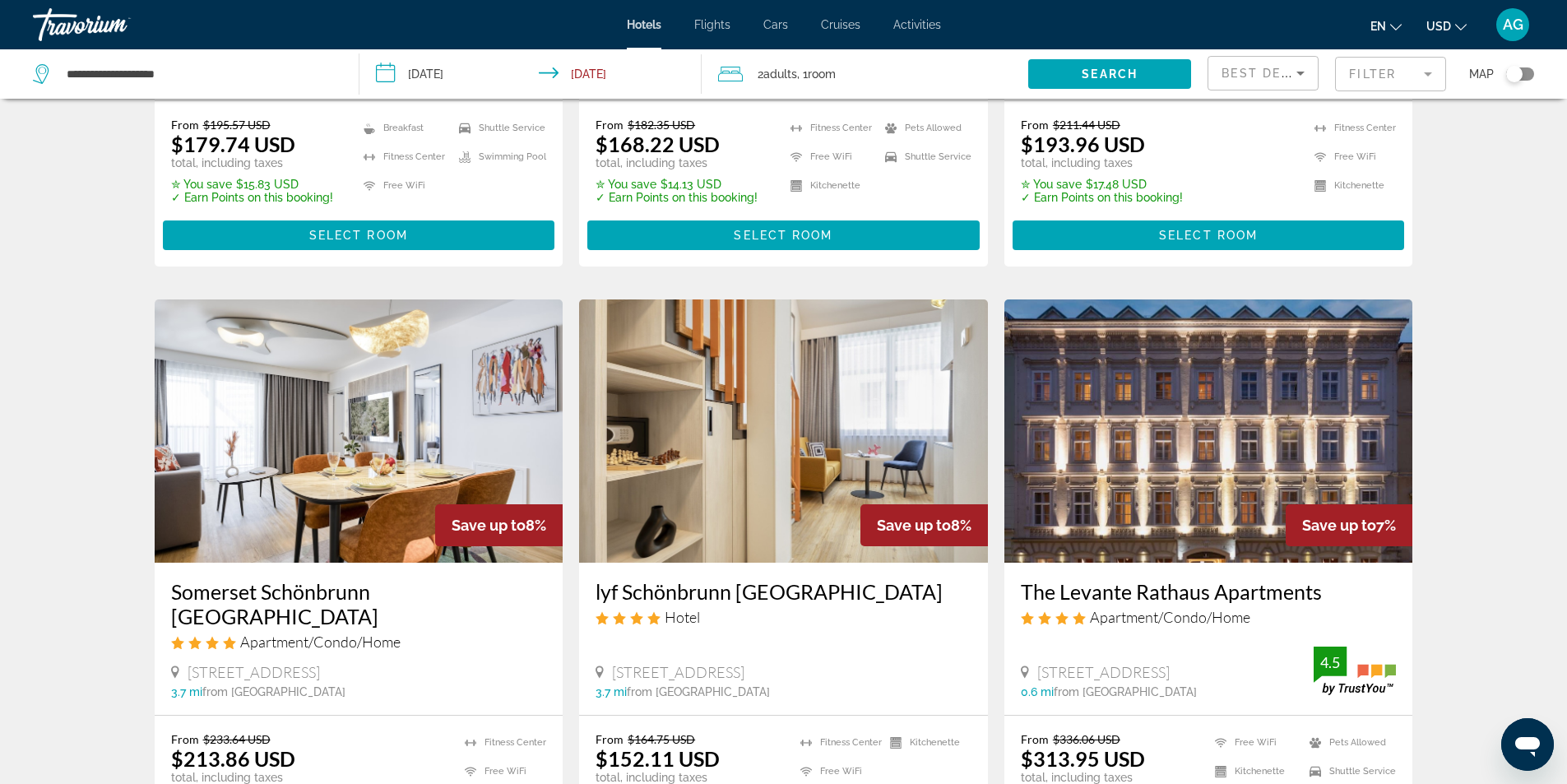
scroll to position [1973, 0]
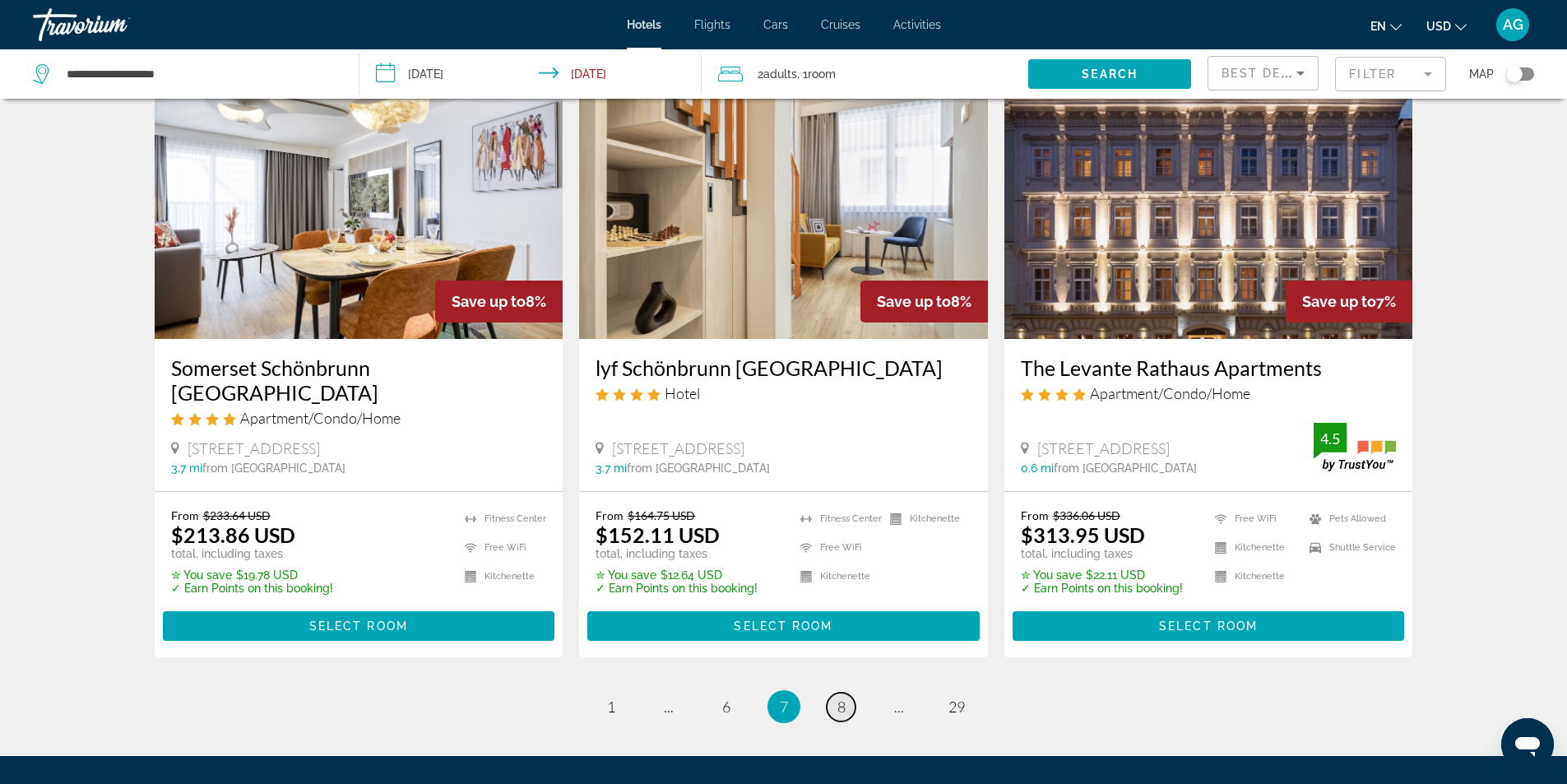
click at [844, 697] on span "8" at bounding box center [841, 706] width 8 height 18
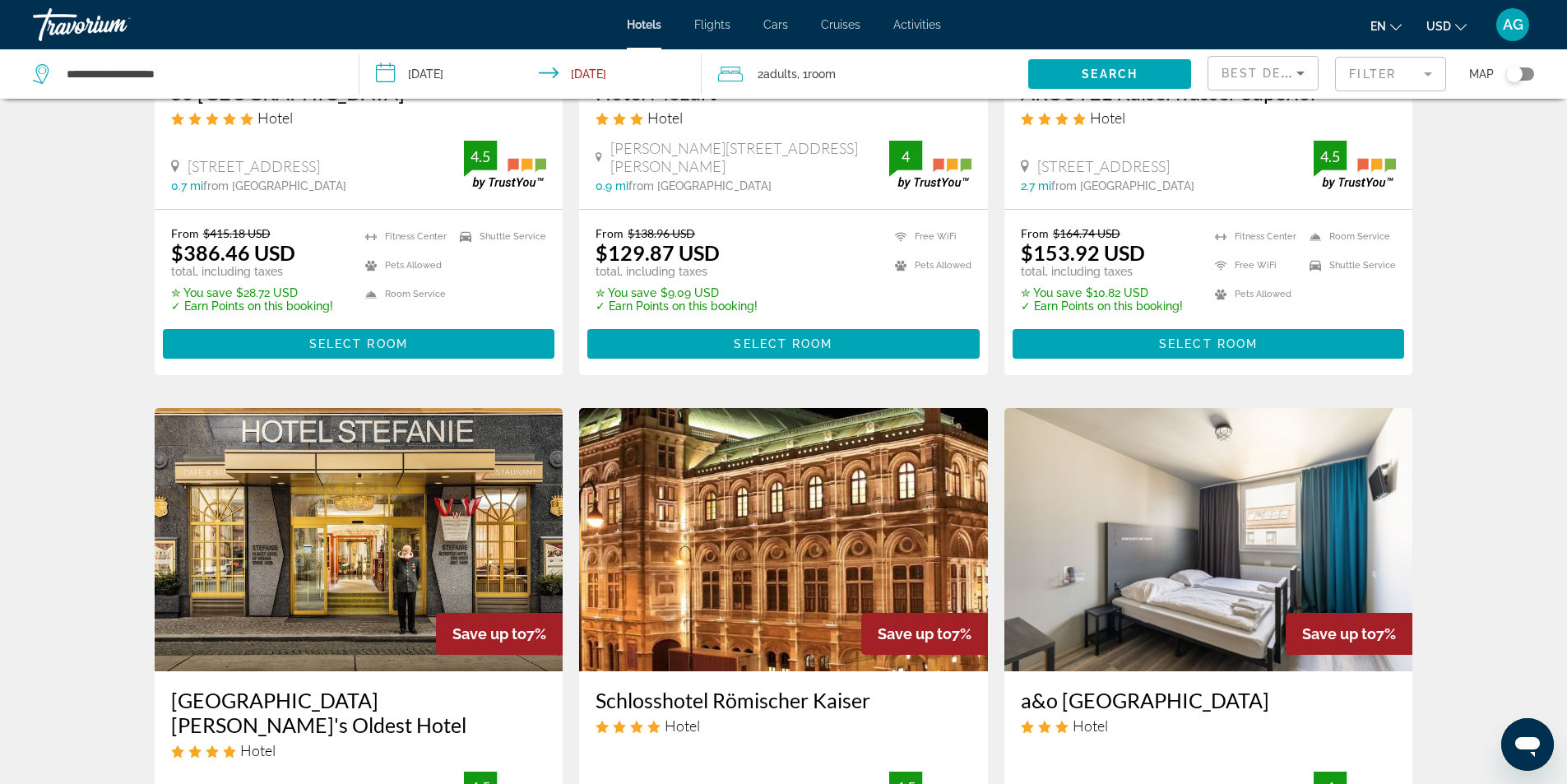
scroll to position [576, 0]
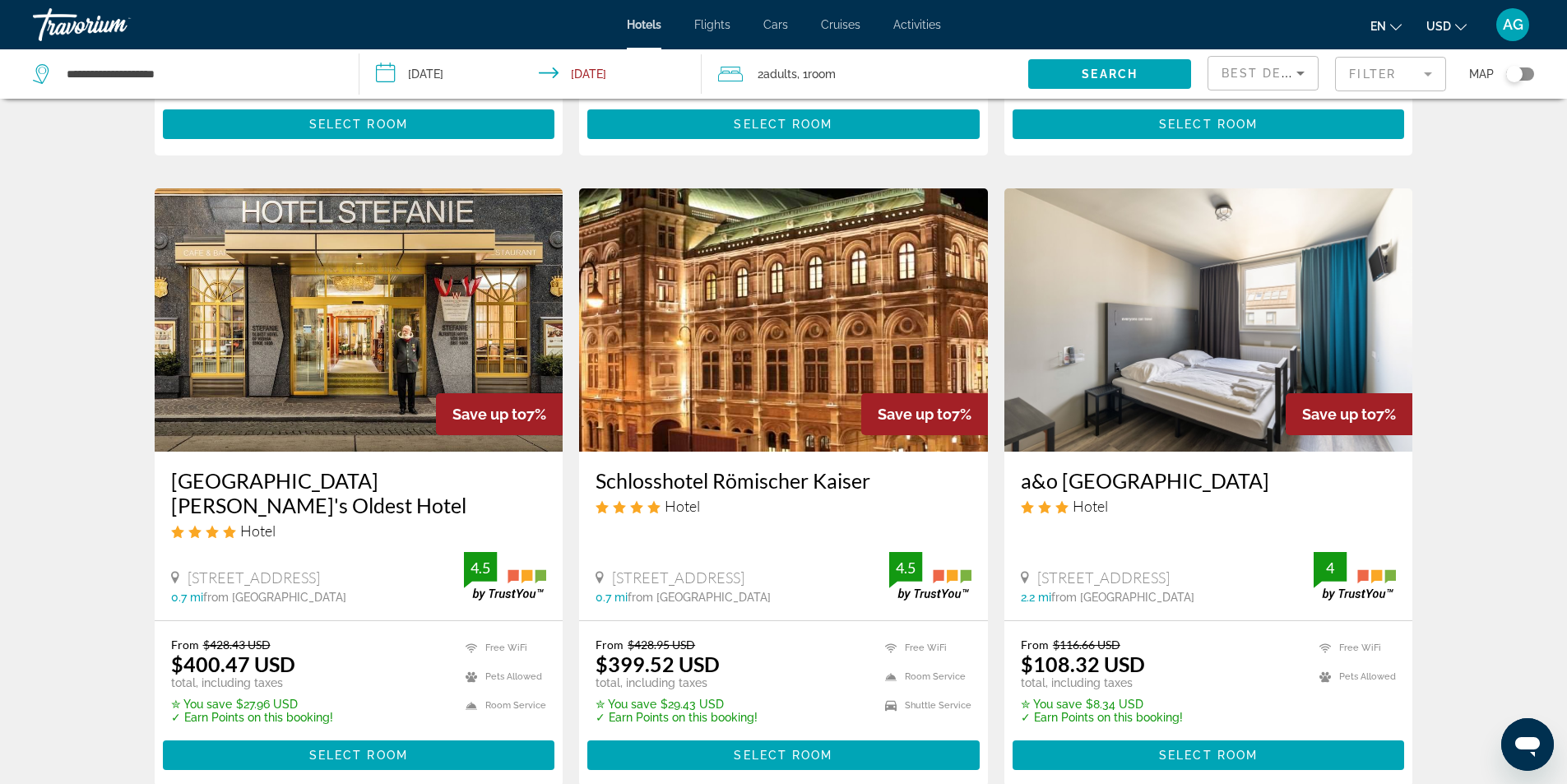
drag, startPoint x: 590, startPoint y: 486, endPoint x: 876, endPoint y: 487, distance: 286.0
click at [876, 487] on div "Schlosshotel Römischer [PERSON_NAME] Hotel [STREET_ADDRESS] 0.7 mi from [GEOGRA…" at bounding box center [784, 535] width 409 height 169
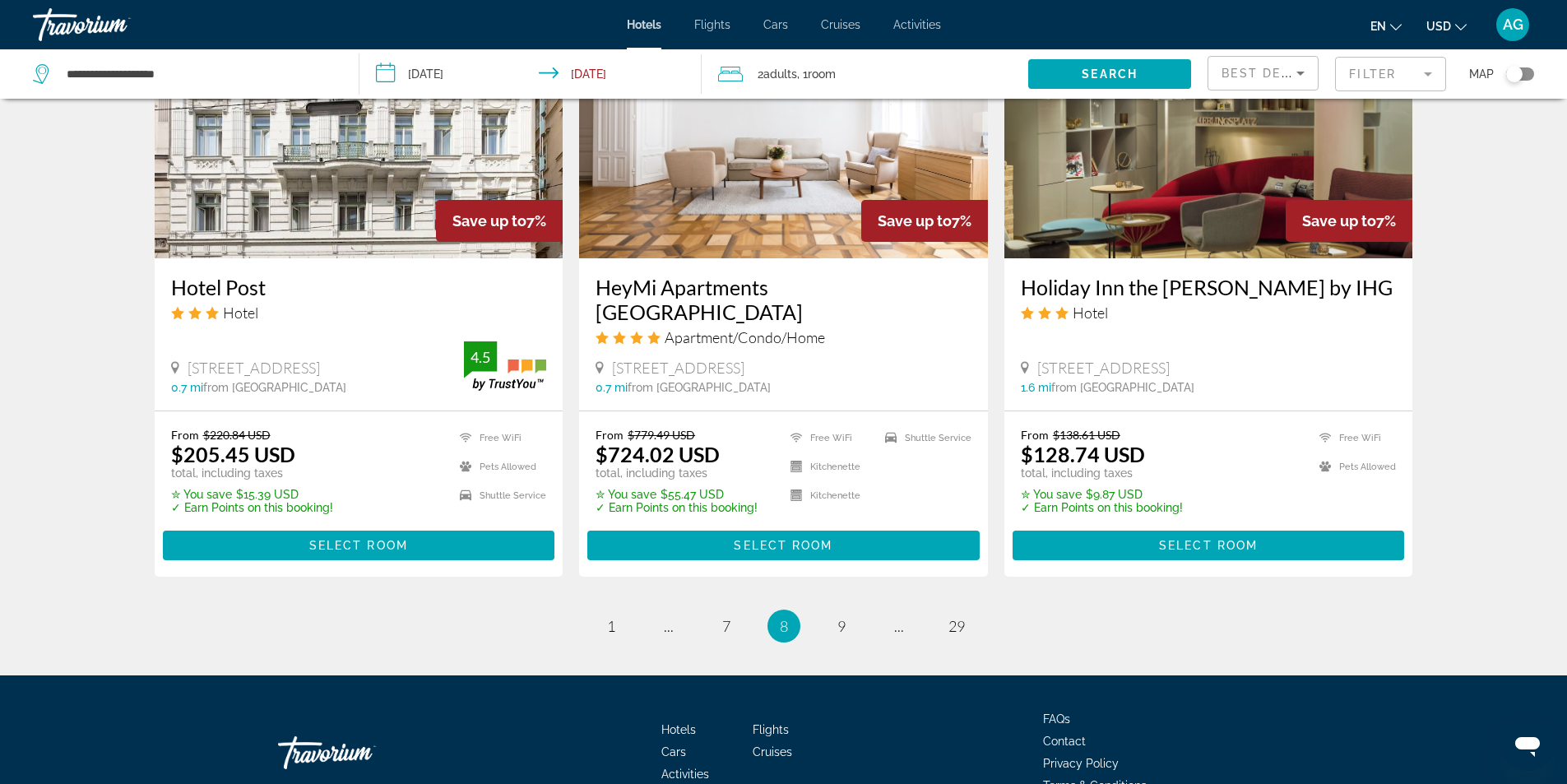
scroll to position [2066, 0]
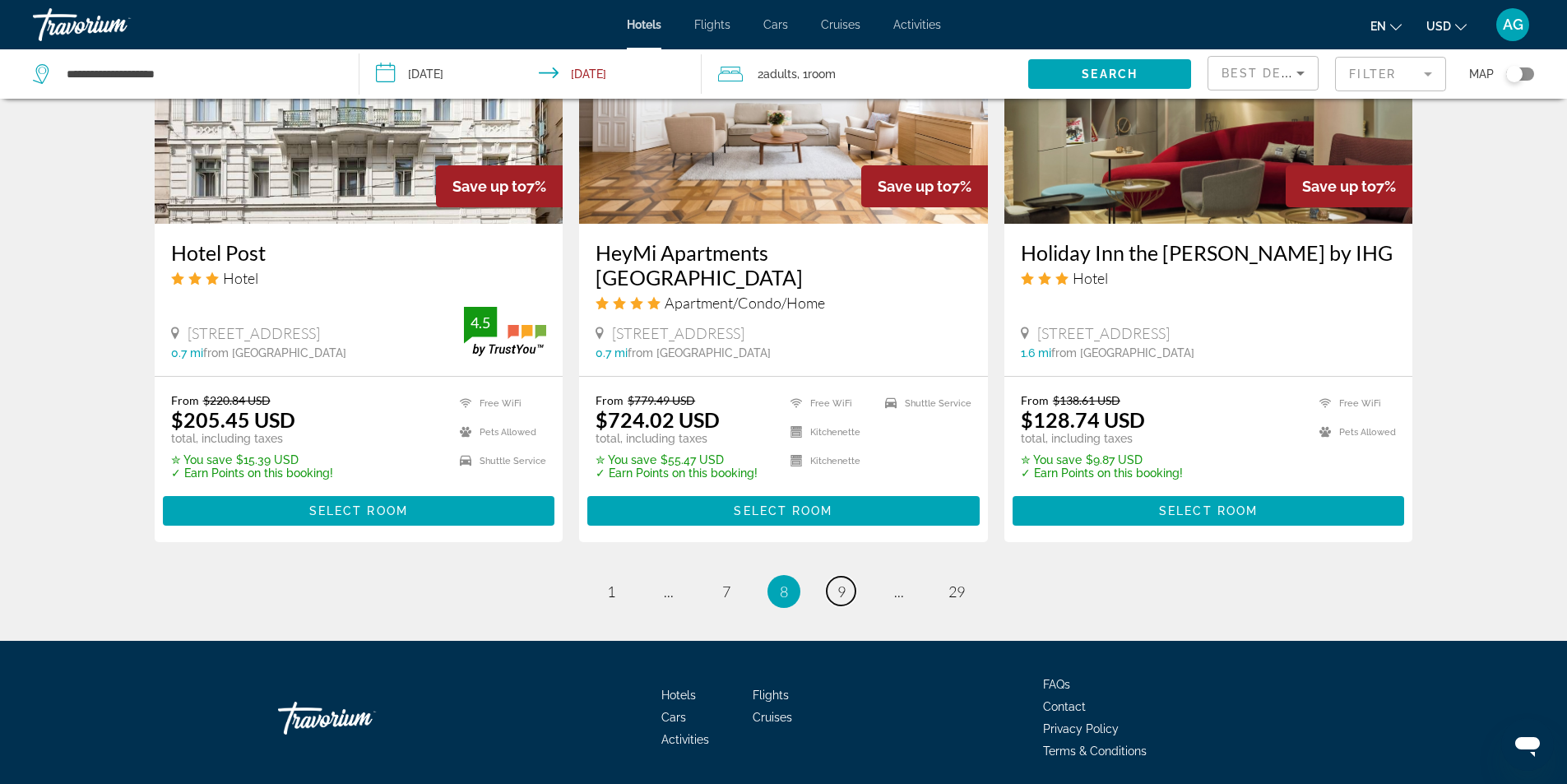
click at [844, 582] on span "9" at bounding box center [841, 591] width 8 height 18
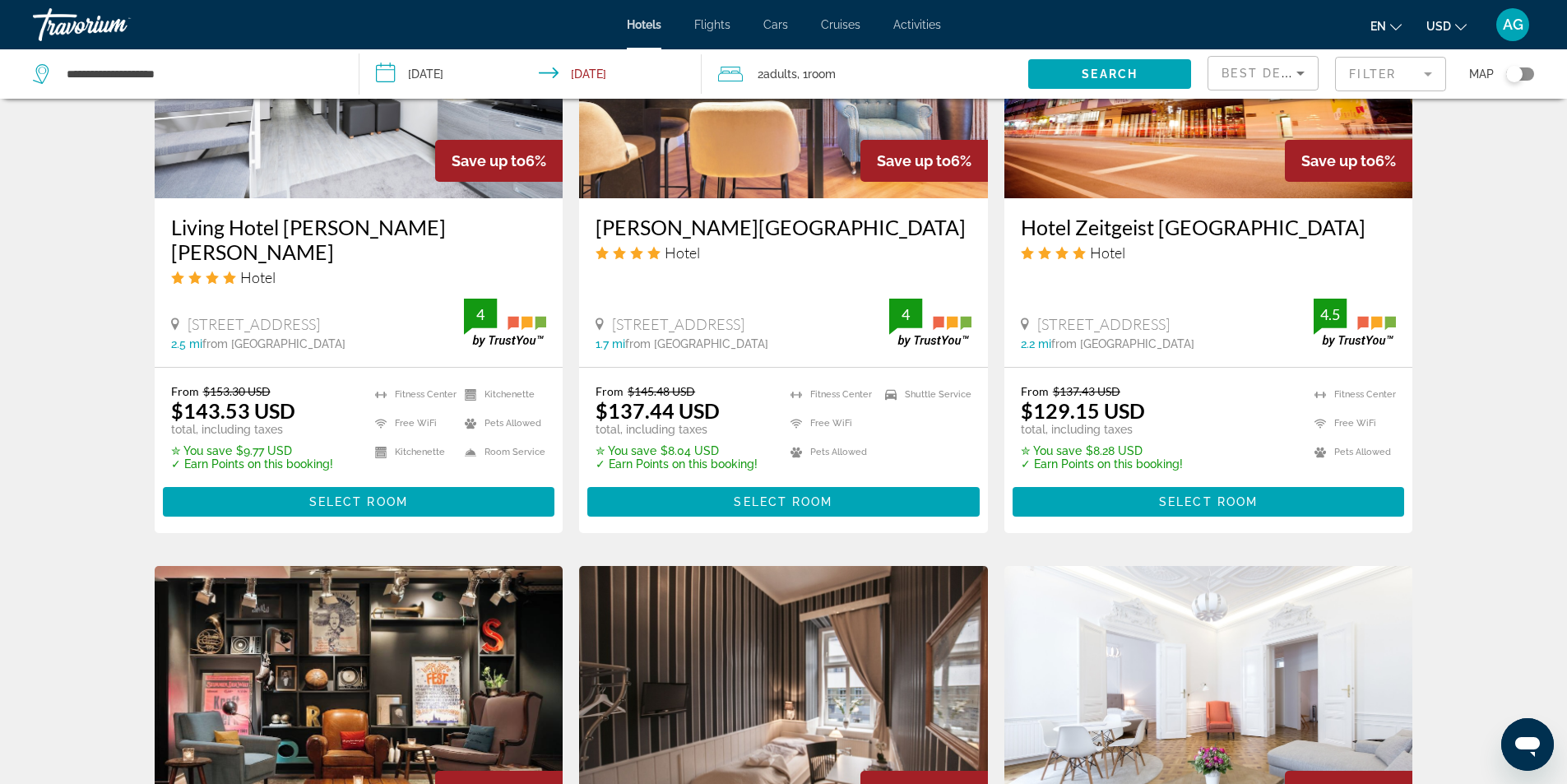
scroll to position [1233, 0]
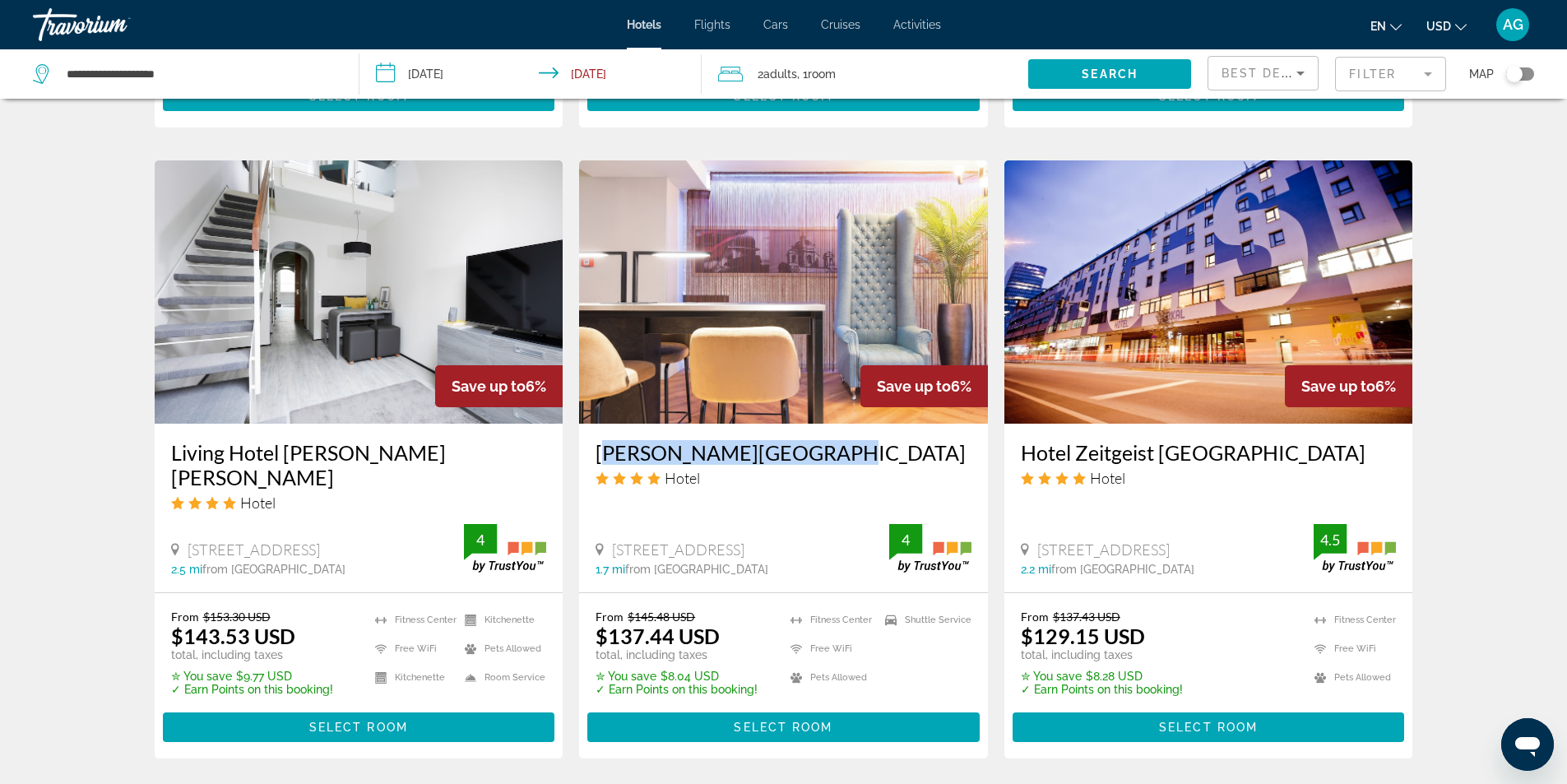
drag, startPoint x: 586, startPoint y: 458, endPoint x: 836, endPoint y: 461, distance: 250.0
click at [836, 461] on div "[PERSON_NAME][GEOGRAPHIC_DATA] Hotel [STREET_ADDRESS] 1.7 mi from [GEOGRAPHIC_D…" at bounding box center [784, 507] width 409 height 169
click at [724, 388] on img "Main content" at bounding box center [784, 291] width 409 height 263
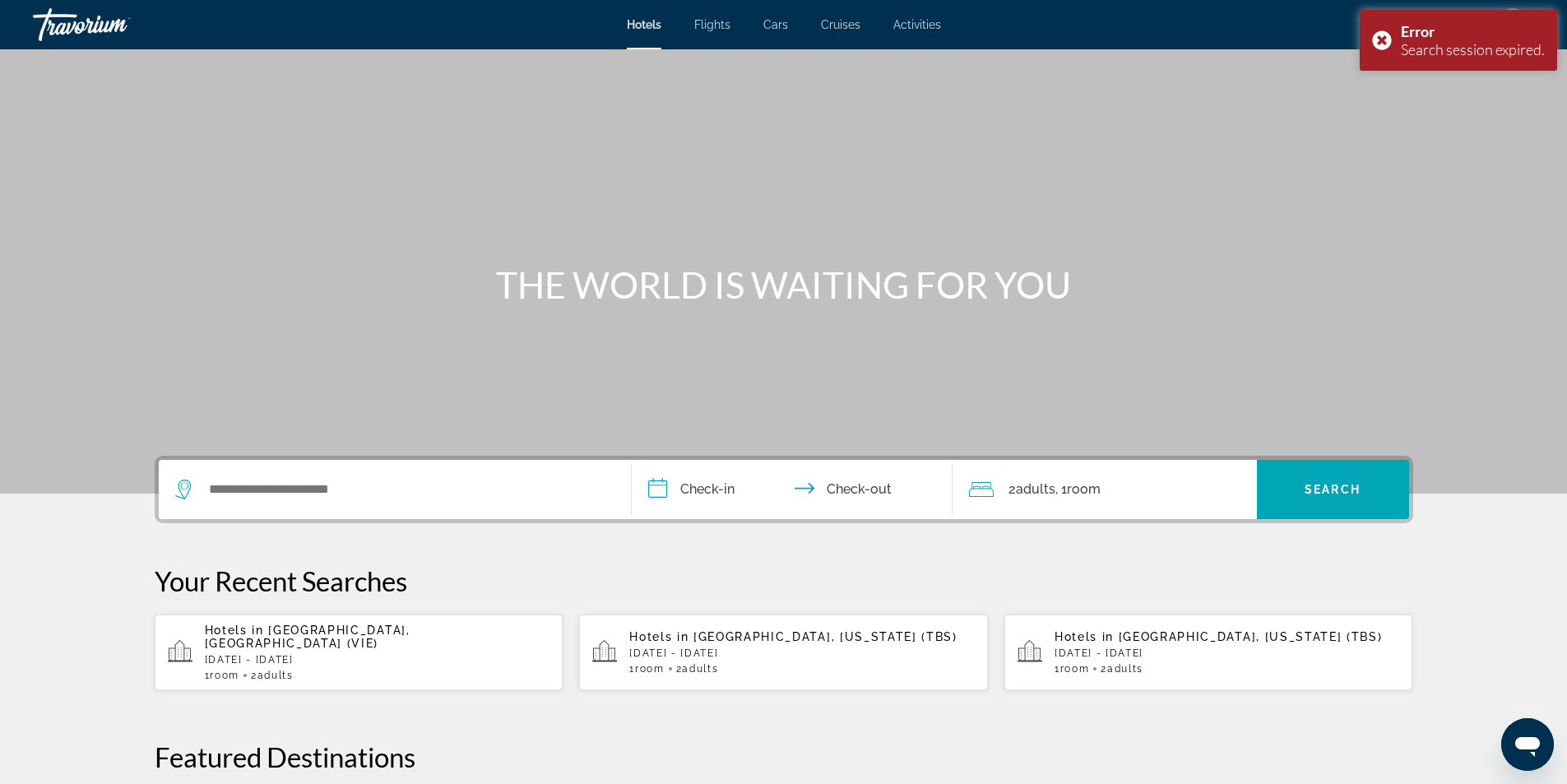
click at [352, 654] on p "[DATE] - [DATE]" at bounding box center [377, 660] width 346 height 11
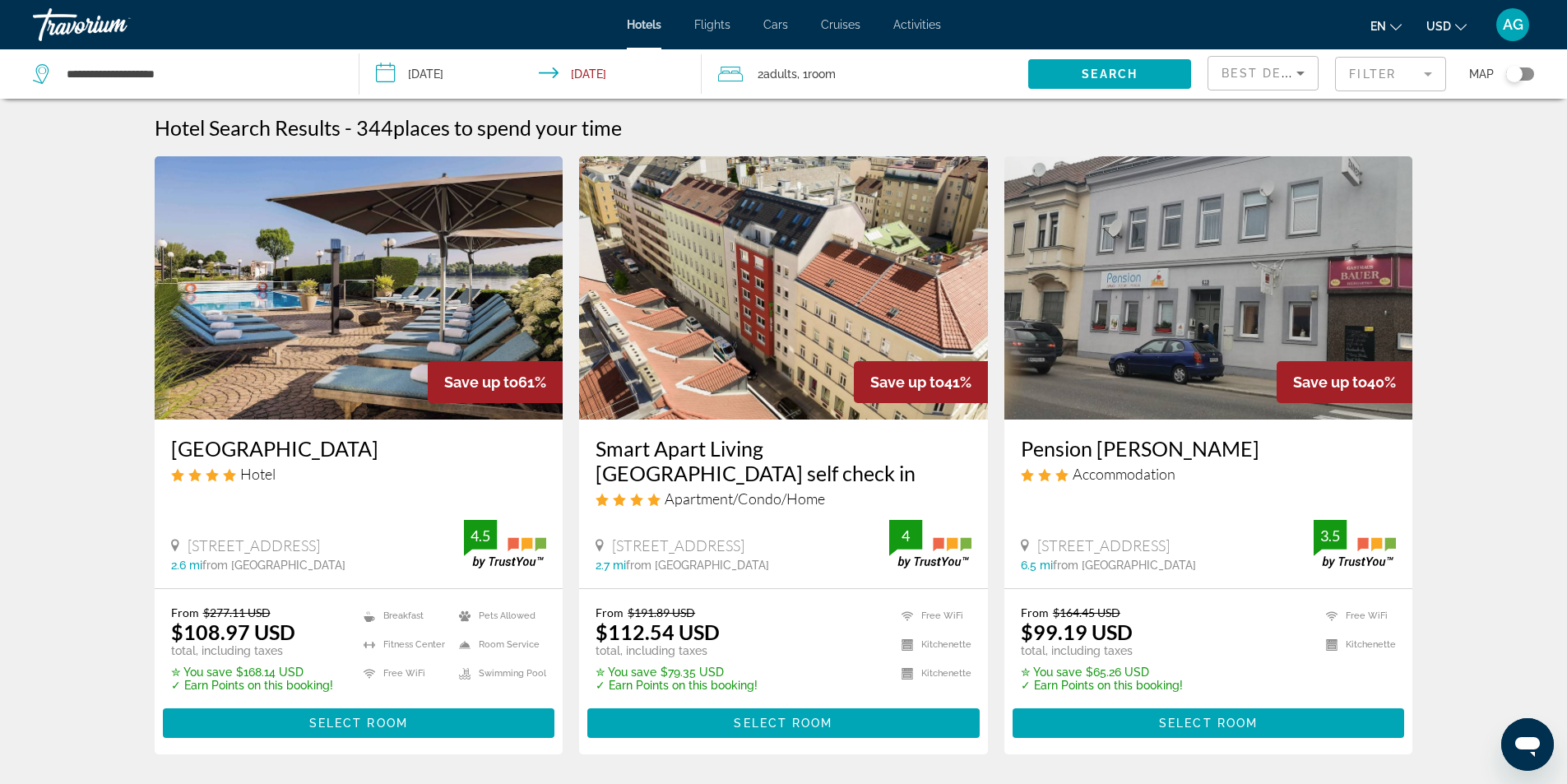
drag, startPoint x: 585, startPoint y: 471, endPoint x: 734, endPoint y: 464, distance: 149.2
click at [734, 464] on div "Smart Apart Living [GEOGRAPHIC_DATA] self check in Apartment/Condo/Home [STREET…" at bounding box center [784, 503] width 409 height 169
click at [877, 494] on div "Apartment/Condo/Home" at bounding box center [784, 498] width 376 height 18
drag, startPoint x: 1016, startPoint y: 456, endPoint x: 1148, endPoint y: 454, distance: 132.0
click at [1148, 454] on div "Pension [PERSON_NAME] Accommodation [STREET_ADDRESS] 6.5 mi from [GEOGRAPHIC_DA…" at bounding box center [1210, 503] width 409 height 169
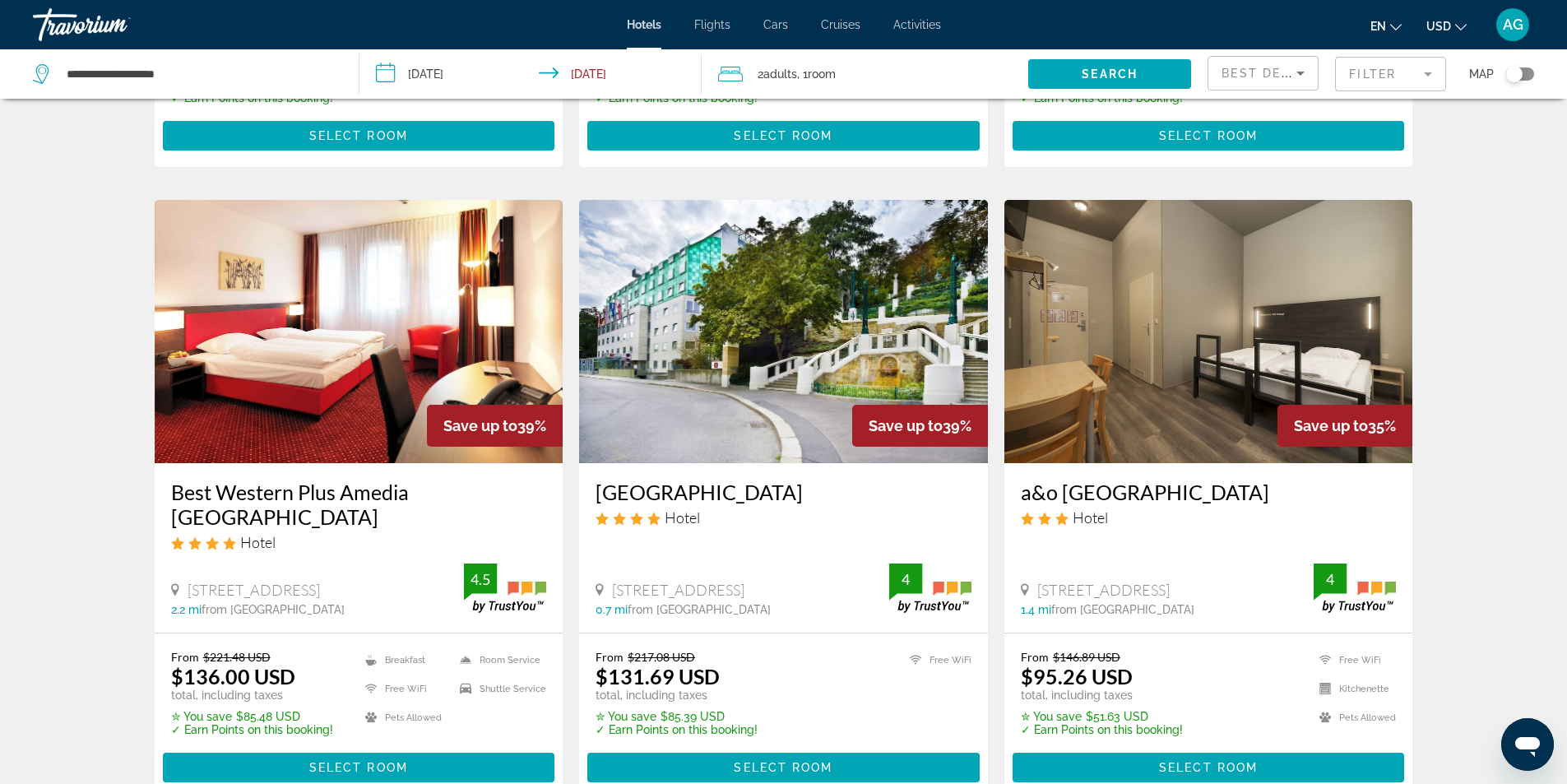
scroll to position [576, 0]
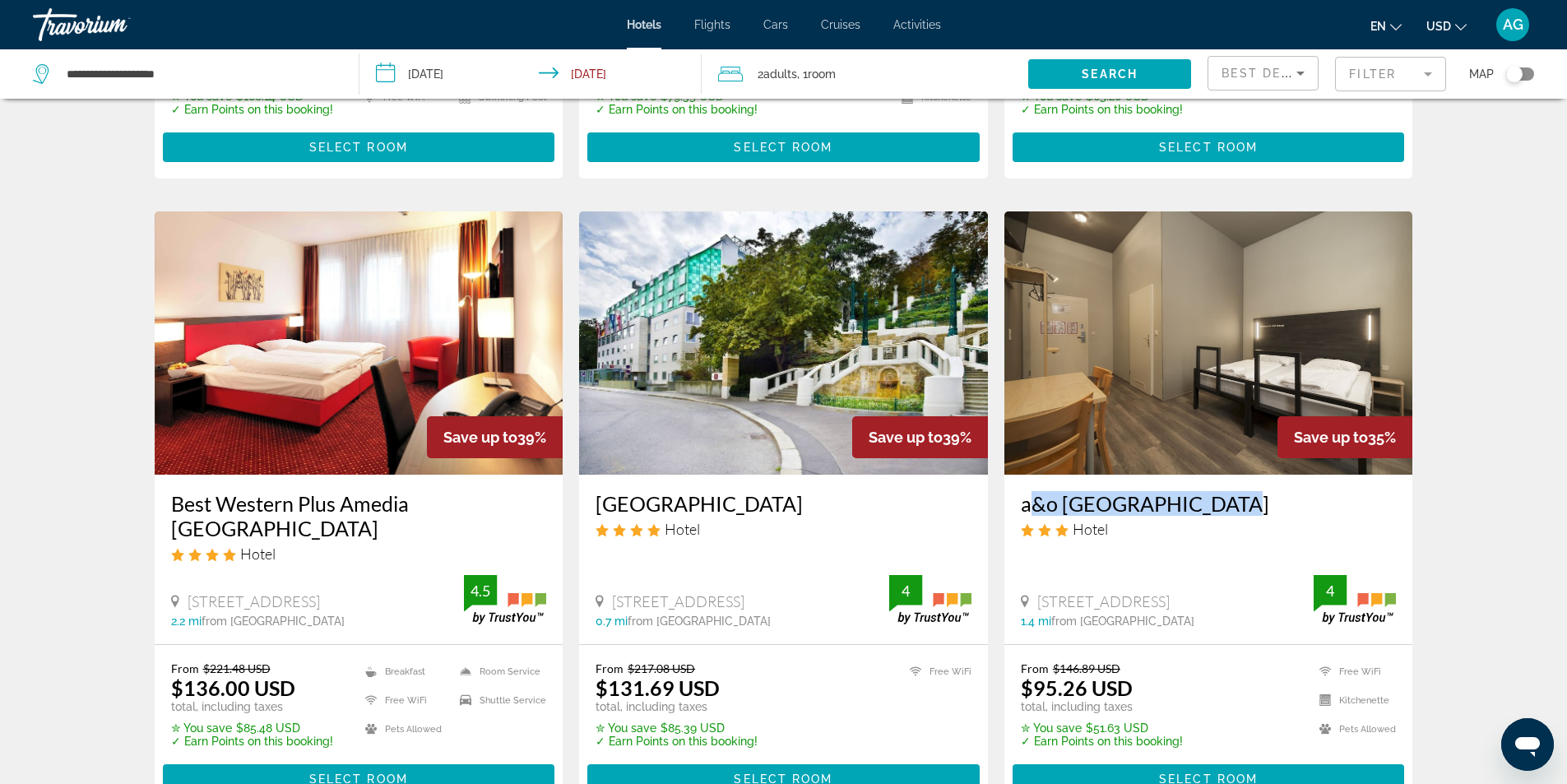
drag, startPoint x: 1016, startPoint y: 510, endPoint x: 1212, endPoint y: 496, distance: 196.5
click at [1212, 496] on div "a&o [GEOGRAPHIC_DATA] Hotel [STREET_ADDRESS] 1.4 mi from [GEOGRAPHIC_DATA] from…" at bounding box center [1210, 559] width 409 height 169
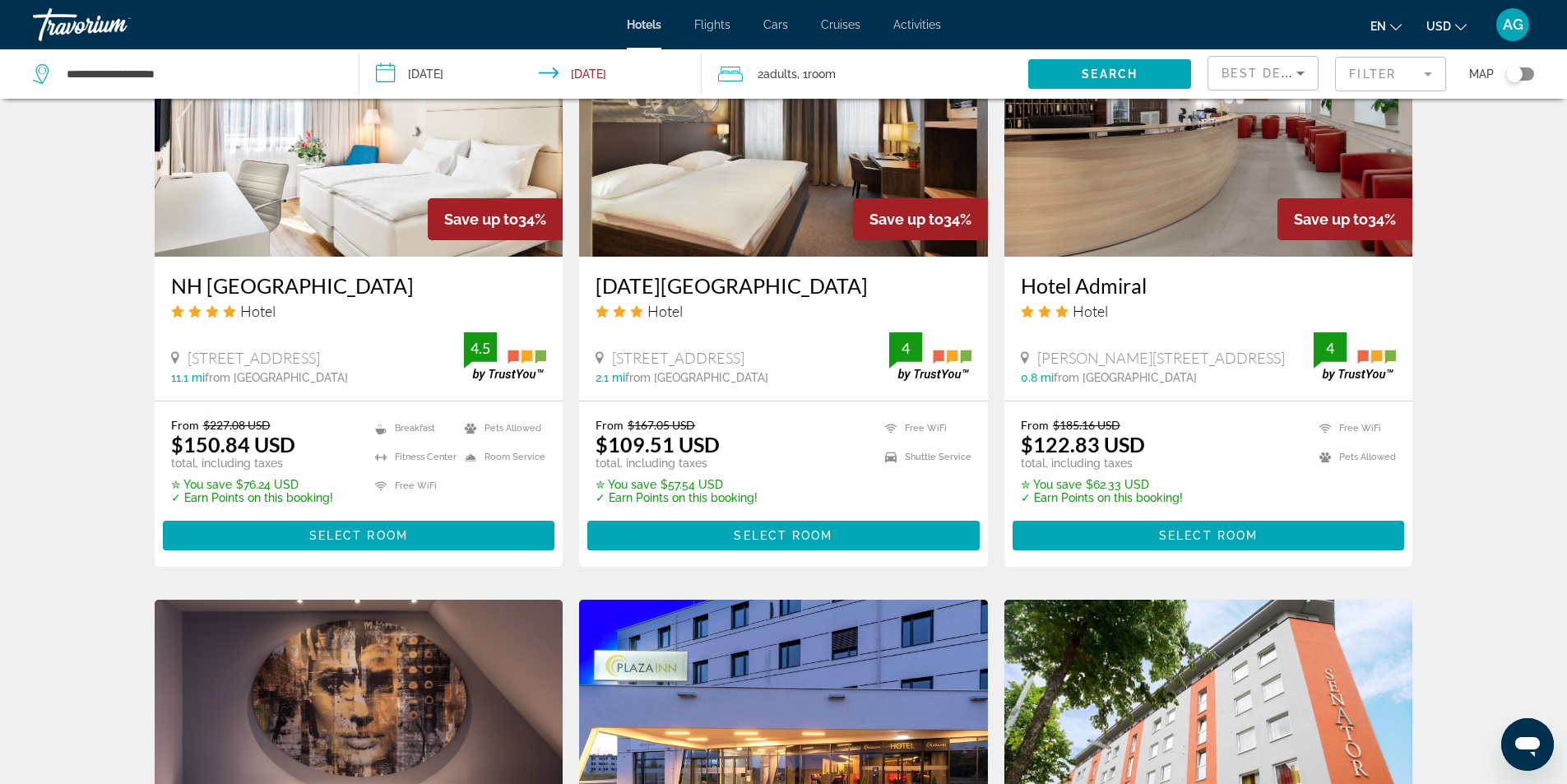
scroll to position [1315, 0]
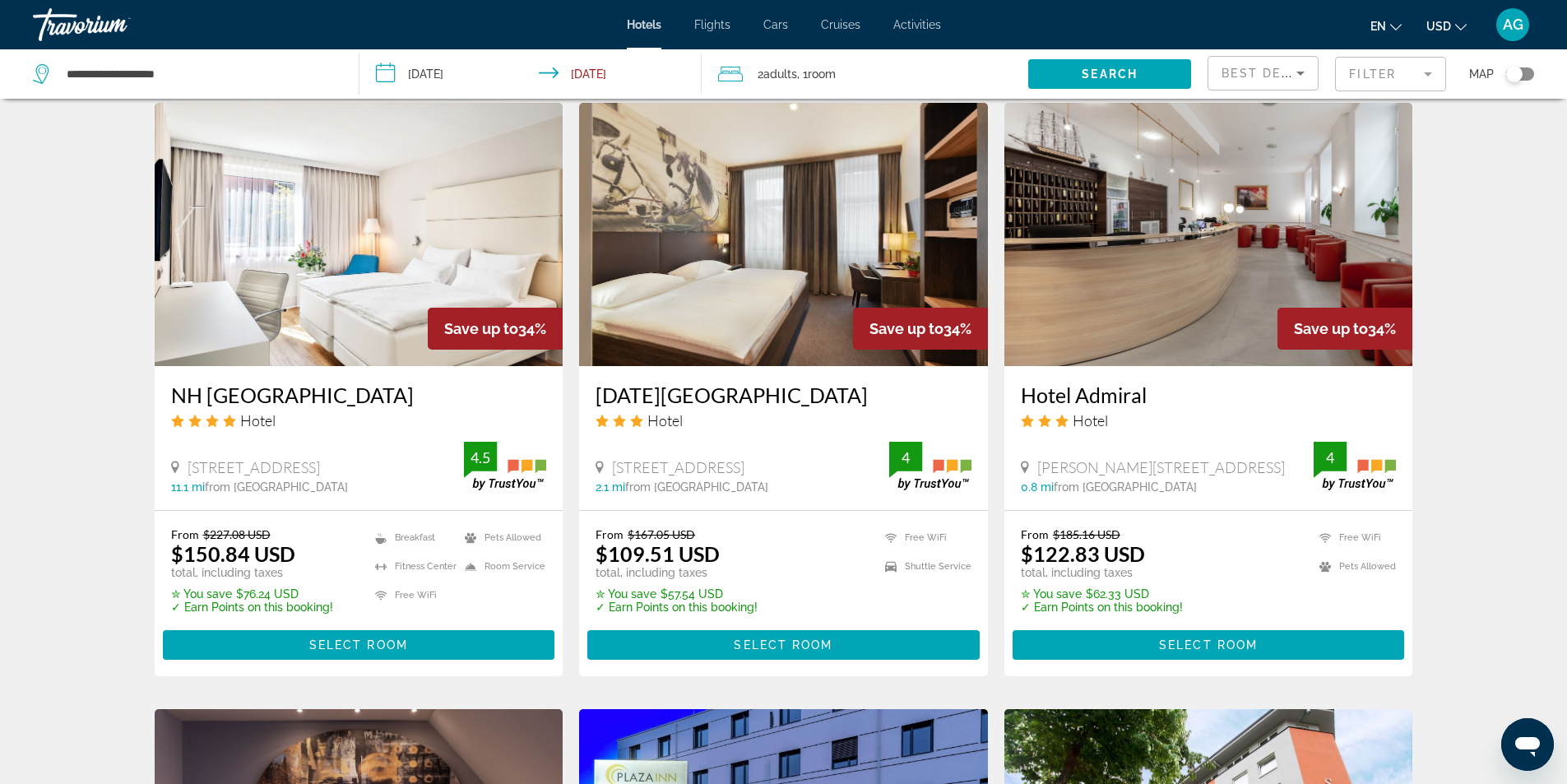
drag, startPoint x: 1056, startPoint y: 368, endPoint x: 1181, endPoint y: 365, distance: 125.0
click at [1181, 366] on div "Hotel Admiral Hotel [PERSON_NAME][STREET_ADDRESS] 0.8 mi from [GEOGRAPHIC_DATA]…" at bounding box center [1210, 437] width 409 height 144
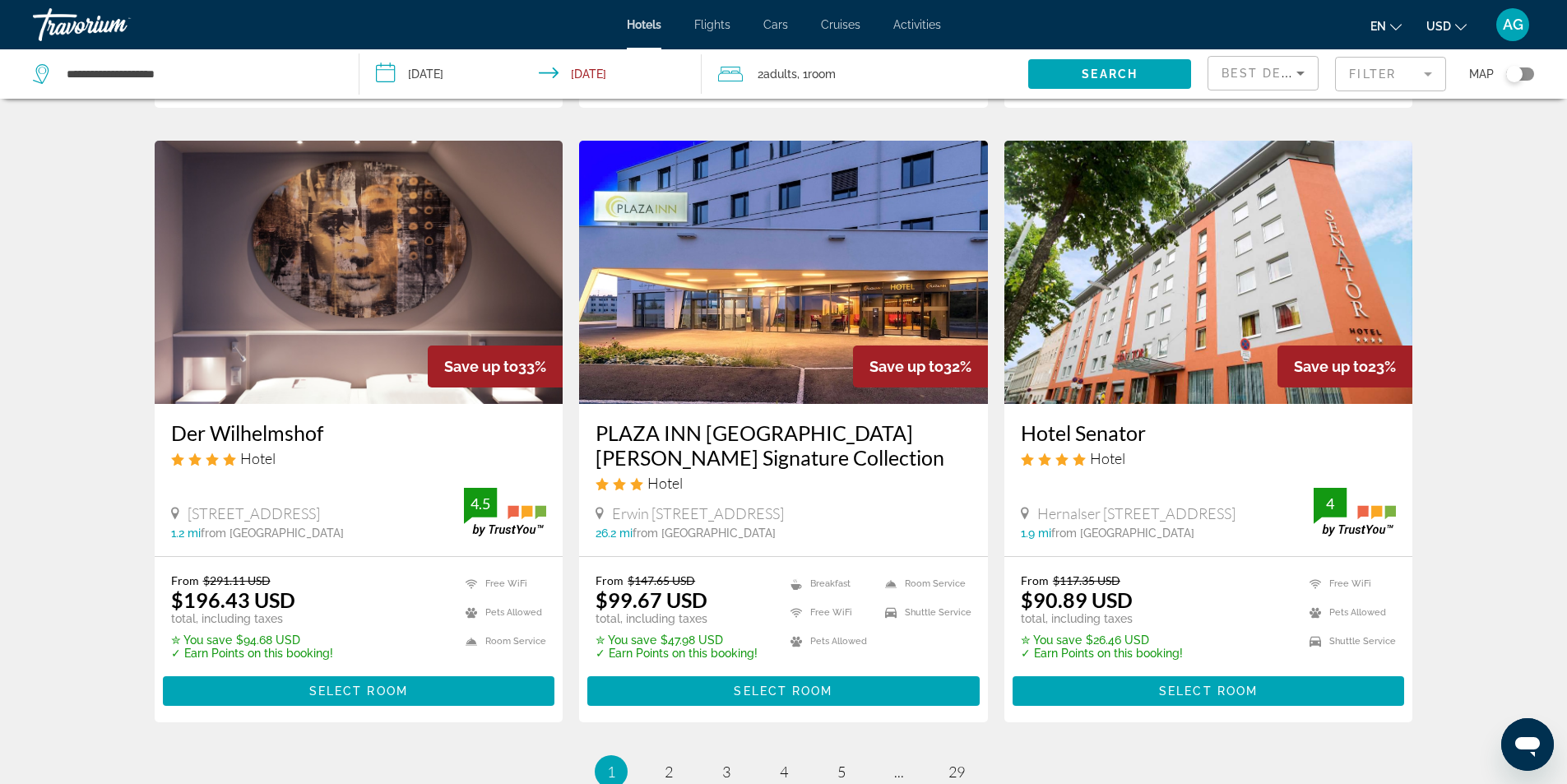
scroll to position [1891, 0]
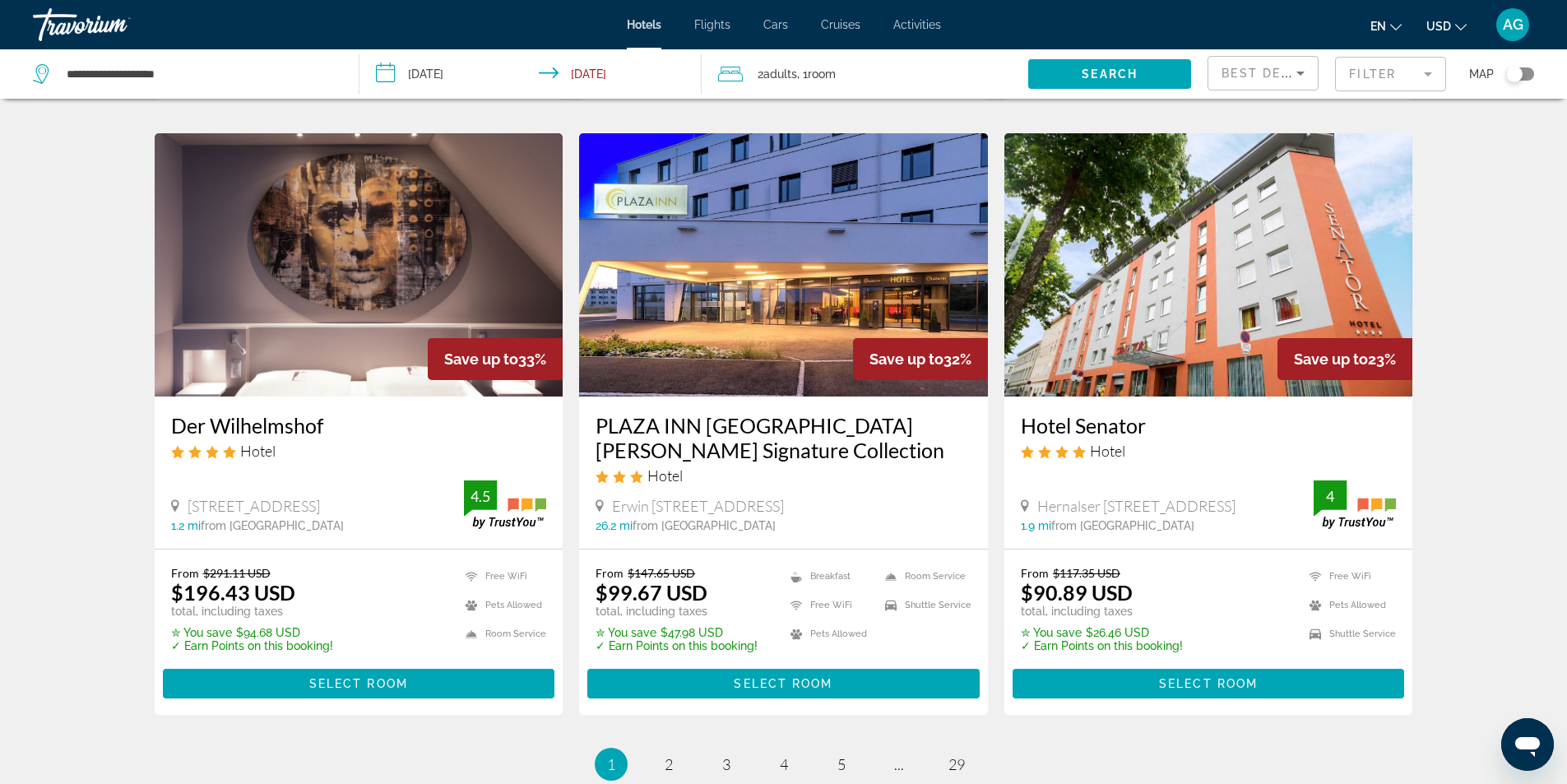
drag, startPoint x: 161, startPoint y: 400, endPoint x: 359, endPoint y: 400, distance: 198.0
click at [359, 400] on div "Der Wilhelmshof Hotel [STREET_ADDRESS] 1.2 mi from [GEOGRAPHIC_DATA] from hotel…" at bounding box center [359, 472] width 409 height 152
click at [667, 755] on span "2" at bounding box center [668, 763] width 8 height 18
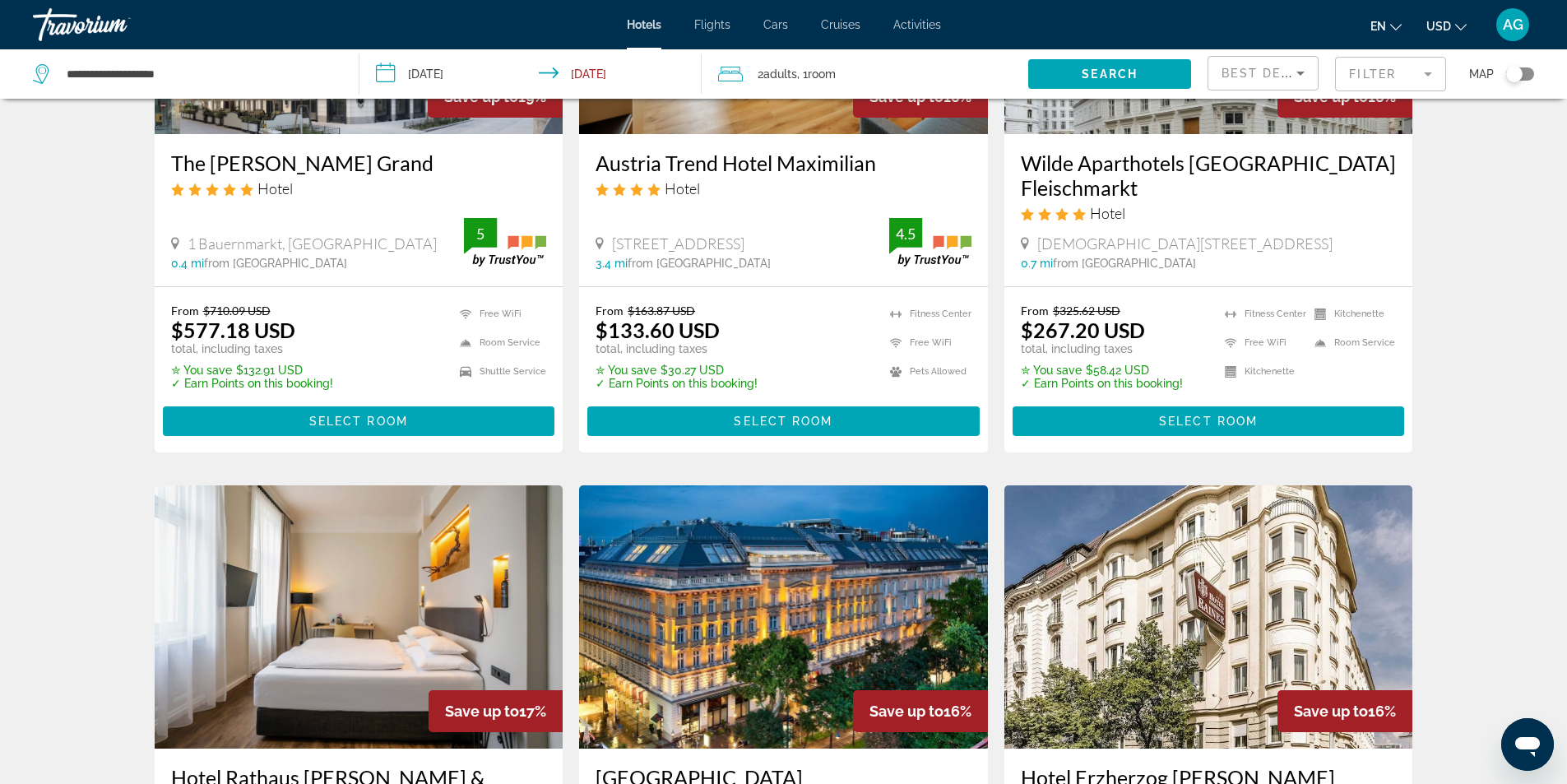
scroll to position [1973, 0]
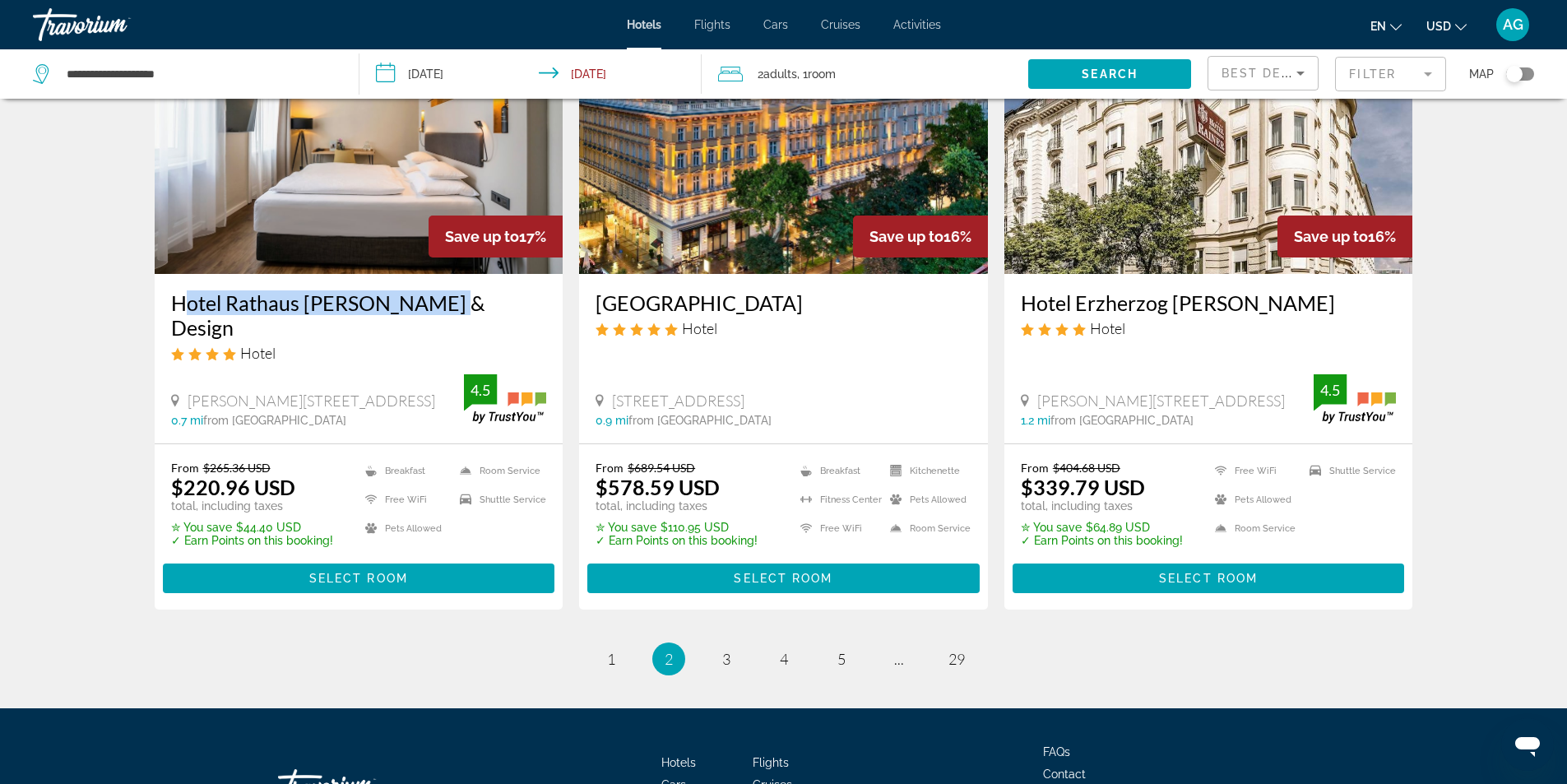
drag, startPoint x: 160, startPoint y: 301, endPoint x: 442, endPoint y: 305, distance: 282.0
click at [442, 305] on div "Hotel Rathaus [PERSON_NAME] & Design Hotel [PERSON_NAME][STREET_ADDRESS] 0.7 mi…" at bounding box center [359, 358] width 409 height 169
click at [727, 649] on span "3" at bounding box center [726, 658] width 8 height 18
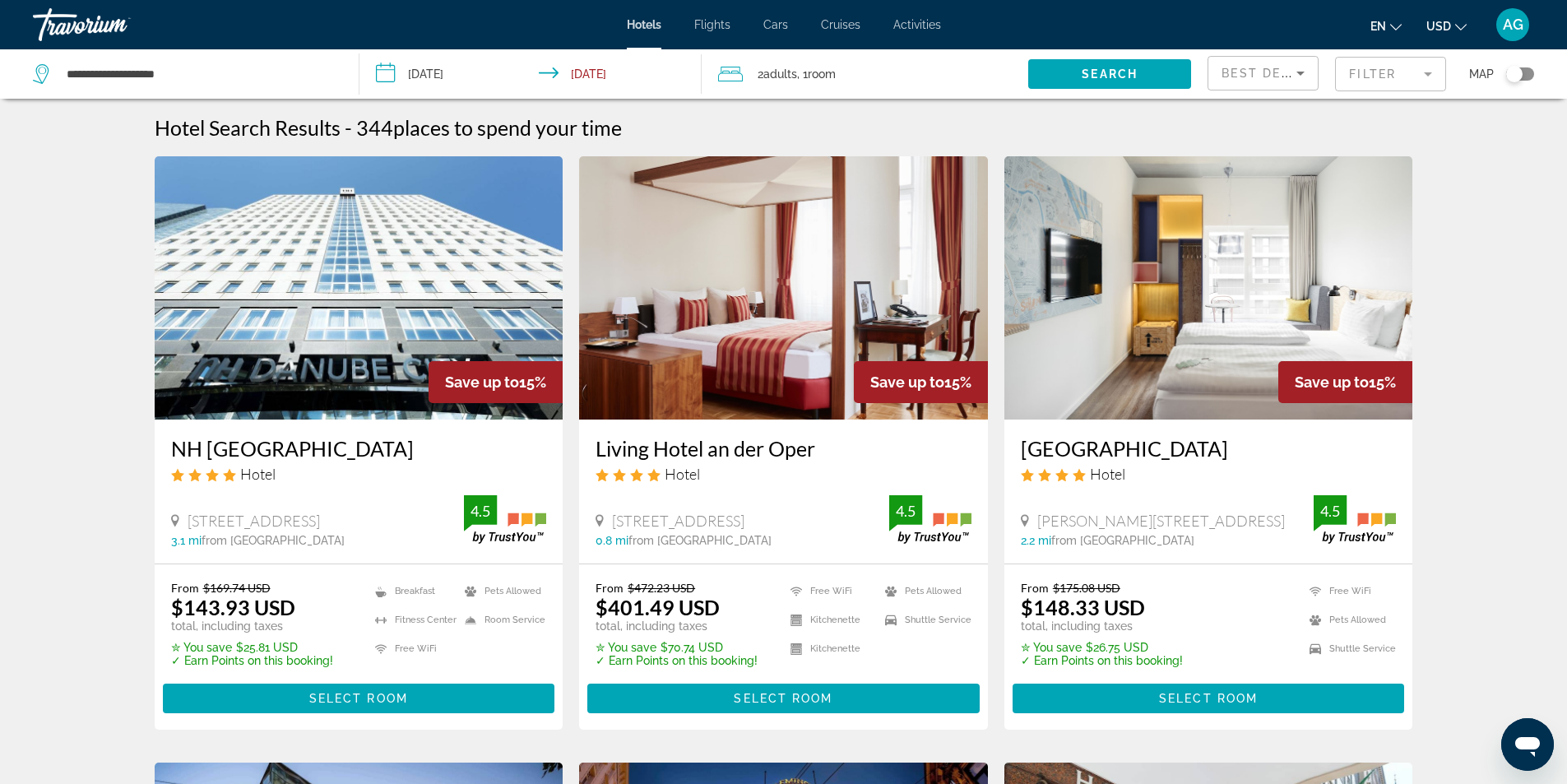
click at [391, 74] on input "**********" at bounding box center [534, 76] width 350 height 55
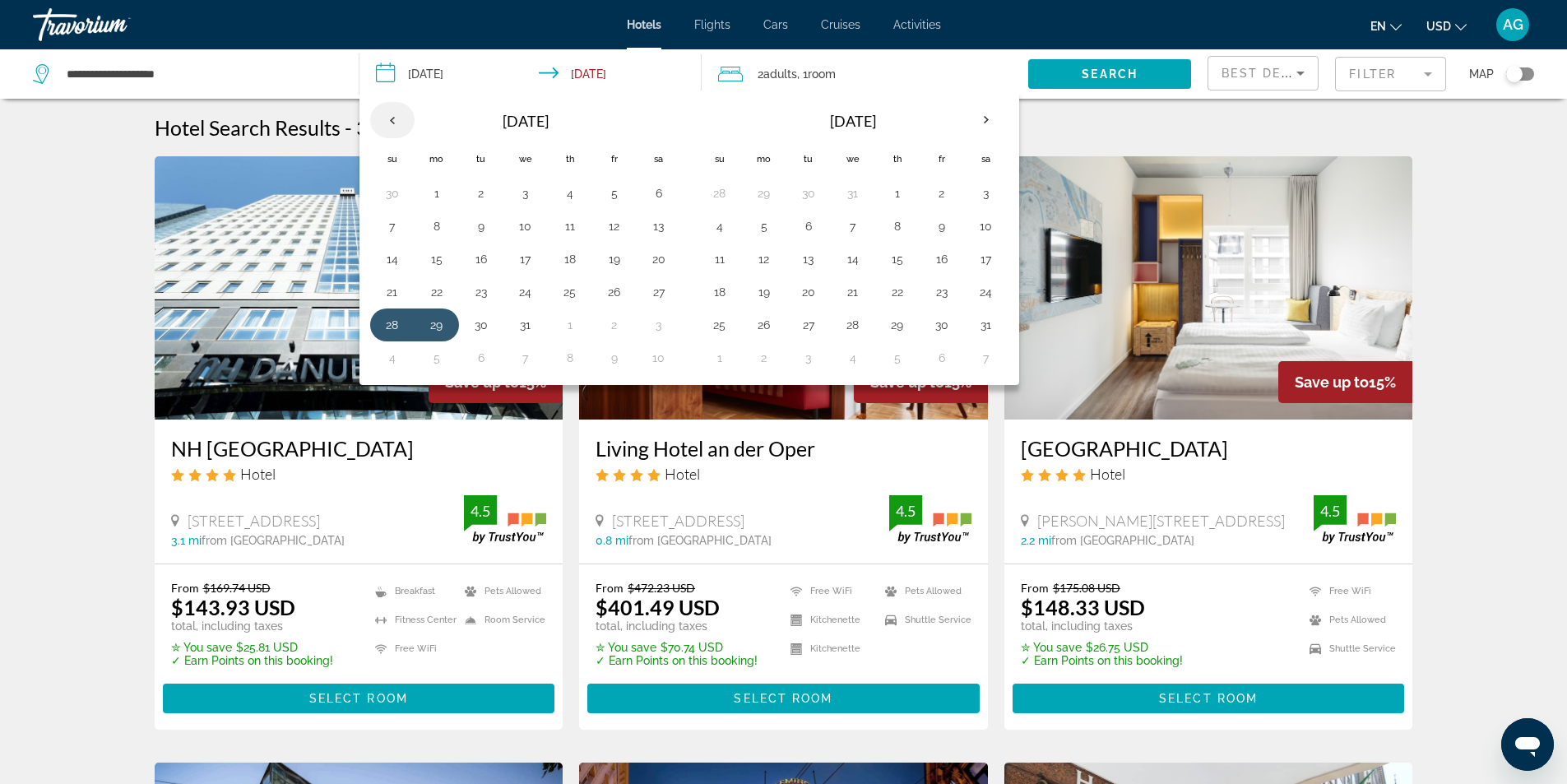
click at [386, 120] on th "Previous month" at bounding box center [392, 120] width 44 height 36
click at [665, 257] on button "18" at bounding box center [659, 259] width 26 height 23
click at [391, 294] on button "19" at bounding box center [392, 292] width 26 height 23
type input "**********"
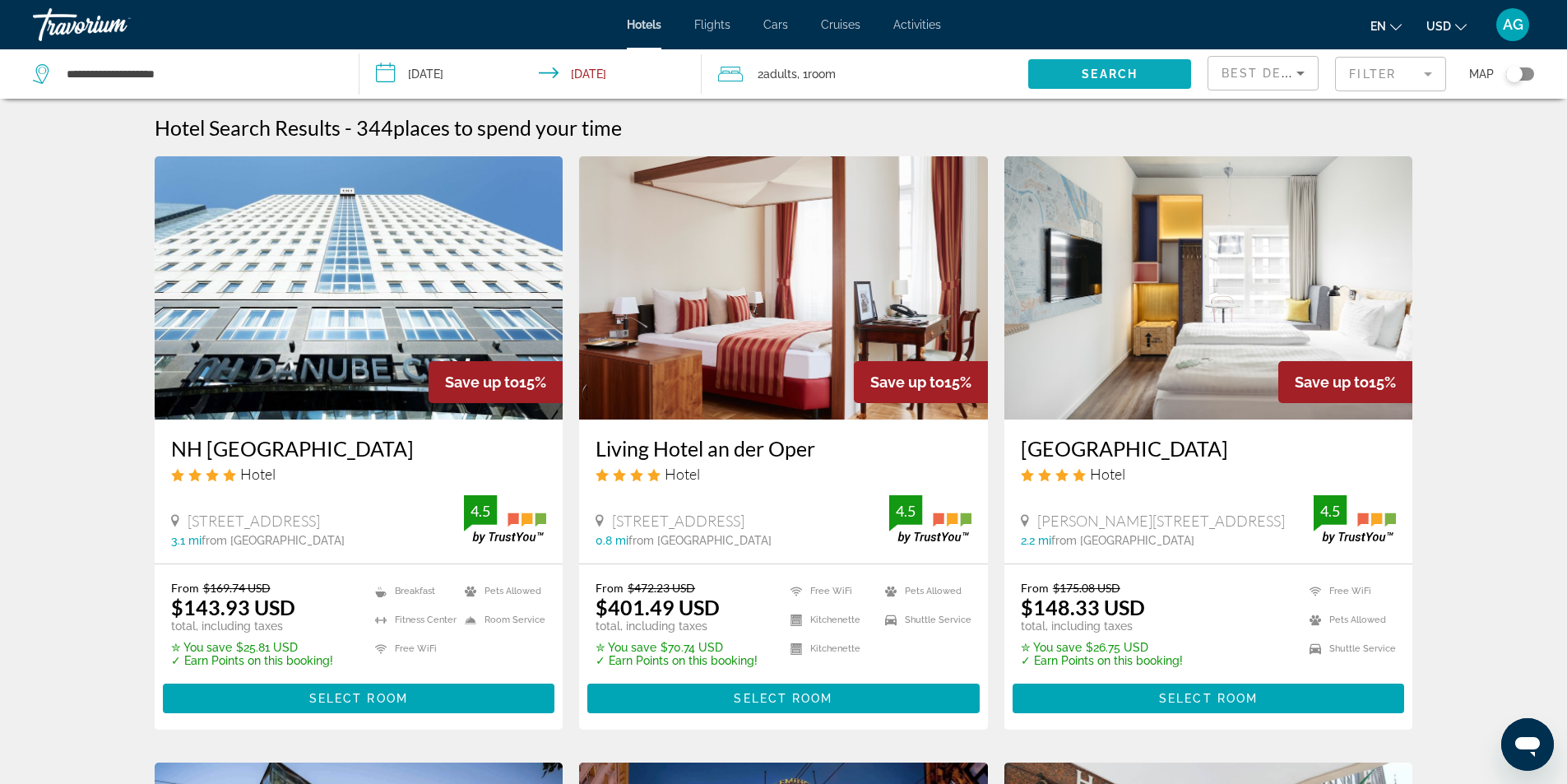
click at [1134, 75] on span "Search" at bounding box center [1110, 74] width 56 height 13
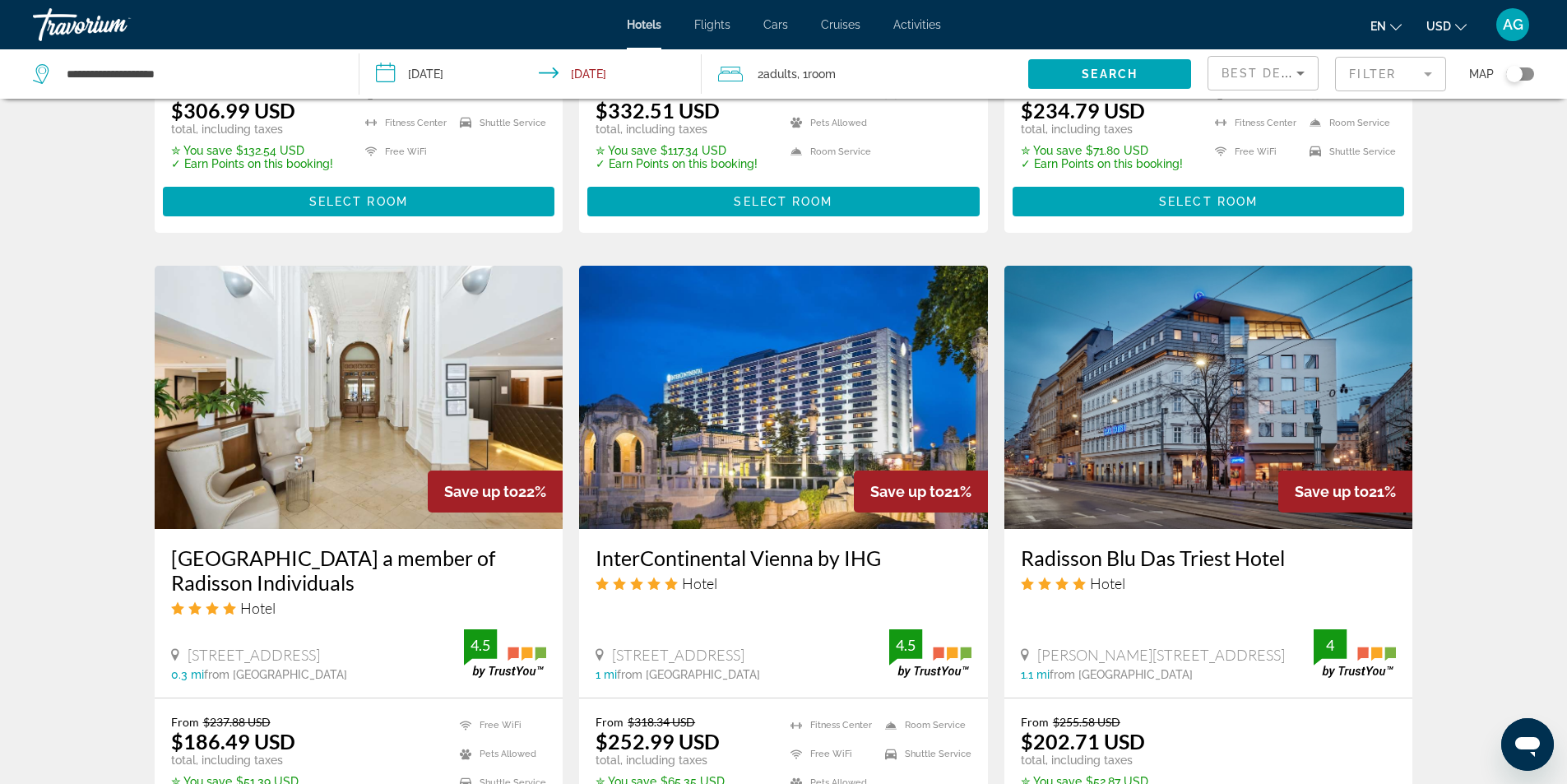
scroll to position [2056, 0]
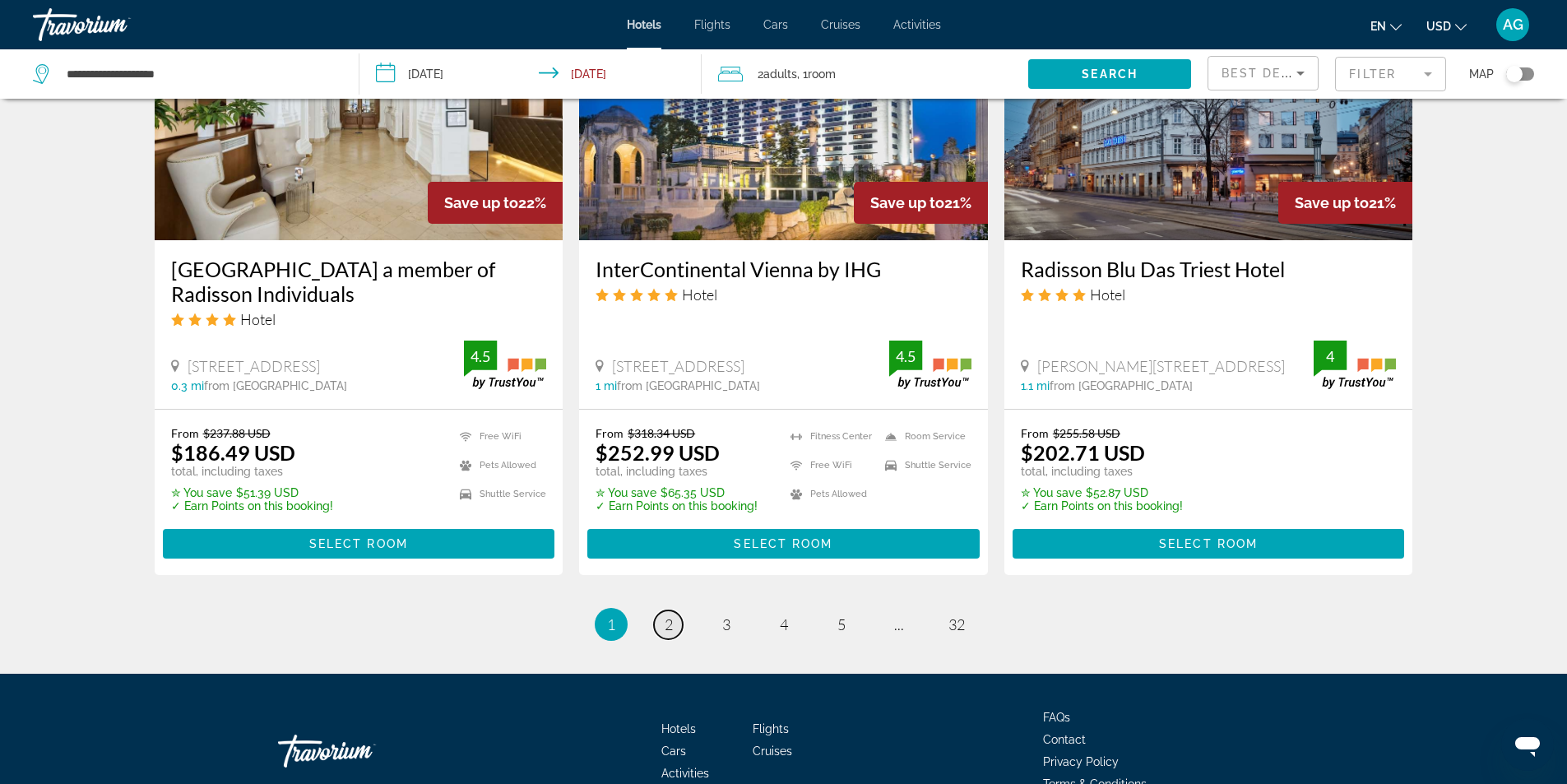
click at [668, 615] on span "2" at bounding box center [668, 624] width 8 height 18
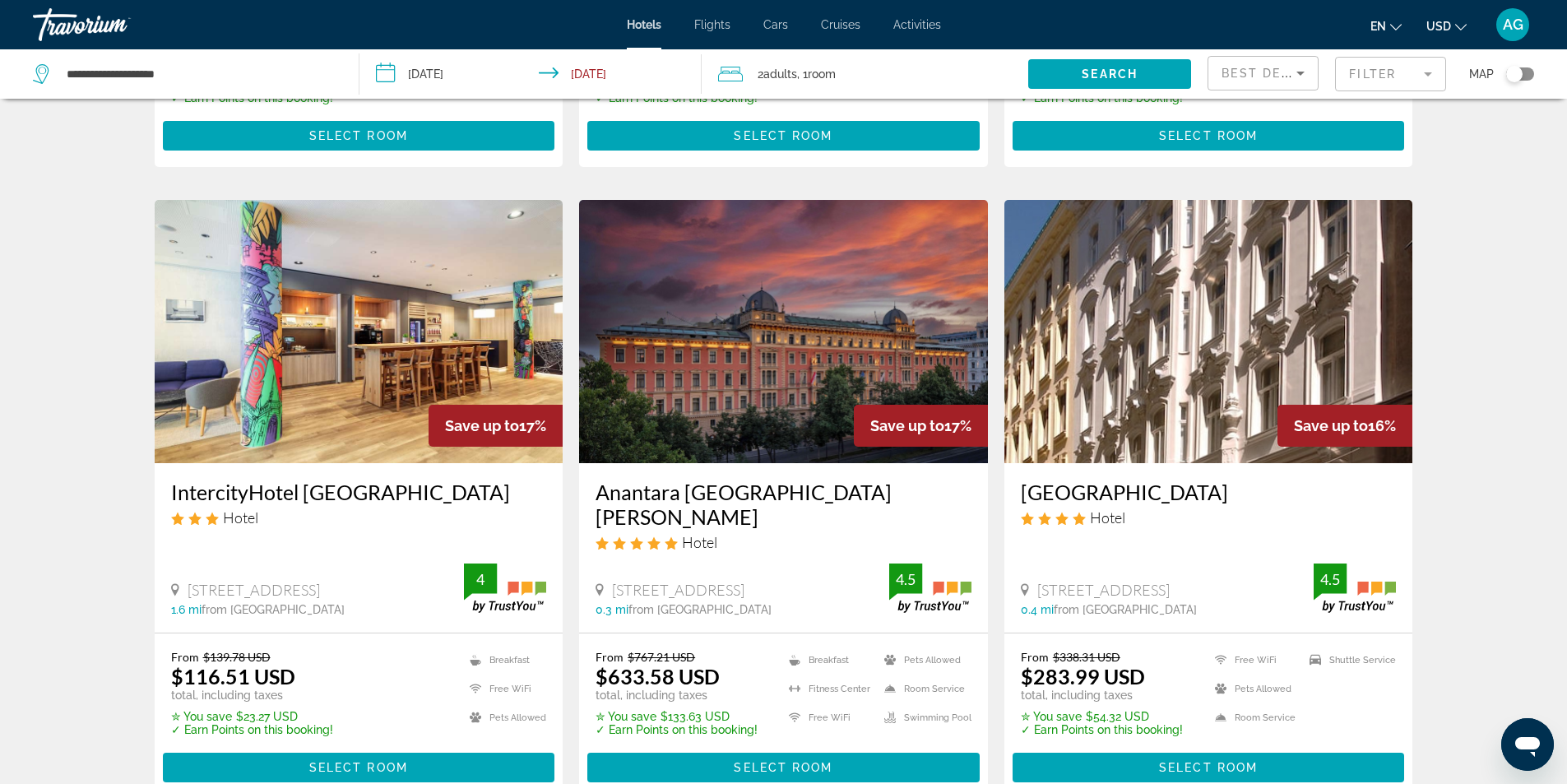
scroll to position [2066, 0]
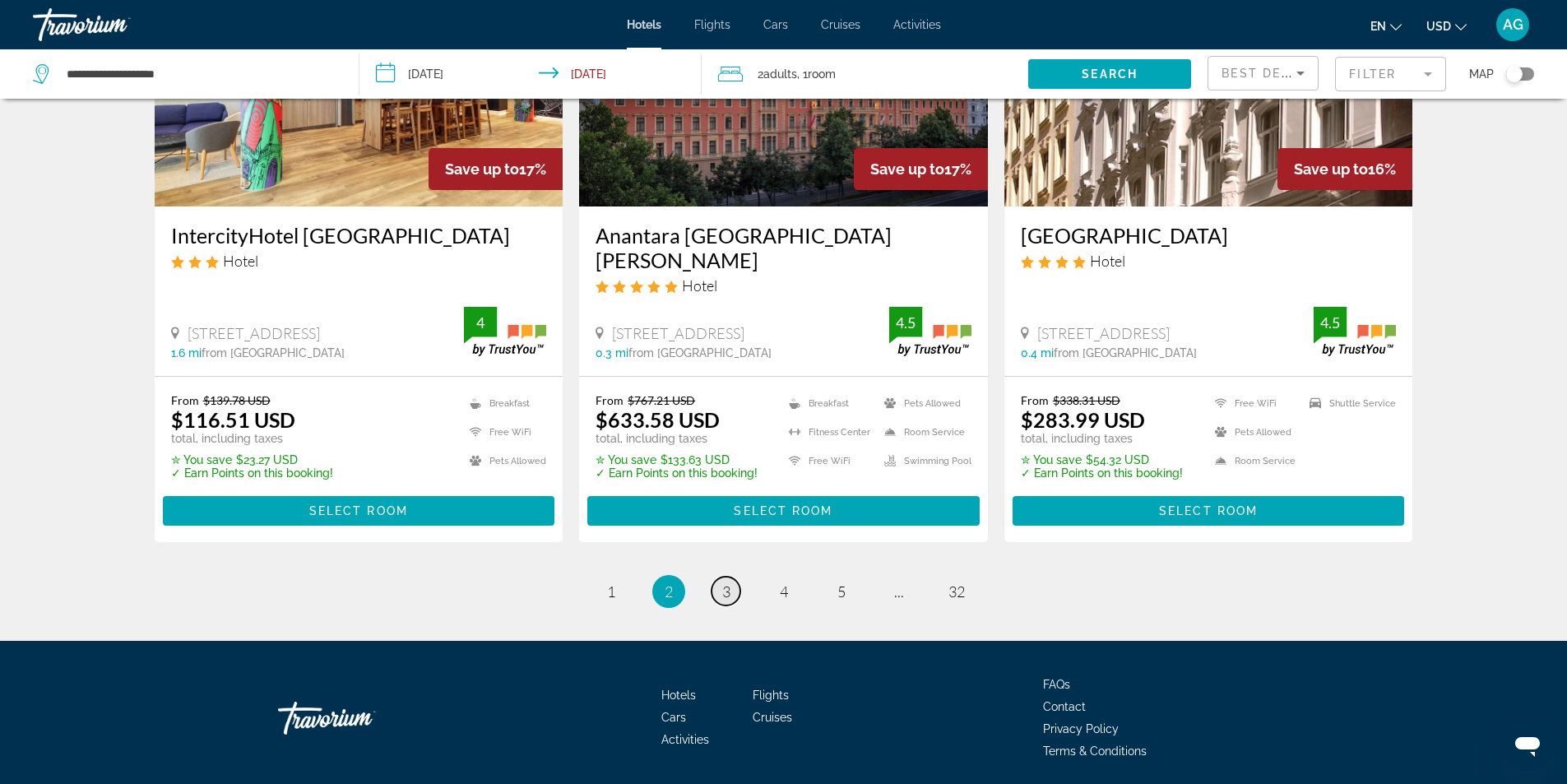
click at [722, 582] on span "3" at bounding box center [726, 591] width 8 height 18
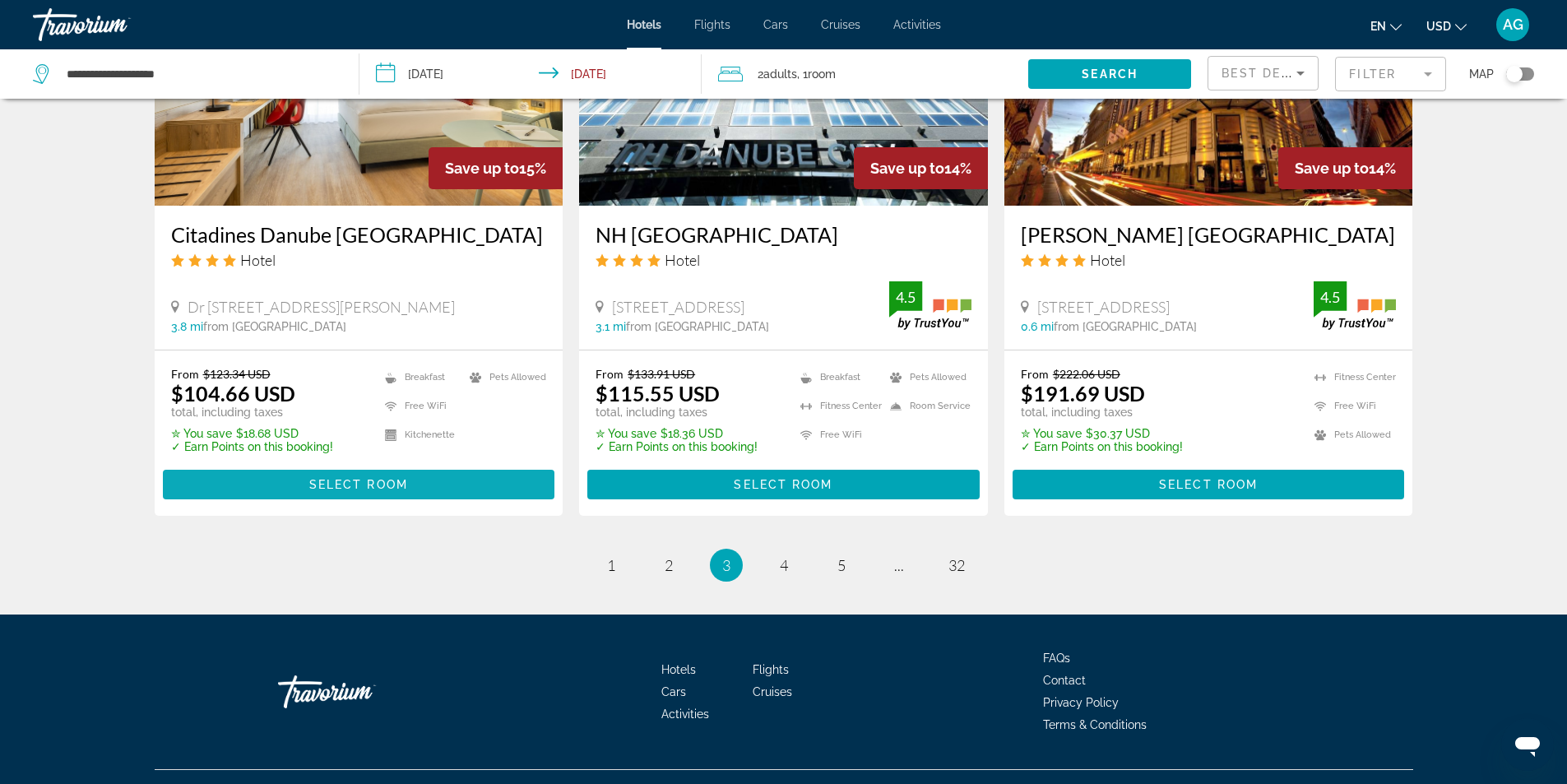
scroll to position [2066, 0]
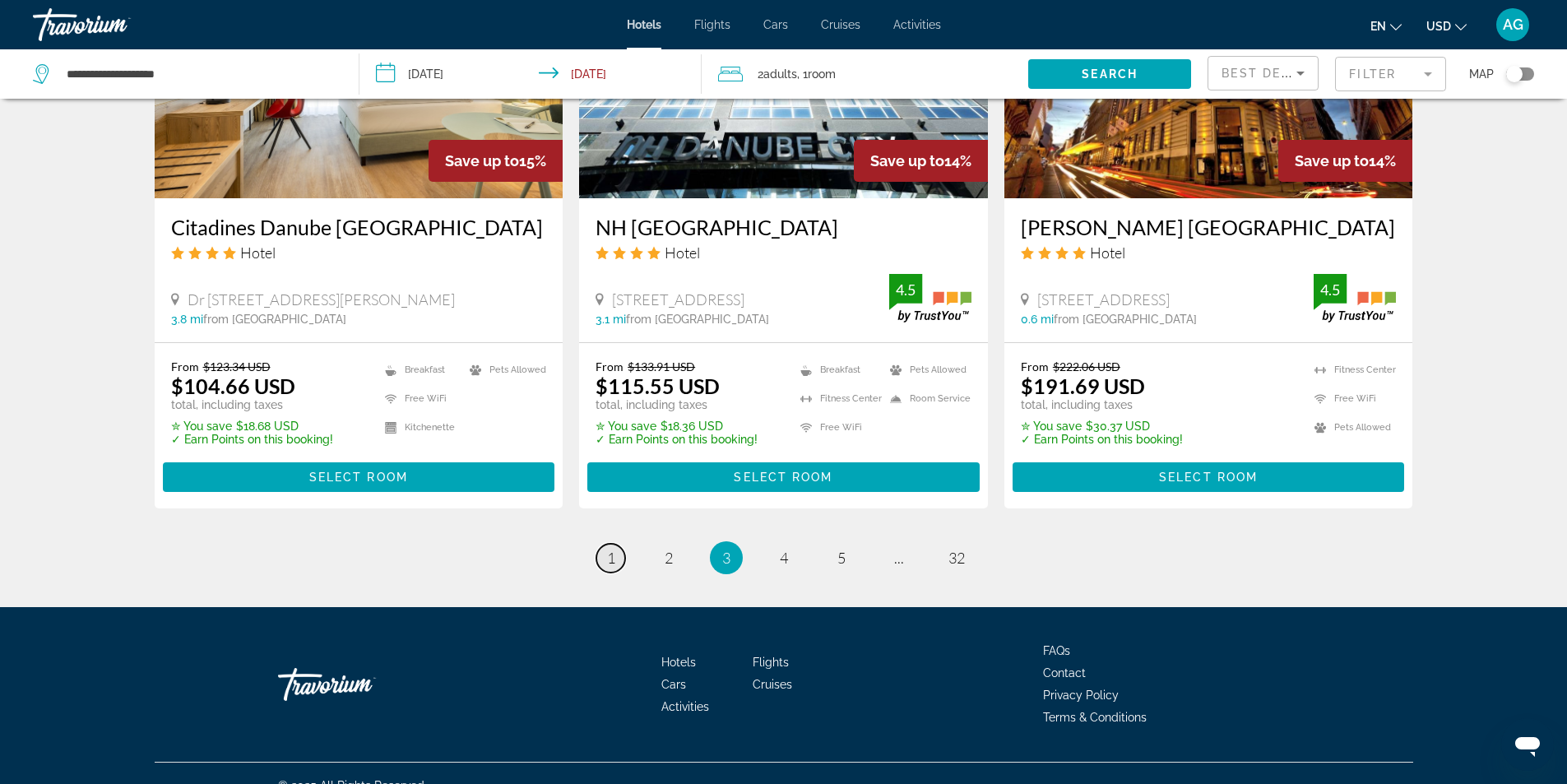
click at [612, 548] on span "1" at bounding box center [611, 557] width 8 height 18
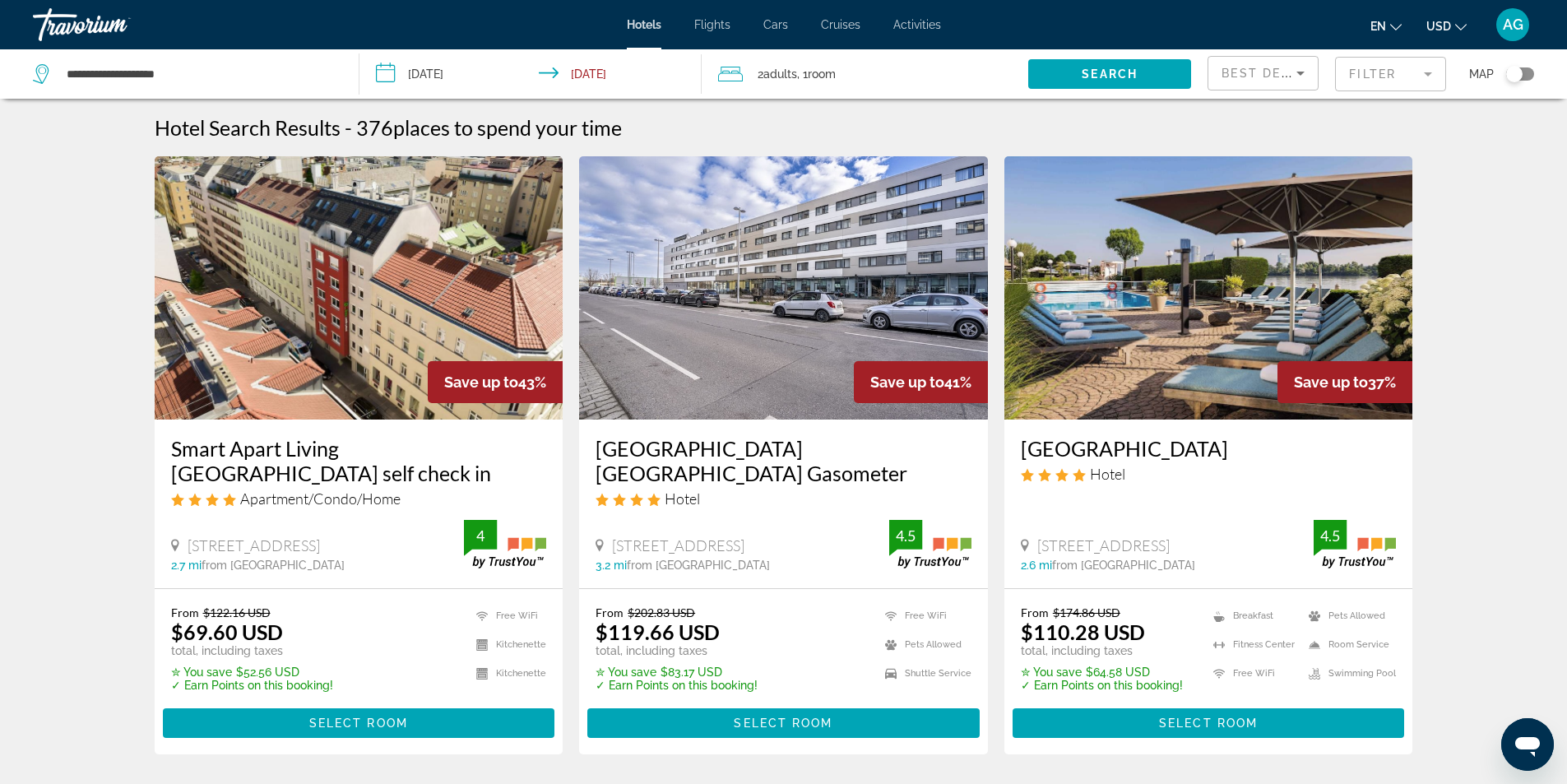
drag, startPoint x: 1017, startPoint y: 456, endPoint x: 1272, endPoint y: 452, distance: 255.0
click at [1272, 452] on div "[GEOGRAPHIC_DATA] Hotel [STREET_ADDRESS] 2.6 mi from [GEOGRAPHIC_DATA] from hot…" at bounding box center [1210, 503] width 409 height 169
click at [1282, 483] on div "[GEOGRAPHIC_DATA] Hotel" at bounding box center [1209, 466] width 376 height 59
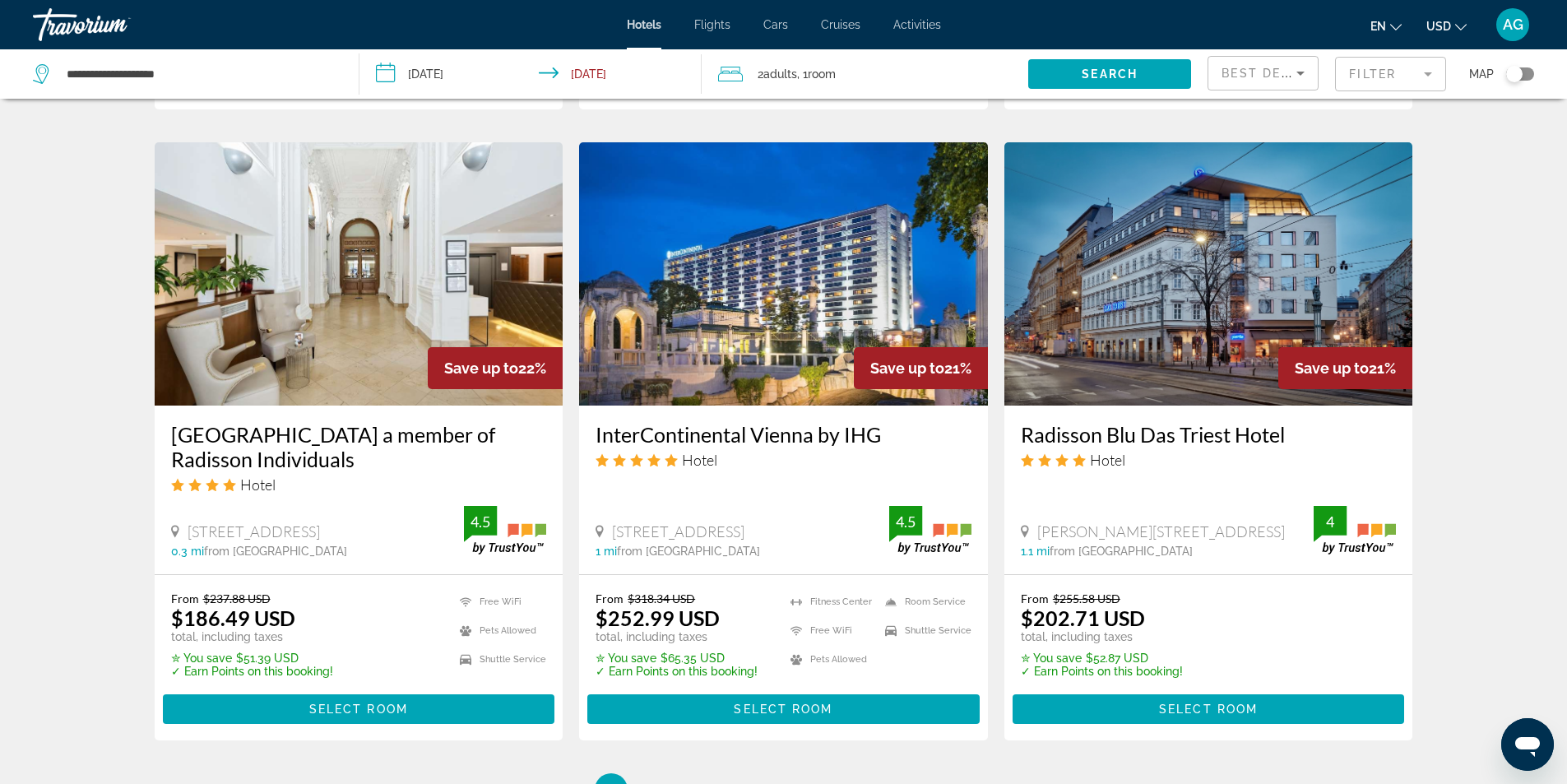
scroll to position [1891, 0]
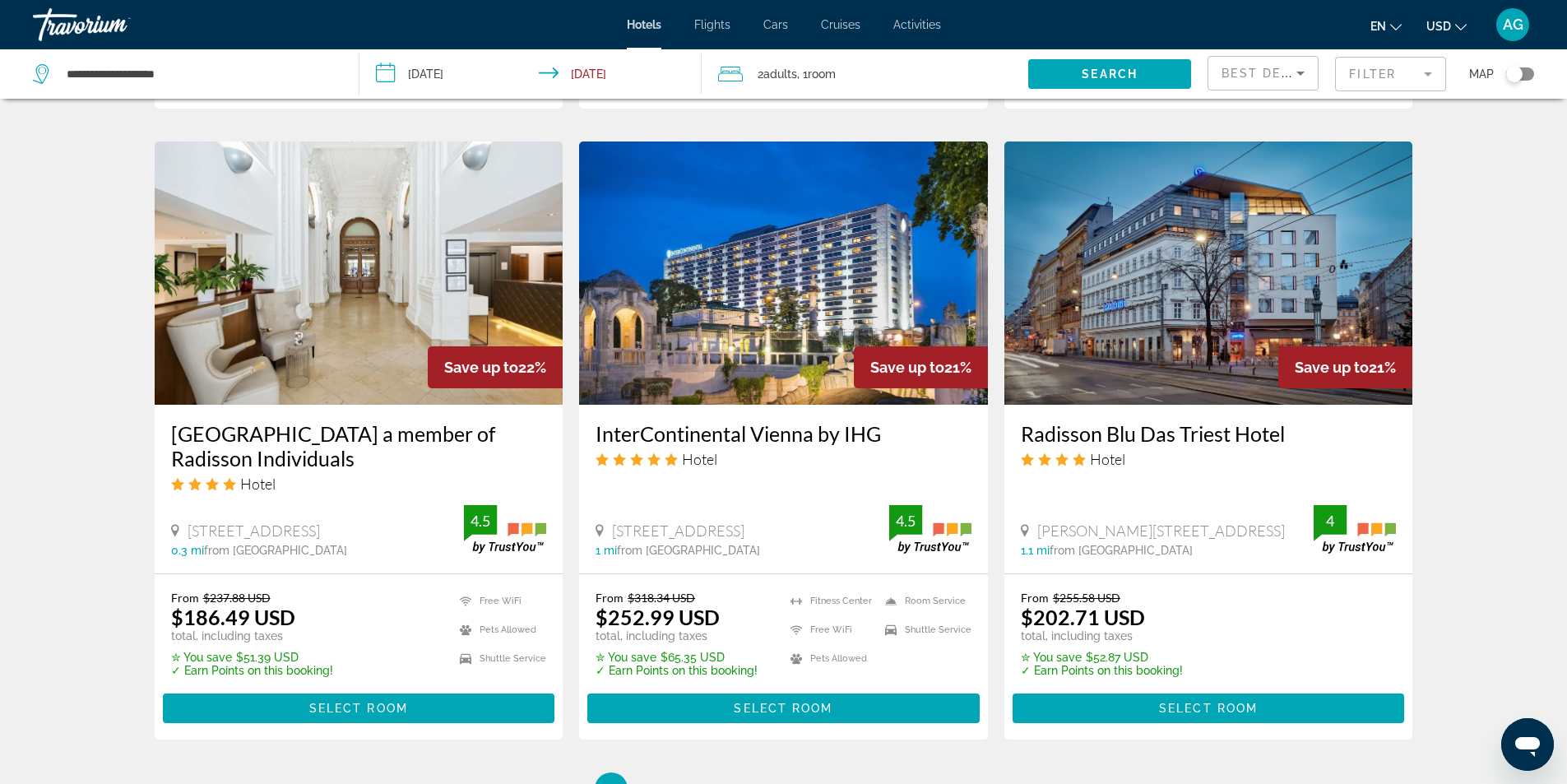
drag, startPoint x: 581, startPoint y: 420, endPoint x: 893, endPoint y: 416, distance: 312.0
click at [893, 416] on div "InterContinental Vienna by IHG Hotel [STREET_ADDRESS] 1 mi from [GEOGRAPHIC_DAT…" at bounding box center [784, 488] width 409 height 169
click at [786, 346] on img "Main content" at bounding box center [784, 272] width 409 height 263
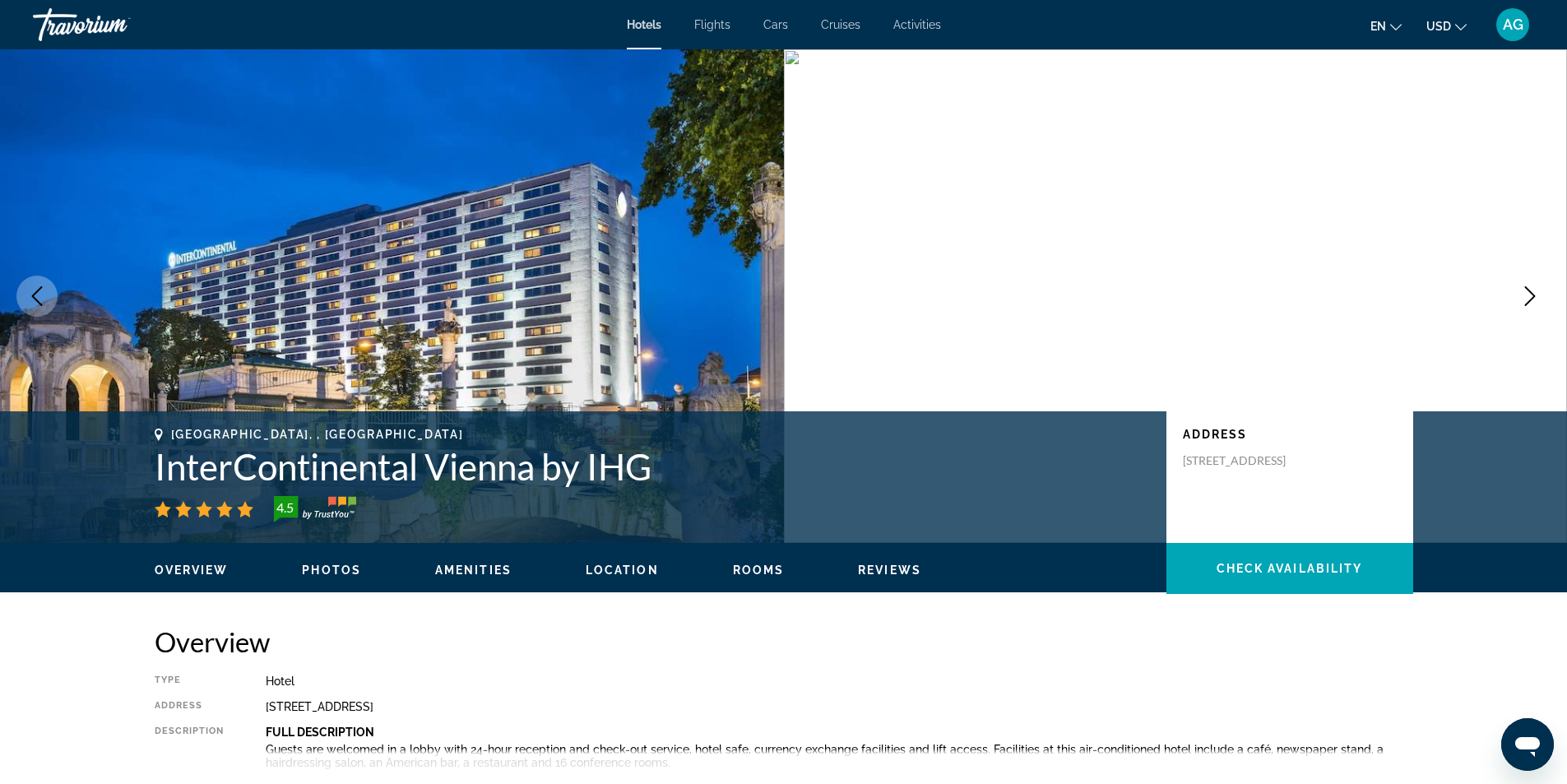
click at [1537, 301] on icon "Next image" at bounding box center [1530, 296] width 20 height 20
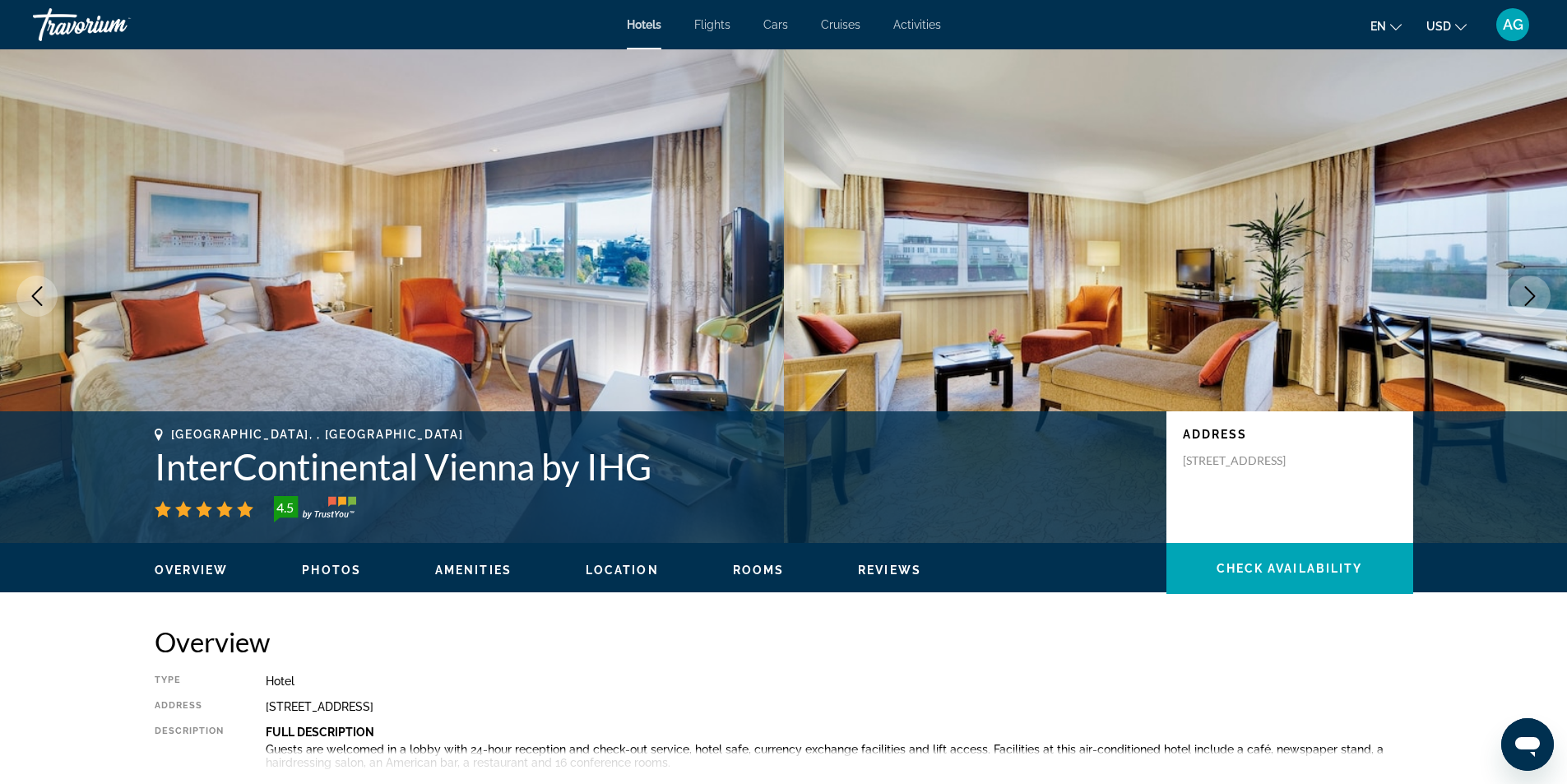
click at [1537, 301] on icon "Next image" at bounding box center [1530, 296] width 20 height 20
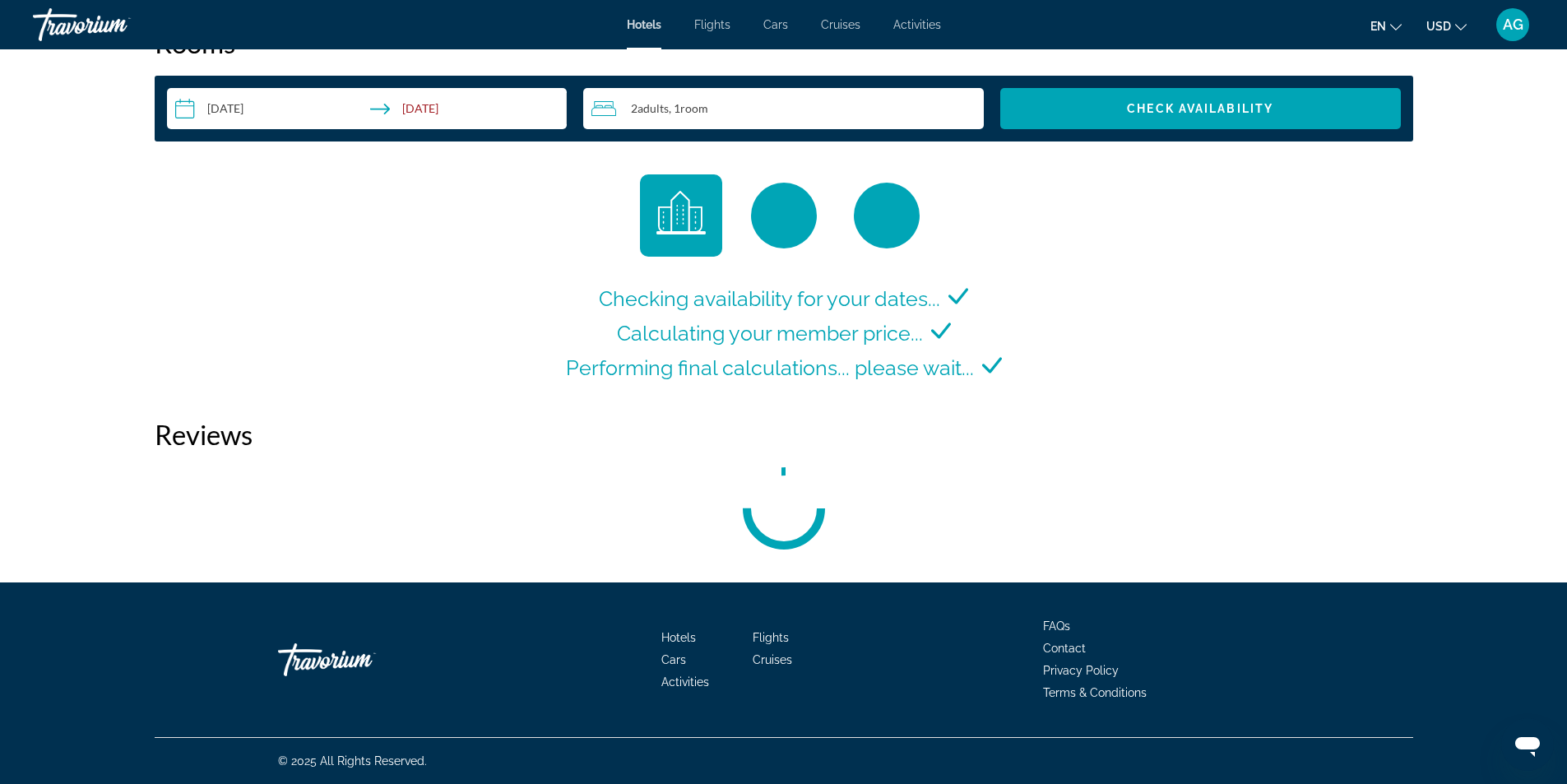
scroll to position [2102, 0]
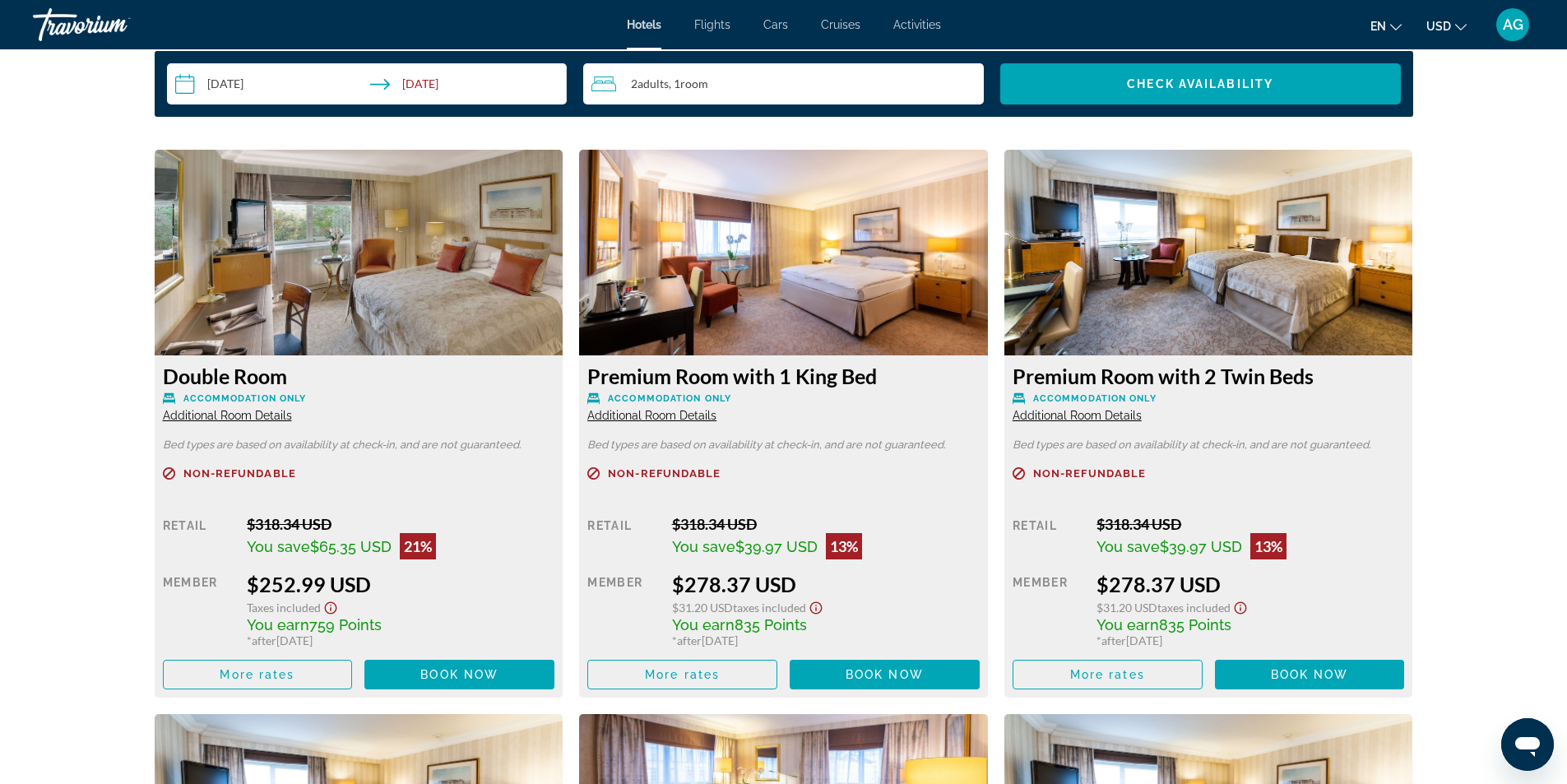
click at [187, 86] on input "**********" at bounding box center [371, 86] width 407 height 46
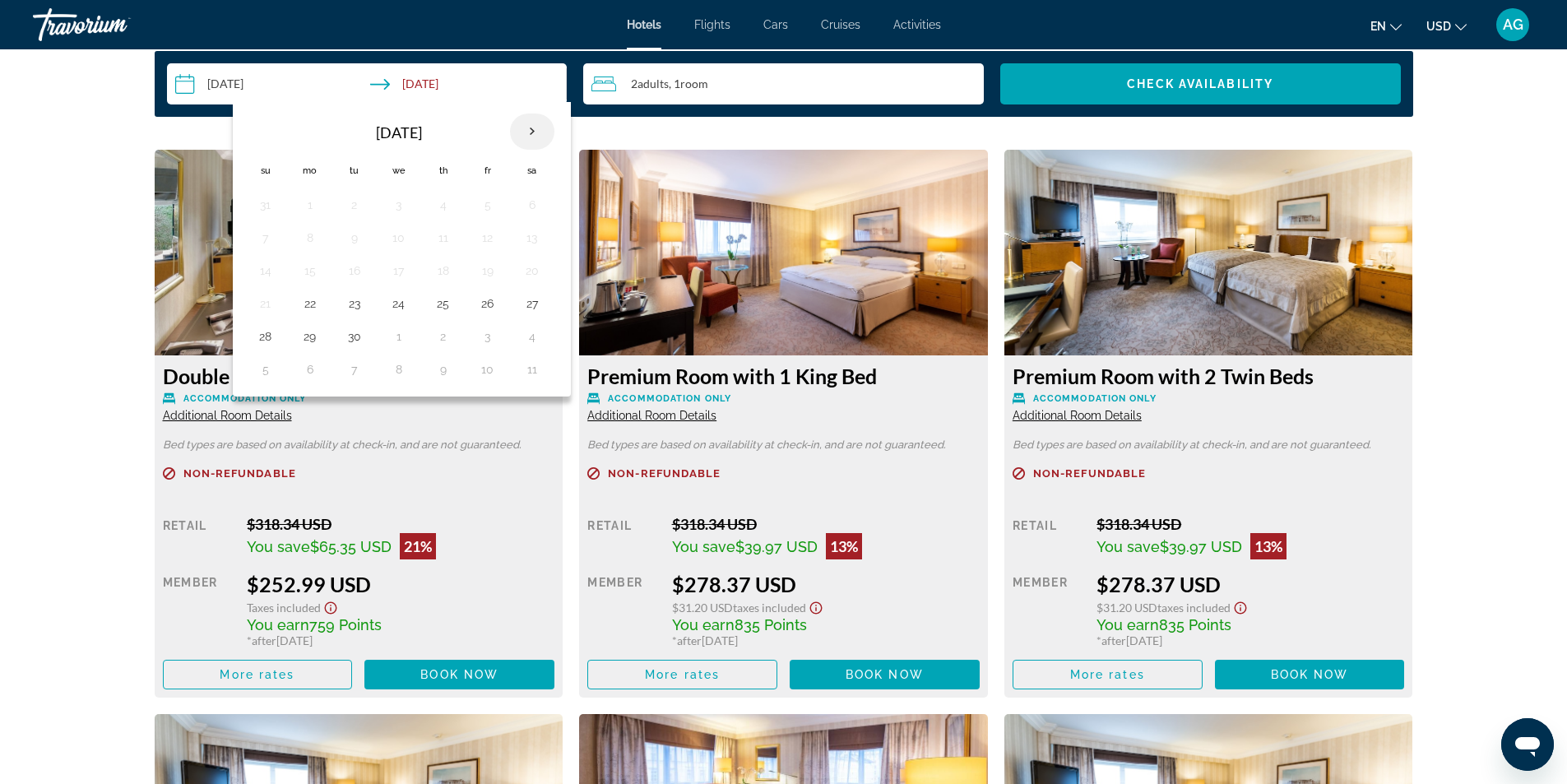
click at [535, 126] on th "Next month" at bounding box center [532, 131] width 44 height 36
click at [268, 338] on button "28" at bounding box center [266, 336] width 26 height 23
click at [313, 333] on button "29" at bounding box center [310, 336] width 26 height 23
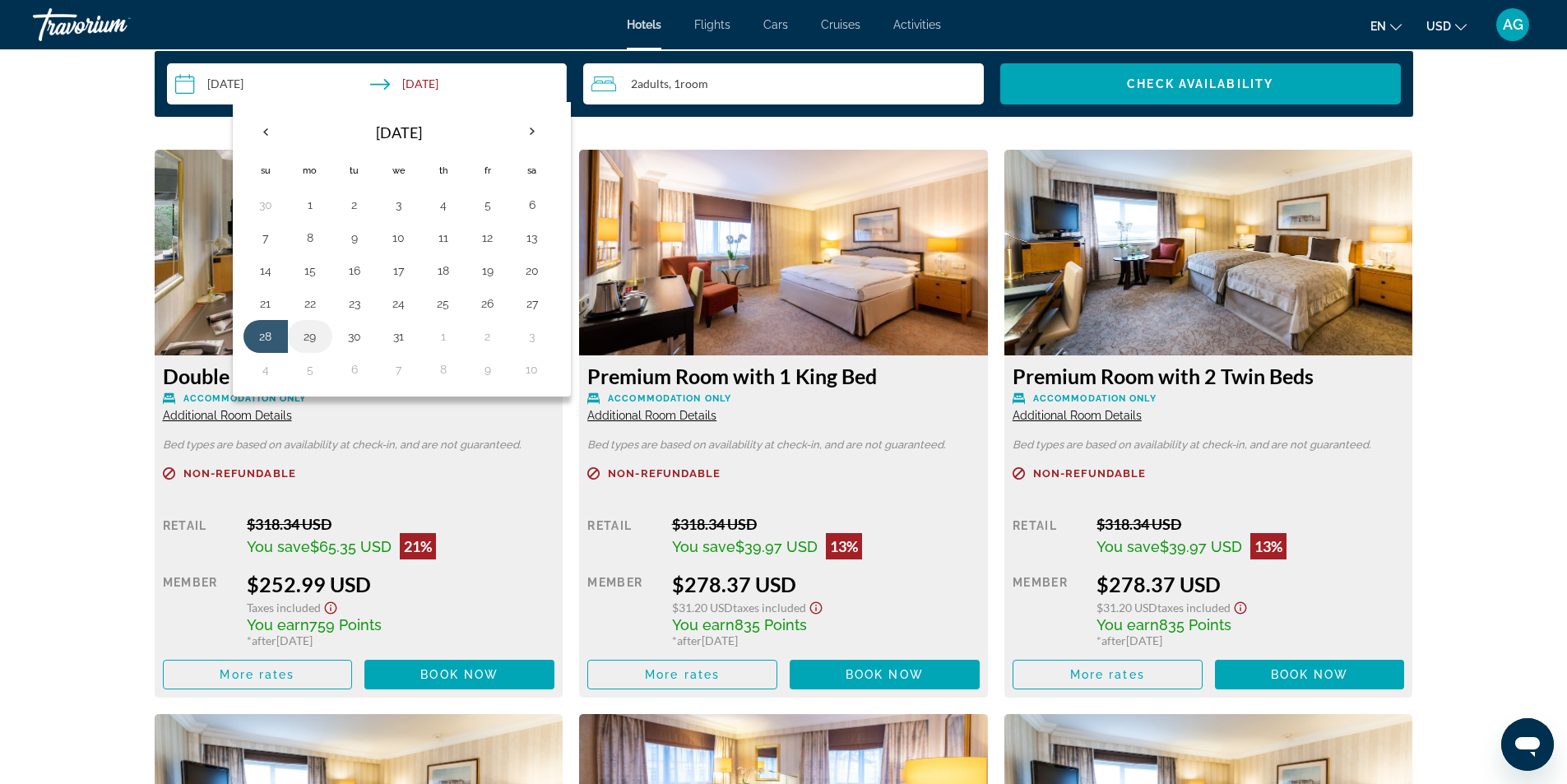
type input "**********"
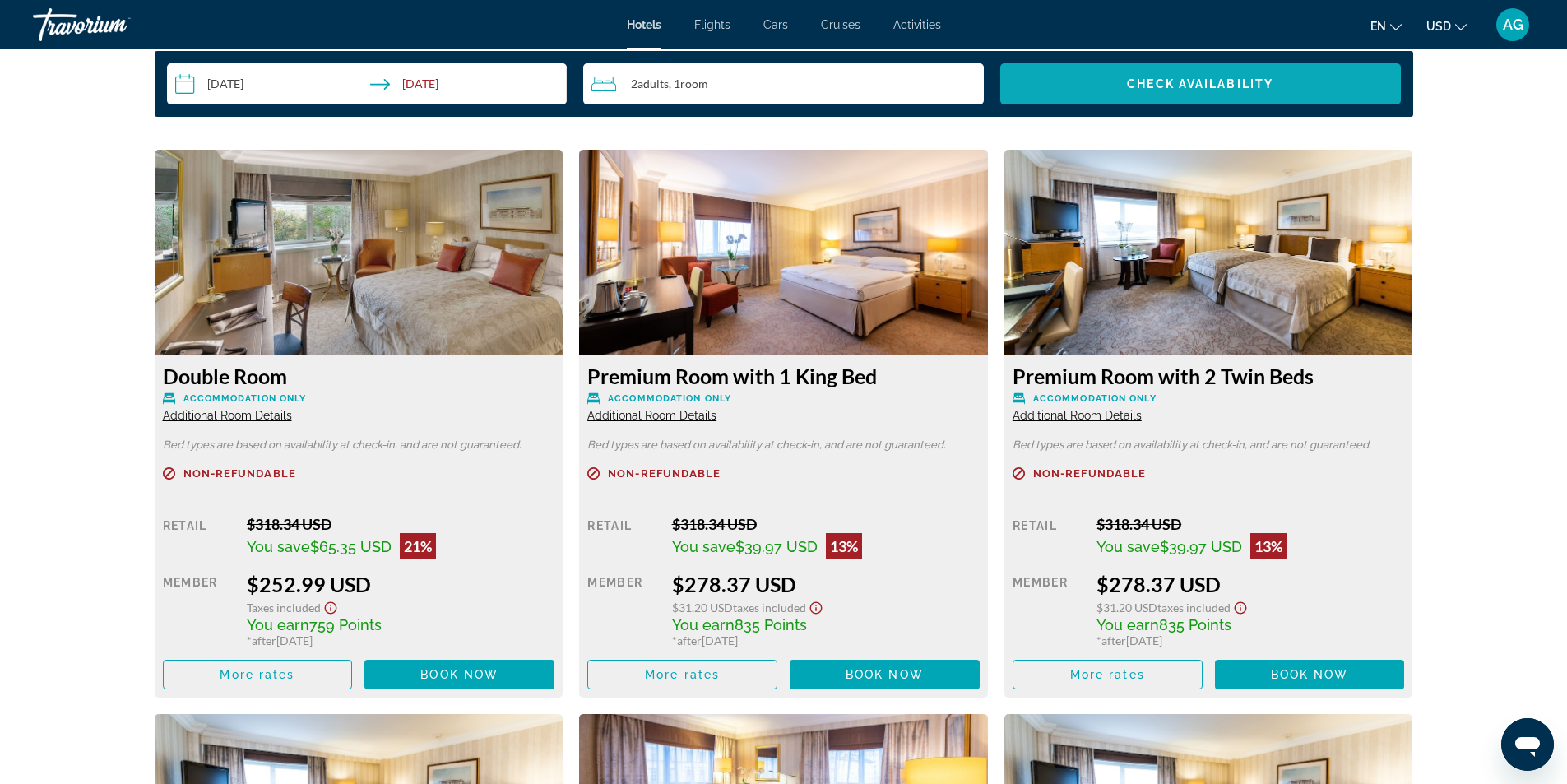
click at [1237, 79] on span "Check Availability" at bounding box center [1200, 84] width 146 height 13
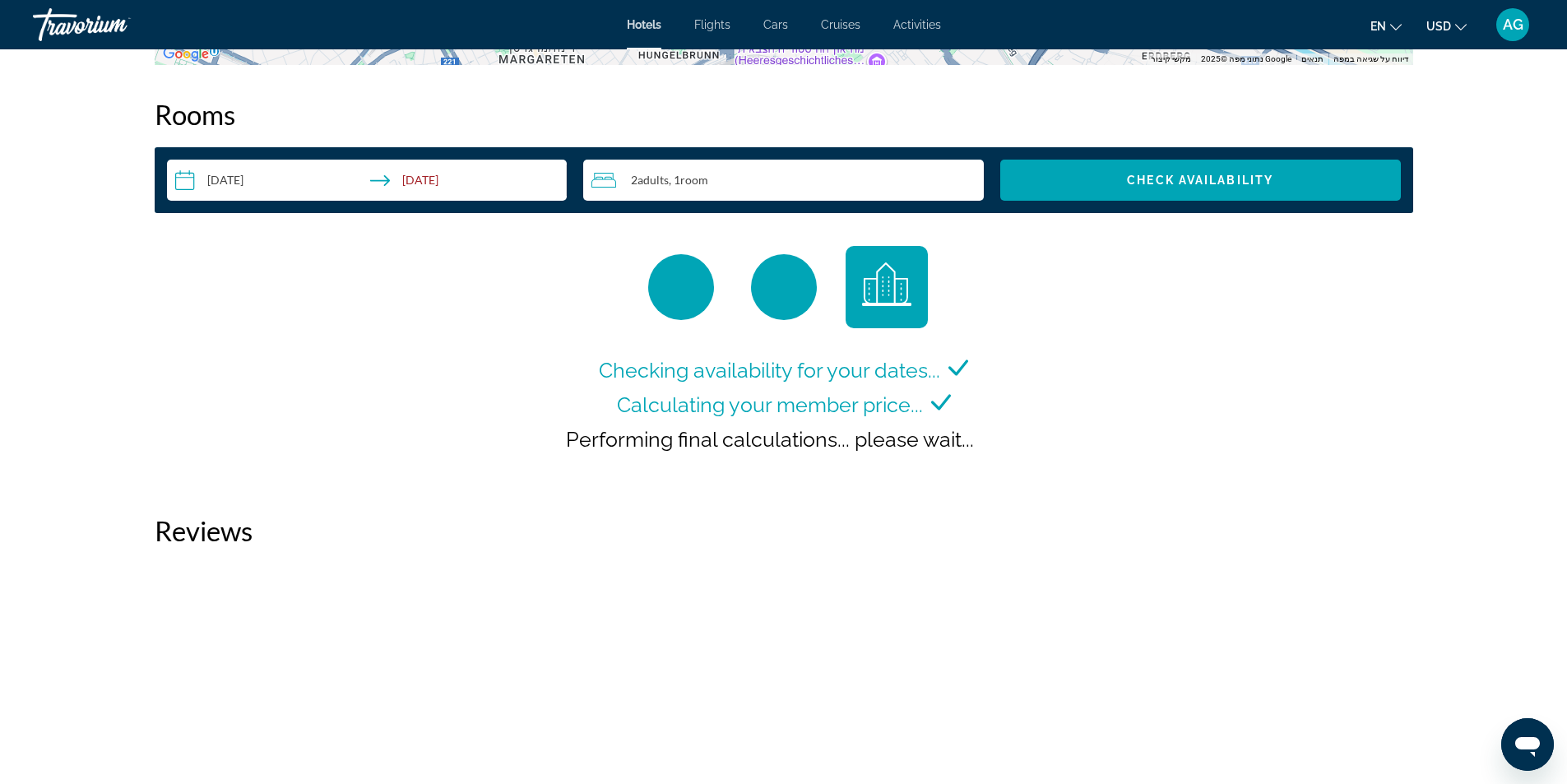
scroll to position [1759, 0]
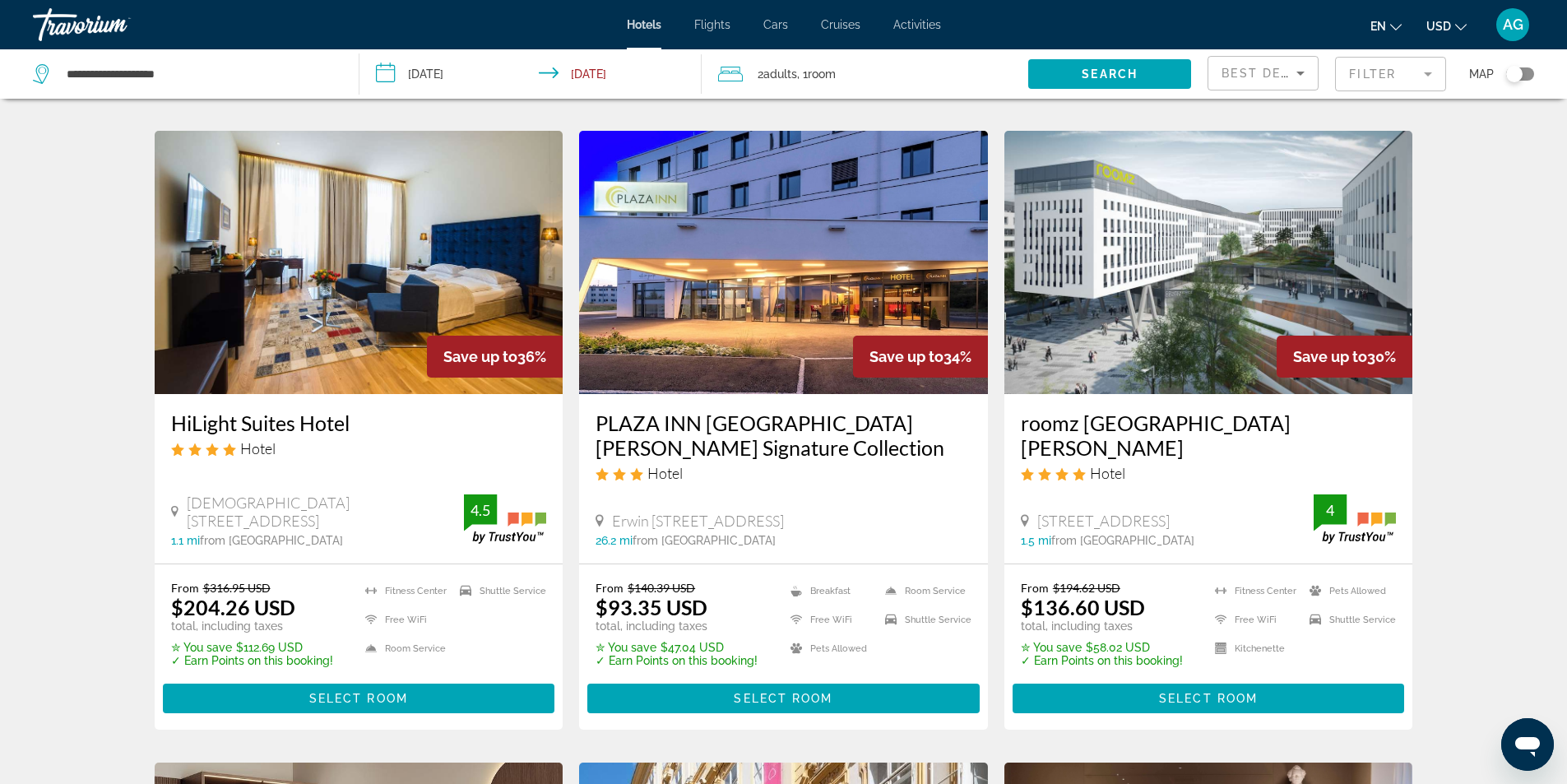
scroll to position [658, 0]
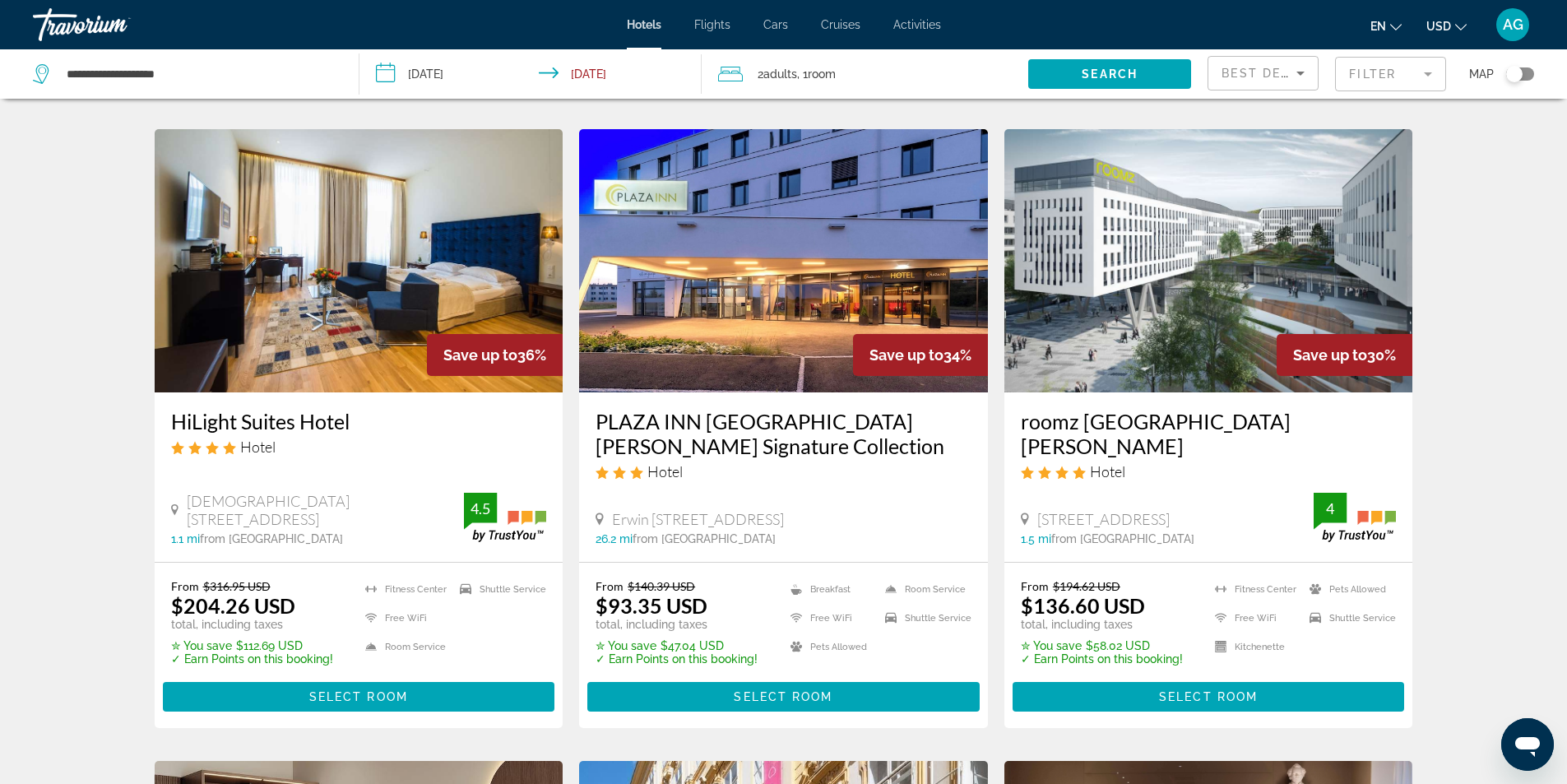
drag, startPoint x: 160, startPoint y: 425, endPoint x: 351, endPoint y: 422, distance: 191.0
click at [365, 423] on div "HiLight Suites Hotel Hotel [GEOGRAPHIC_DATA], [GEOGRAPHIC_DATA] 1.1 mi from [GE…" at bounding box center [359, 476] width 409 height 169
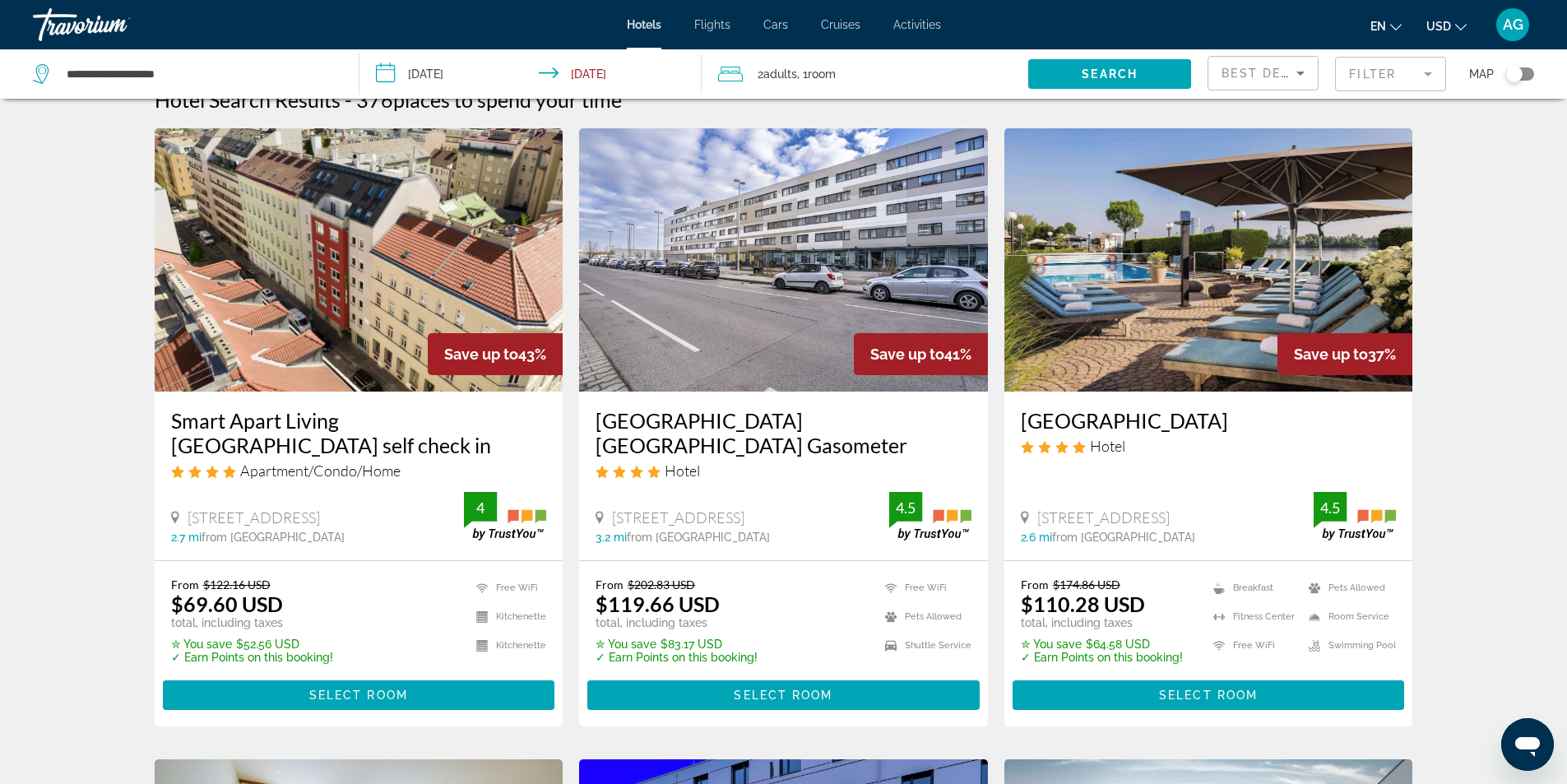
scroll to position [0, 0]
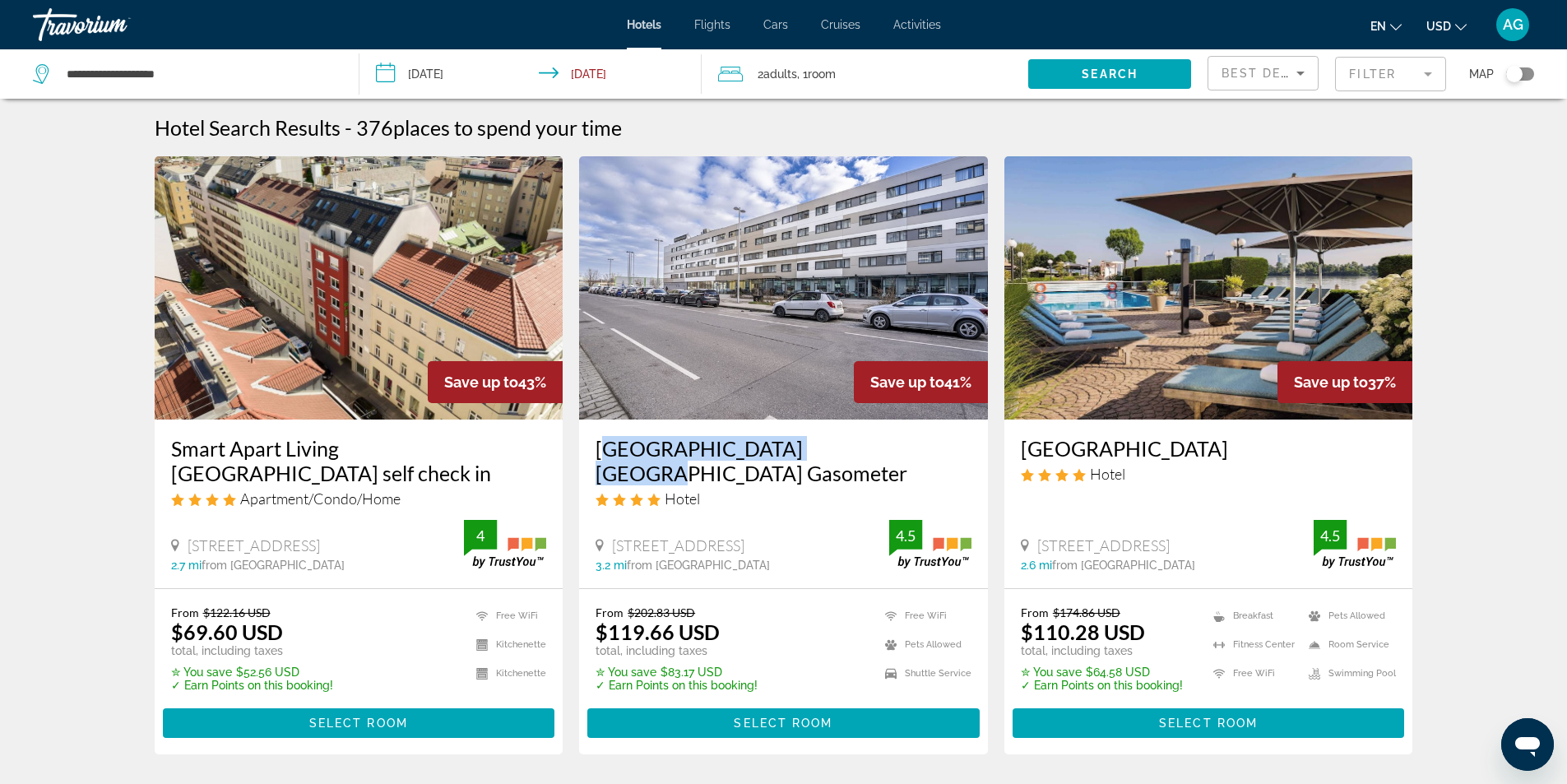
drag, startPoint x: 588, startPoint y: 449, endPoint x: 836, endPoint y: 442, distance: 248.1
click at [836, 442] on div "[GEOGRAPHIC_DATA] [GEOGRAPHIC_DATA] Gasometer Hotel [STREET_ADDRESS] 3.2 mi fro…" at bounding box center [784, 503] width 409 height 169
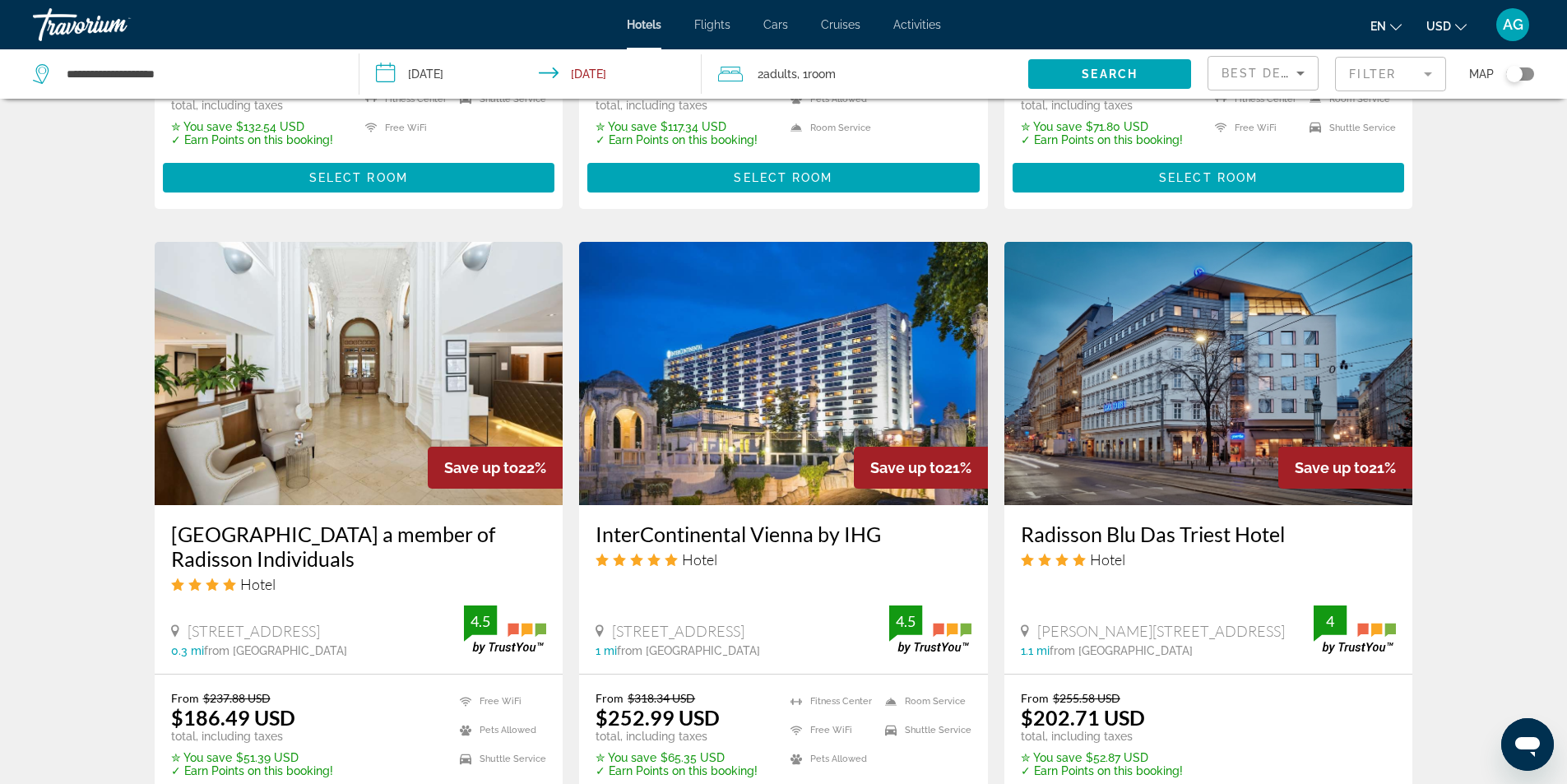
scroll to position [1891, 0]
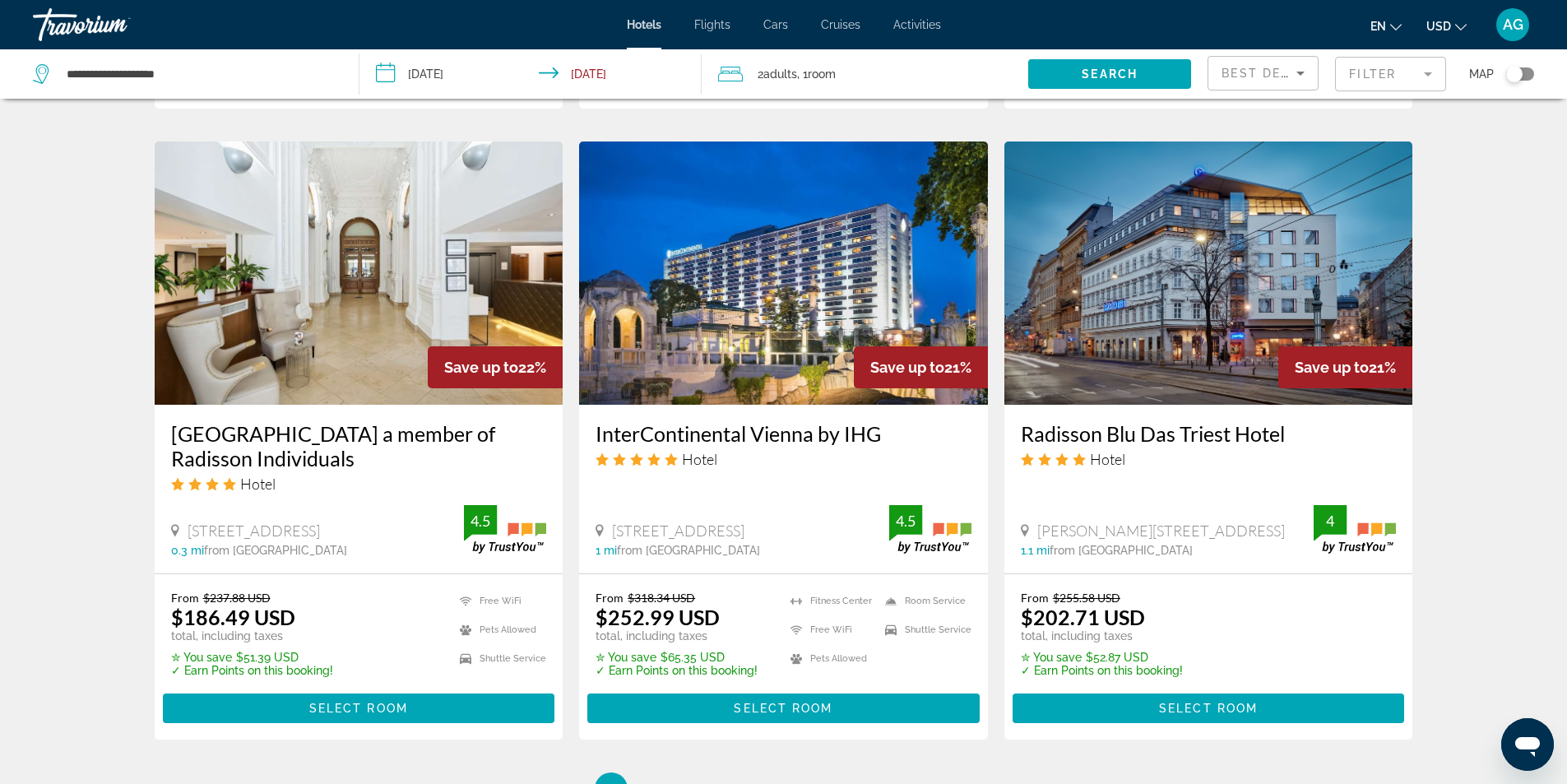
drag, startPoint x: 1007, startPoint y: 419, endPoint x: 1289, endPoint y: 406, distance: 282.3
click at [1289, 406] on div "Radisson Blu Das Triest Hotel Hotel [PERSON_NAME][STREET_ADDRESS] 1040 1.1 mi f…" at bounding box center [1210, 488] width 409 height 169
click at [1252, 597] on div "From $255.58 USD $202.71 USD total, including taxes ✮ You save $52.87 USD ✓ Ear…" at bounding box center [1209, 634] width 376 height 87
drag, startPoint x: 167, startPoint y: 411, endPoint x: 358, endPoint y: 450, distance: 194.9
click at [358, 450] on div "[GEOGRAPHIC_DATA] a member of Radisson Individuals Hotel [STREET_ADDRESS] 0.3 m…" at bounding box center [359, 488] width 409 height 169
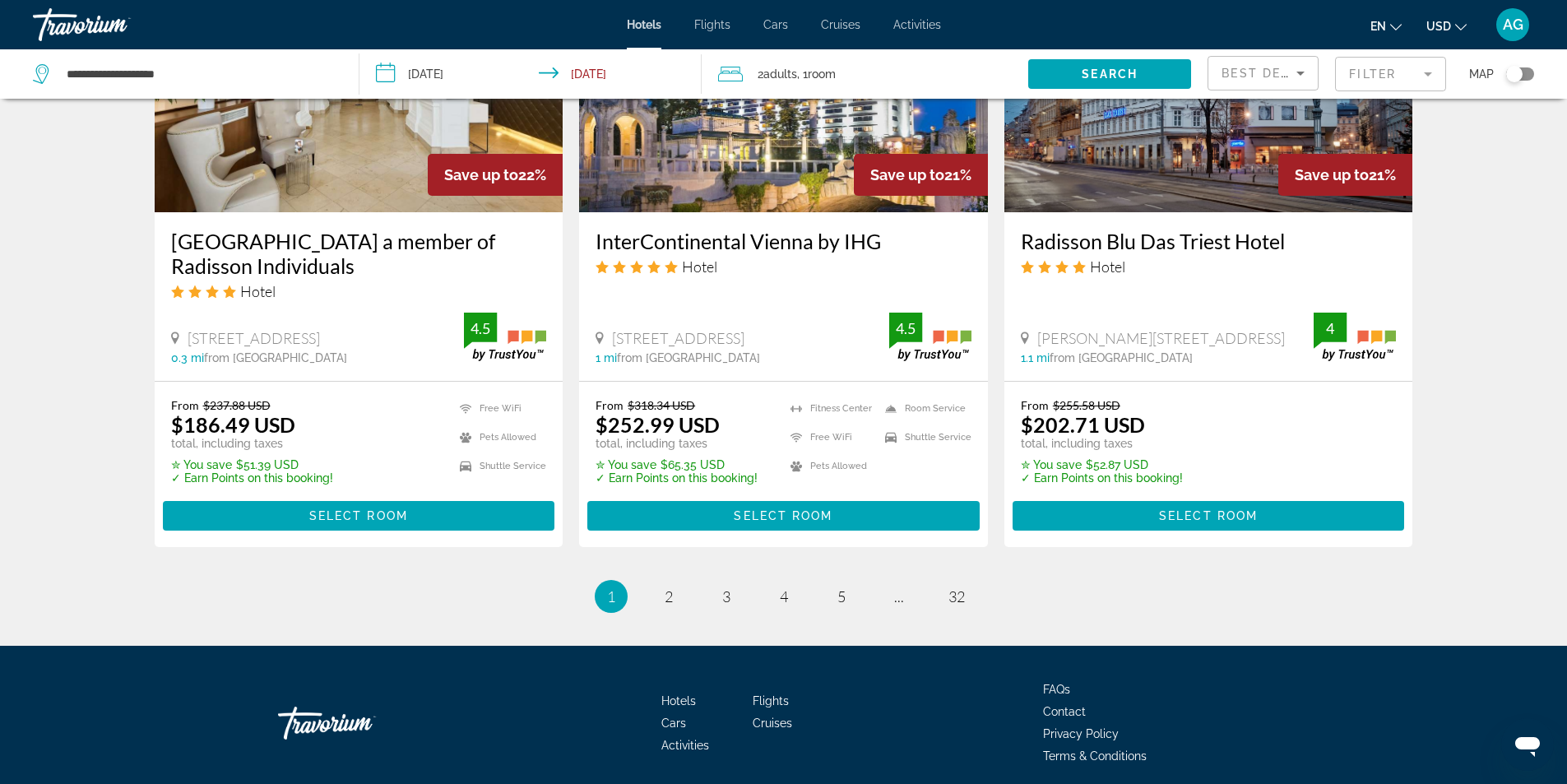
scroll to position [2131, 0]
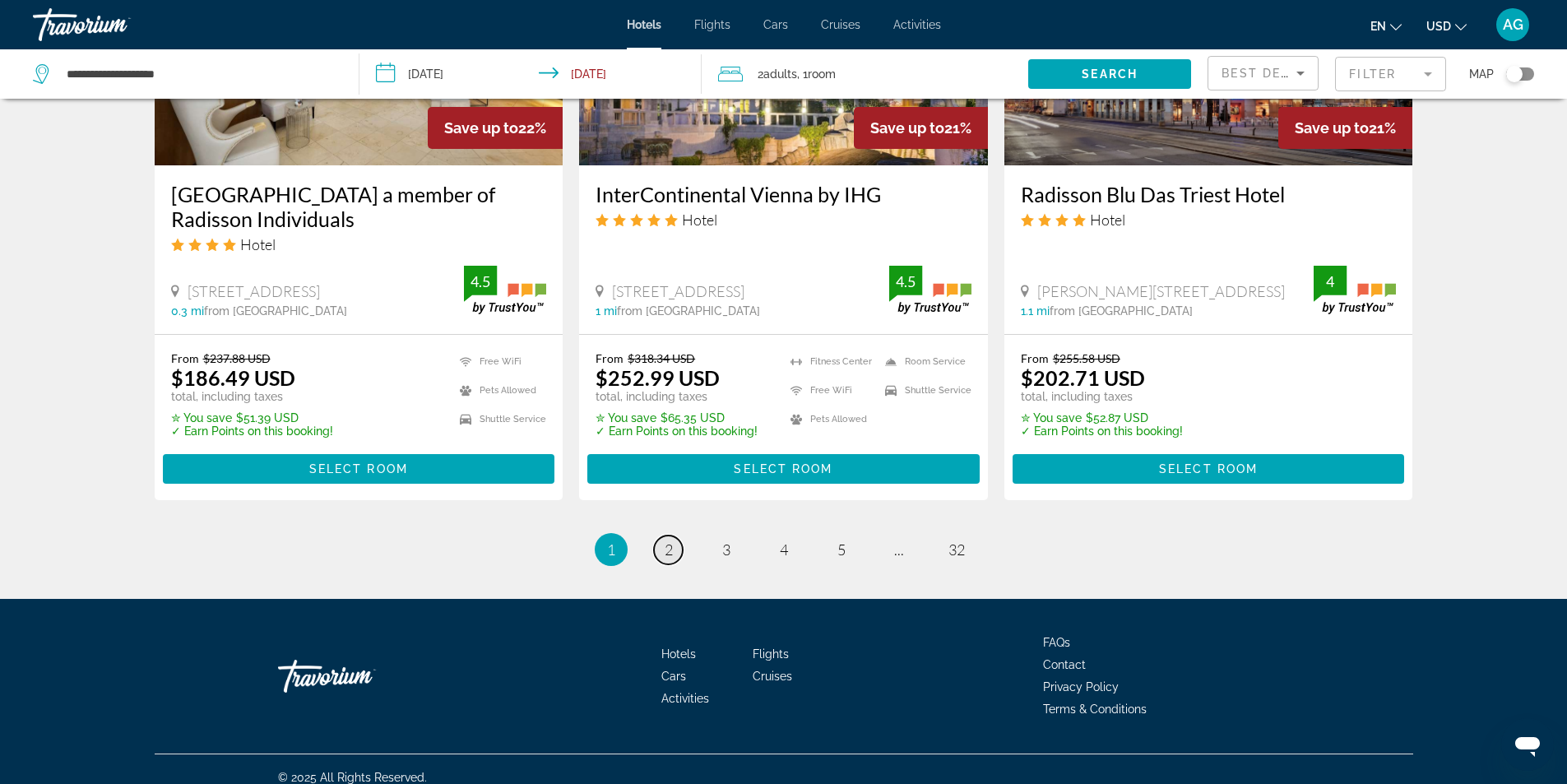
click at [671, 540] on span "2" at bounding box center [668, 548] width 8 height 18
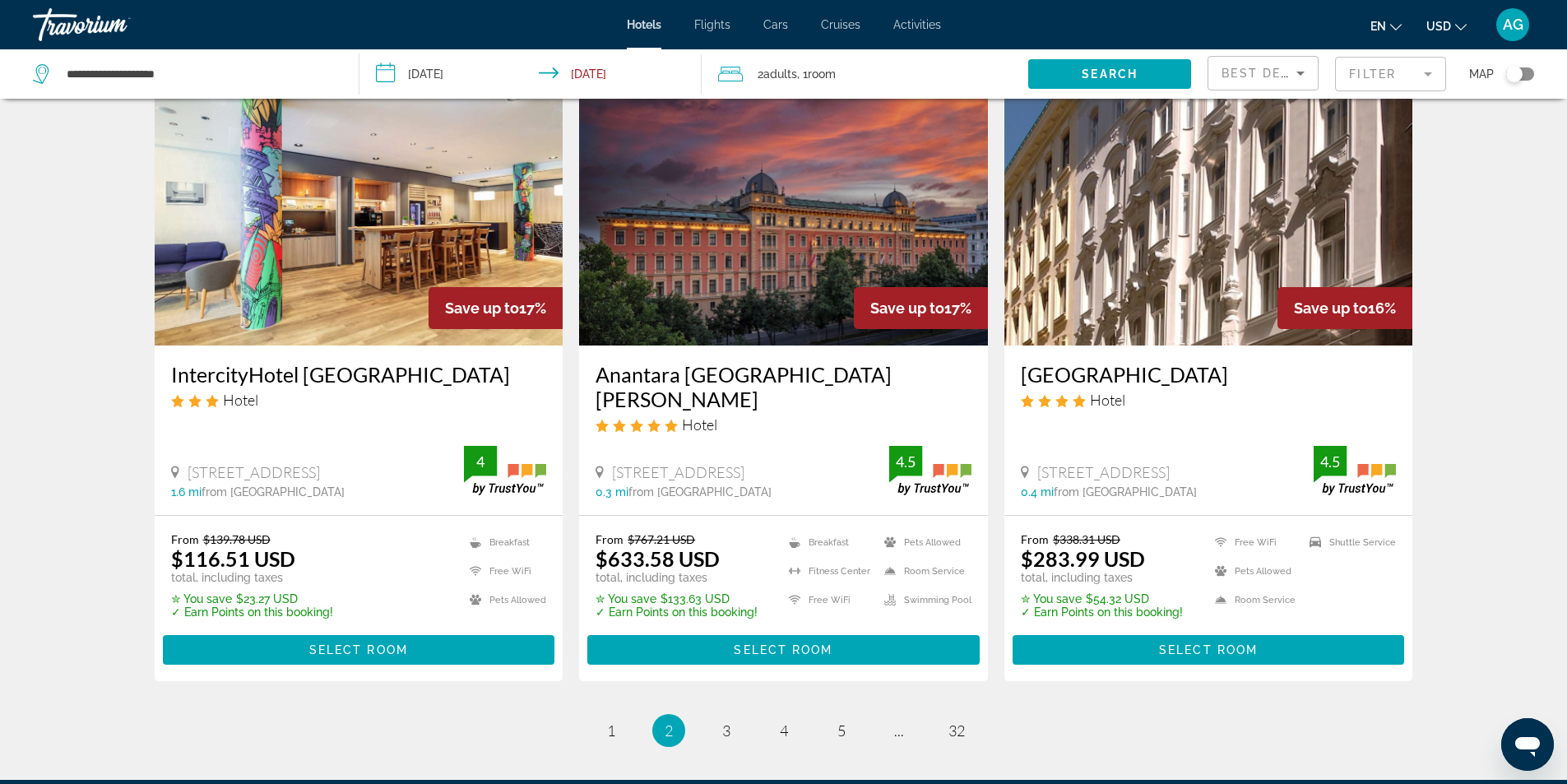
scroll to position [2066, 0]
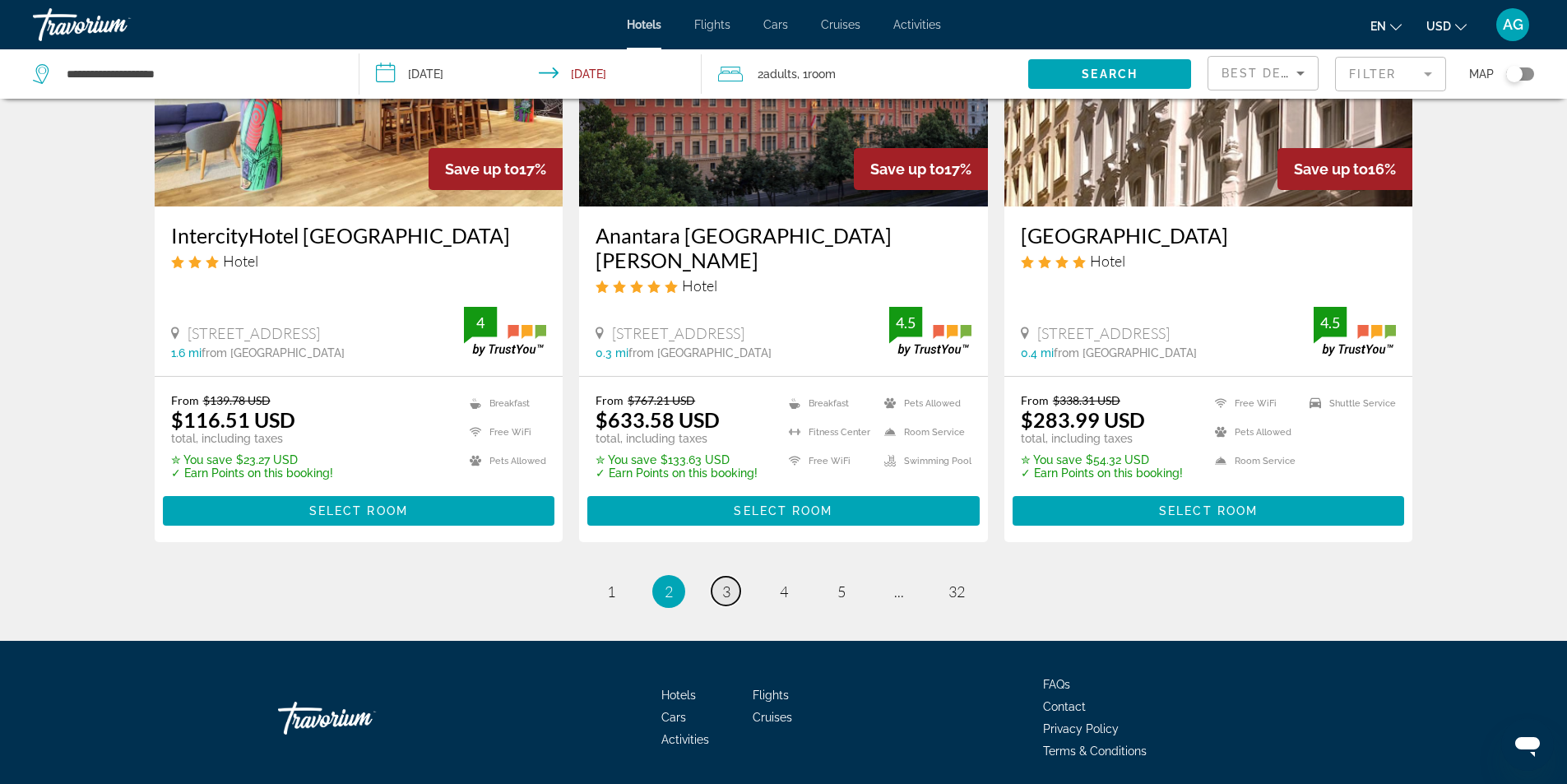
click at [725, 582] on span "3" at bounding box center [726, 591] width 8 height 18
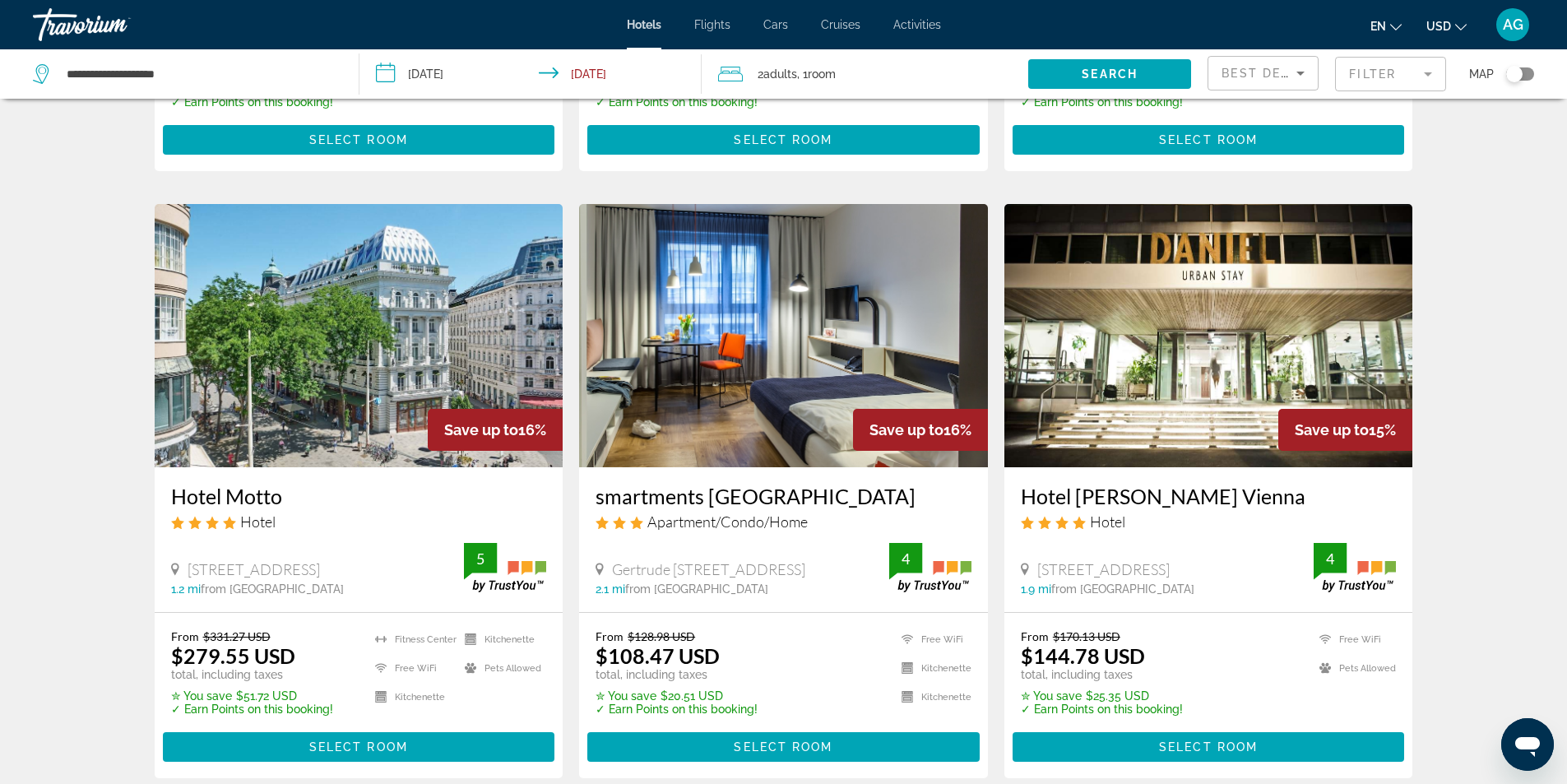
scroll to position [658, 0]
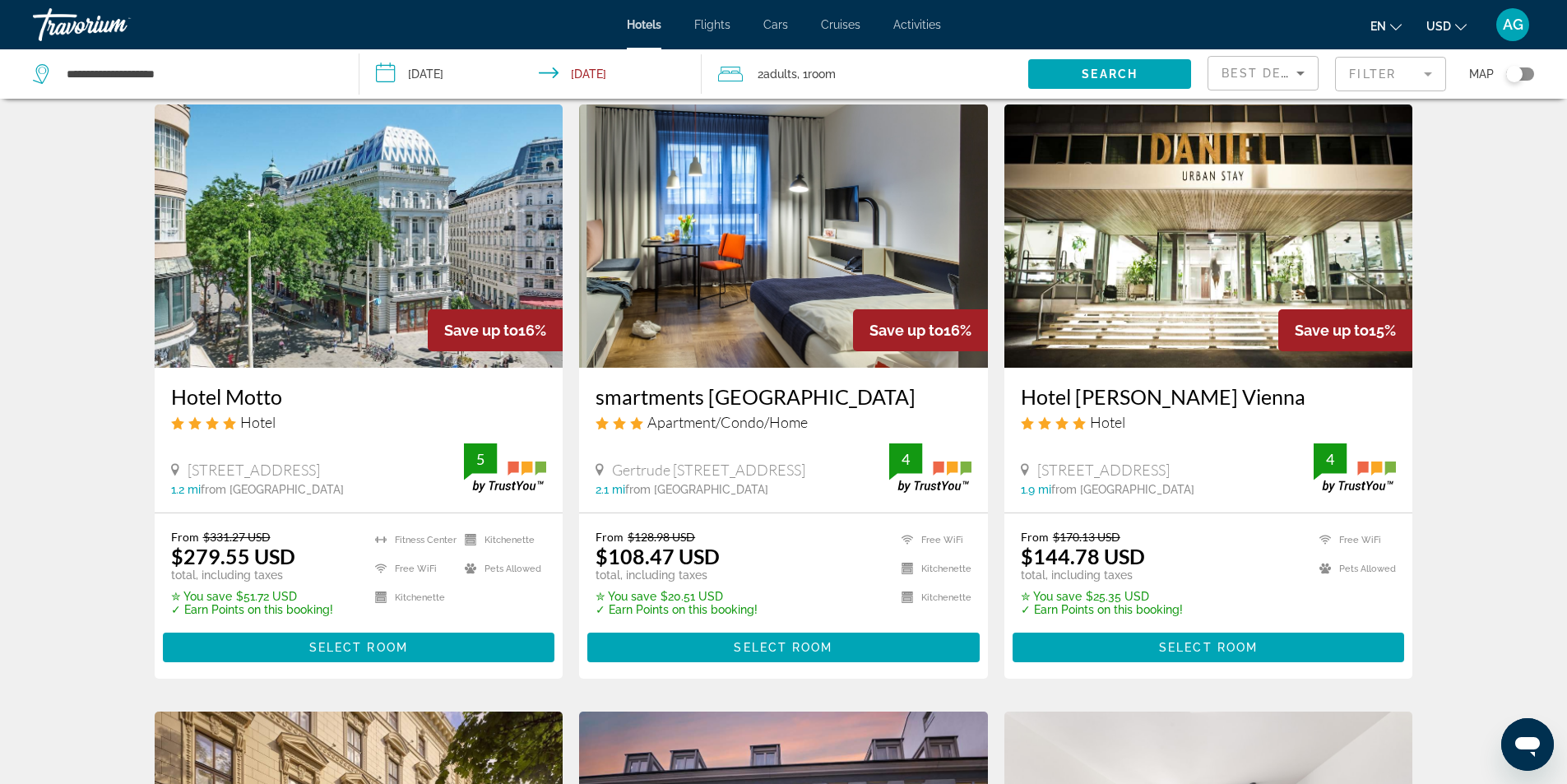
drag, startPoint x: 586, startPoint y: 397, endPoint x: 907, endPoint y: 384, distance: 321.3
click at [907, 384] on div "smartments [GEOGRAPHIC_DATA] Apartment/Condo/Home [GEOGRAPHIC_DATA][STREET_ADDR…" at bounding box center [784, 439] width 409 height 144
click at [6, 416] on div "Hotel Search Results - 376 places to spend your time Save up to 16% [GEOGRAPHIC…" at bounding box center [784, 720] width 1567 height 2525
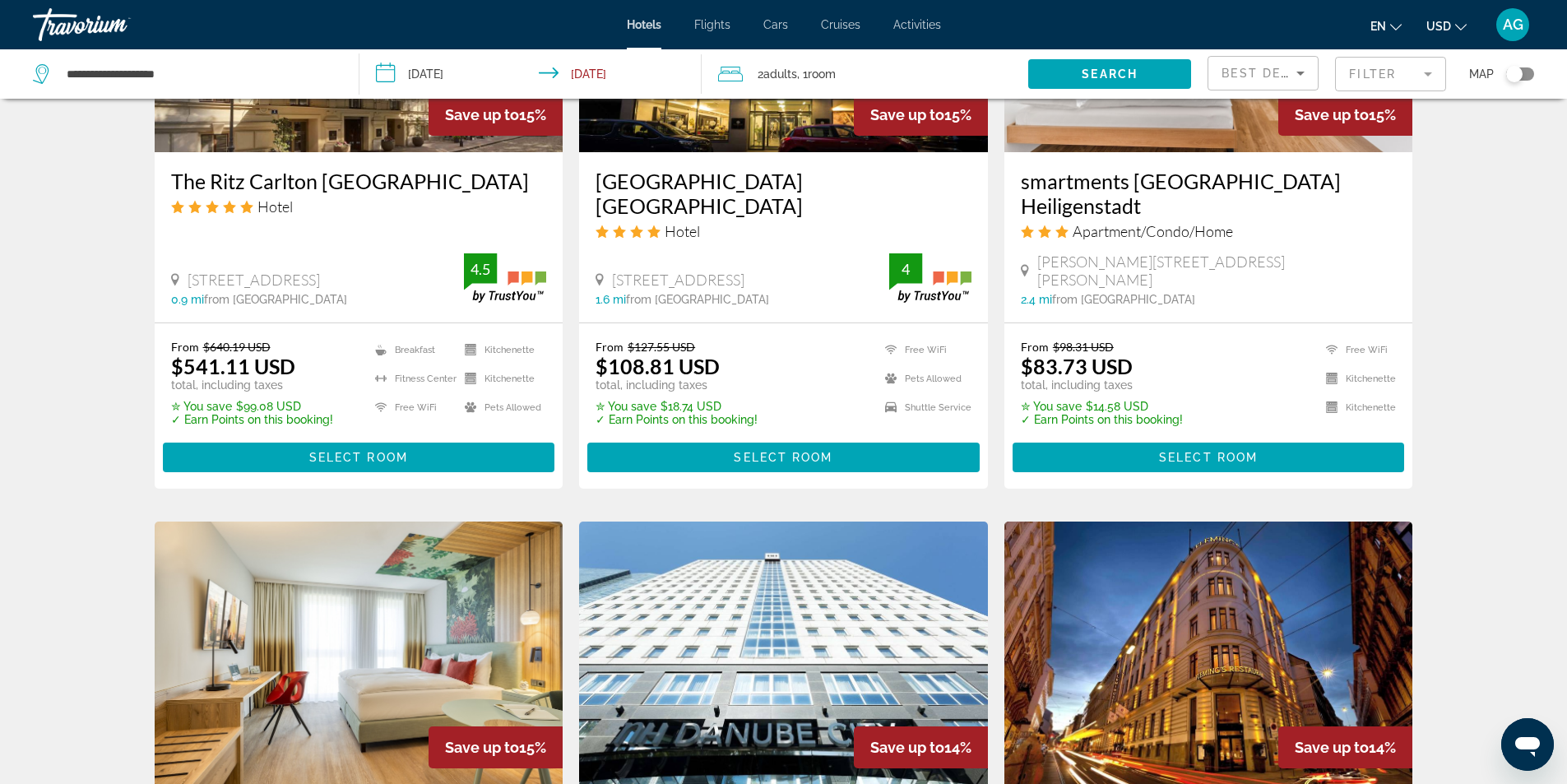
scroll to position [1233, 0]
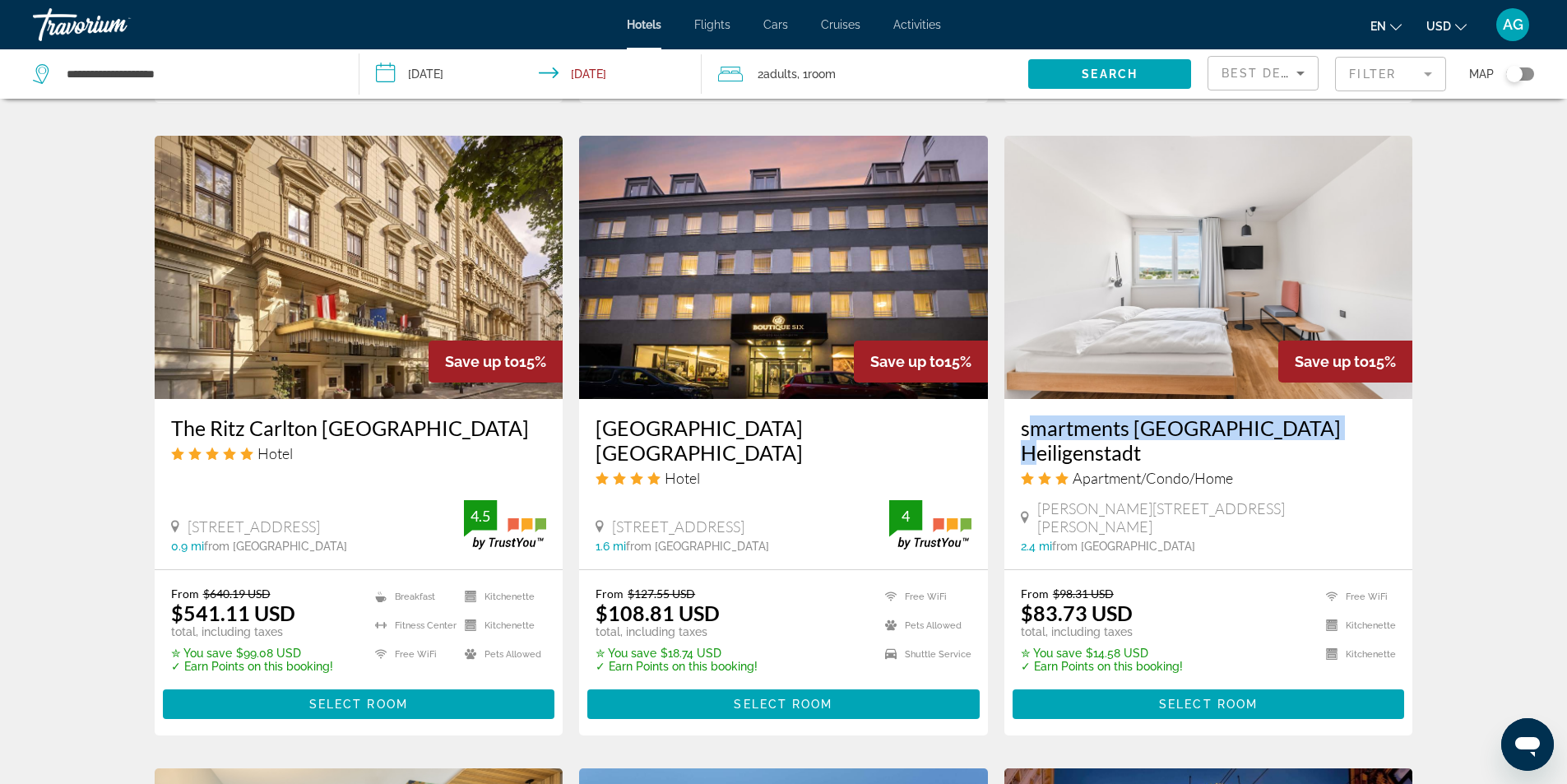
drag, startPoint x: 1014, startPoint y: 434, endPoint x: 1309, endPoint y: 429, distance: 295.0
click at [1309, 429] on div "smartments [GEOGRAPHIC_DATA] Heiligenstadt Apartment/Condo/Home [PERSON_NAME][G…" at bounding box center [1210, 483] width 409 height 171
